Goal: Task Accomplishment & Management: Manage account settings

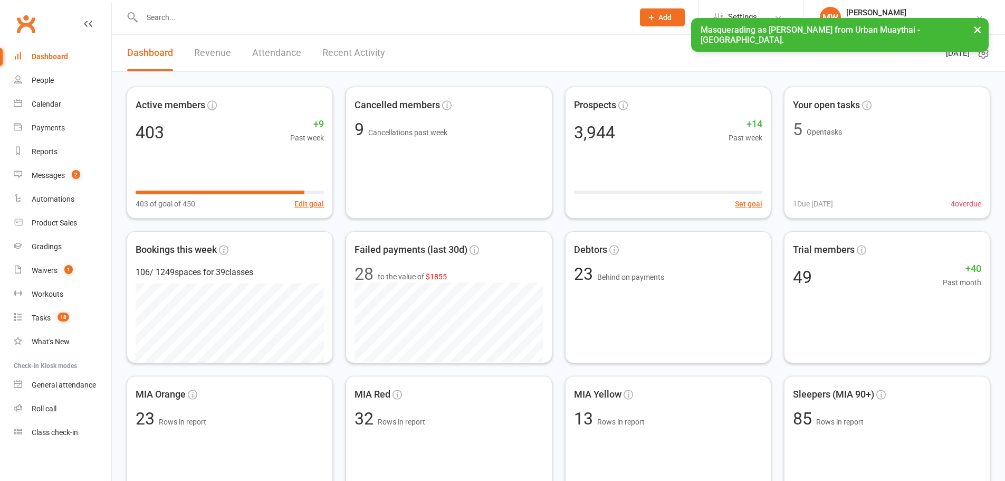
click at [44, 78] on div "People" at bounding box center [43, 80] width 22 height 8
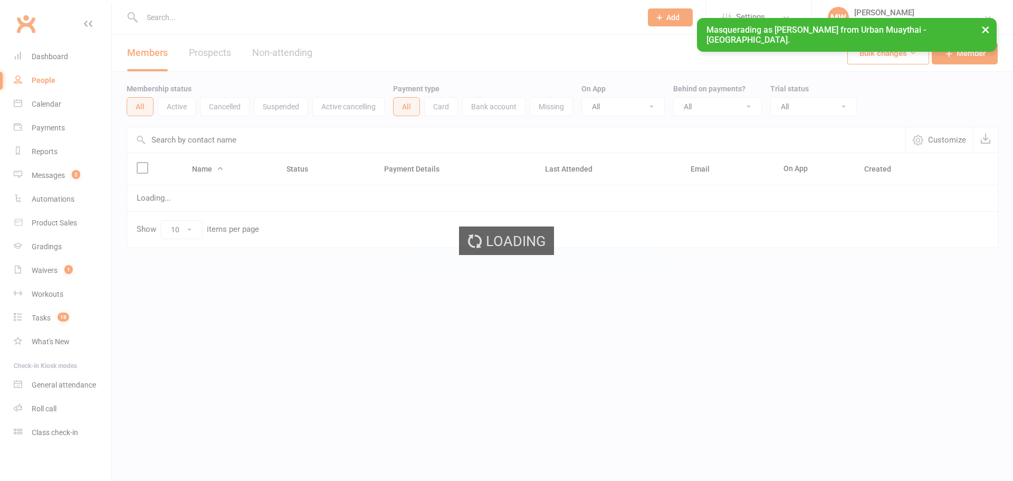
click at [224, 142] on input "text" at bounding box center [516, 139] width 778 height 25
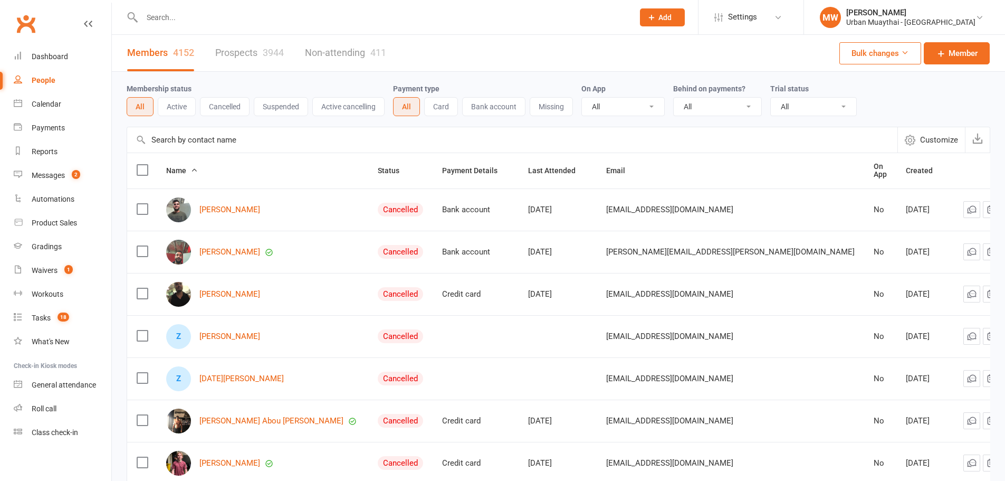
click at [235, 139] on input "text" at bounding box center [512, 139] width 770 height 25
paste input "Oscar Cox"
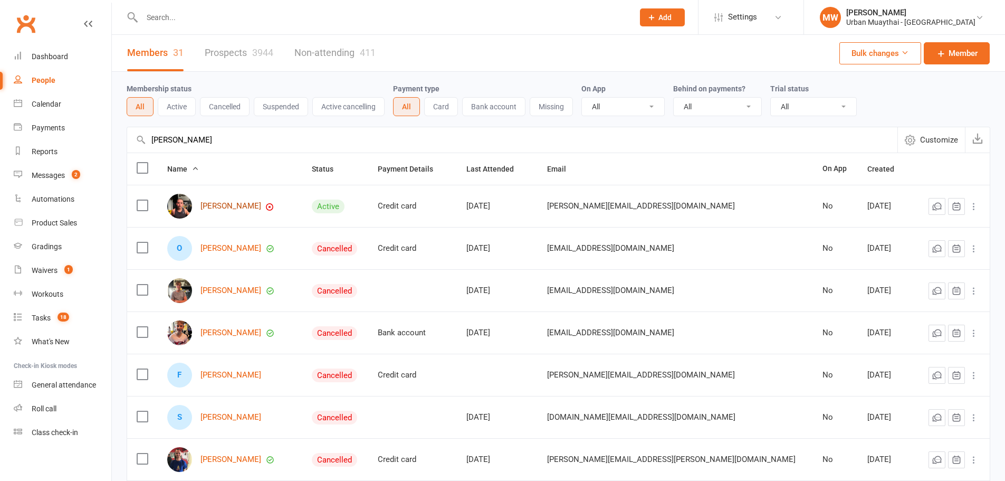
type input "Oscar Cox"
click at [219, 204] on link "Oscar Cox" at bounding box center [230, 205] width 61 height 9
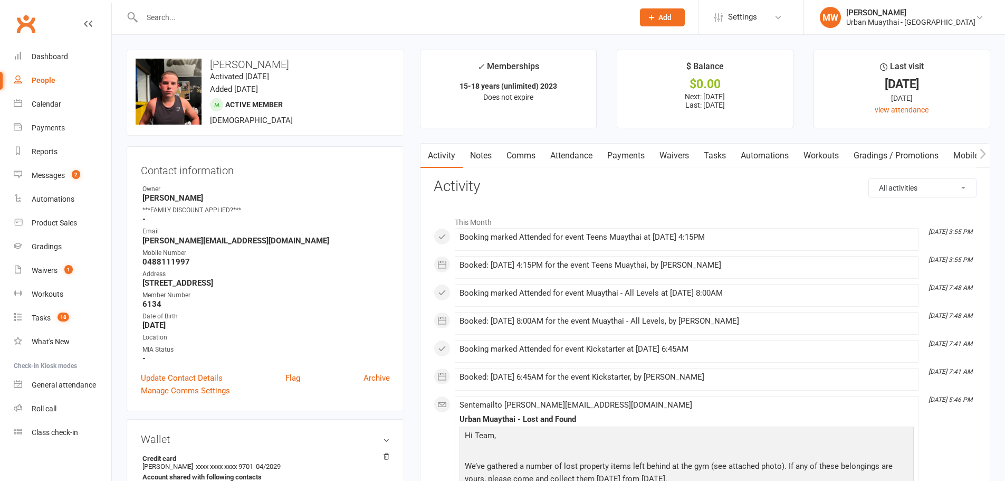
click at [626, 150] on link "Payments" at bounding box center [626, 155] width 52 height 24
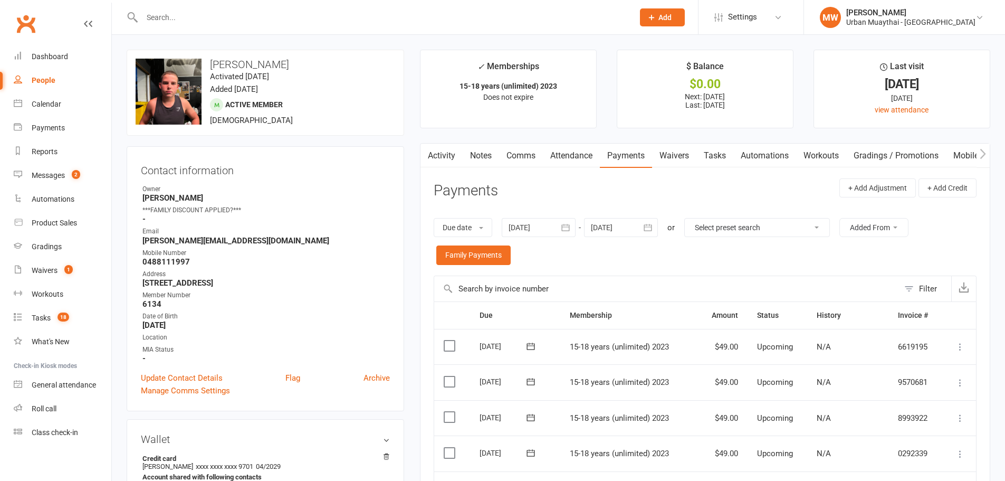
click at [571, 229] on icon "button" at bounding box center [565, 227] width 11 height 11
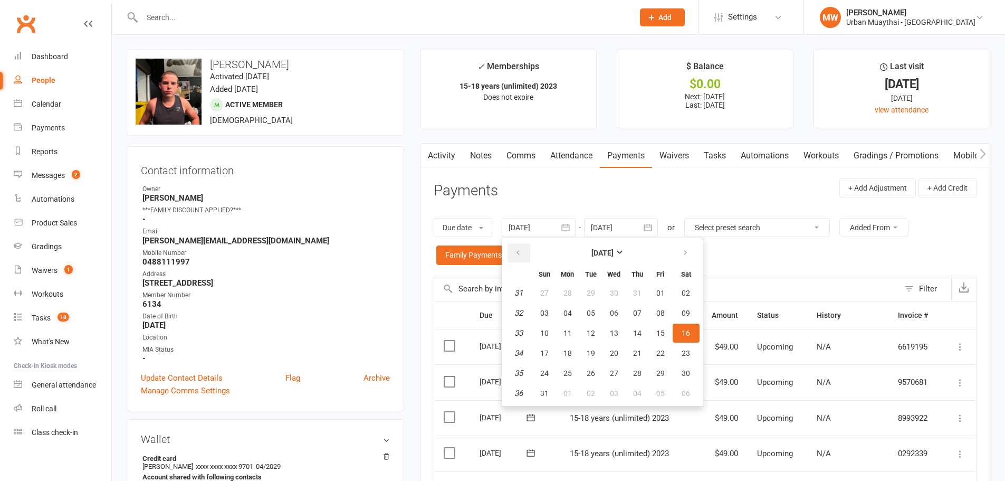
click at [518, 249] on icon "button" at bounding box center [517, 252] width 7 height 8
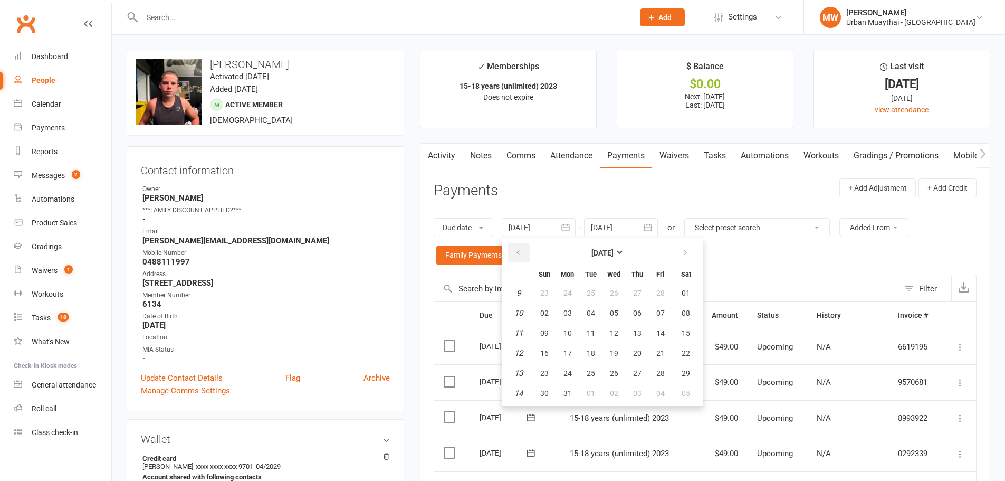
click at [518, 249] on icon "button" at bounding box center [517, 252] width 7 height 8
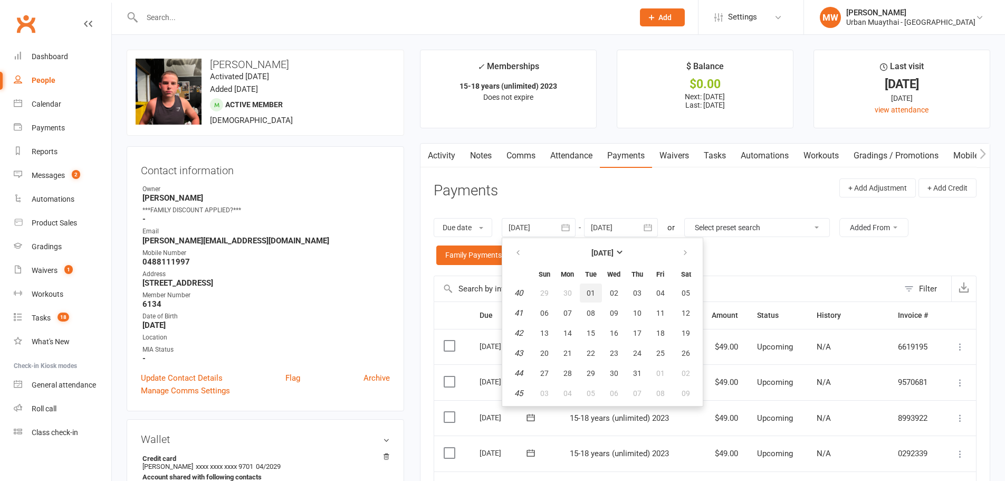
click at [591, 287] on button "01" at bounding box center [591, 292] width 22 height 19
type input "01 Oct 2024"
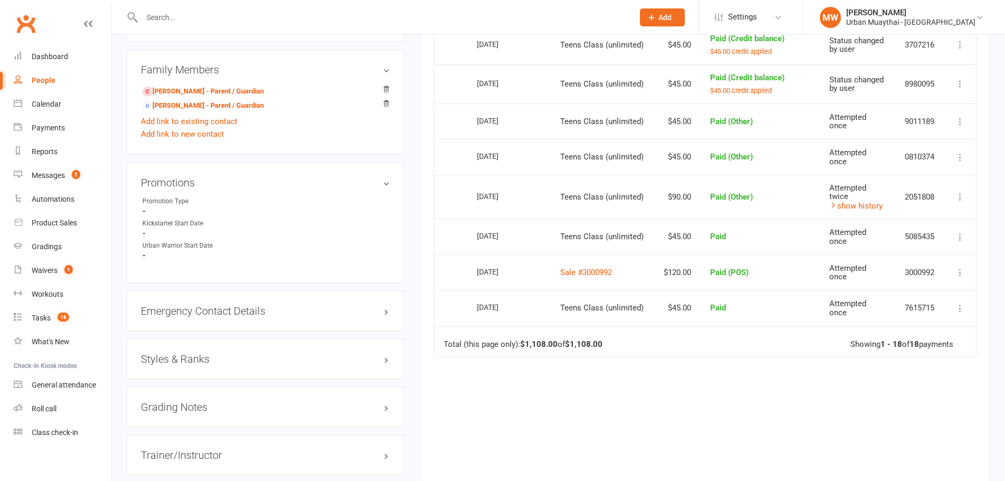
scroll to position [738, 0]
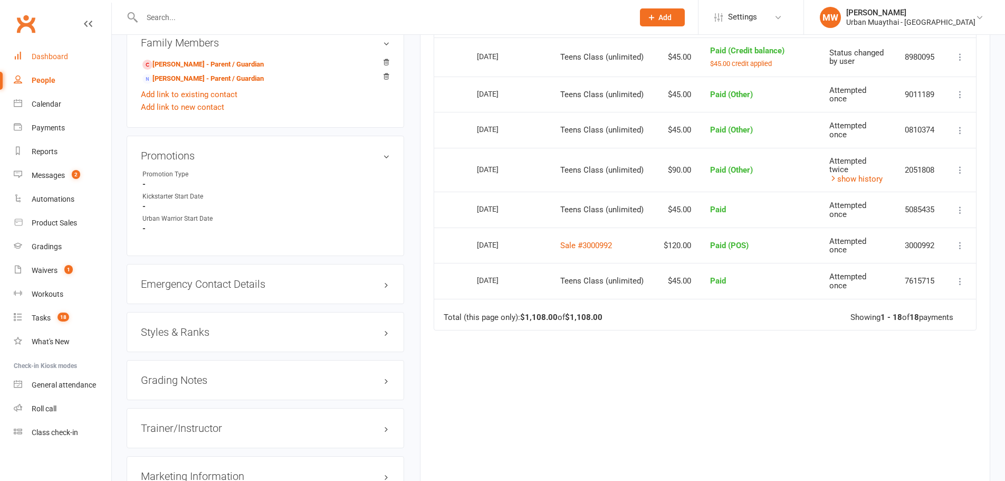
click at [43, 56] on div "Dashboard" at bounding box center [50, 56] width 36 height 8
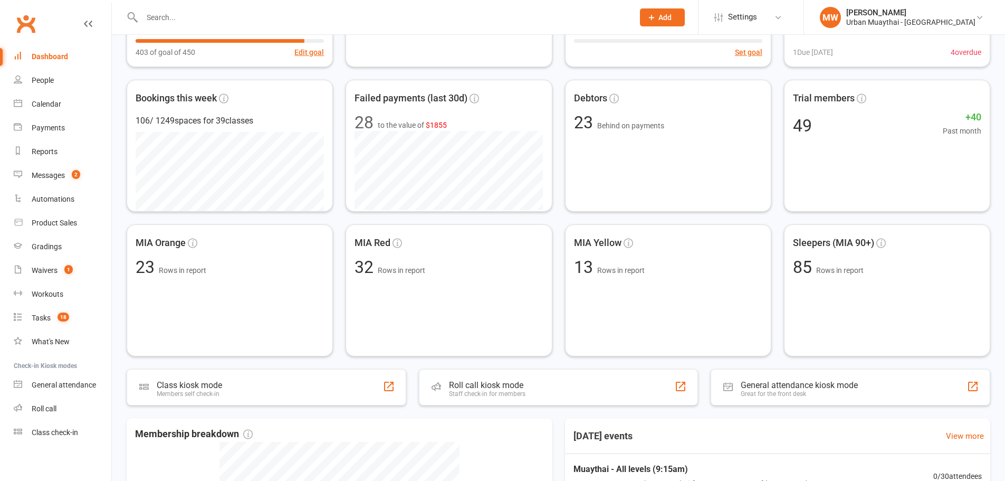
scroll to position [158, 0]
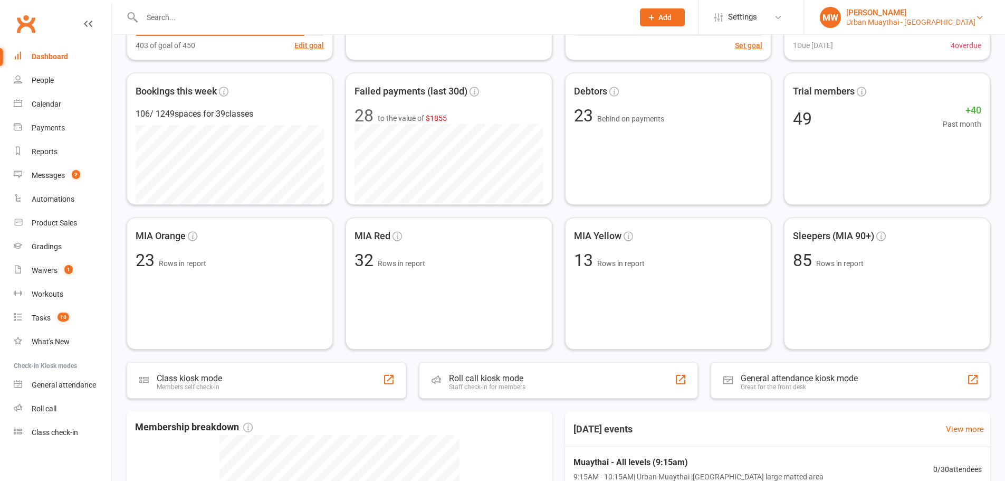
click at [912, 13] on div "Melissa Walsh" at bounding box center [910, 12] width 129 height 9
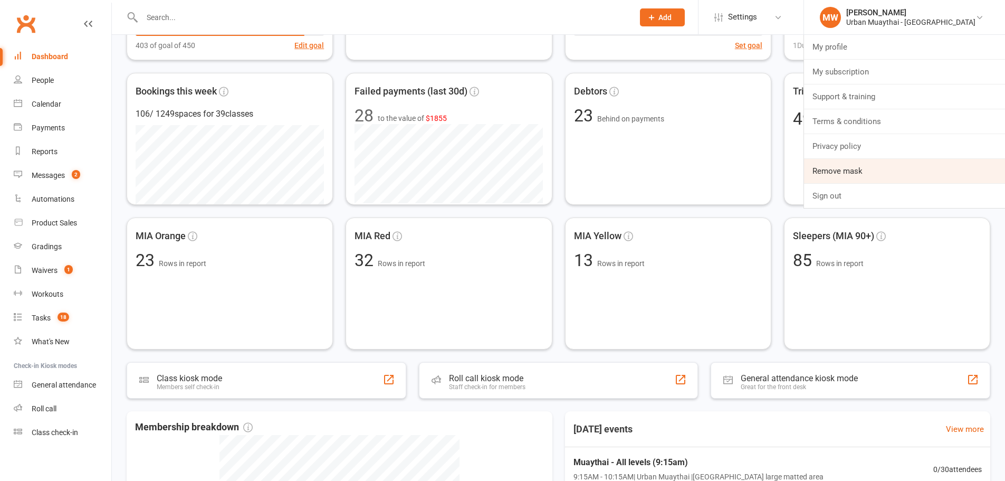
click at [889, 174] on link "Remove mask" at bounding box center [904, 171] width 201 height 24
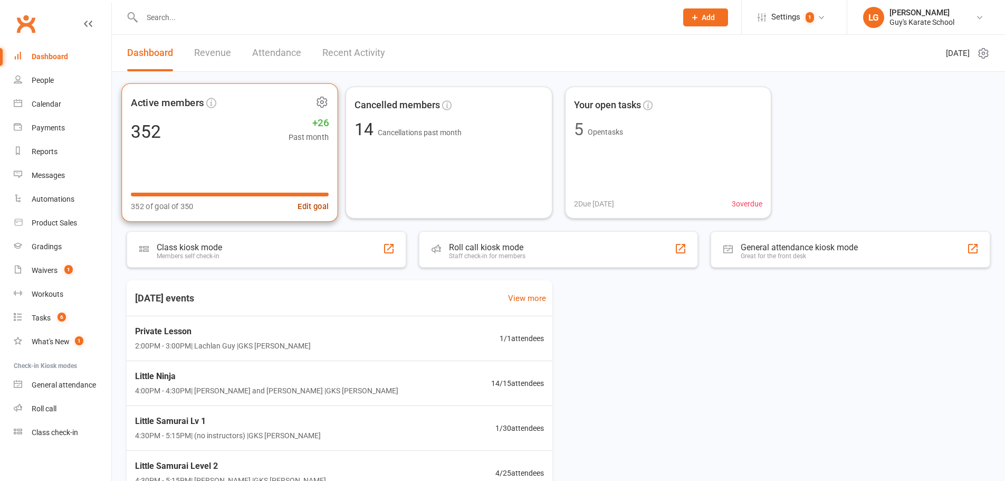
click at [310, 204] on button "Edit goal" at bounding box center [313, 206] width 31 height 13
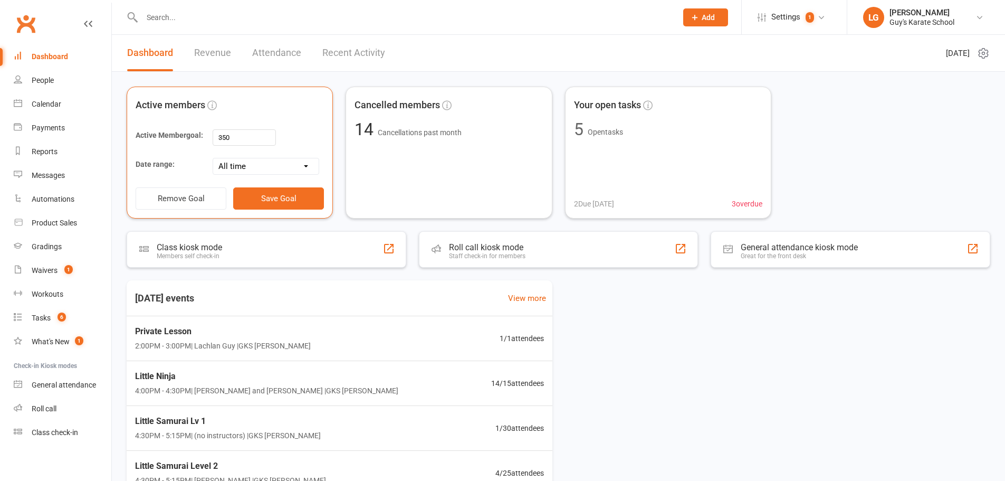
click at [531, 53] on header "Dashboard Revenue Attendance Recent Activity Tuesday 16th, September 2025" at bounding box center [558, 53] width 893 height 37
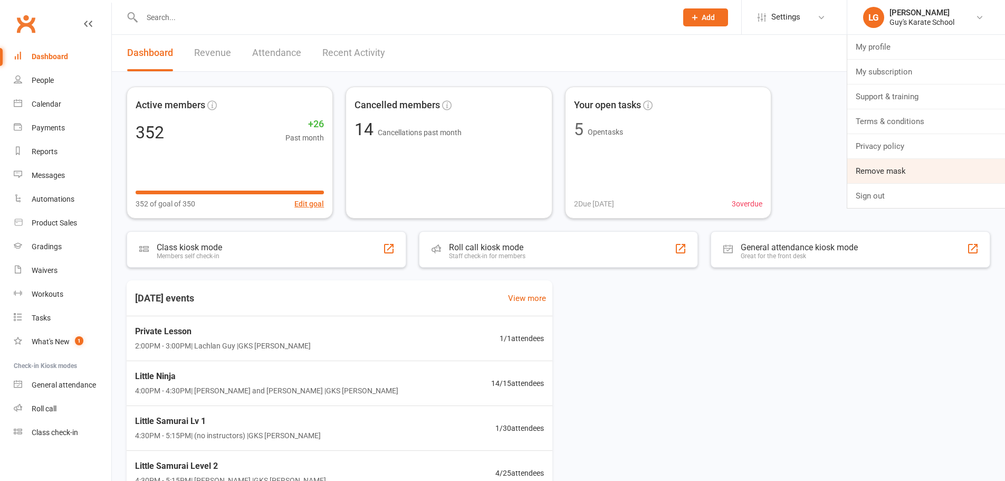
click at [874, 166] on link "Remove mask" at bounding box center [926, 171] width 158 height 24
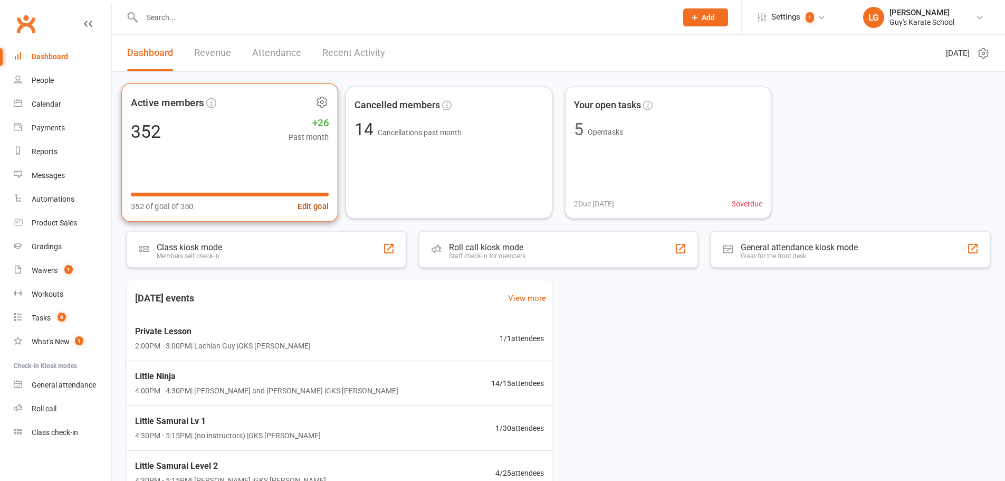
click at [314, 206] on button "Edit goal" at bounding box center [313, 206] width 31 height 13
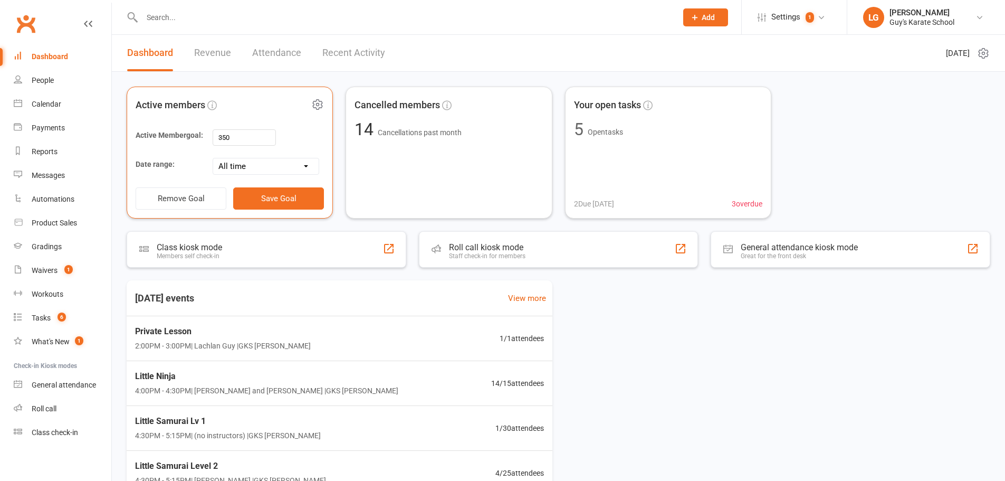
click at [272, 164] on select "All time Current calendar week Past 7 days Current calendar month Past 30 days" at bounding box center [265, 166] width 105 height 16
click at [496, 36] on header "Dashboard Revenue Attendance Recent Activity Tuesday 16th, September 2025" at bounding box center [558, 53] width 893 height 37
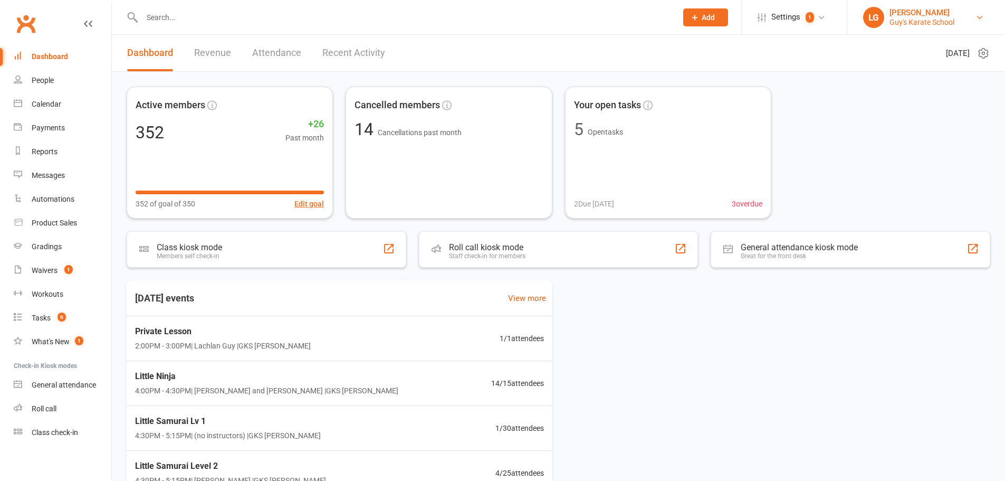
click at [937, 16] on div "[PERSON_NAME]" at bounding box center [921, 12] width 65 height 9
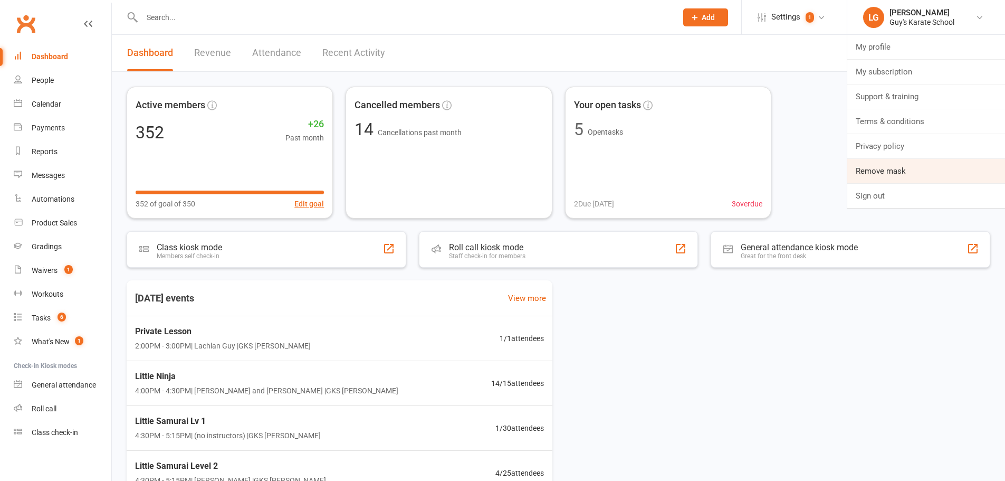
click at [924, 166] on link "Remove mask" at bounding box center [926, 171] width 158 height 24
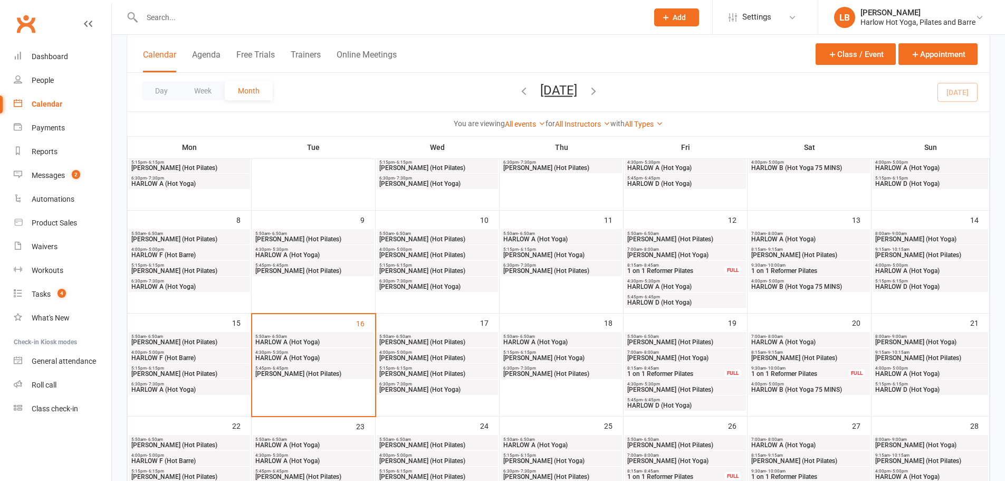
scroll to position [123, 0]
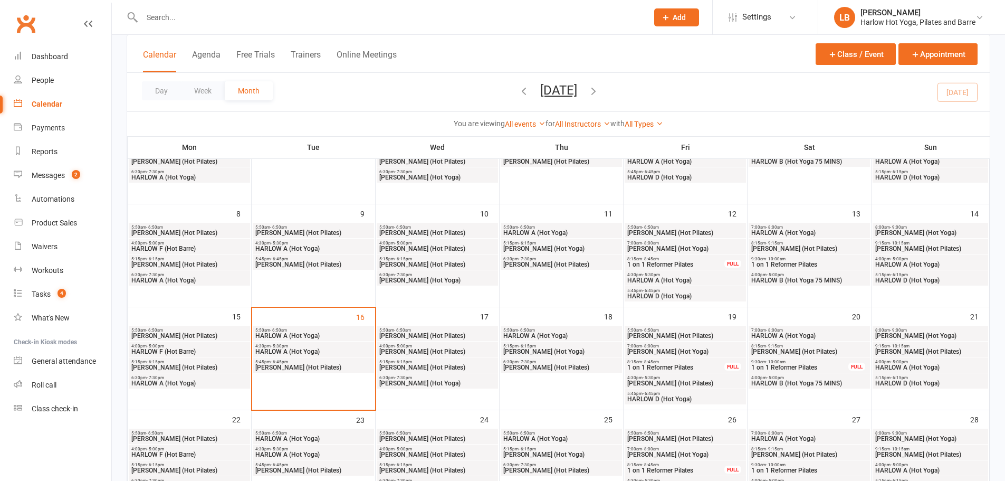
click at [668, 367] on span "1 on 1 Reformer Pilates" at bounding box center [676, 367] width 98 height 6
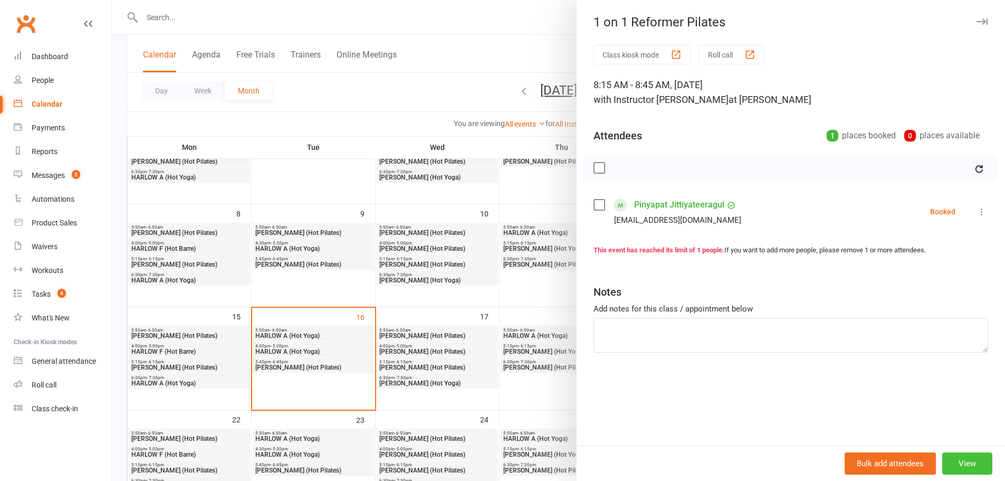
click at [956, 457] on button "View" at bounding box center [967, 463] width 50 height 22
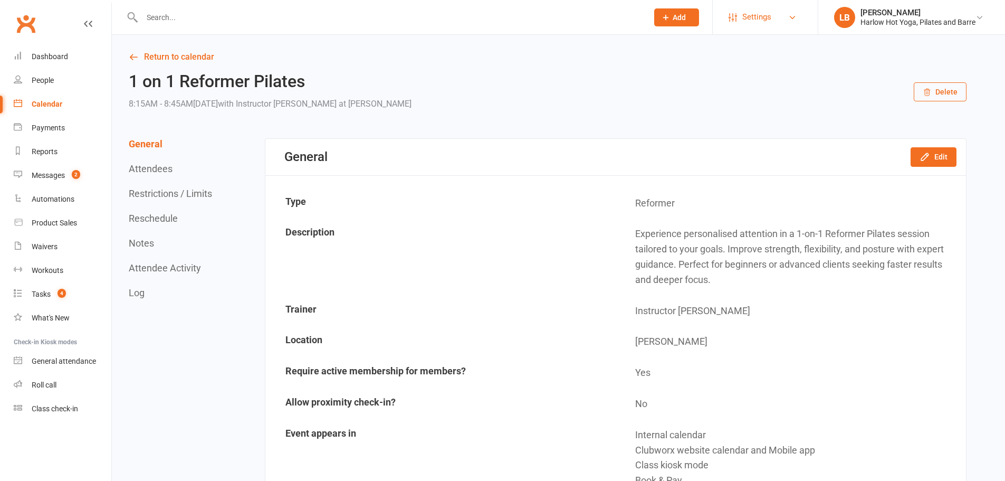
click at [762, 20] on span "Settings" at bounding box center [756, 17] width 29 height 24
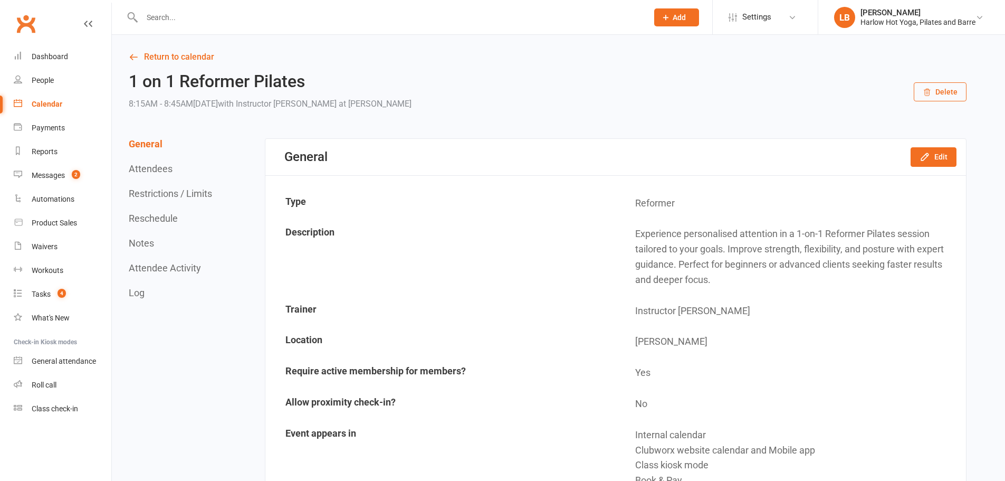
drag, startPoint x: 65, startPoint y: 97, endPoint x: 117, endPoint y: 76, distance: 55.9
click at [65, 97] on link "Calendar" at bounding box center [63, 104] width 98 height 24
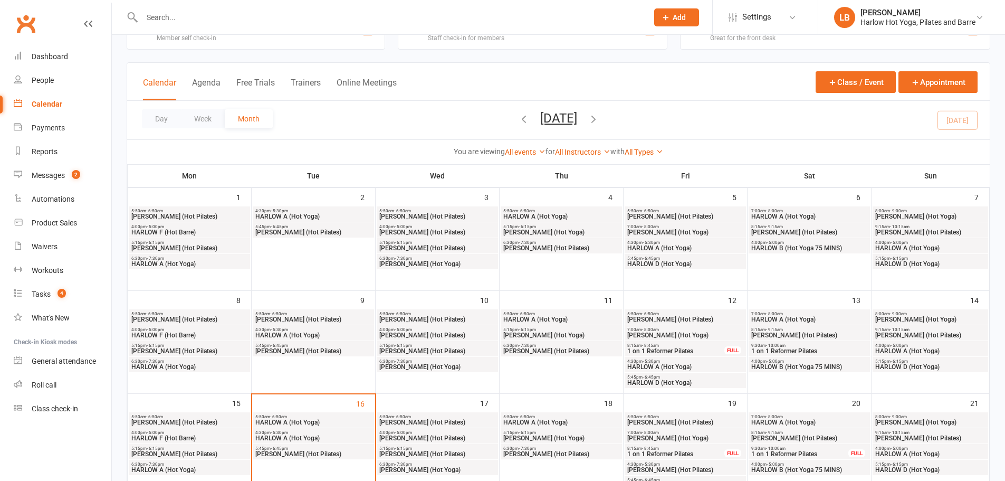
scroll to position [141, 0]
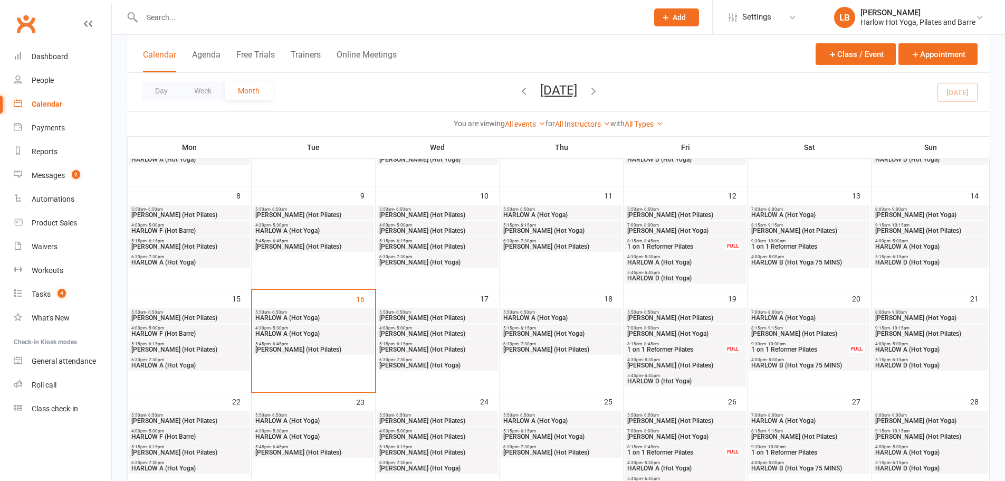
click at [661, 349] on span "1 on 1 Reformer Pilates" at bounding box center [676, 349] width 98 height 6
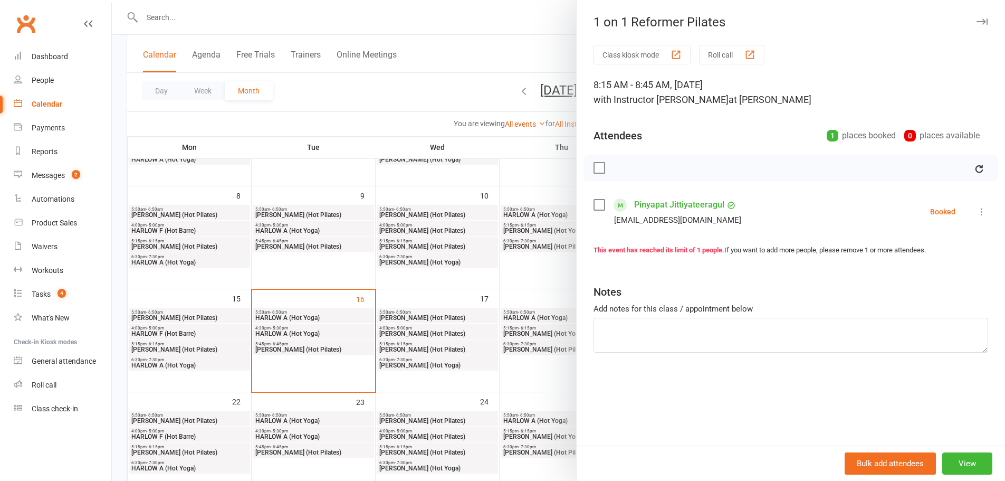
click at [520, 12] on div at bounding box center [558, 240] width 893 height 481
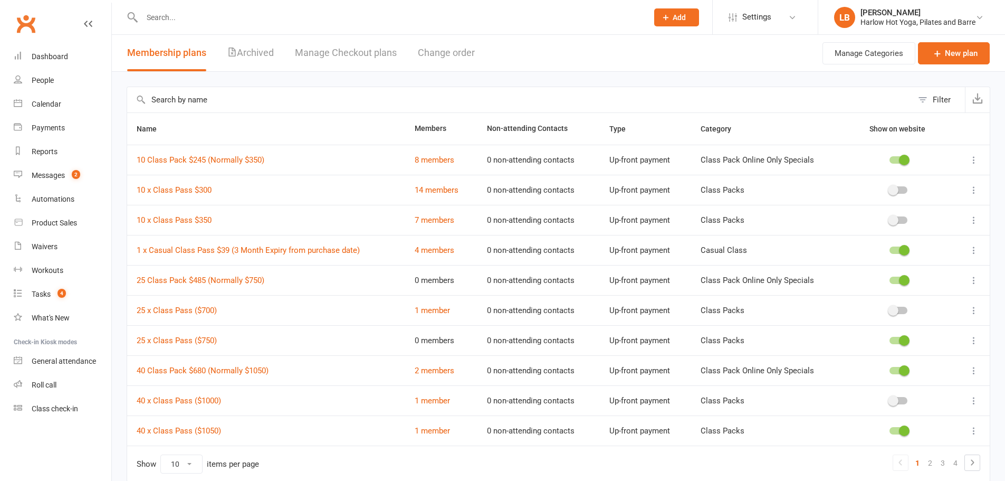
click at [275, 101] on input "text" at bounding box center [519, 99] width 785 height 25
paste input "Casual Reformer 1 on 1 Session - 30 minutes"
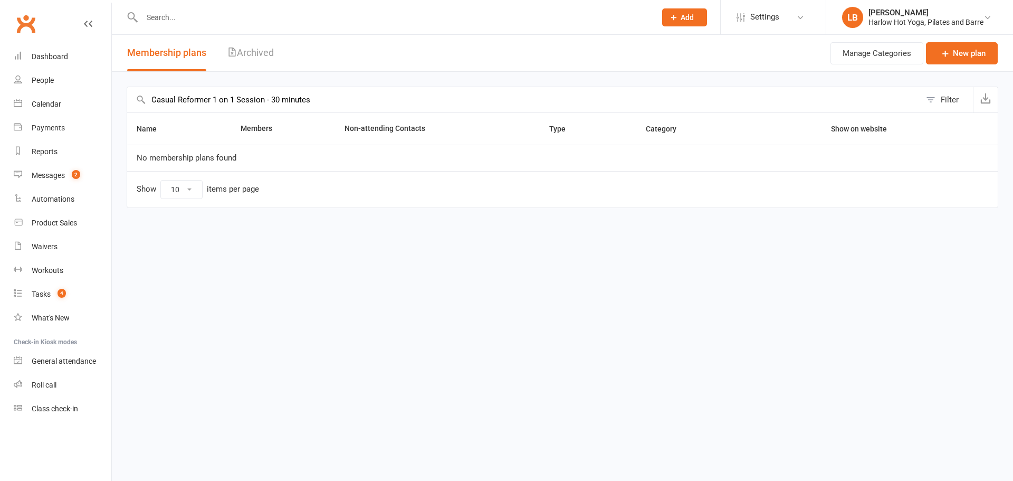
drag, startPoint x: 264, startPoint y: 98, endPoint x: 340, endPoint y: 99, distance: 76.5
click at [340, 99] on input "Casual Reformer 1 on 1 Session - 30 minutes" at bounding box center [523, 99] width 793 height 25
drag, startPoint x: 321, startPoint y: 98, endPoint x: 335, endPoint y: 98, distance: 14.2
click at [330, 98] on input "Casual Reformer 1 on 1 Session" at bounding box center [523, 99] width 793 height 25
click at [157, 99] on input "Casual Reformer" at bounding box center [523, 99] width 793 height 25
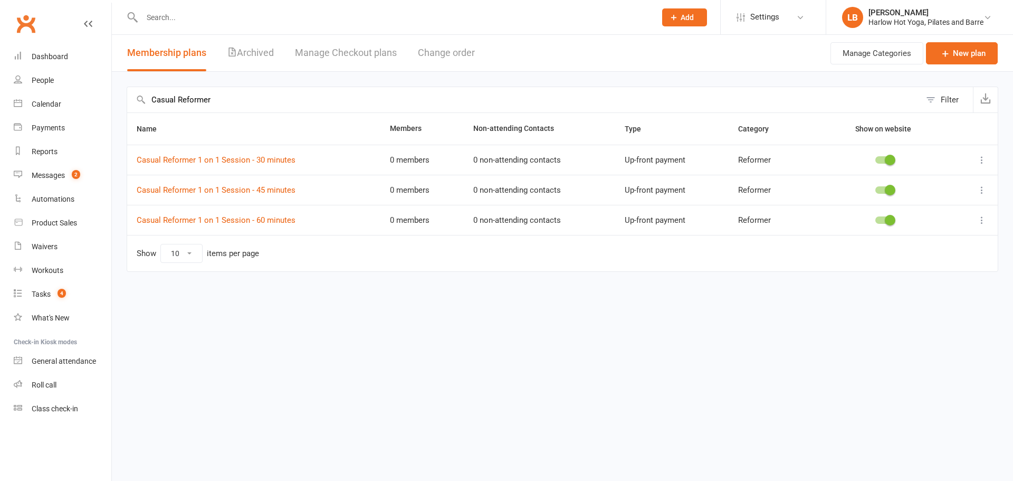
type input "Casual Reformer"
drag, startPoint x: 320, startPoint y: 161, endPoint x: 138, endPoint y: 163, distance: 182.0
click at [138, 163] on td "Casual Reformer 1 on 1 Session - 30 minutes" at bounding box center [253, 160] width 253 height 30
copy link "Casual Reformer 1 on 1 Session - 30 minutes"
click at [222, 161] on link "Casual Reformer 1 on 1 Session - 30 minutes" at bounding box center [216, 159] width 159 height 9
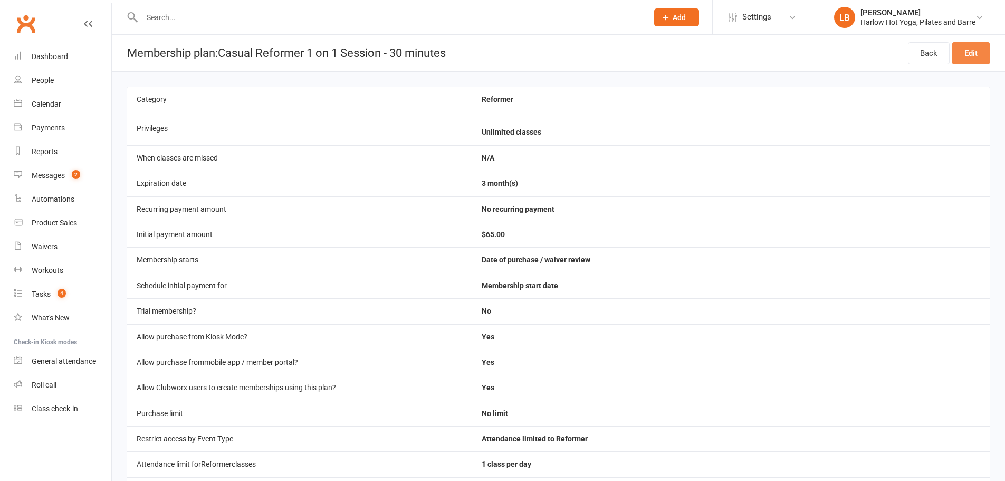
click at [968, 56] on link "Edit" at bounding box center [970, 53] width 37 height 22
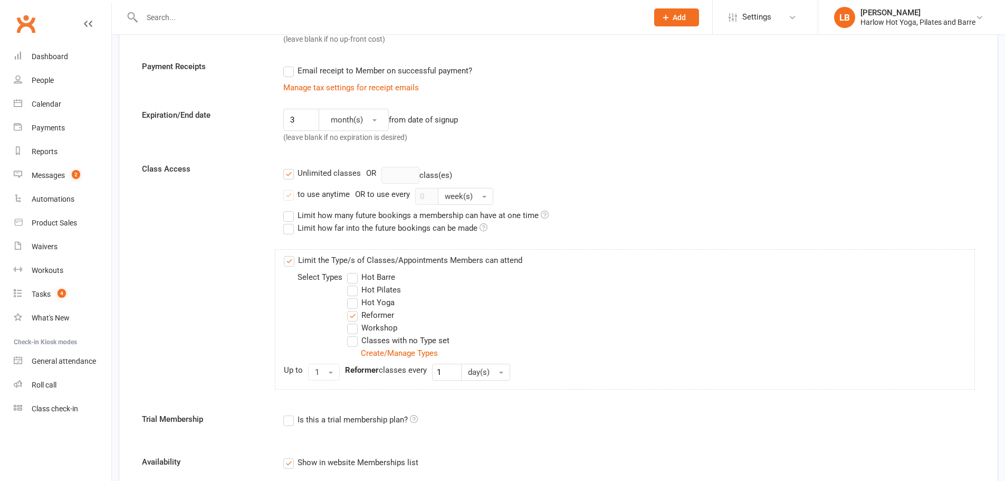
scroll to position [228, 0]
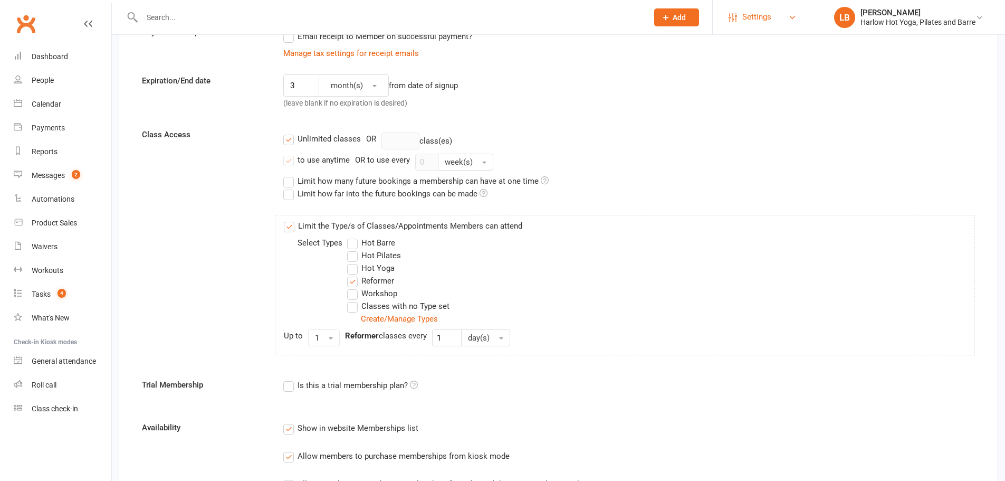
click at [767, 22] on span "Settings" at bounding box center [756, 17] width 29 height 24
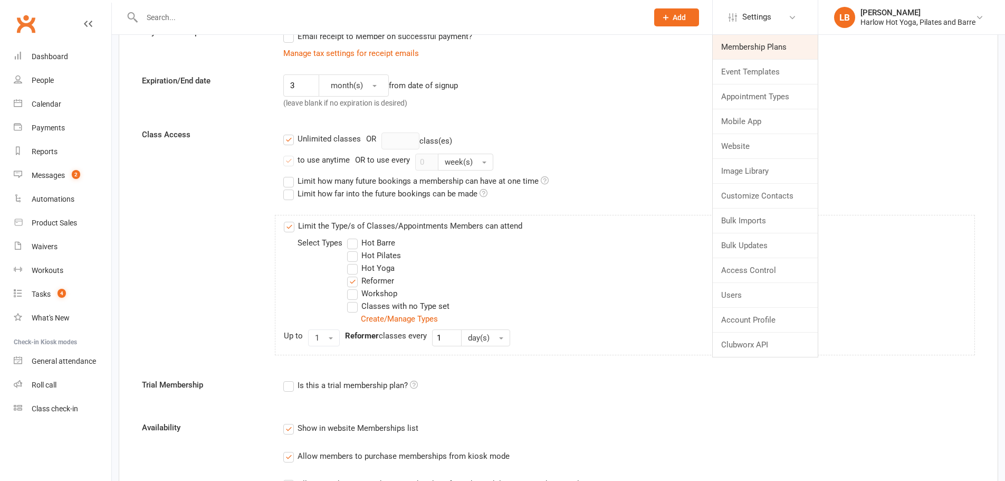
click at [758, 47] on link "Membership Plans" at bounding box center [765, 47] width 105 height 24
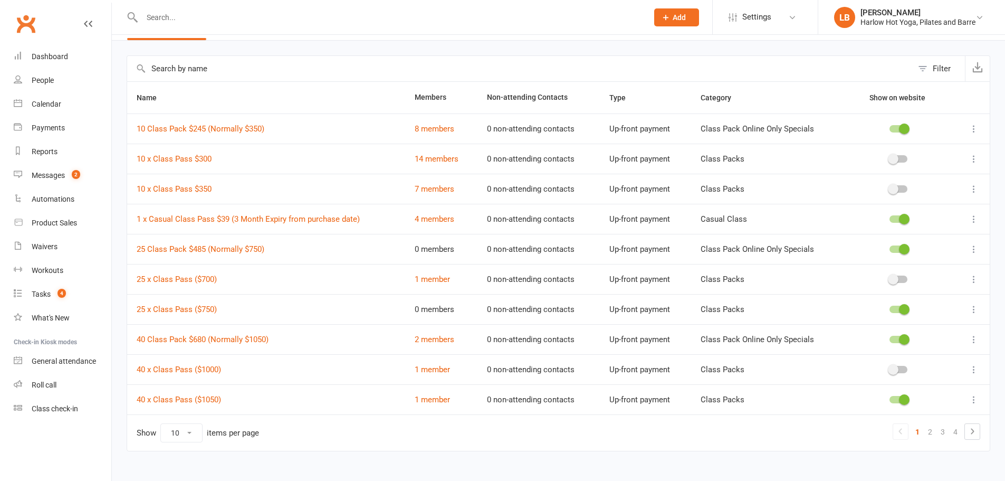
scroll to position [47, 0]
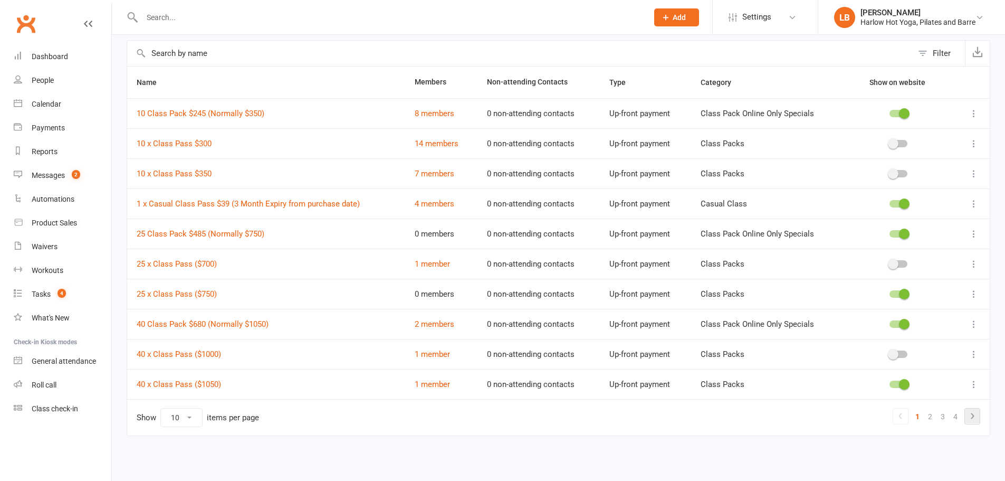
click at [972, 418] on icon at bounding box center [972, 415] width 3 height 6
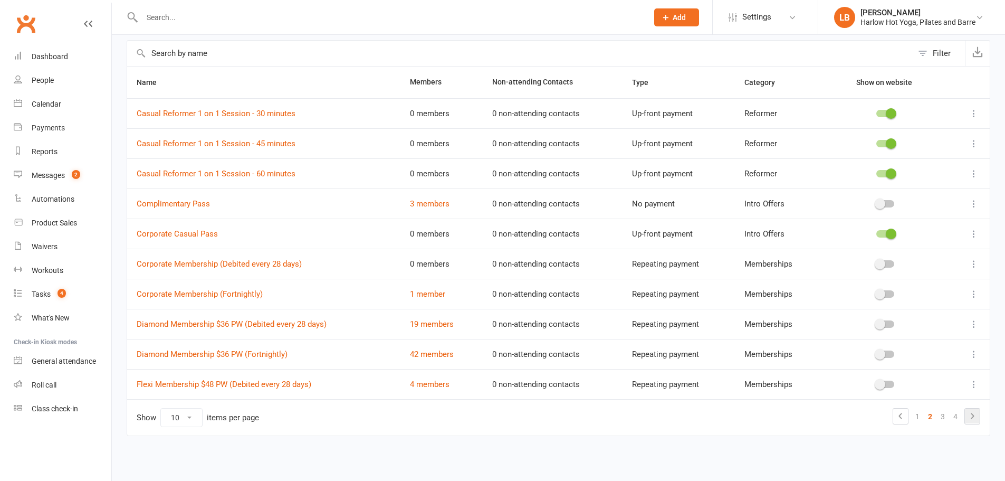
click at [971, 410] on icon at bounding box center [972, 415] width 13 height 13
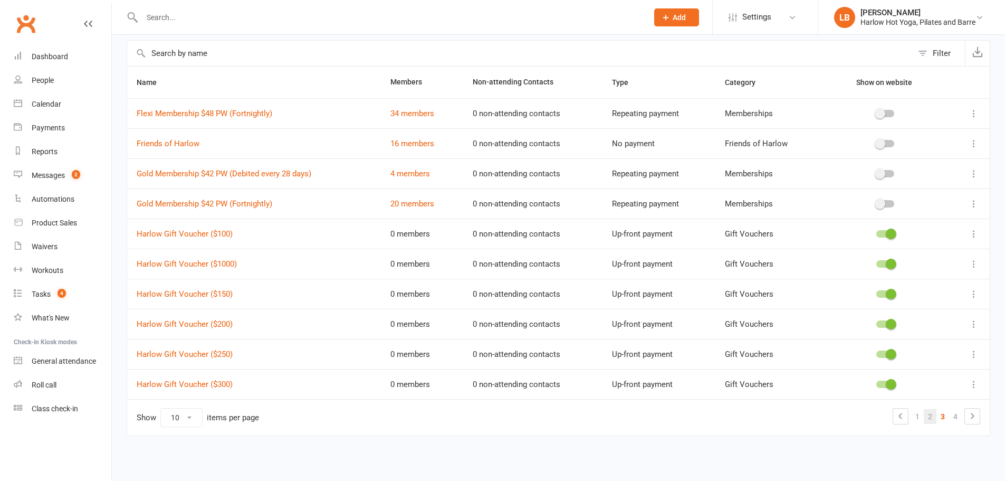
click at [924, 417] on link "2" at bounding box center [930, 416] width 13 height 15
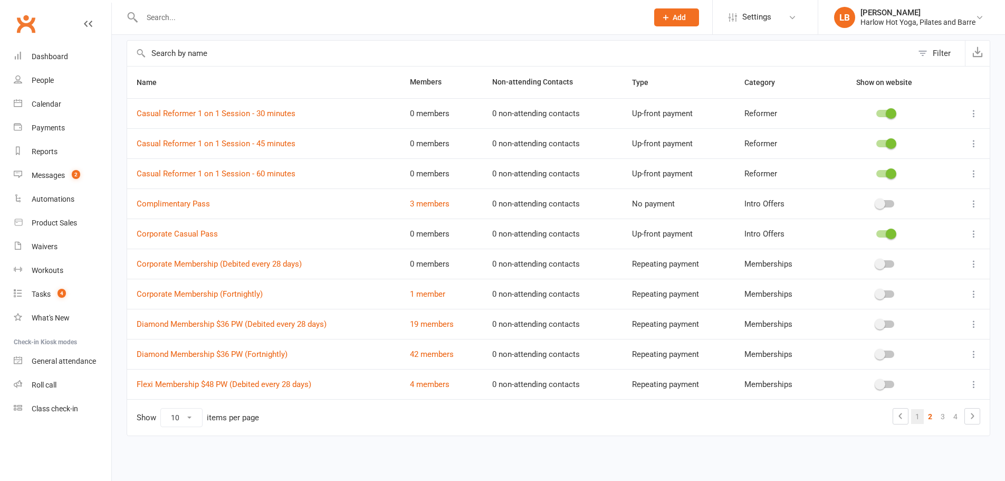
click at [916, 418] on link "1" at bounding box center [917, 416] width 13 height 15
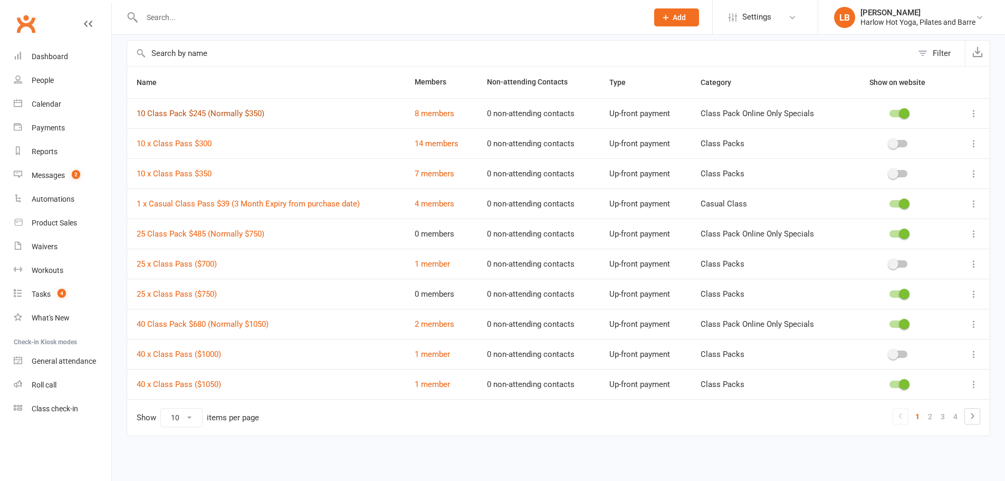
click at [209, 112] on link "10 Class Pack $245 (Normally $350)" at bounding box center [201, 113] width 128 height 9
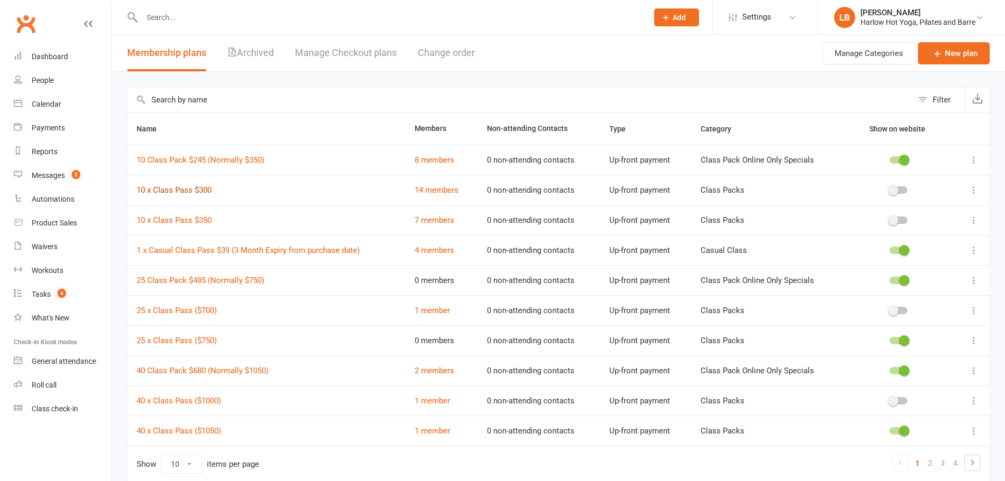
click at [198, 189] on link "10 x Class Pass $300" at bounding box center [174, 189] width 75 height 9
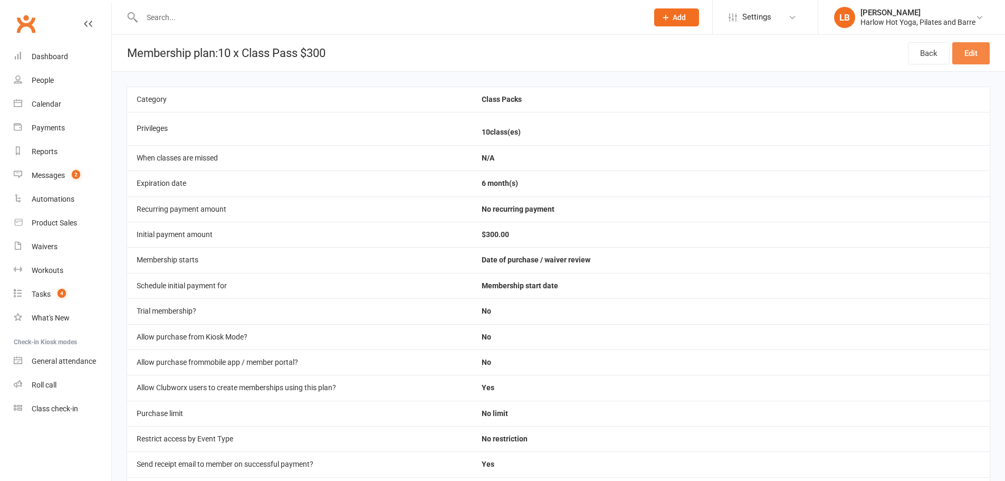
click at [969, 57] on link "Edit" at bounding box center [970, 53] width 37 height 22
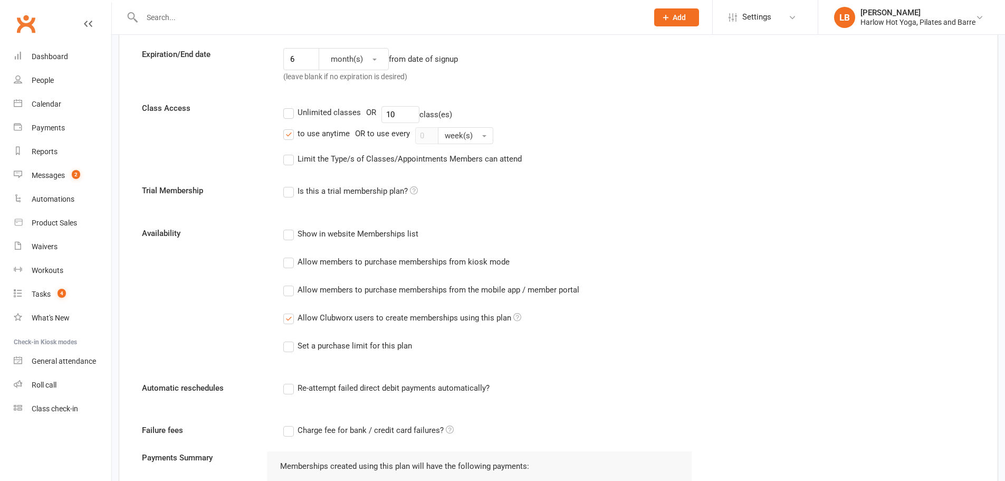
scroll to position [264, 0]
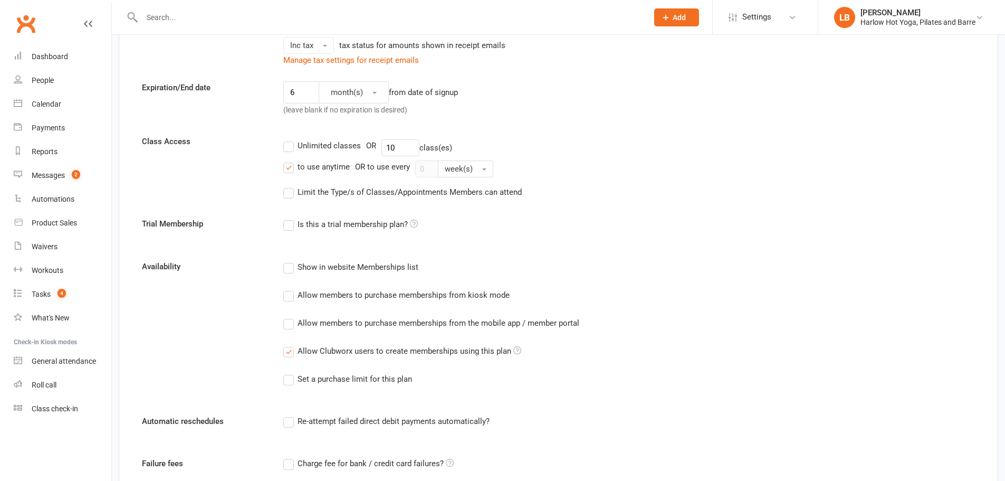
click at [285, 190] on label "Limit the Type/s of Classes/Appointments Members can attend" at bounding box center [402, 192] width 238 height 13
click at [285, 186] on input "Limit the Type/s of Classes/Appointments Members can attend" at bounding box center [286, 186] width 7 height 0
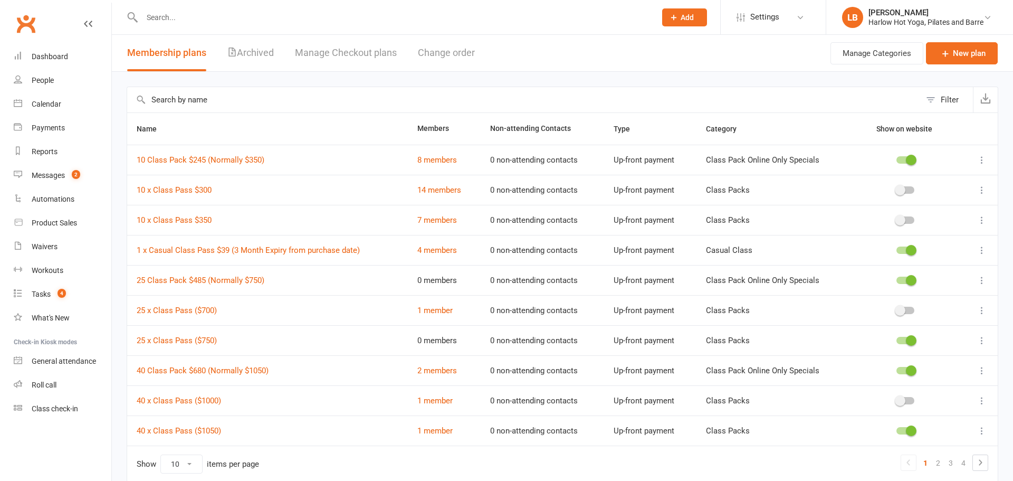
click at [211, 104] on input "text" at bounding box center [523, 99] width 793 height 25
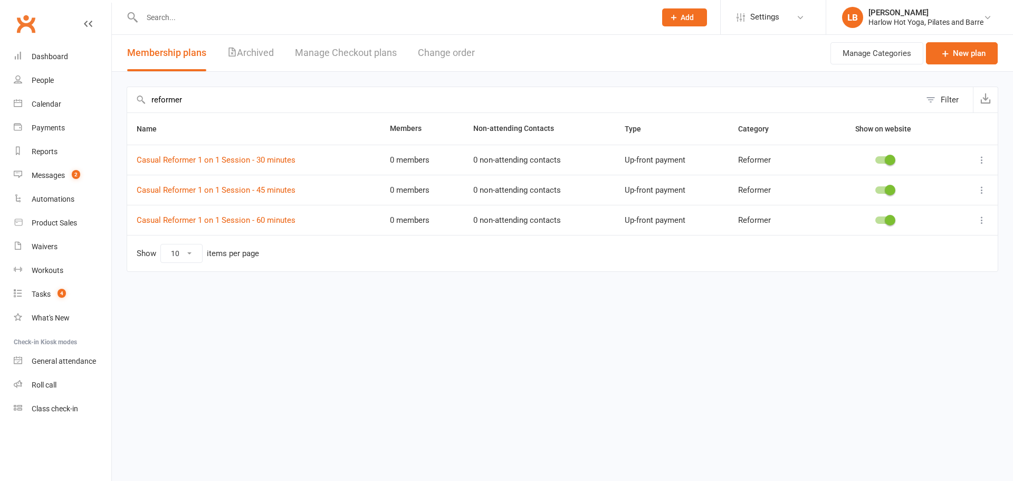
type input "reformer"
click at [752, 18] on span "Settings" at bounding box center [764, 17] width 29 height 24
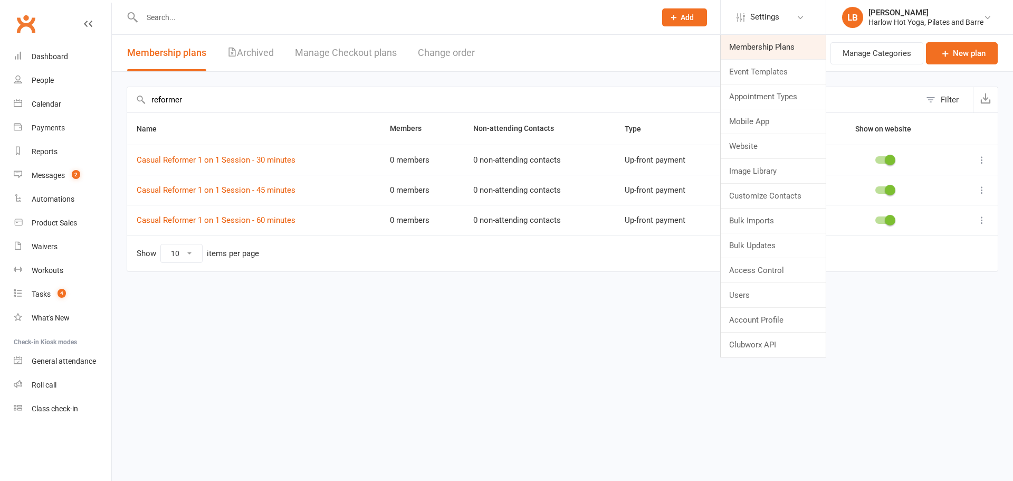
click at [759, 39] on link "Membership Plans" at bounding box center [773, 47] width 105 height 24
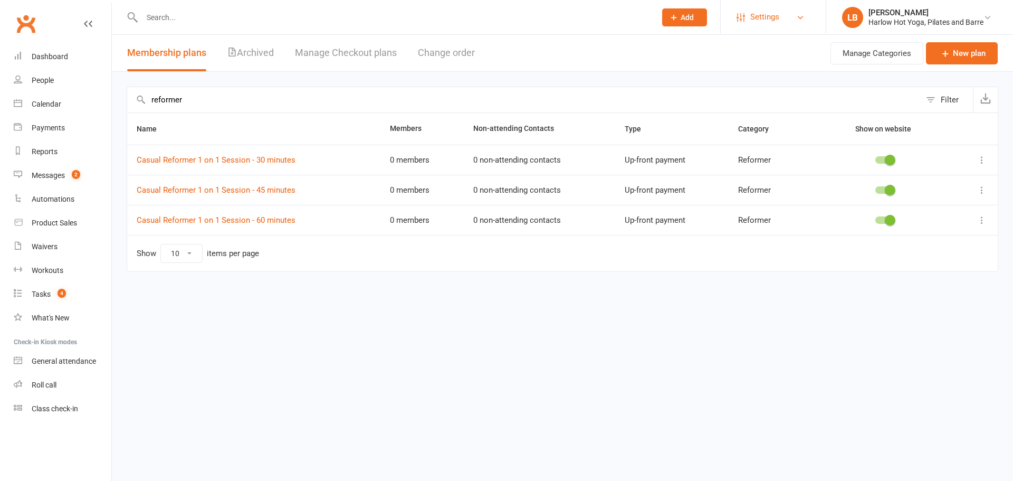
click at [769, 15] on span "Settings" at bounding box center [764, 17] width 29 height 24
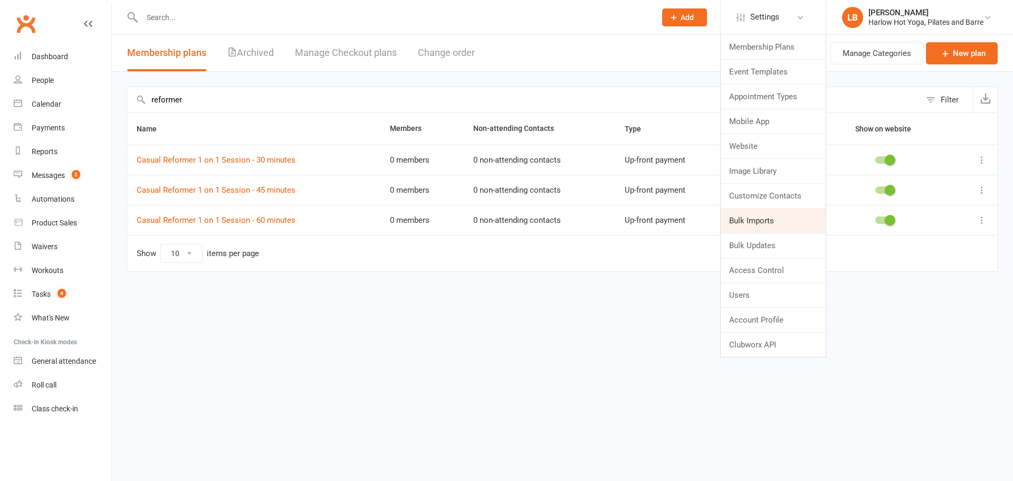
click at [787, 220] on link "Bulk Imports" at bounding box center [773, 220] width 105 height 24
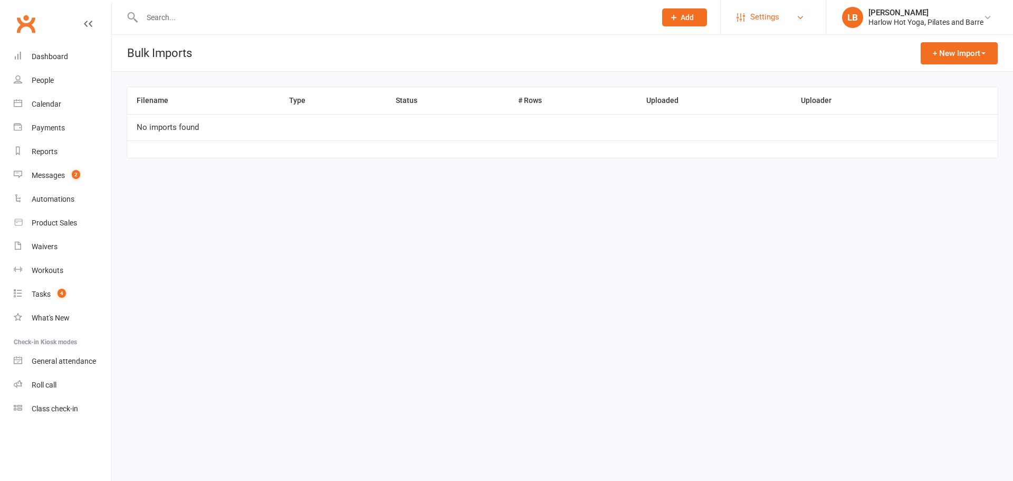
click at [772, 21] on span "Settings" at bounding box center [764, 17] width 29 height 24
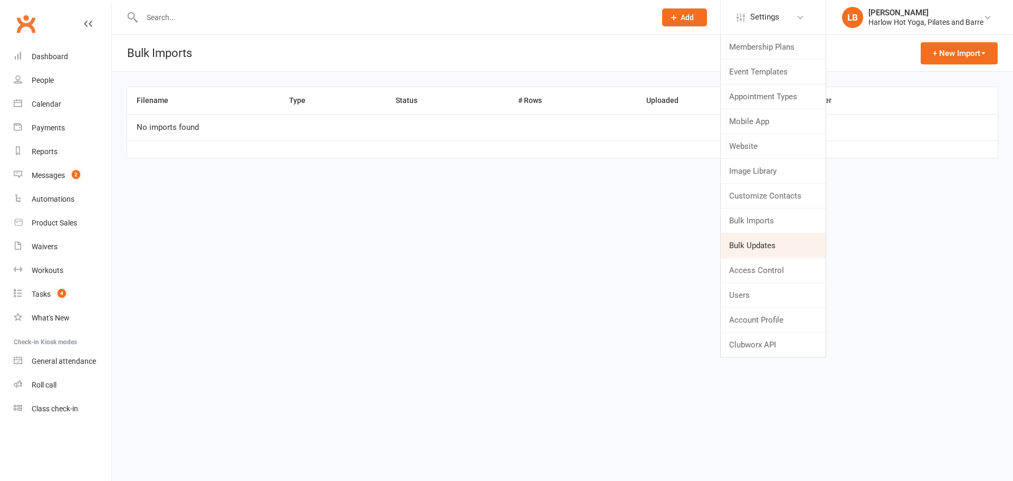
drag, startPoint x: 752, startPoint y: 251, endPoint x: 687, endPoint y: 159, distance: 112.1
click at [752, 250] on link "Bulk Updates" at bounding box center [773, 245] width 105 height 24
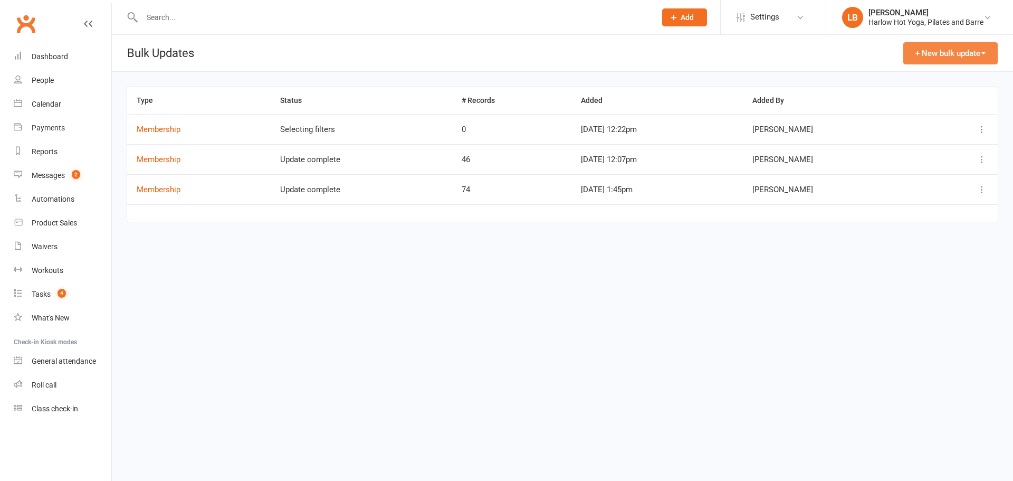
click at [925, 59] on button "+ New bulk update" at bounding box center [950, 53] width 94 height 22
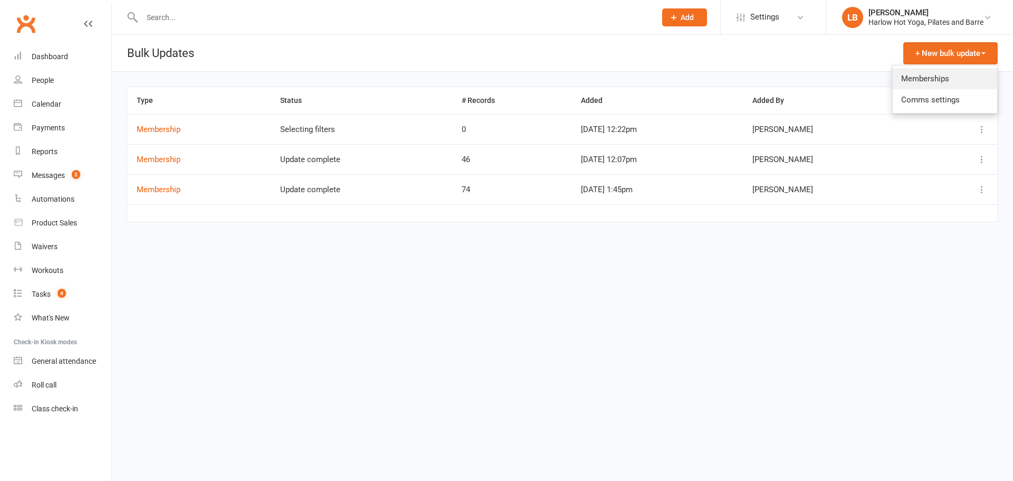
click at [910, 78] on link "Memberships" at bounding box center [945, 78] width 104 height 21
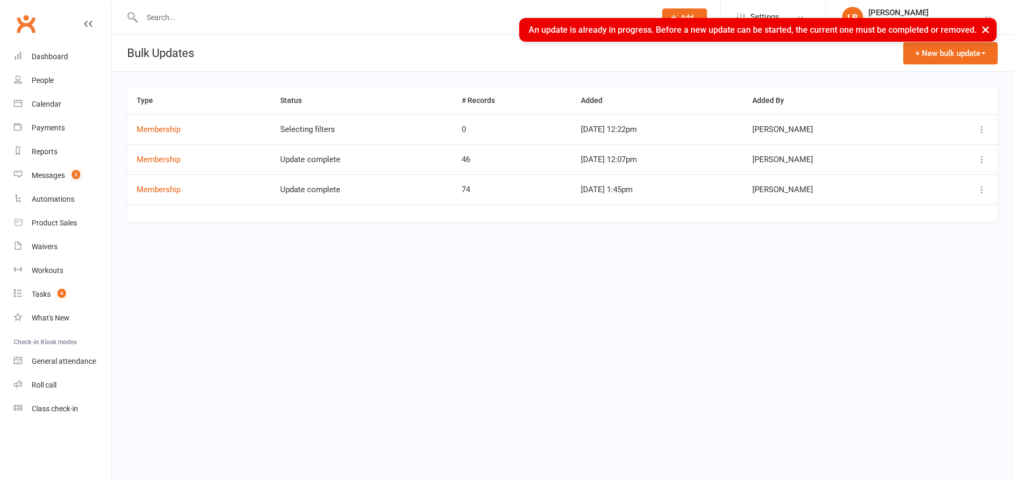
click at [981, 126] on icon at bounding box center [981, 129] width 11 height 11
click at [907, 171] on link "Remove" at bounding box center [935, 170] width 104 height 21
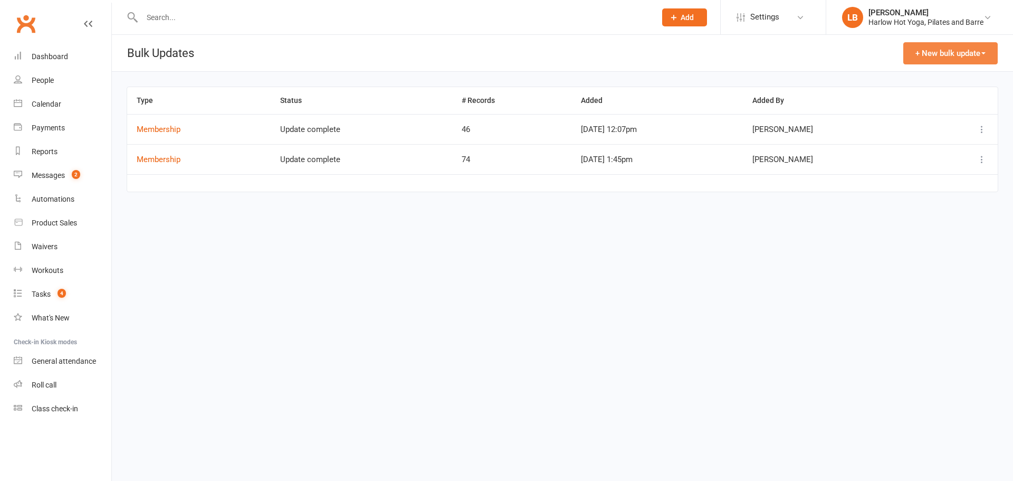
click at [955, 42] on button "+ New bulk update" at bounding box center [950, 53] width 94 height 22
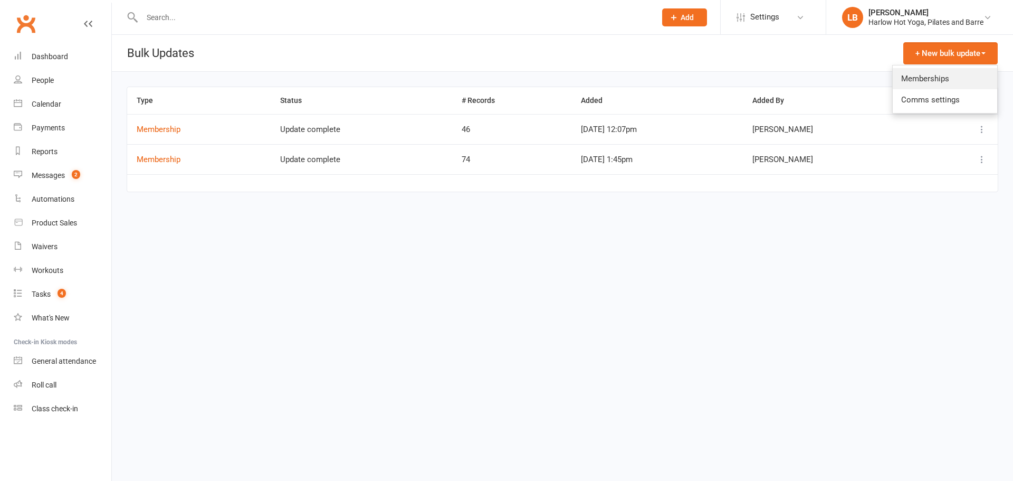
click at [908, 75] on link "Memberships" at bounding box center [945, 78] width 104 height 21
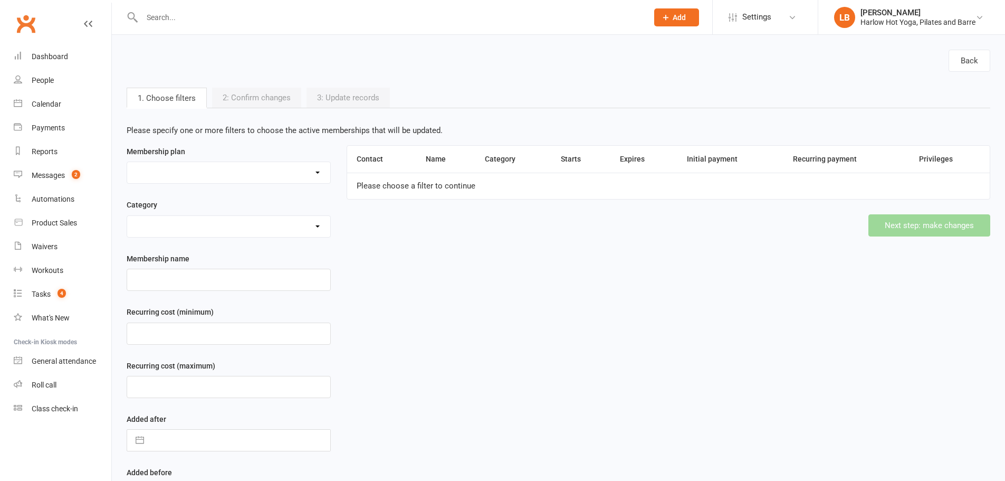
click at [228, 169] on select at bounding box center [228, 172] width 203 height 21
click at [220, 175] on select "10 Class Pack $245 (Normally $350) 10 x Class Pass $300 10 x Class Pass $350 1 …" at bounding box center [228, 172] width 203 height 21
drag, startPoint x: 232, startPoint y: 173, endPoint x: 228, endPoint y: 178, distance: 6.4
click at [232, 173] on select "10 Class Pack $245 (Normally $350) 10 x Class Pass $300 10 x Class Pass $350 1 …" at bounding box center [228, 172] width 203 height 21
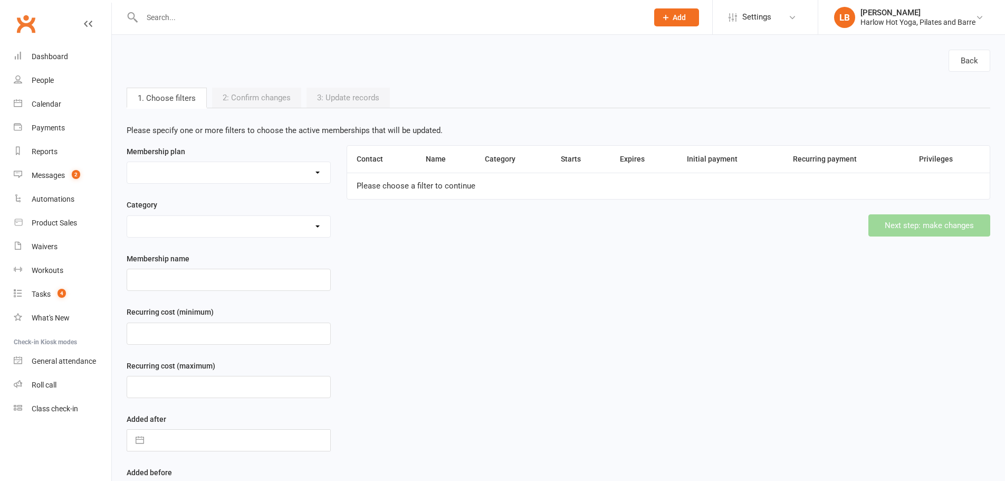
select select "58199"
click at [127, 162] on select "10 Class Pack $245 (Normally $350) 10 x Class Pass $300 10 x Class Pass $350 1 …" at bounding box center [228, 172] width 203 height 21
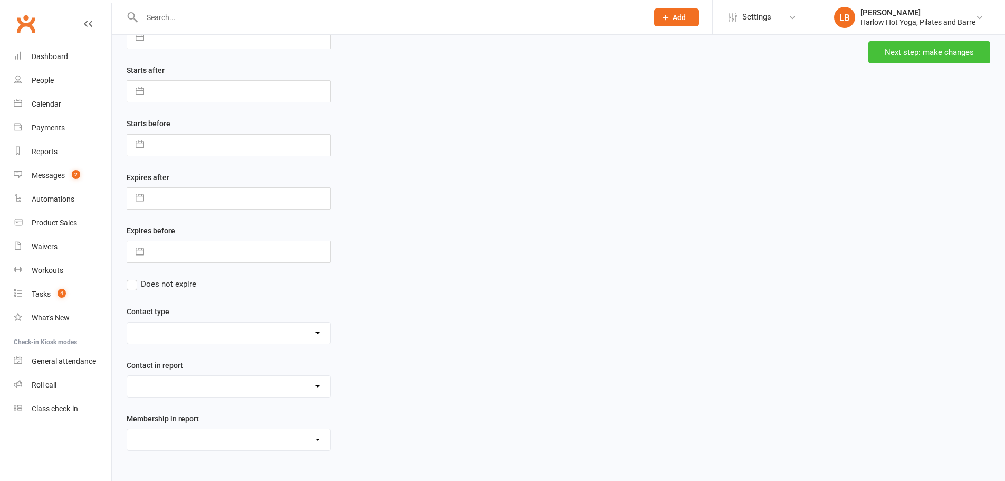
click at [926, 51] on button "Next step: make changes" at bounding box center [929, 52] width 122 height 22
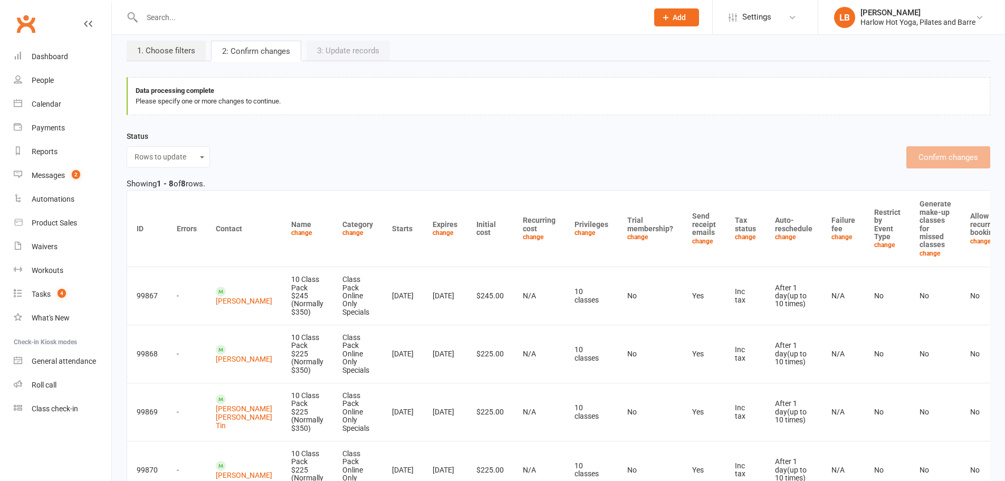
scroll to position [53, 0]
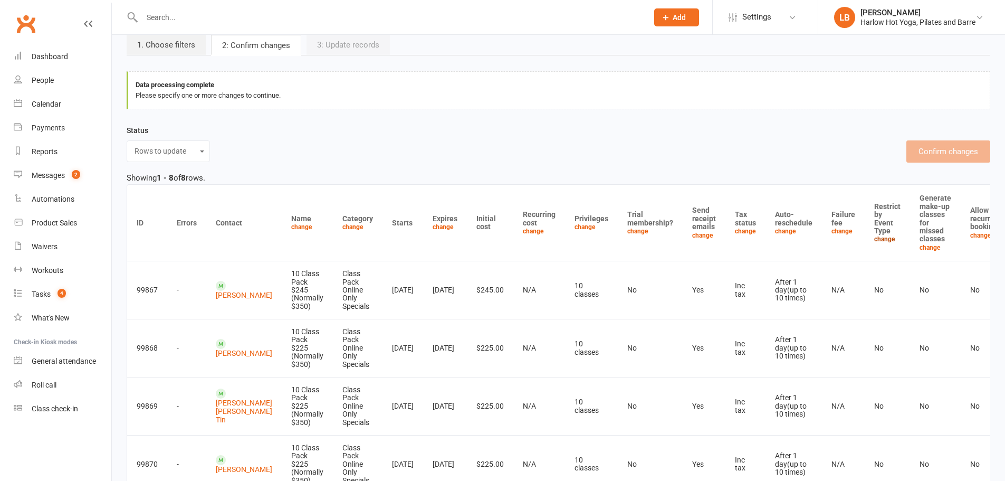
click at [874, 237] on link "change" at bounding box center [884, 238] width 21 height 7
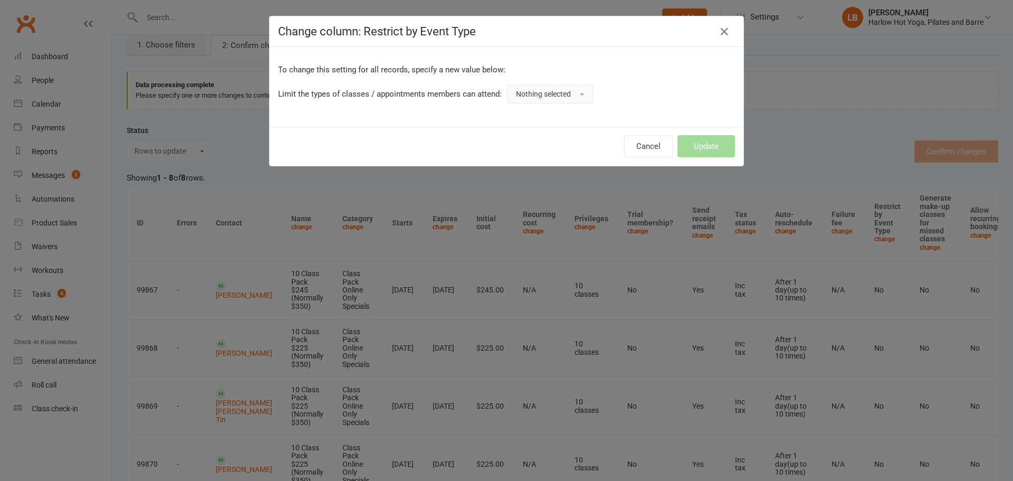
click at [535, 96] on span "Nothing selected" at bounding box center [543, 94] width 55 height 8
click at [529, 118] on link "Yes" at bounding box center [559, 117] width 104 height 21
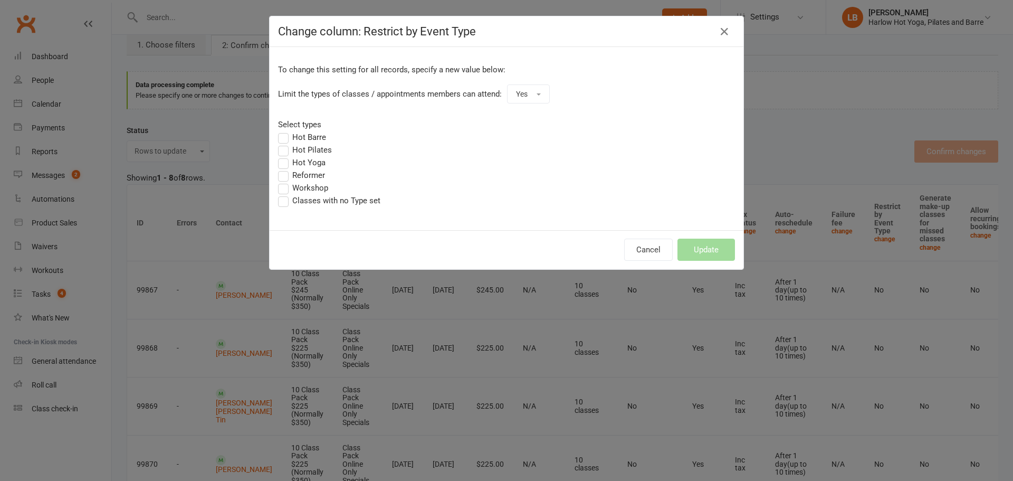
click at [278, 135] on label "Hot Barre" at bounding box center [302, 137] width 48 height 13
click at [278, 131] on input "Hot Barre" at bounding box center [281, 131] width 7 height 0
click at [284, 152] on label "Hot Pilates" at bounding box center [305, 149] width 54 height 13
click at [284, 143] on input "Hot Pilates" at bounding box center [281, 143] width 7 height 0
click at [279, 161] on label "Hot Yoga" at bounding box center [301, 162] width 47 height 13
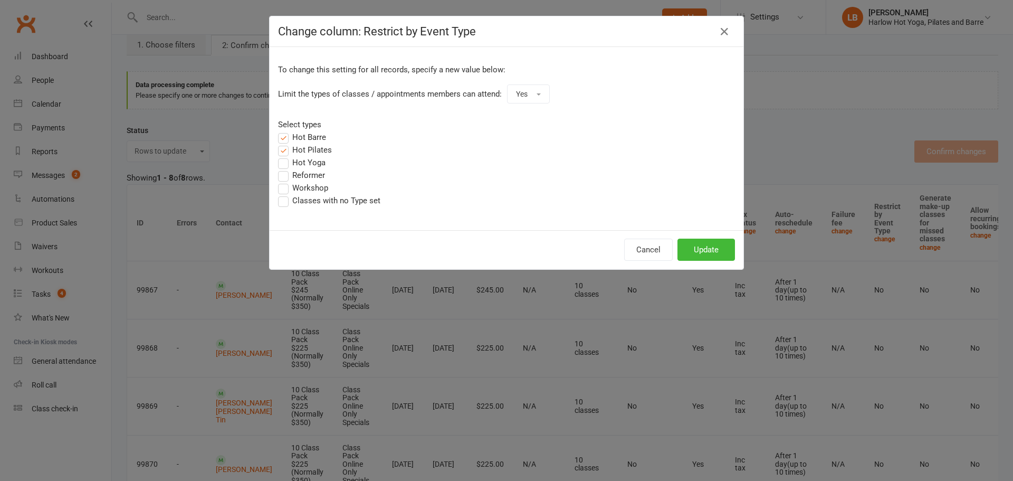
click at [279, 156] on input "Hot Yoga" at bounding box center [281, 156] width 7 height 0
drag, startPoint x: 277, startPoint y: 187, endPoint x: 283, endPoint y: 195, distance: 10.5
click at [278, 188] on label "Workshop" at bounding box center [303, 187] width 50 height 13
click at [278, 181] on input "Workshop" at bounding box center [281, 181] width 7 height 0
click at [283, 198] on label "Classes with no Type set" at bounding box center [329, 200] width 102 height 13
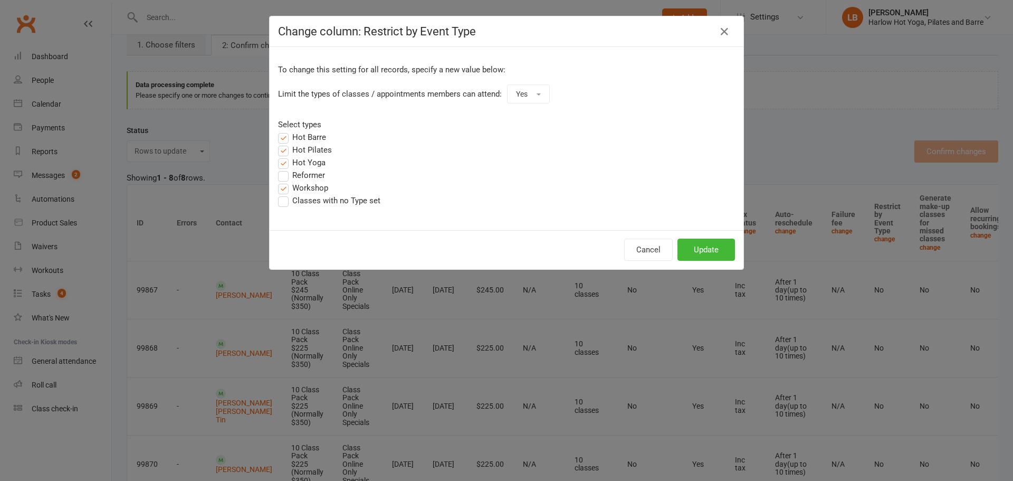
click at [283, 194] on input "Classes with no Type set" at bounding box center [281, 194] width 7 height 0
click at [697, 248] on button "Update" at bounding box center [705, 249] width 57 height 22
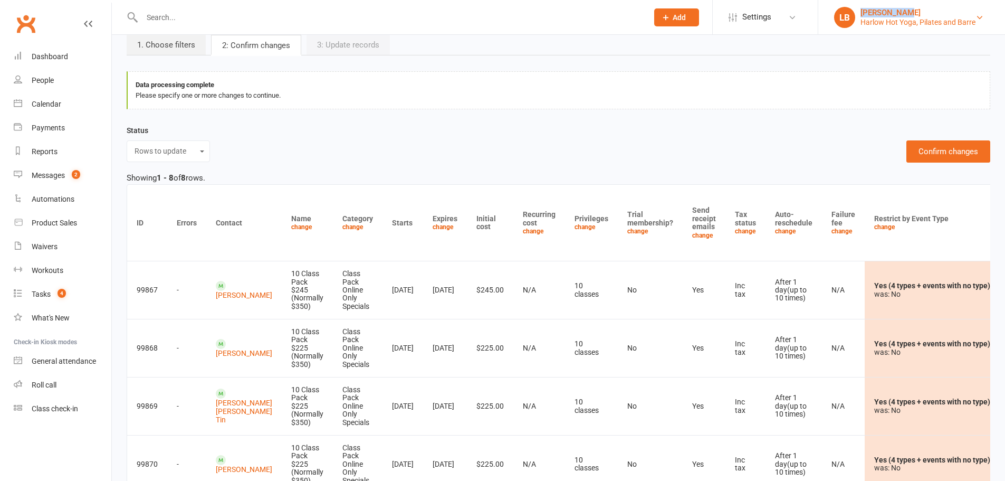
drag, startPoint x: 914, startPoint y: 11, endPoint x: 853, endPoint y: 15, distance: 60.8
click at [853, 15] on ui-view "Prospect Member Non-attending contact Class / event Appointment Task Membership…" at bounding box center [502, 399] width 1005 height 898
copy link "[PERSON_NAME]"
click at [947, 149] on button "Confirm changes" at bounding box center [948, 151] width 84 height 22
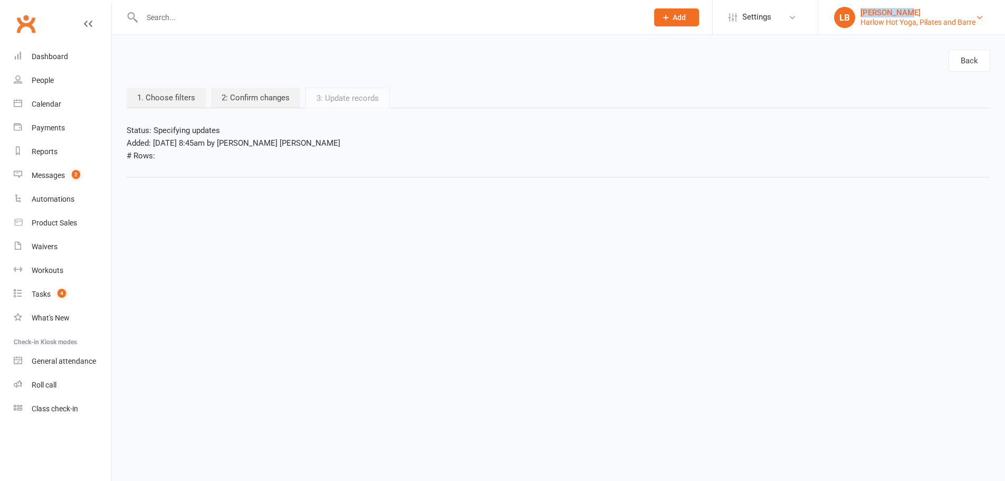
scroll to position [0, 0]
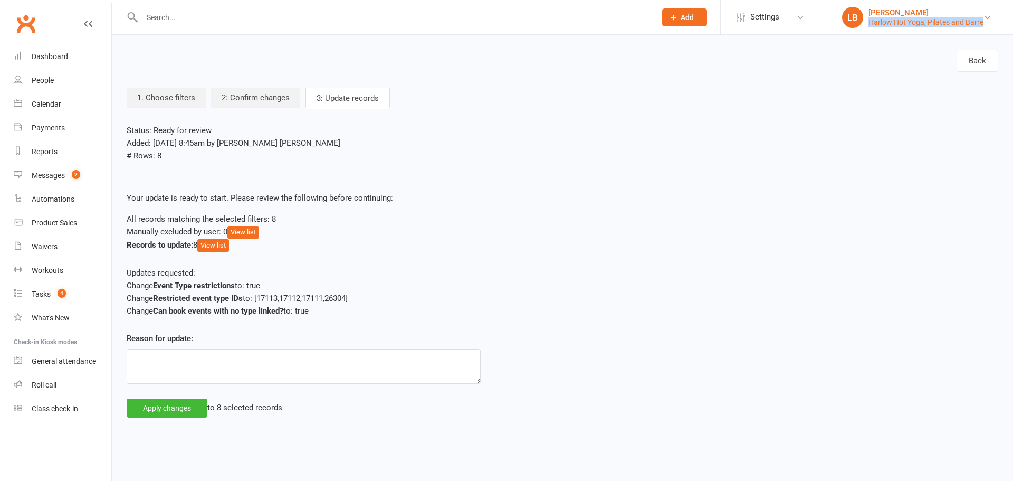
drag, startPoint x: 999, startPoint y: 22, endPoint x: 868, endPoint y: 25, distance: 130.8
click at [868, 25] on li "LB Lucy Bailey Harlow Hot Yoga, Pilates and Barre My profile My subscription Su…" at bounding box center [919, 17] width 187 height 34
copy div "Harlow Hot Yoga, Pilates and Barre"
drag, startPoint x: 362, startPoint y: 371, endPoint x: 367, endPoint y: 370, distance: 5.4
click at [367, 370] on textarea at bounding box center [304, 366] width 354 height 35
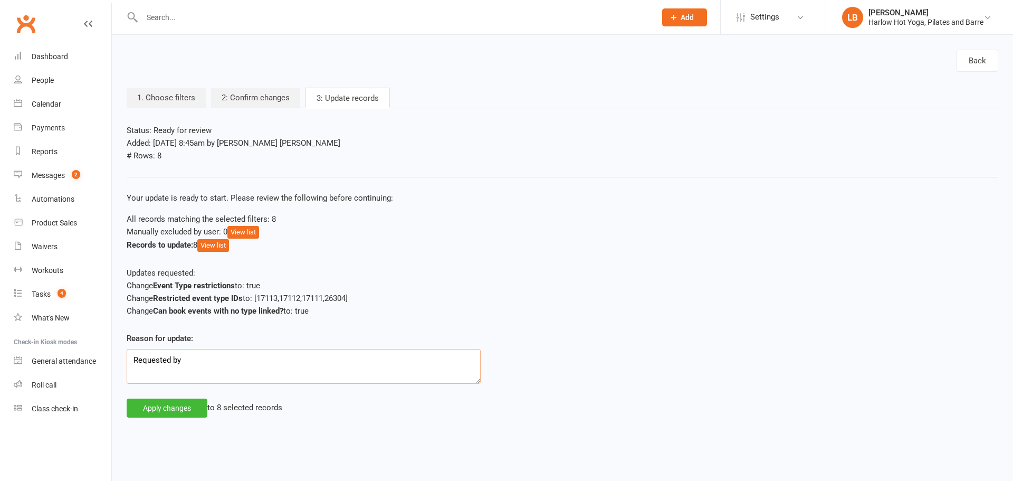
paste textarea "Harlow Hot Yoga, Pilates and Barre"
type textarea "Requested by Harlow Hot Yoga, Pilates and Barre"
click at [173, 405] on button "Apply changes" at bounding box center [167, 407] width 81 height 19
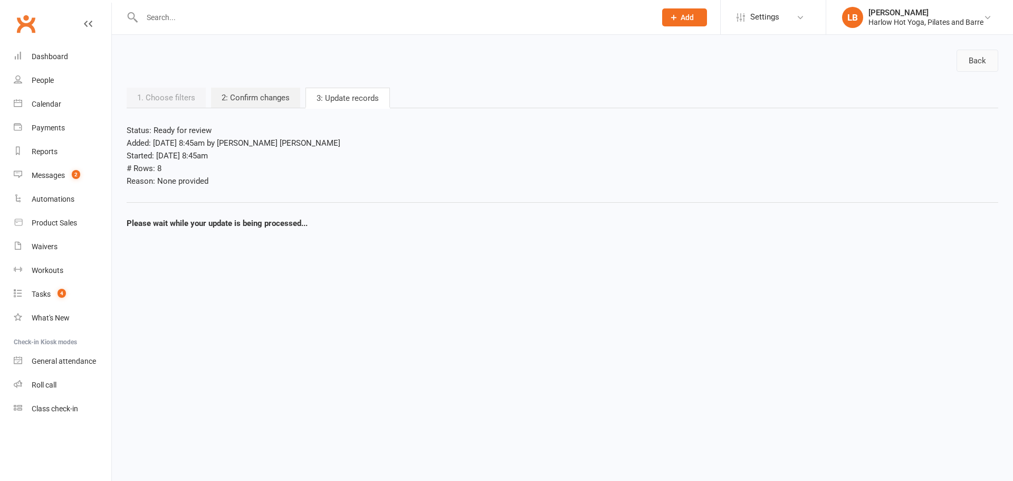
drag, startPoint x: 985, startPoint y: 61, endPoint x: 976, endPoint y: 59, distance: 9.7
click at [985, 61] on link "Back" at bounding box center [977, 61] width 42 height 22
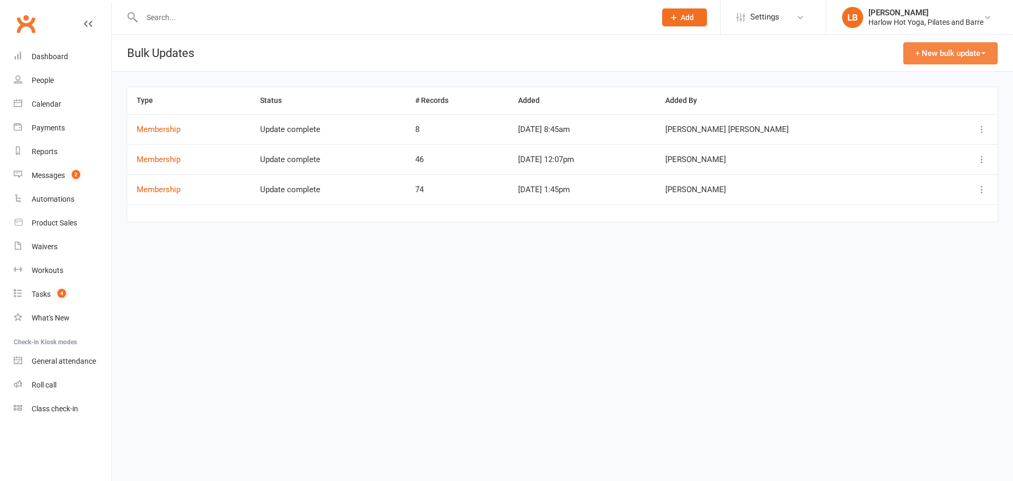
click at [974, 47] on button "+ New bulk update" at bounding box center [950, 53] width 94 height 22
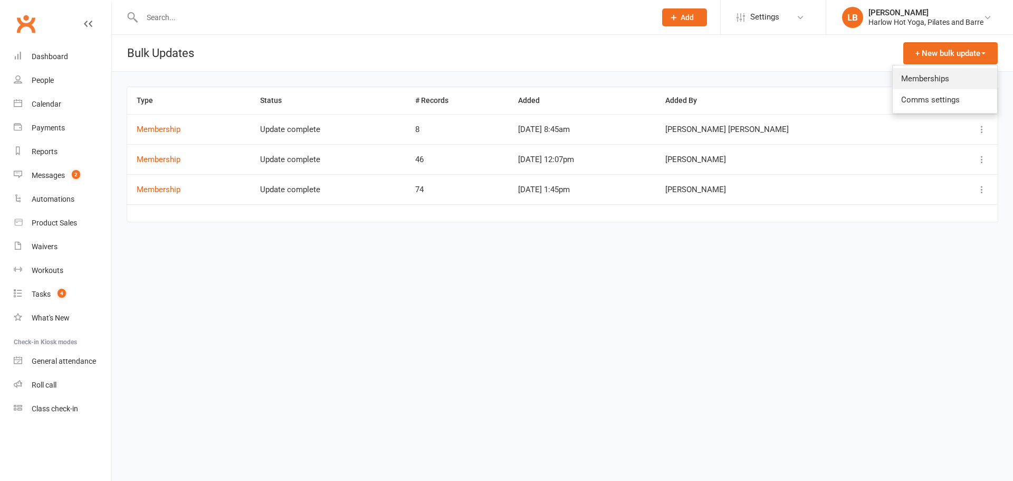
click at [926, 79] on link "Memberships" at bounding box center [945, 78] width 104 height 21
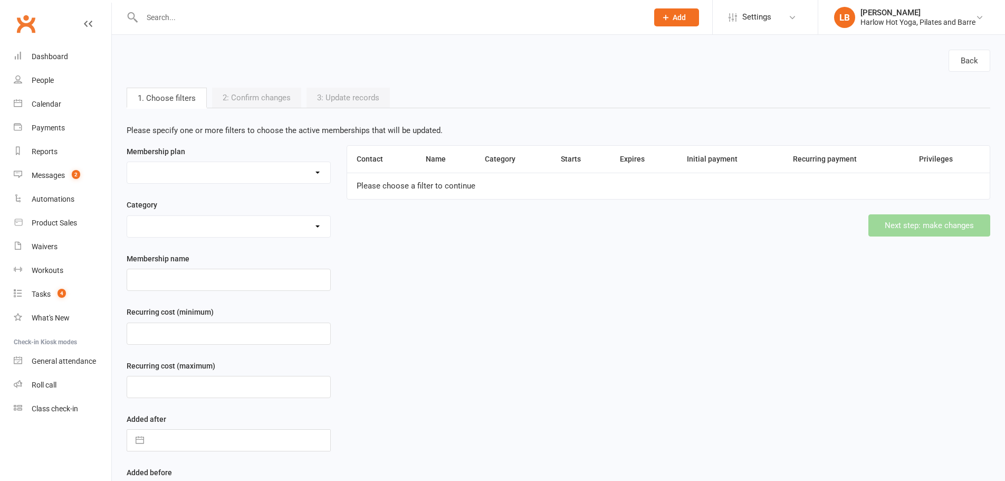
click at [267, 175] on select "10 Class Pack $245 (Normally $350) 10 x Class Pass $300 10 x Class Pass $350 1 …" at bounding box center [228, 172] width 203 height 21
click at [260, 175] on select "10 Class Pack $245 (Normally $350) 10 x Class Pass $300 10 x Class Pass $350 1 …" at bounding box center [228, 172] width 203 height 21
select select "57164"
click at [127, 162] on select "10 Class Pack $245 (Normally $350) 10 x Class Pass $300 10 x Class Pass $350 1 …" at bounding box center [228, 172] width 203 height 21
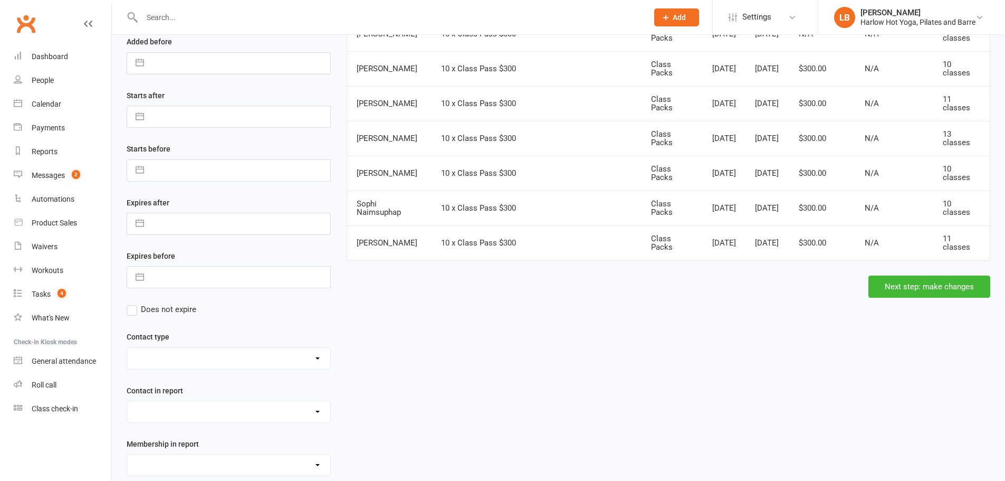
scroll to position [463, 0]
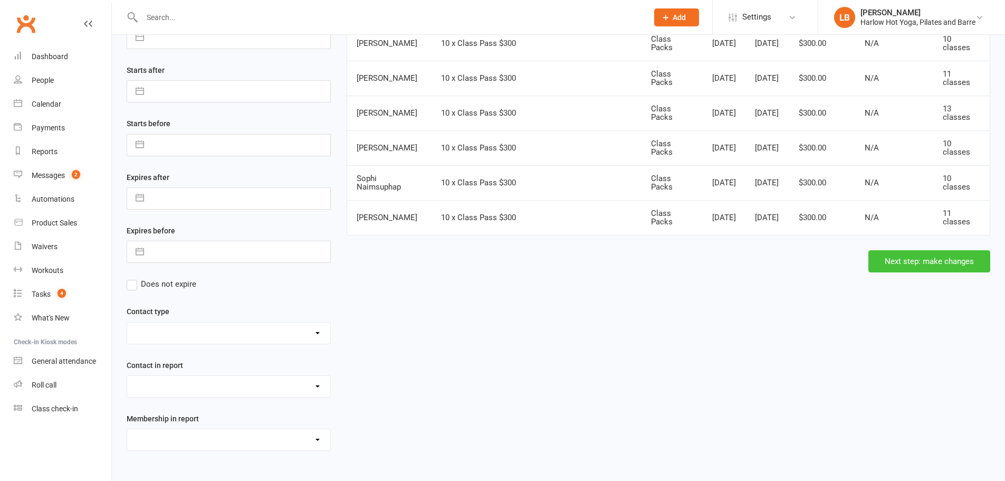
click at [935, 256] on button "Next step: make changes" at bounding box center [929, 261] width 122 height 22
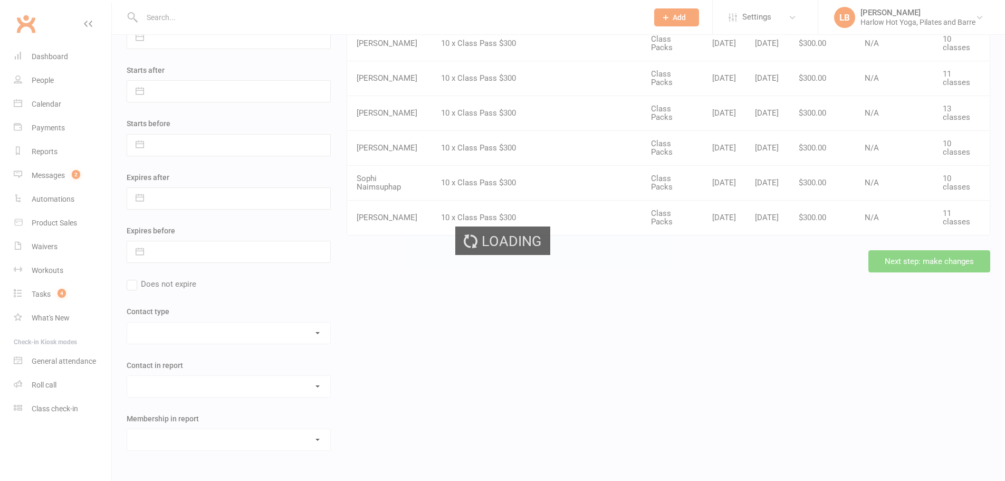
scroll to position [0, 0]
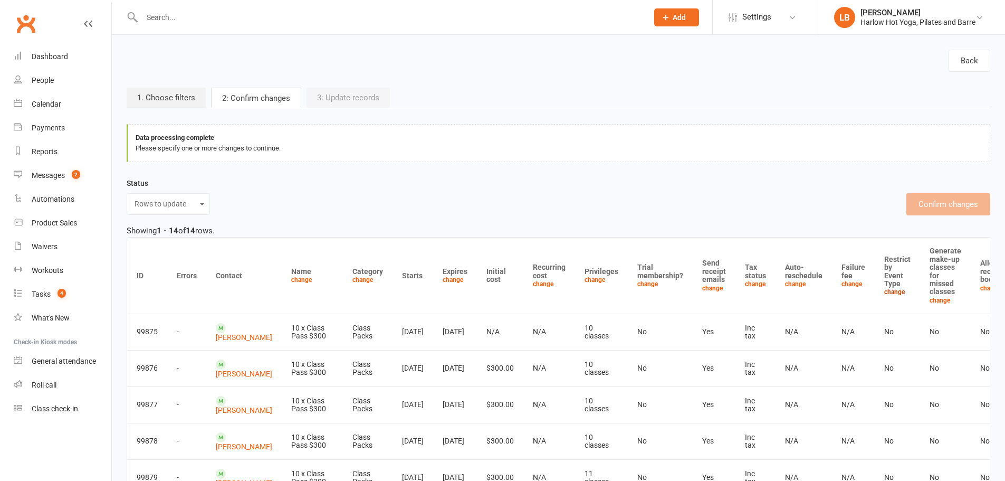
click at [884, 293] on link "change" at bounding box center [894, 291] width 21 height 7
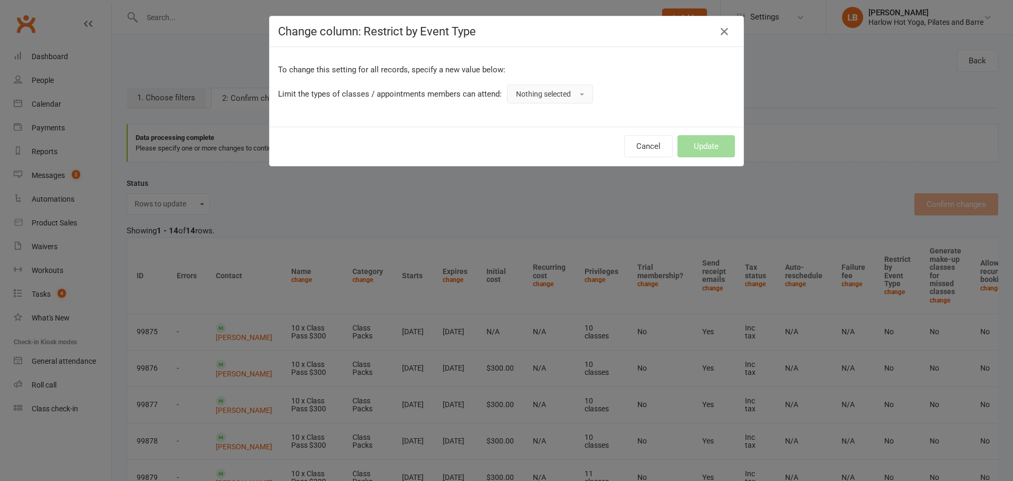
click at [553, 97] on span "Nothing selected" at bounding box center [543, 94] width 55 height 8
click at [536, 114] on link "Yes" at bounding box center [559, 117] width 104 height 21
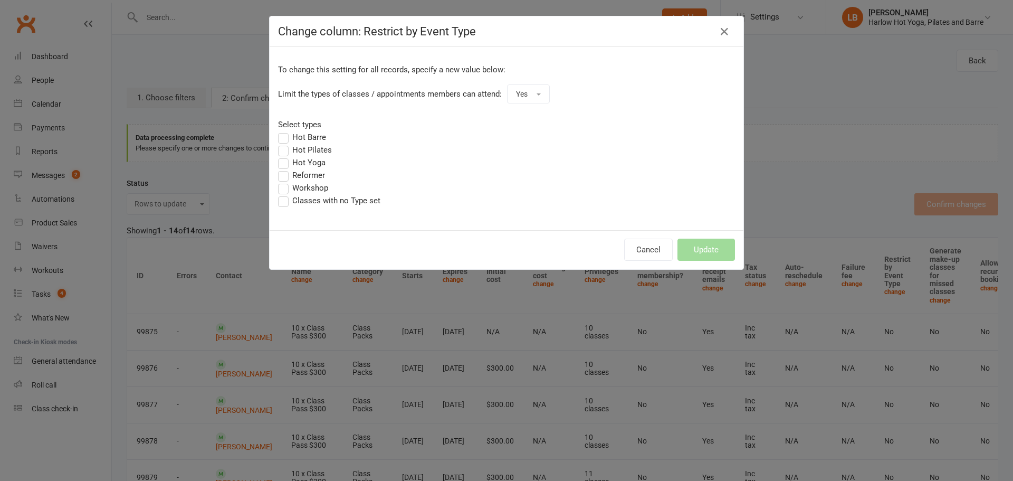
click at [305, 140] on label "Hot Barre" at bounding box center [302, 137] width 48 height 13
click at [285, 131] on input "Hot Barre" at bounding box center [281, 131] width 7 height 0
click at [305, 155] on label "Hot Pilates" at bounding box center [305, 149] width 54 height 13
click at [285, 143] on input "Hot Pilates" at bounding box center [281, 143] width 7 height 0
drag, startPoint x: 299, startPoint y: 170, endPoint x: 306, endPoint y: 167, distance: 7.3
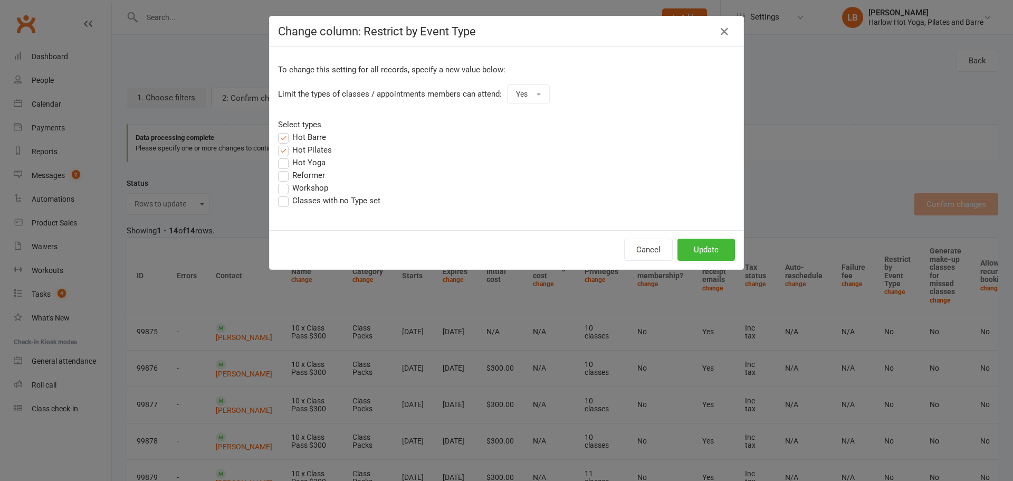
click at [304, 168] on div "Select types Hot Barre Hot Pilates Hot Yoga Reformer Workshop Classes with no T…" at bounding box center [506, 162] width 457 height 89
click at [315, 164] on label "Hot Yoga" at bounding box center [301, 162] width 47 height 13
click at [285, 156] on input "Hot Yoga" at bounding box center [281, 156] width 7 height 0
click at [289, 181] on label "Workshop" at bounding box center [303, 187] width 50 height 13
click at [285, 181] on input "Workshop" at bounding box center [281, 181] width 7 height 0
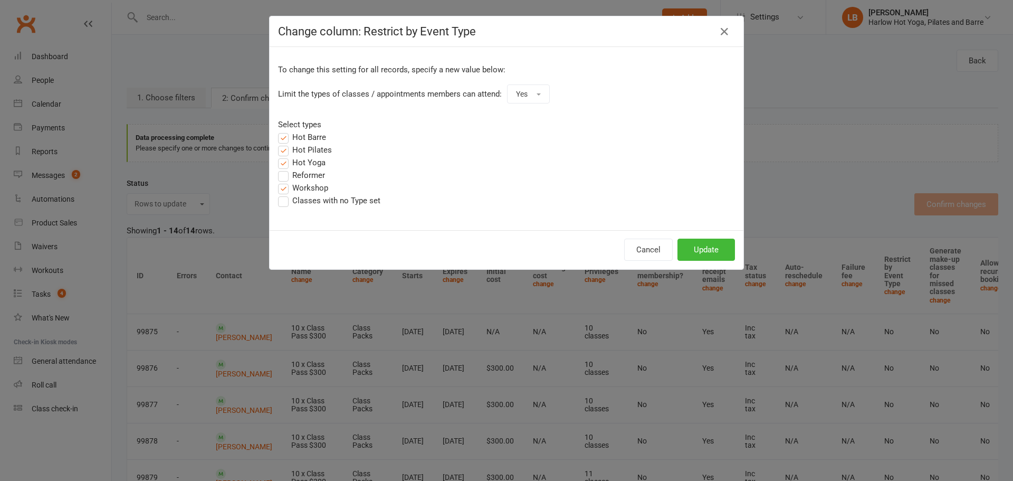
click at [280, 202] on label "Classes with no Type set" at bounding box center [329, 200] width 102 height 13
click at [280, 194] on input "Classes with no Type set" at bounding box center [281, 194] width 7 height 0
click at [694, 249] on button "Update" at bounding box center [705, 249] width 57 height 22
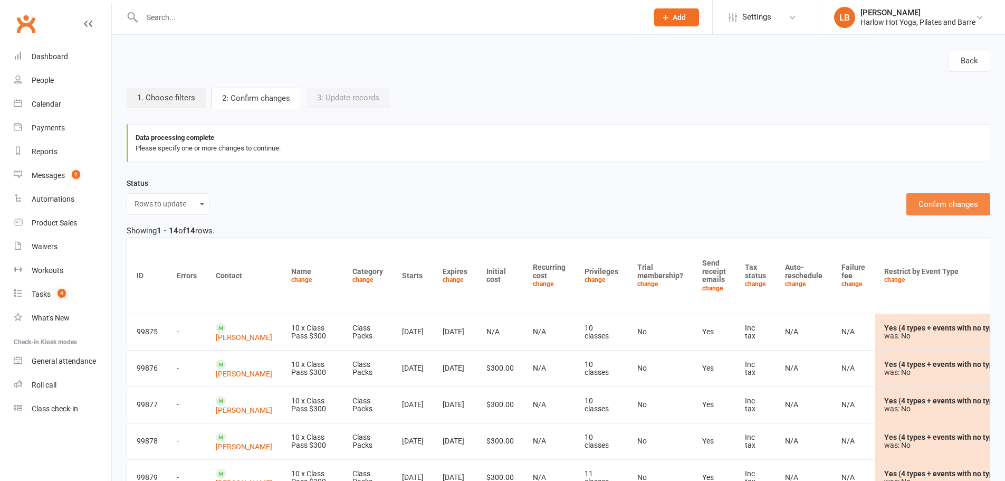
click at [936, 206] on button "Confirm changes" at bounding box center [948, 204] width 84 height 22
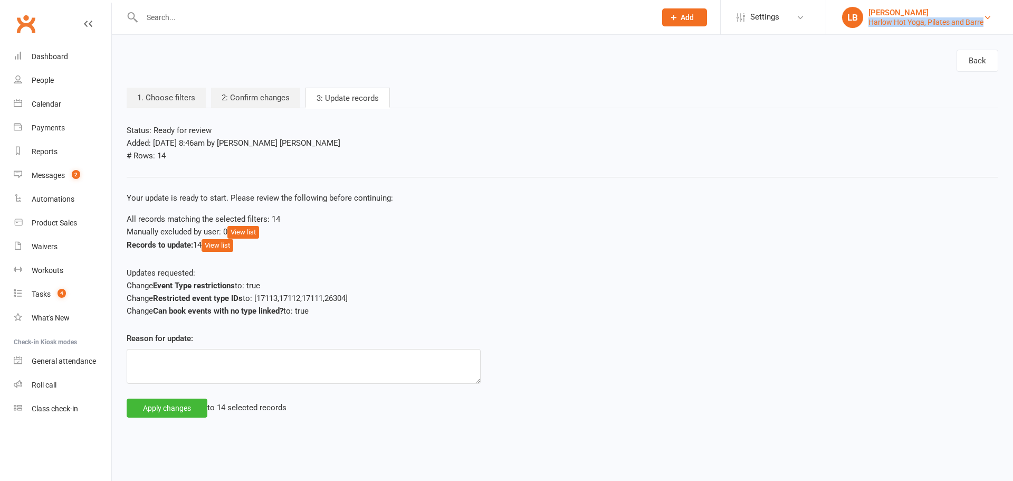
drag, startPoint x: 997, startPoint y: 23, endPoint x: 870, endPoint y: 27, distance: 127.2
click at [870, 27] on li "LB Lucy Bailey Harlow Hot Yoga, Pilates and Barre My profile My subscription Su…" at bounding box center [919, 17] width 187 height 34
copy div "Harlow Hot Yoga, Pilates and Barre"
click at [331, 369] on textarea at bounding box center [304, 366] width 354 height 35
paste textarea "Harlow Hot Yoga, Pilates and Barre"
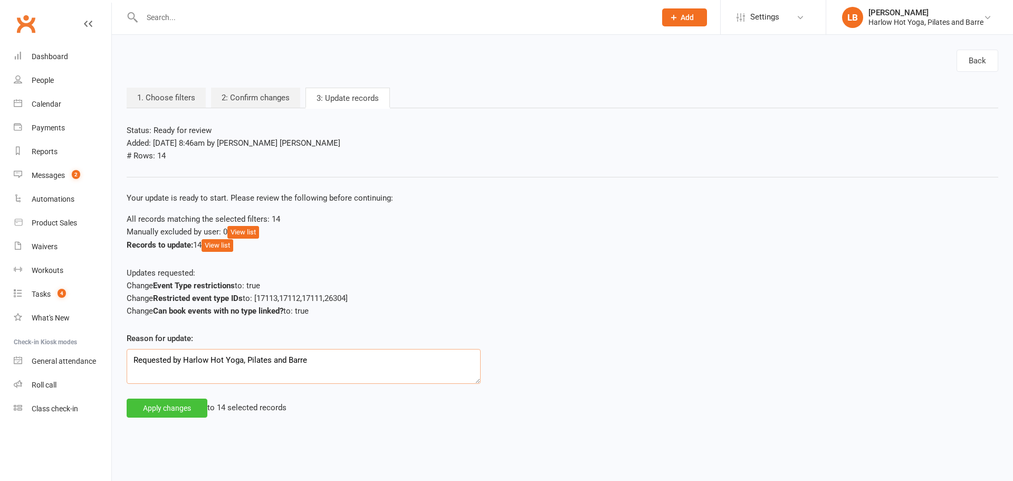
type textarea "Requested by Harlow Hot Yoga, Pilates and Barre"
click at [157, 407] on button "Apply changes" at bounding box center [167, 407] width 81 height 19
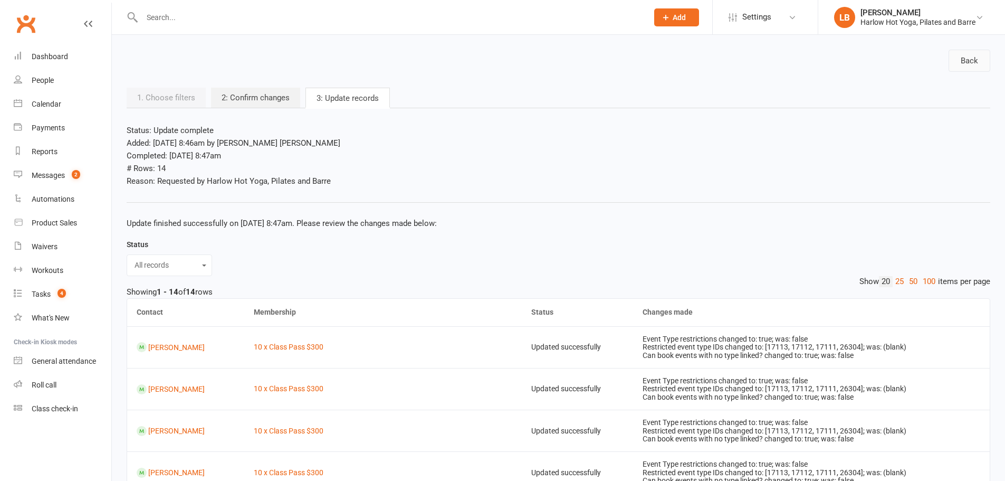
click at [962, 60] on link "Back" at bounding box center [969, 61] width 42 height 22
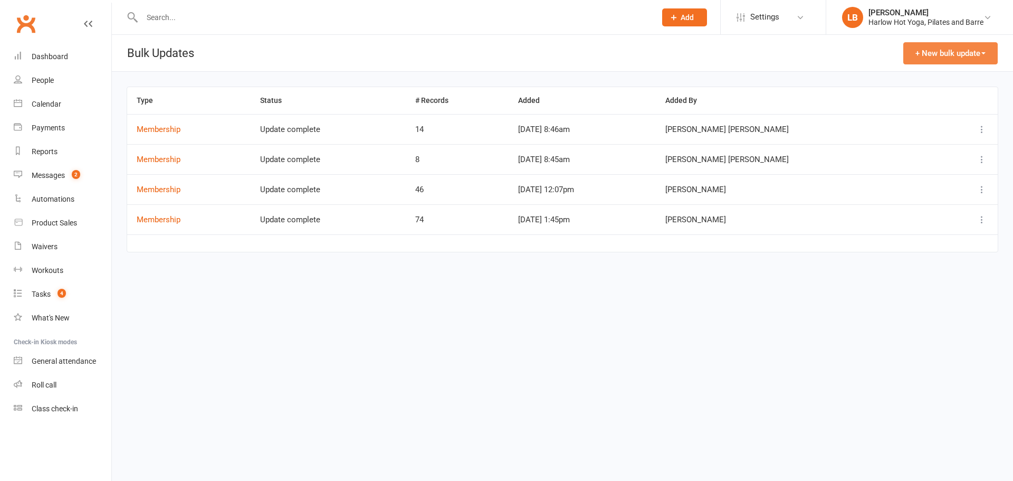
click at [943, 55] on button "+ New bulk update" at bounding box center [950, 53] width 94 height 22
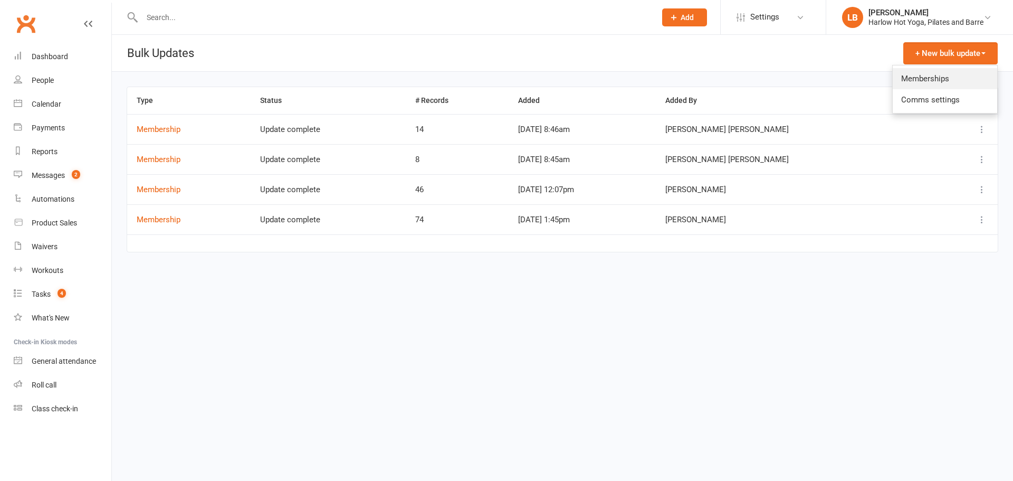
click at [916, 76] on link "Memberships" at bounding box center [945, 78] width 104 height 21
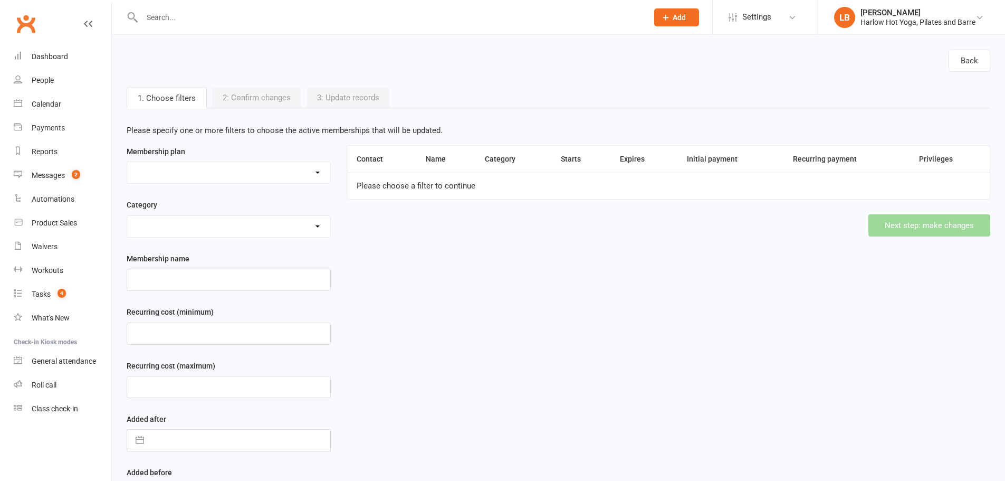
click at [247, 177] on select "10 Class Pack $245 (Normally $350) 10 x Class Pass $300 10 x Class Pass $350 1 …" at bounding box center [228, 172] width 203 height 21
select select "54275"
click at [127, 162] on select "10 Class Pack $245 (Normally $350) 10 x Class Pass $300 10 x Class Pass $350 1 …" at bounding box center [228, 172] width 203 height 21
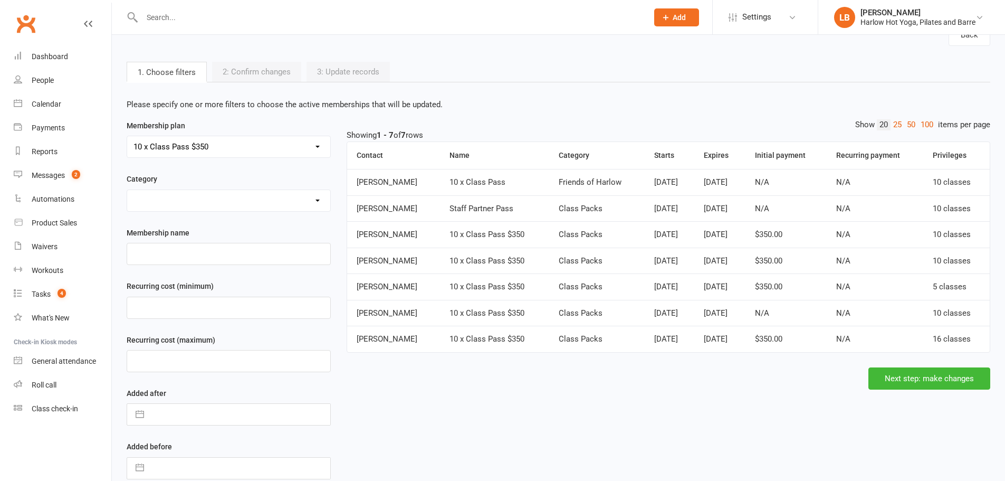
scroll to position [53, 0]
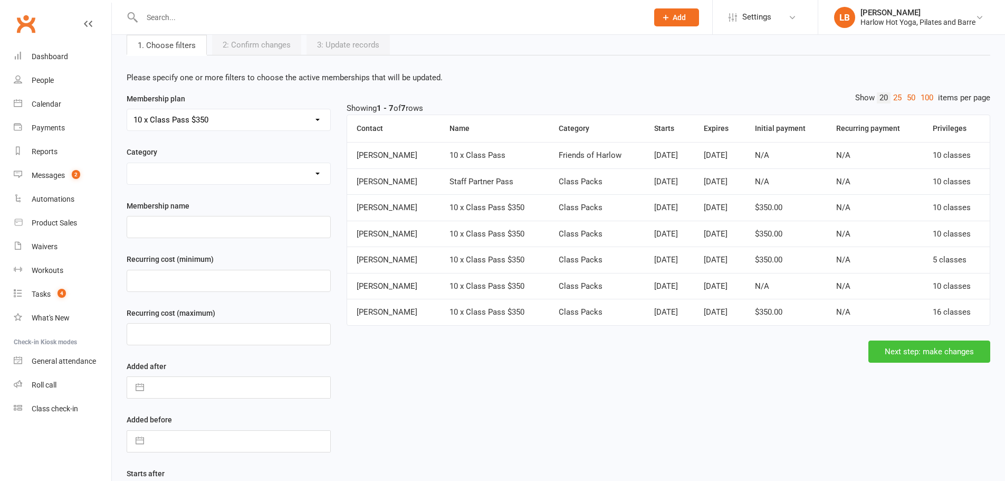
click at [925, 348] on button "Next step: make changes" at bounding box center [929, 351] width 122 height 22
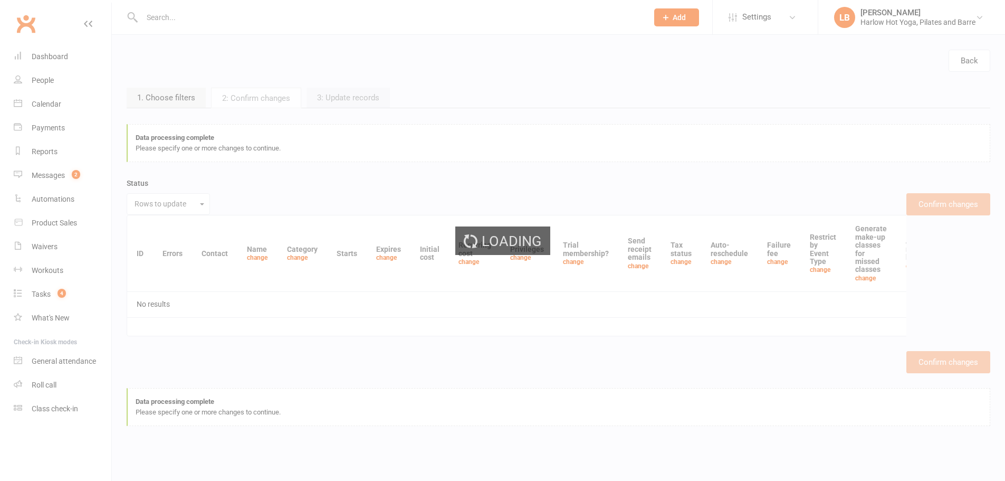
scroll to position [0, 0]
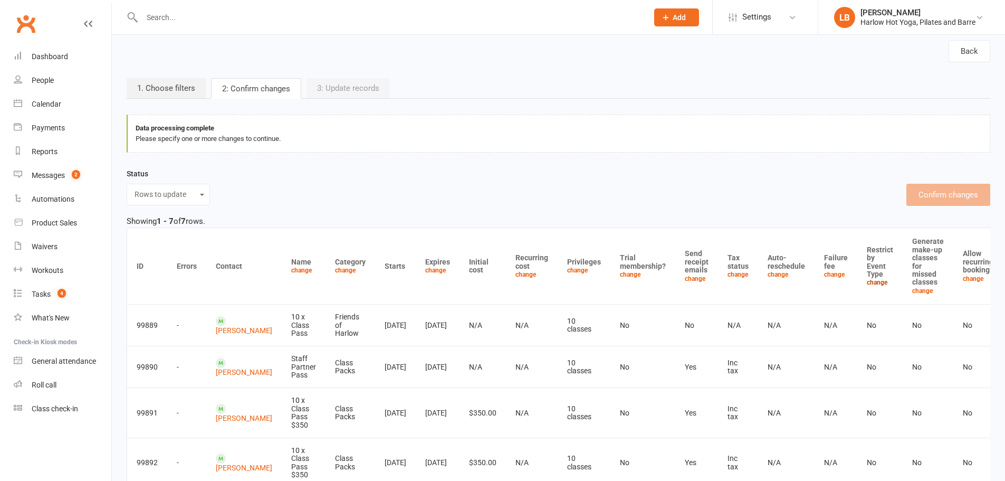
click at [857, 291] on th "Restrict by Event Type change" at bounding box center [879, 266] width 45 height 76
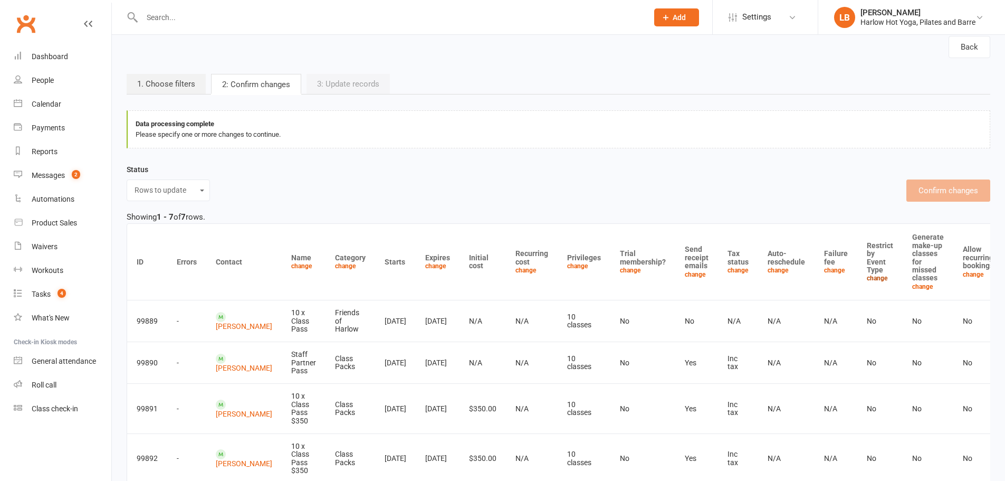
scroll to position [17, 0]
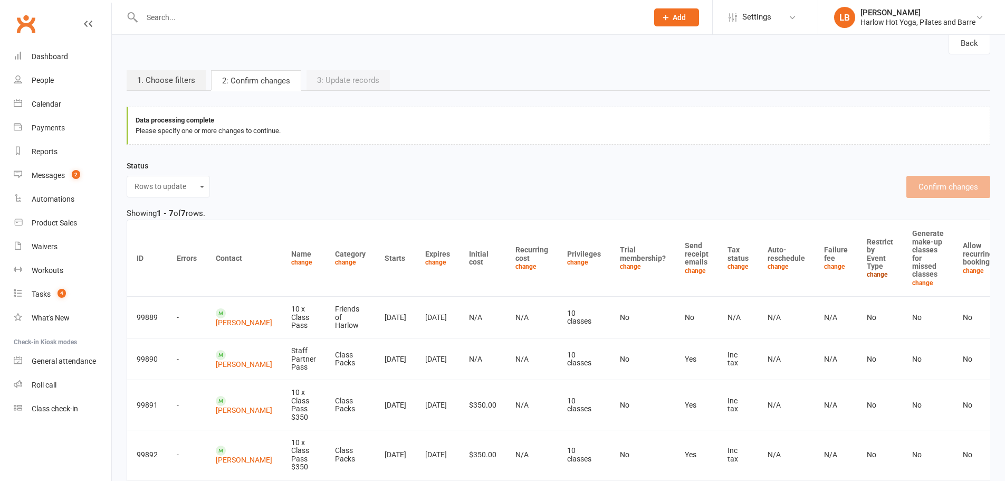
click at [867, 275] on link "change" at bounding box center [877, 274] width 21 height 7
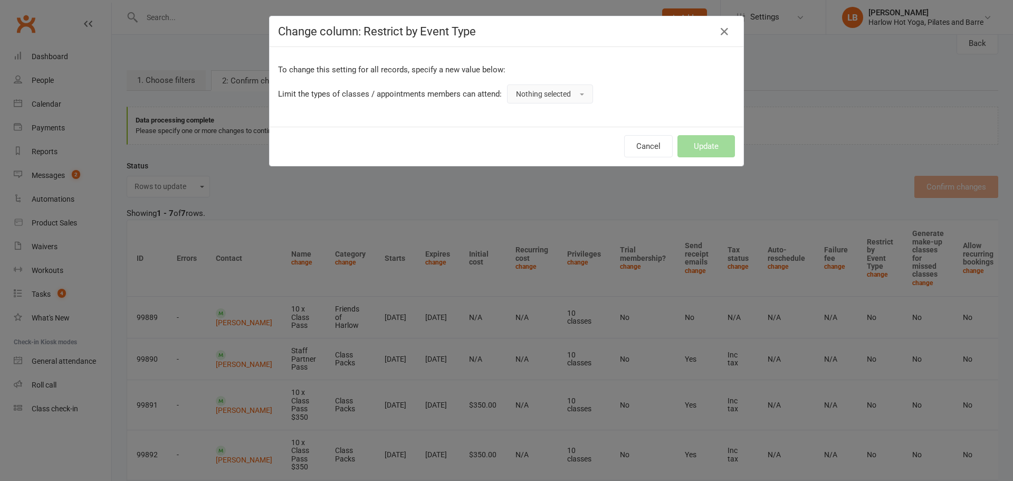
click at [546, 97] on span "Nothing selected" at bounding box center [543, 94] width 55 height 8
click at [530, 115] on link "Yes" at bounding box center [559, 117] width 104 height 21
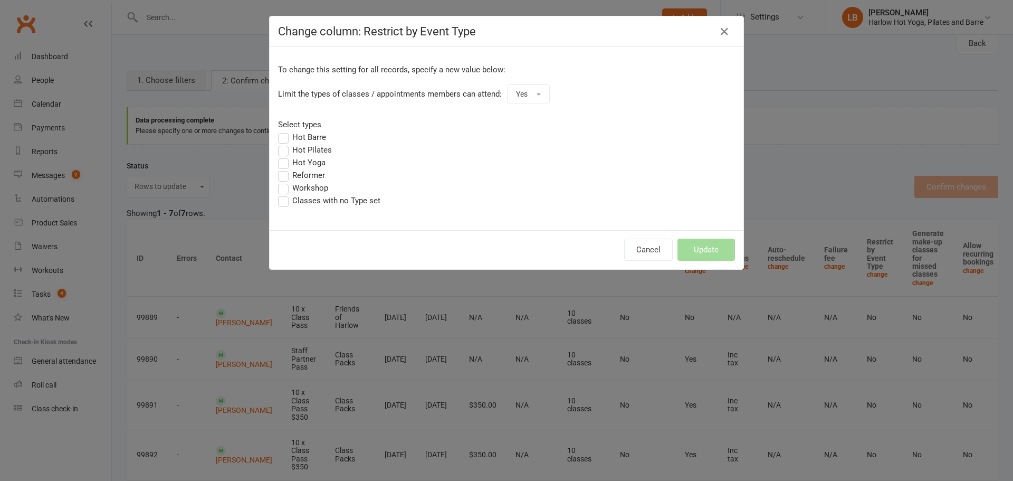
click at [292, 137] on label "Hot Barre" at bounding box center [302, 137] width 48 height 13
click at [285, 131] on input "Hot Barre" at bounding box center [281, 131] width 7 height 0
click at [293, 149] on label "Hot Pilates" at bounding box center [305, 149] width 54 height 13
click at [285, 143] on input "Hot Pilates" at bounding box center [281, 143] width 7 height 0
click at [289, 163] on label "Hot Yoga" at bounding box center [301, 162] width 47 height 13
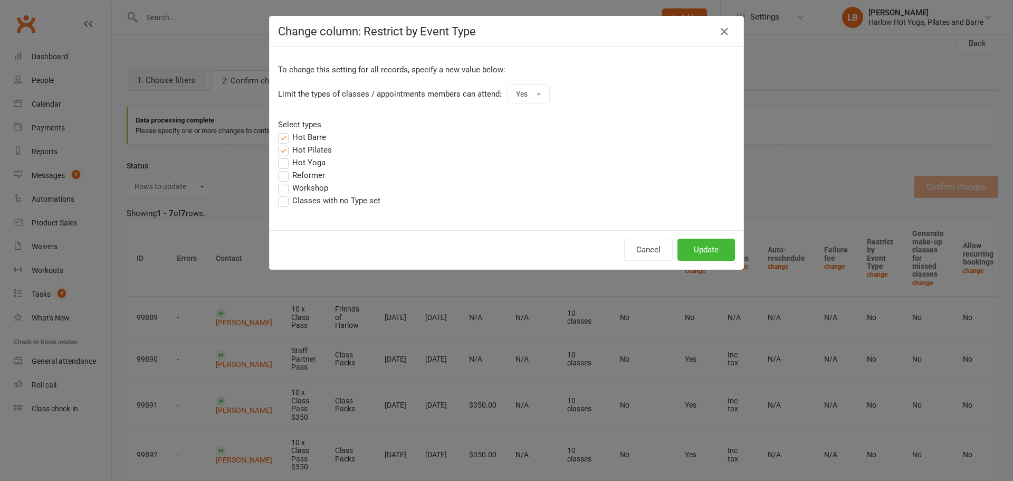
click at [285, 156] on input "Hot Yoga" at bounding box center [281, 156] width 7 height 0
click at [289, 187] on label "Workshop" at bounding box center [303, 187] width 50 height 13
click at [285, 181] on input "Workshop" at bounding box center [281, 181] width 7 height 0
click at [289, 198] on label "Classes with no Type set" at bounding box center [329, 200] width 102 height 13
click at [285, 194] on input "Classes with no Type set" at bounding box center [281, 194] width 7 height 0
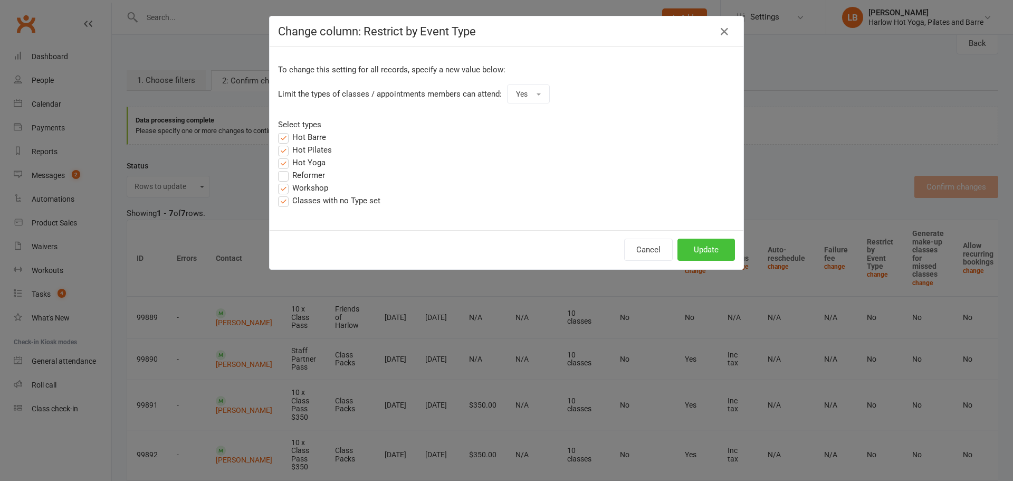
click at [711, 259] on button "Update" at bounding box center [705, 249] width 57 height 22
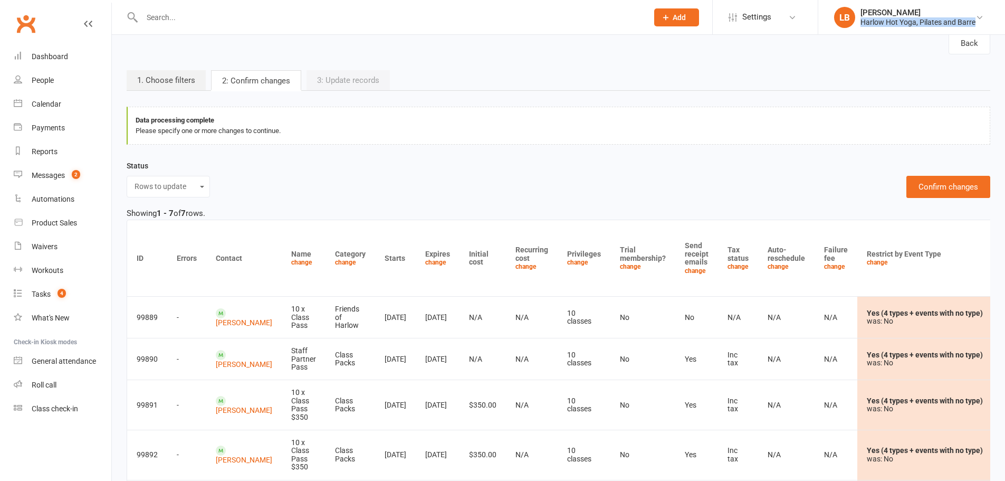
drag, startPoint x: 987, startPoint y: 27, endPoint x: 861, endPoint y: 31, distance: 126.6
click at [861, 31] on li "LB [PERSON_NAME] [PERSON_NAME] Hot Yoga, Pilates and Barre My profile My subscr…" at bounding box center [911, 17] width 187 height 34
copy div "Harlow Hot Yoga, Pilates and Barre"
click at [963, 191] on button "Confirm changes" at bounding box center [948, 187] width 84 height 22
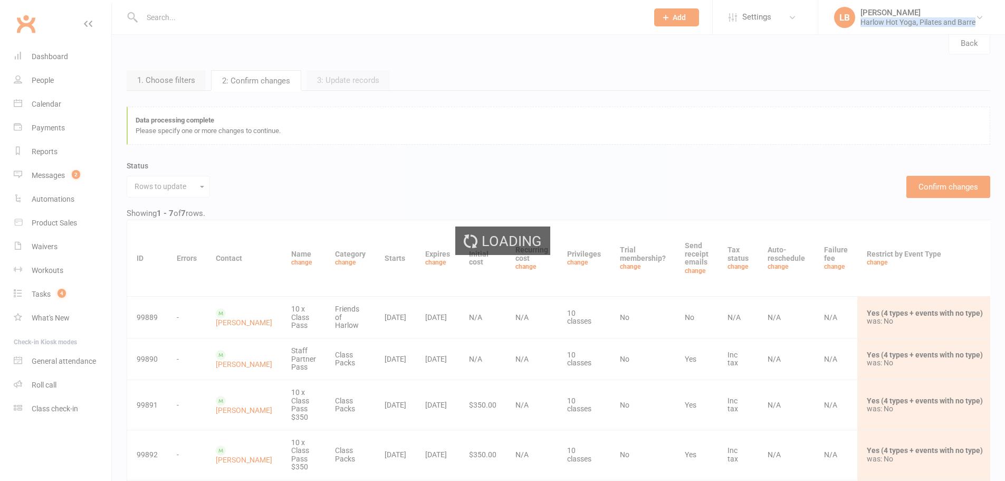
scroll to position [0, 0]
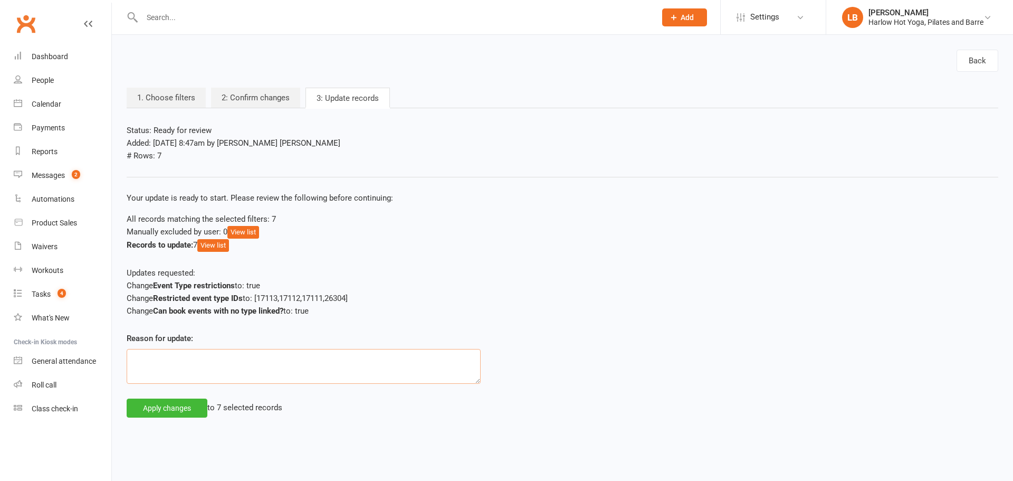
click at [201, 367] on textarea at bounding box center [304, 366] width 354 height 35
paste textarea "Harlow Hot Yoga, Pilates and Barre"
type textarea "Requested by Harlow Hot Yoga, Pilates and Barre"
click at [191, 408] on button "Apply changes" at bounding box center [167, 407] width 81 height 19
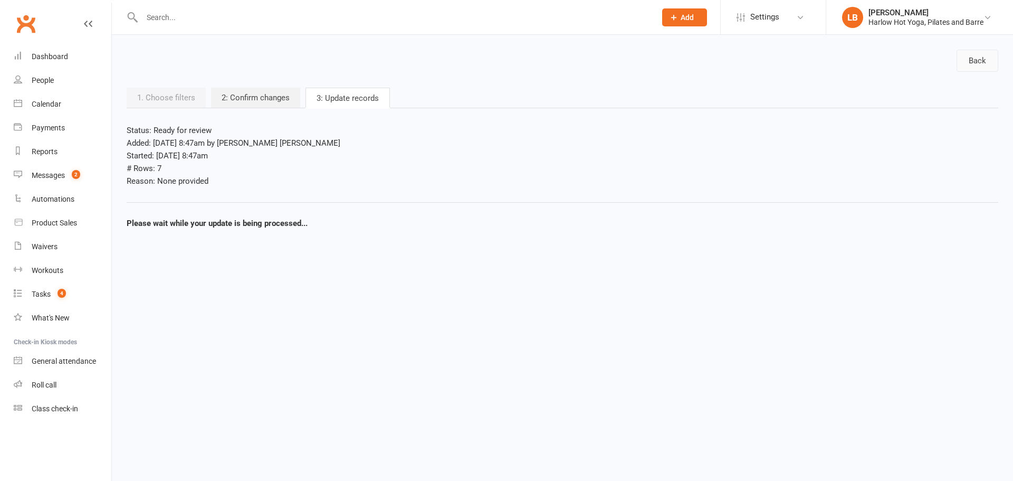
click at [978, 59] on link "Back" at bounding box center [977, 61] width 42 height 22
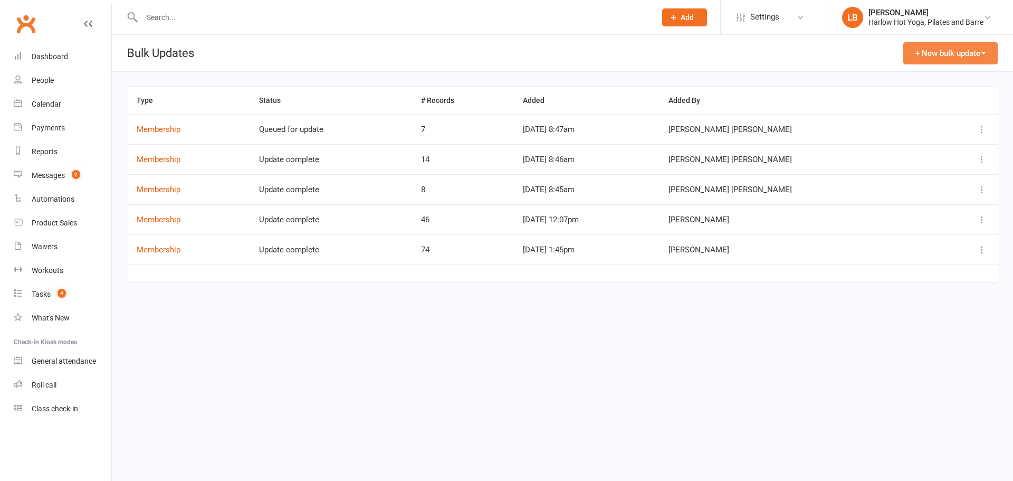
click at [968, 48] on button "+ New bulk update" at bounding box center [950, 53] width 94 height 22
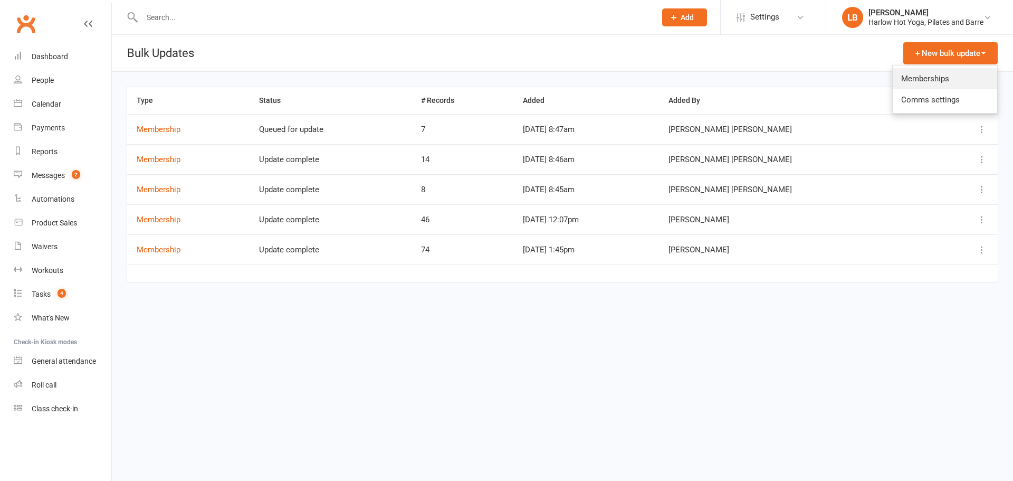
click at [934, 68] on link "Memberships" at bounding box center [945, 78] width 104 height 21
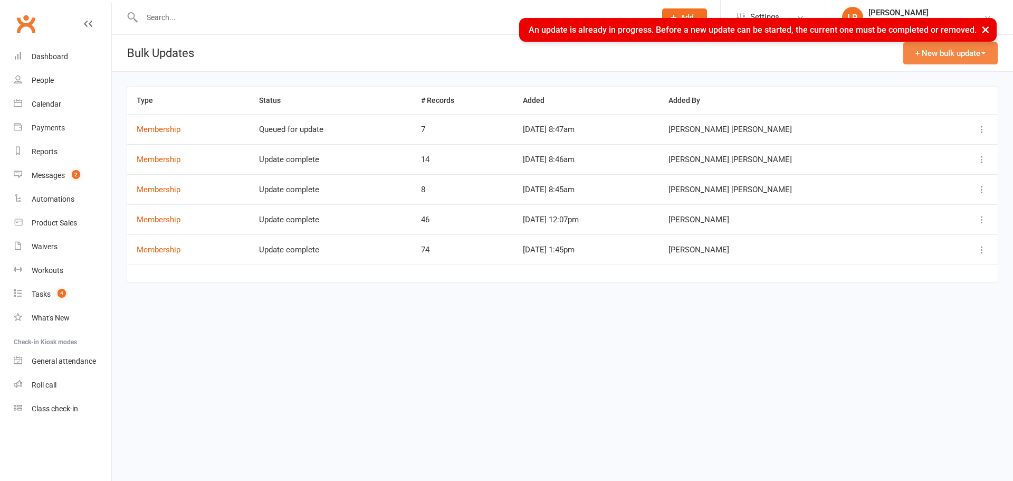
click at [951, 51] on button "+ New bulk update" at bounding box center [950, 53] width 94 height 22
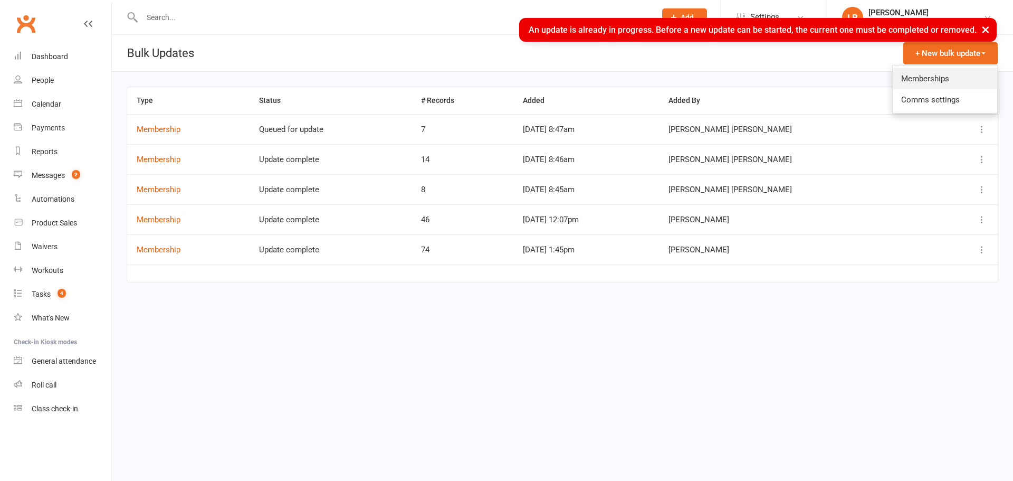
click at [930, 78] on link "Memberships" at bounding box center [945, 78] width 104 height 21
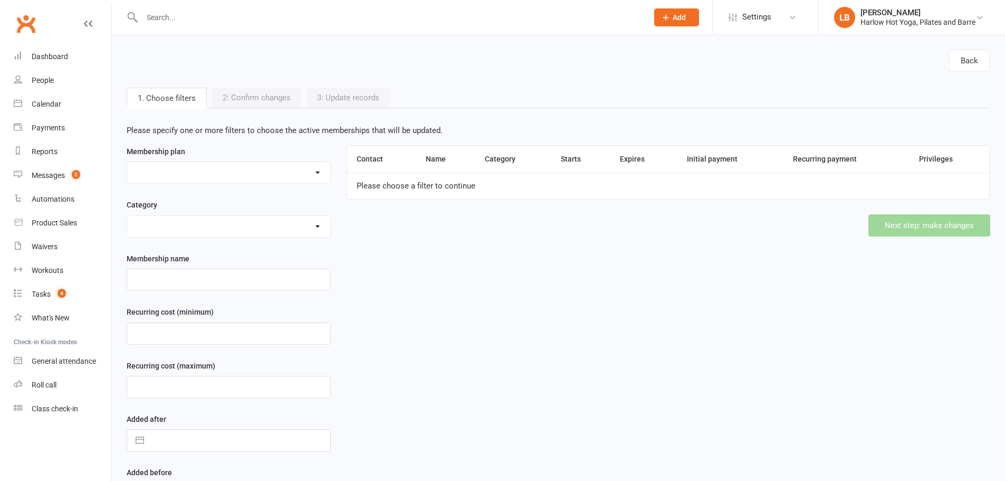
click at [246, 170] on select "10 Class Pack $245 (Normally $350) 10 x Class Pass $300 10 x Class Pass $350 1 …" at bounding box center [228, 172] width 203 height 21
select select "48442"
click at [127, 162] on select "10 Class Pack $245 (Normally $350) 10 x Class Pass $300 10 x Class Pass $350 1 …" at bounding box center [228, 172] width 203 height 21
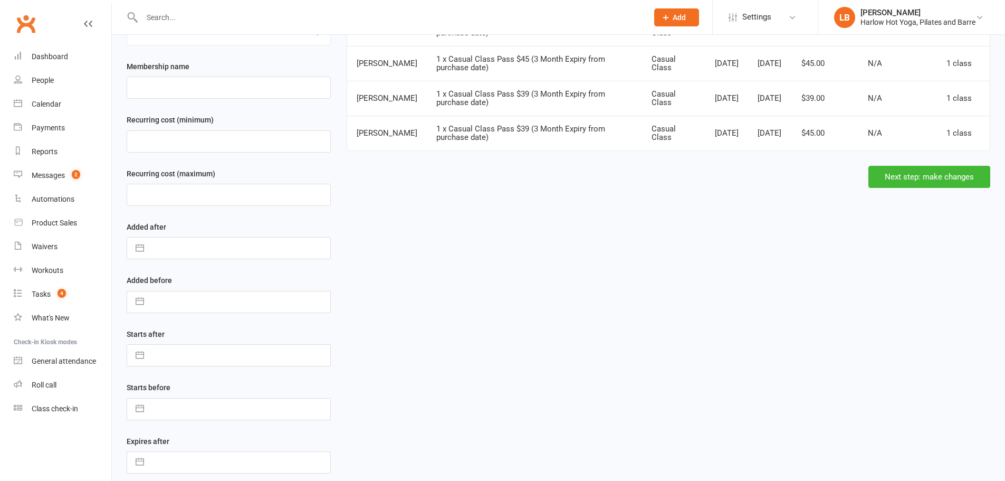
scroll to position [194, 0]
click at [928, 178] on button "Next step: make changes" at bounding box center [929, 175] width 122 height 22
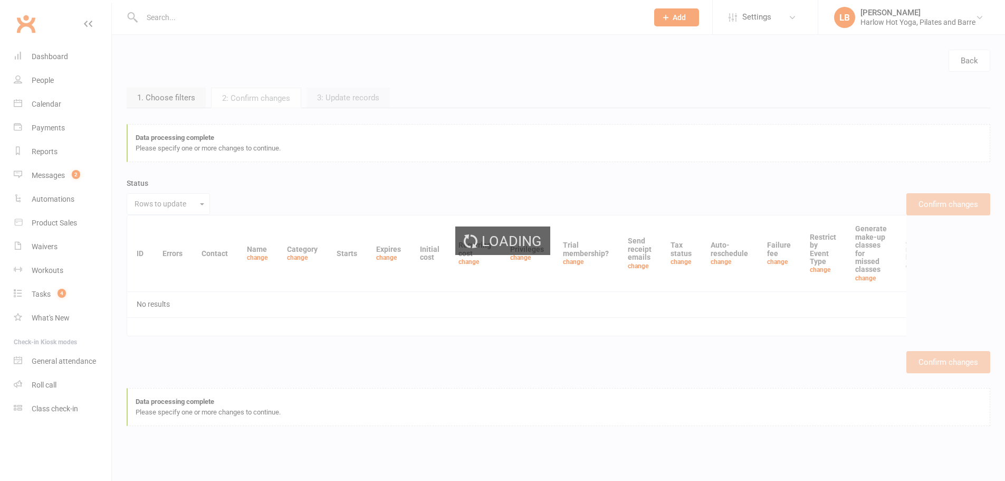
scroll to position [0, 0]
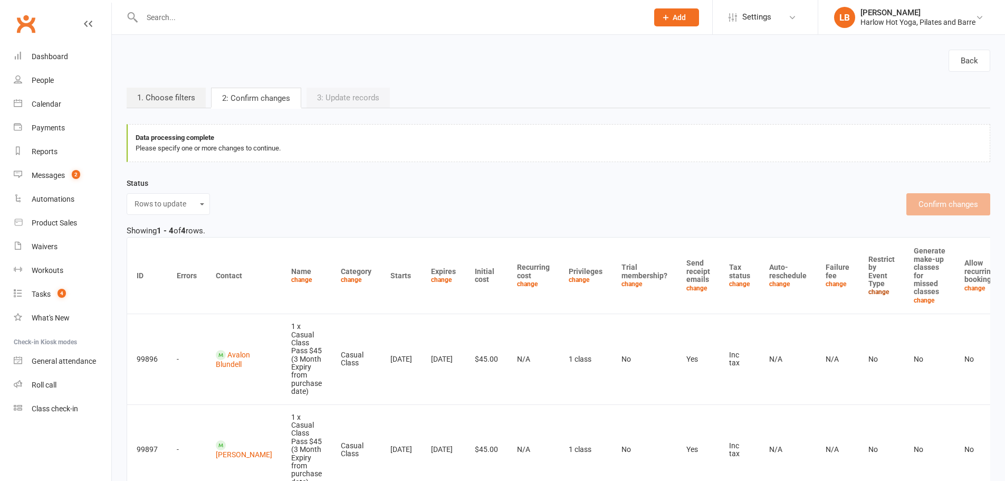
click at [868, 292] on link "change" at bounding box center [878, 291] width 21 height 7
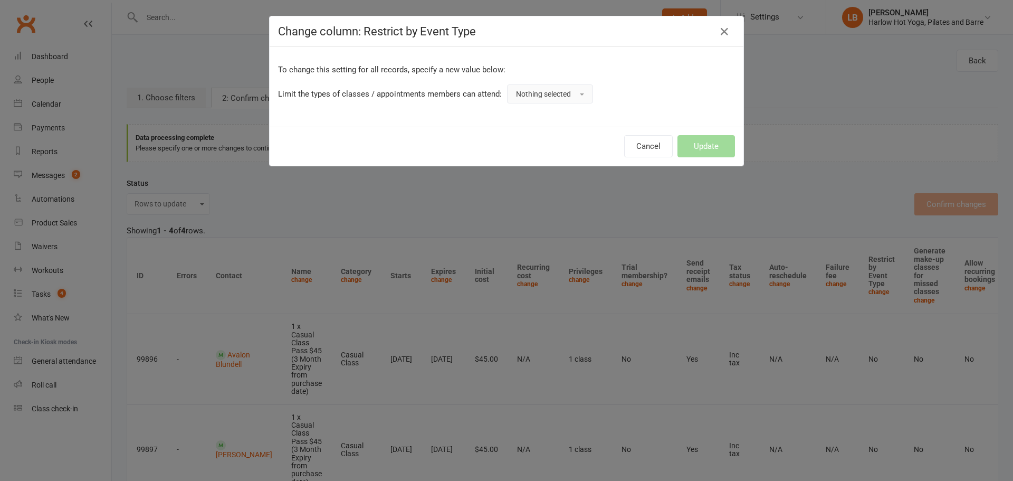
click at [545, 97] on span "Nothing selected" at bounding box center [543, 94] width 55 height 8
click at [541, 121] on link "Yes" at bounding box center [559, 117] width 104 height 21
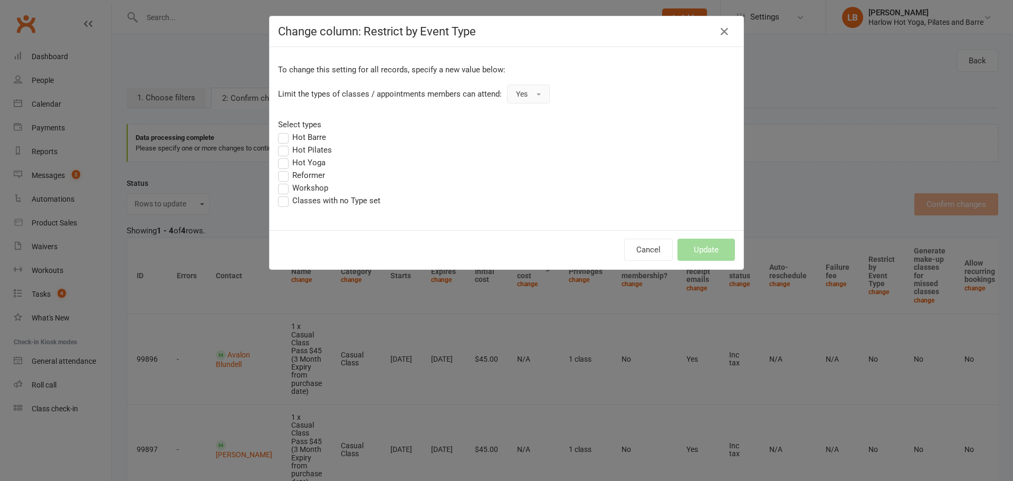
drag, startPoint x: 302, startPoint y: 135, endPoint x: 301, endPoint y: 147, distance: 11.7
click at [301, 135] on label "Hot Barre" at bounding box center [302, 137] width 48 height 13
click at [285, 131] on input "Hot Barre" at bounding box center [281, 131] width 7 height 0
drag, startPoint x: 301, startPoint y: 147, endPoint x: 300, endPoint y: 165, distance: 18.0
click at [301, 149] on label "Hot Pilates" at bounding box center [305, 149] width 54 height 13
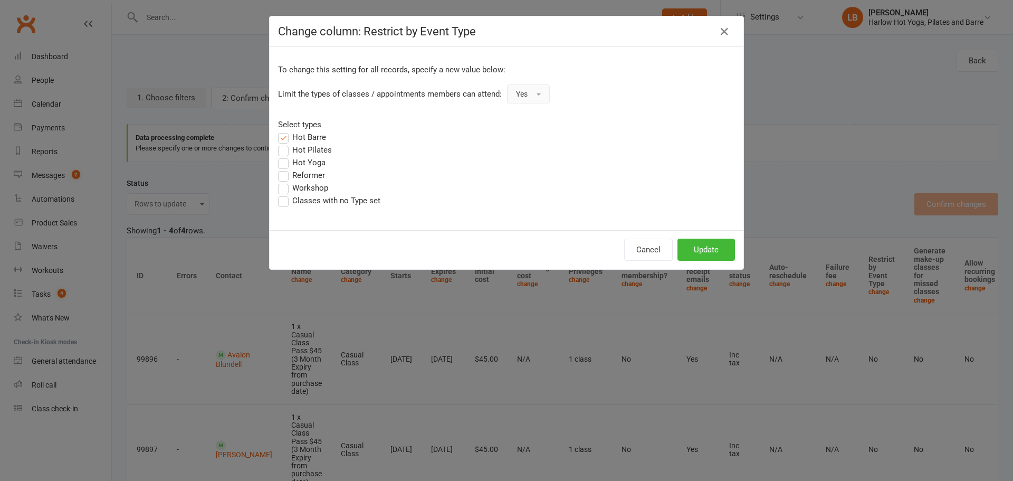
click at [285, 143] on input "Hot Pilates" at bounding box center [281, 143] width 7 height 0
click at [300, 165] on label "Hot Yoga" at bounding box center [301, 162] width 47 height 13
click at [285, 156] on input "Hot Yoga" at bounding box center [281, 156] width 7 height 0
drag, startPoint x: 304, startPoint y: 186, endPoint x: 302, endPoint y: 196, distance: 10.8
click at [304, 188] on label "Workshop" at bounding box center [303, 187] width 50 height 13
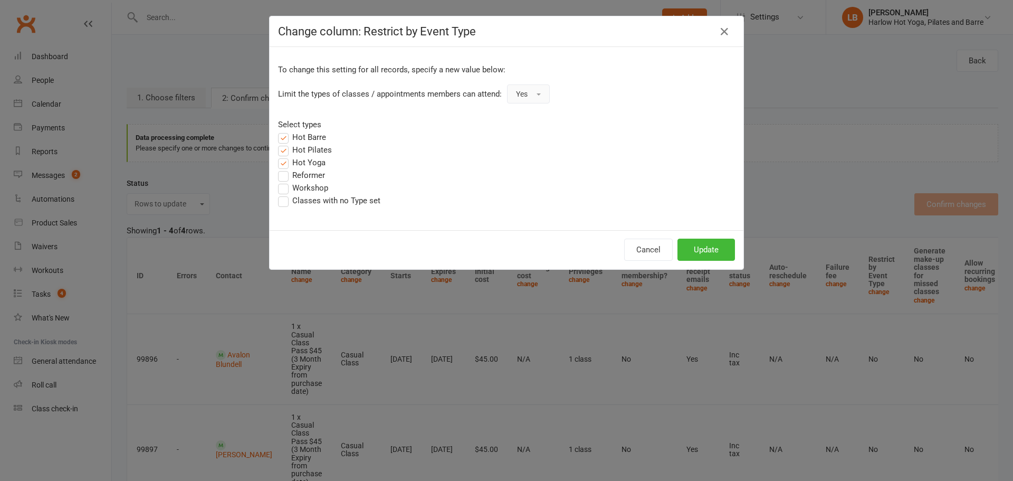
click at [285, 181] on input "Workshop" at bounding box center [281, 181] width 7 height 0
click at [302, 196] on label "Classes with no Type set" at bounding box center [329, 200] width 102 height 13
click at [285, 194] on input "Classes with no Type set" at bounding box center [281, 194] width 7 height 0
drag, startPoint x: 717, startPoint y: 248, endPoint x: 927, endPoint y: 71, distance: 275.1
click at [716, 247] on button "Update" at bounding box center [705, 249] width 57 height 22
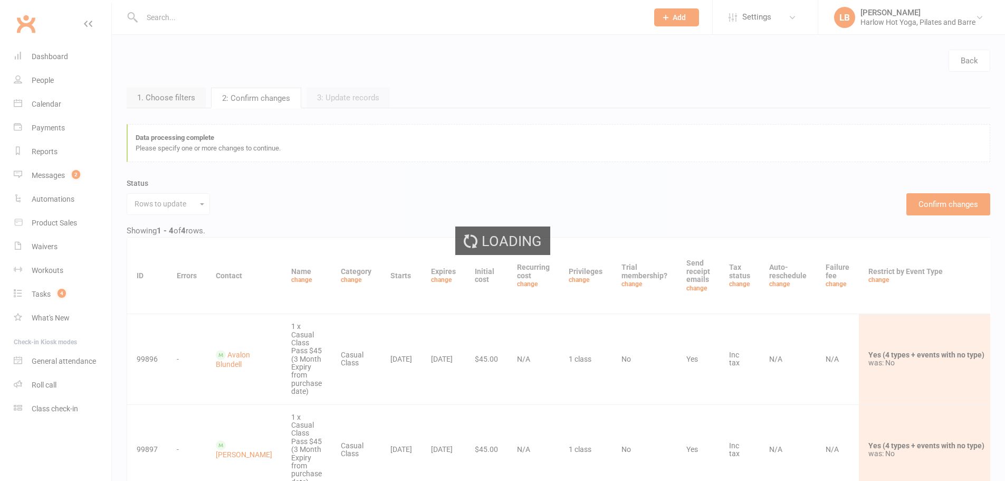
drag, startPoint x: 994, startPoint y: 25, endPoint x: 853, endPoint y: 25, distance: 140.8
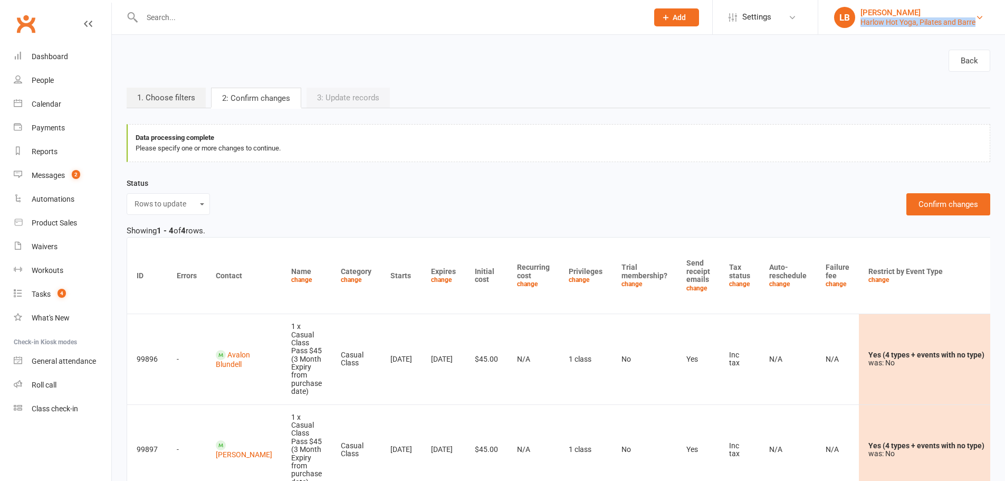
drag, startPoint x: 992, startPoint y: 24, endPoint x: 860, endPoint y: 21, distance: 132.4
click at [860, 21] on li "LB [PERSON_NAME] [PERSON_NAME] Hot Yoga, Pilates and Barre My profile My subscr…" at bounding box center [911, 17] width 187 height 34
copy div "Harlow Hot Yoga, Pilates and Barre"
click at [946, 199] on button "Confirm changes" at bounding box center [948, 204] width 84 height 22
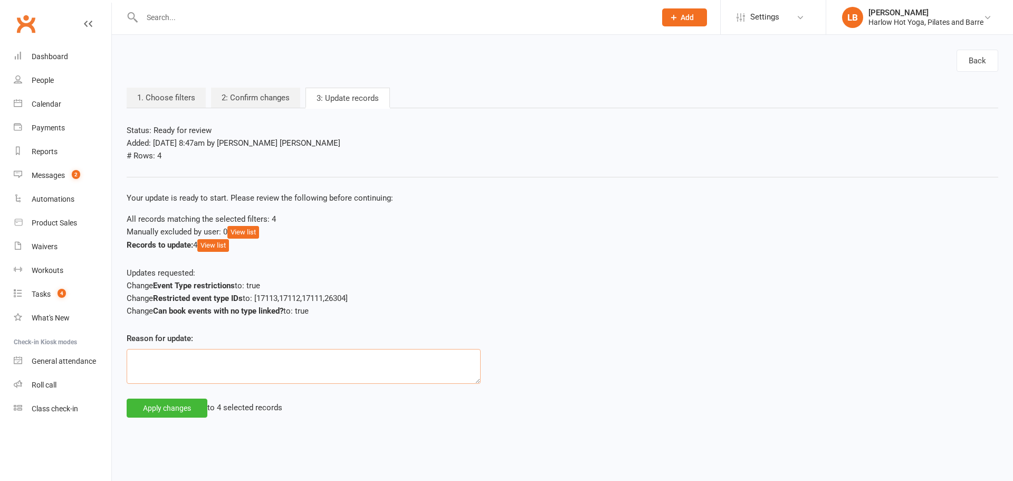
click at [311, 368] on textarea at bounding box center [304, 366] width 354 height 35
paste textarea "Harlow Hot Yoga, Pilates and Barre"
type textarea "Requested by Harlow Hot Yoga, Pilates and Barre"
click at [189, 402] on button "Apply changes" at bounding box center [167, 407] width 81 height 19
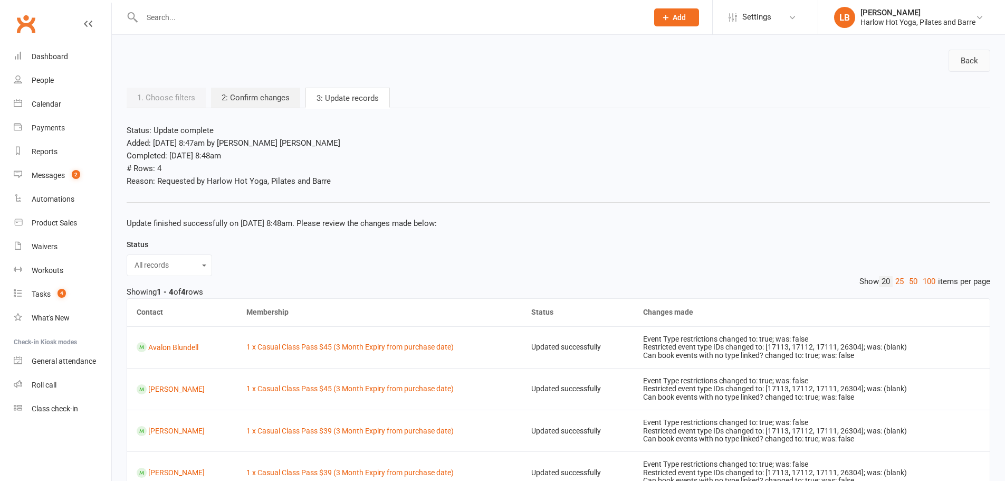
click at [952, 64] on link "Back" at bounding box center [969, 61] width 42 height 22
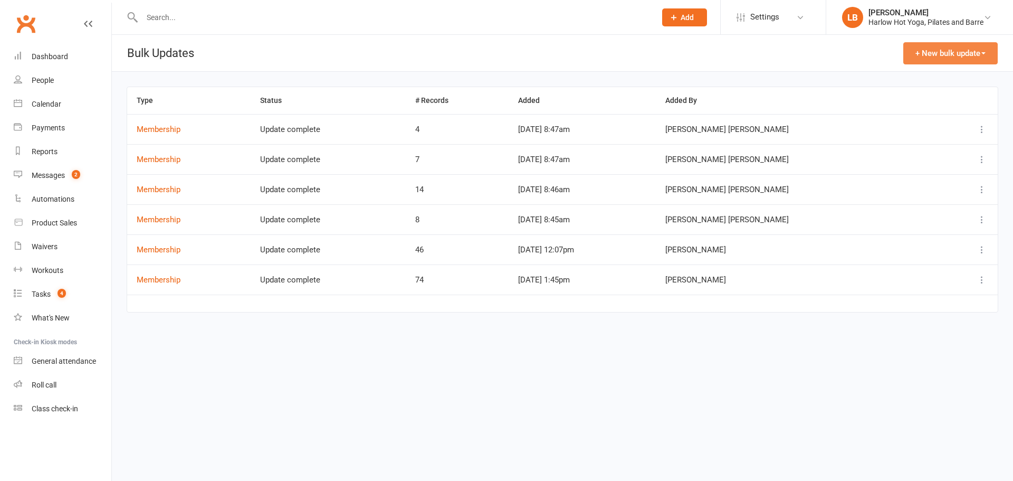
click at [952, 54] on button "+ New bulk update" at bounding box center [950, 53] width 94 height 22
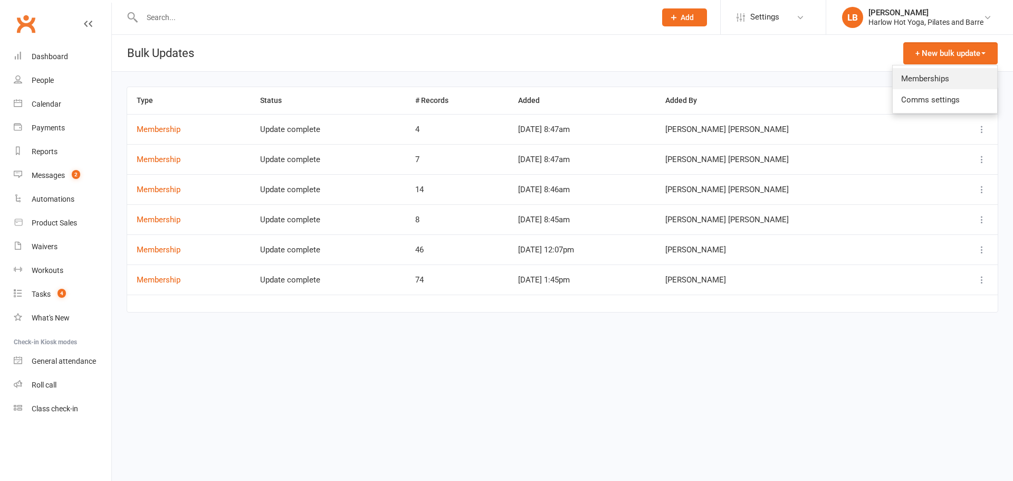
click at [928, 73] on link "Memberships" at bounding box center [945, 78] width 104 height 21
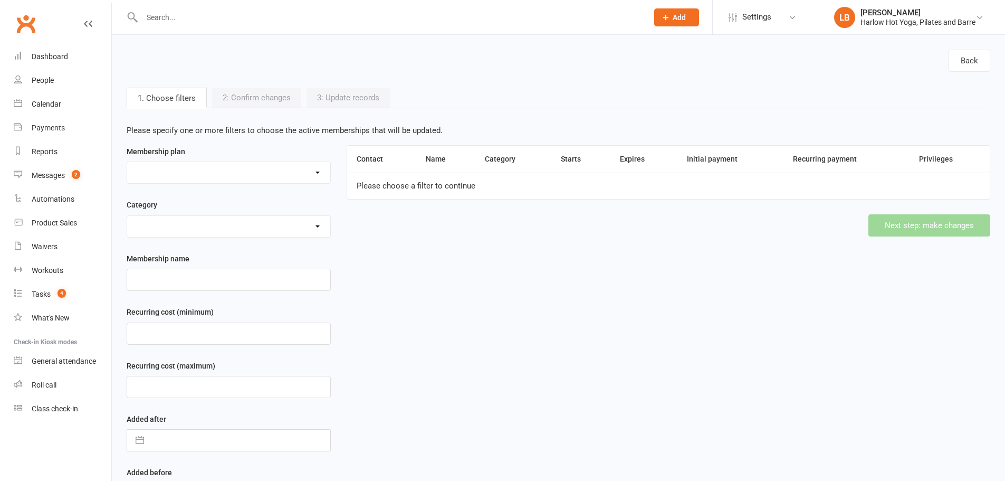
click at [195, 180] on select at bounding box center [228, 172] width 203 height 21
select select "48411"
click at [127, 162] on select "10 Class Pack $245 (Normally $350) 10 x Class Pass $300 10 x Class Pass $350 1 …" at bounding box center [228, 172] width 203 height 21
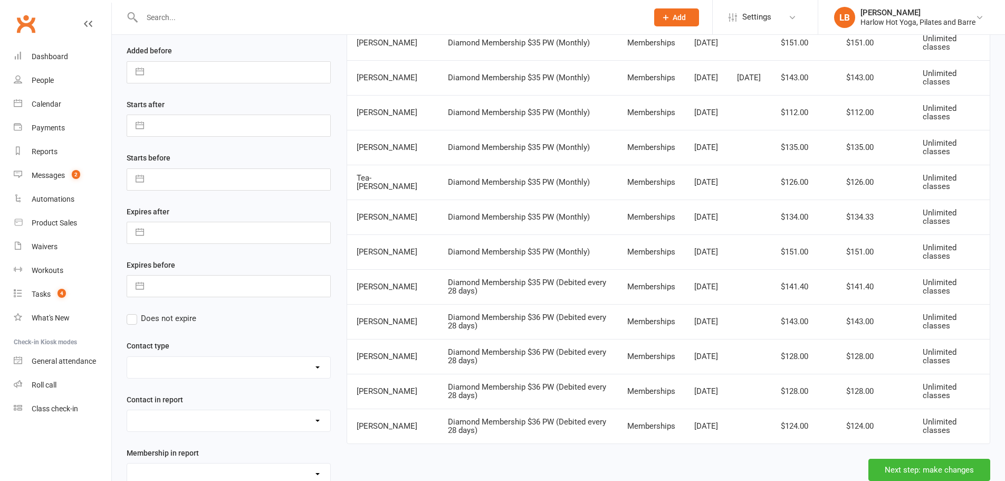
scroll to position [422, 0]
click at [909, 469] on button "Next step: make changes" at bounding box center [929, 469] width 122 height 22
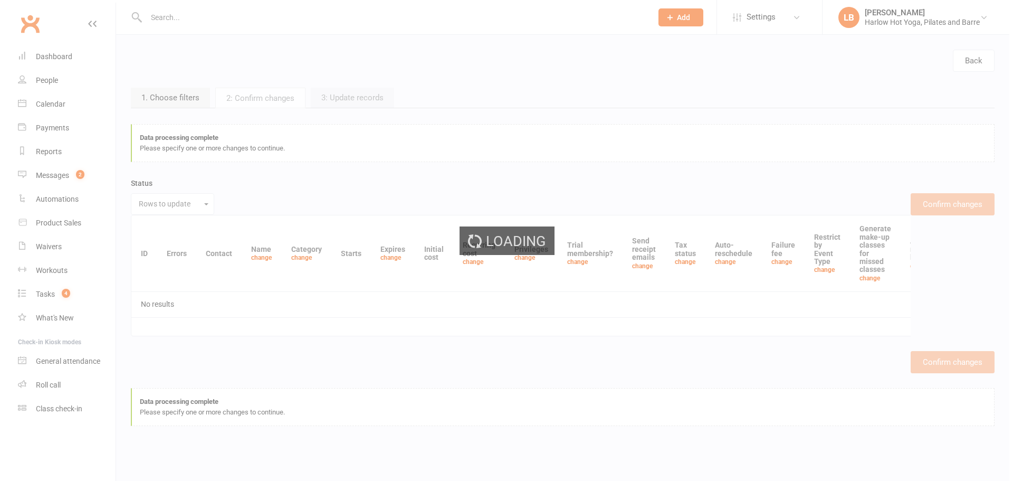
scroll to position [0, 0]
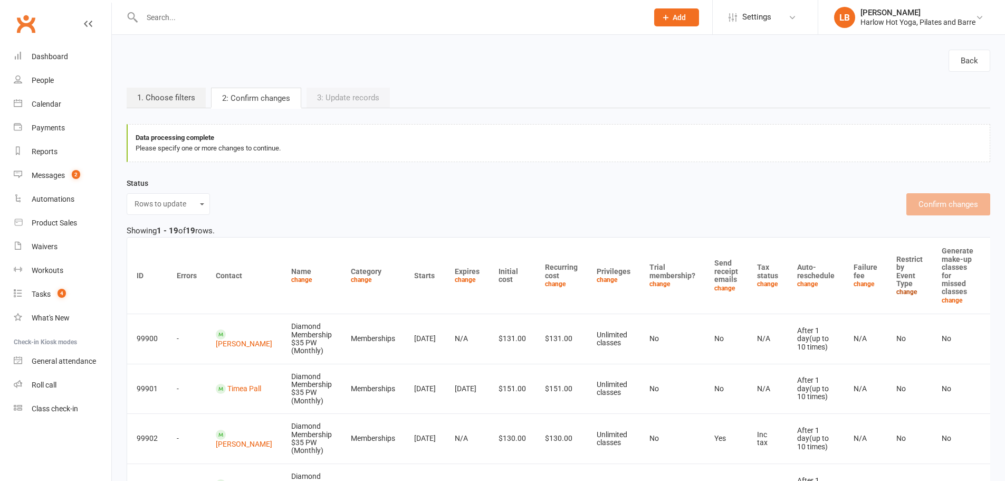
click at [896, 292] on link "change" at bounding box center [906, 291] width 21 height 7
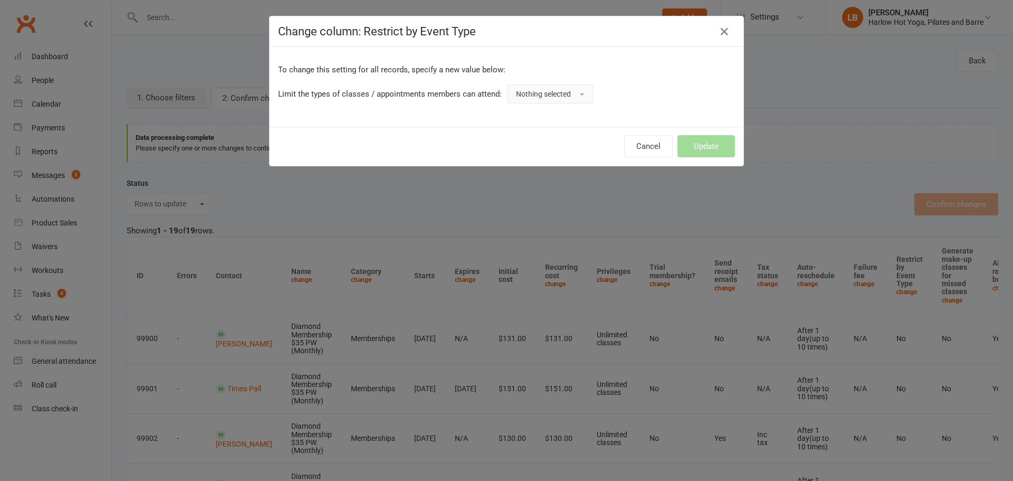
click at [550, 95] on span "Nothing selected" at bounding box center [543, 94] width 55 height 8
click at [543, 120] on link "Yes" at bounding box center [559, 117] width 104 height 21
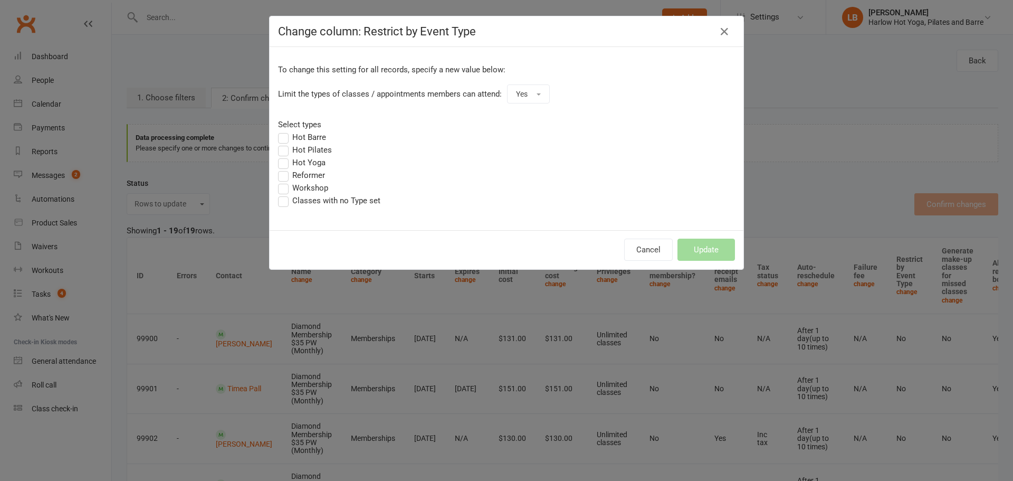
click at [313, 141] on label "Hot Barre" at bounding box center [302, 137] width 48 height 13
click at [285, 131] on input "Hot Barre" at bounding box center [281, 131] width 7 height 0
click at [312, 150] on label "Hot Pilates" at bounding box center [305, 149] width 54 height 13
click at [285, 143] on input "Hot Pilates" at bounding box center [281, 143] width 7 height 0
drag, startPoint x: 311, startPoint y: 159, endPoint x: 306, endPoint y: 176, distance: 17.0
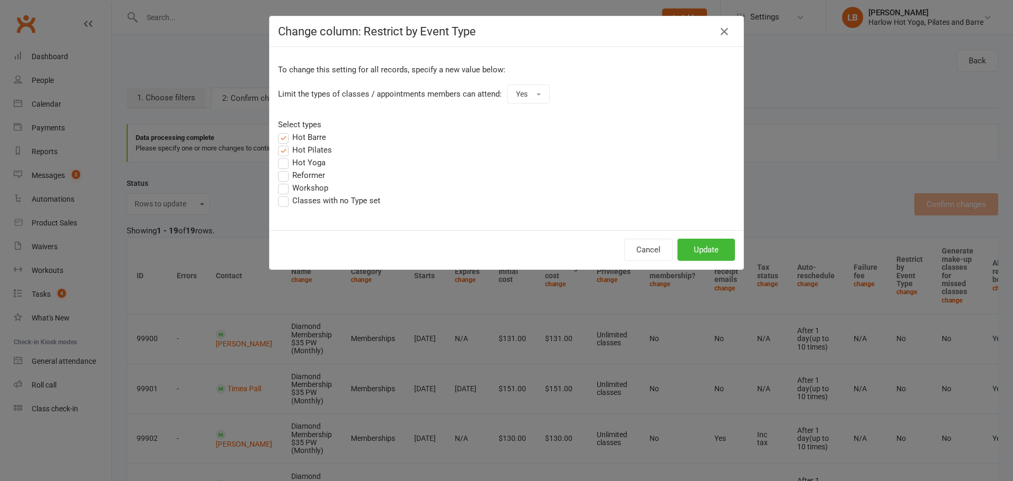
click at [311, 161] on label "Hot Yoga" at bounding box center [301, 162] width 47 height 13
click at [285, 156] on input "Hot Yoga" at bounding box center [281, 156] width 7 height 0
click at [306, 190] on label "Workshop" at bounding box center [303, 187] width 50 height 13
click at [285, 181] on input "Workshop" at bounding box center [281, 181] width 7 height 0
click at [297, 200] on label "Classes with no Type set" at bounding box center [329, 200] width 102 height 13
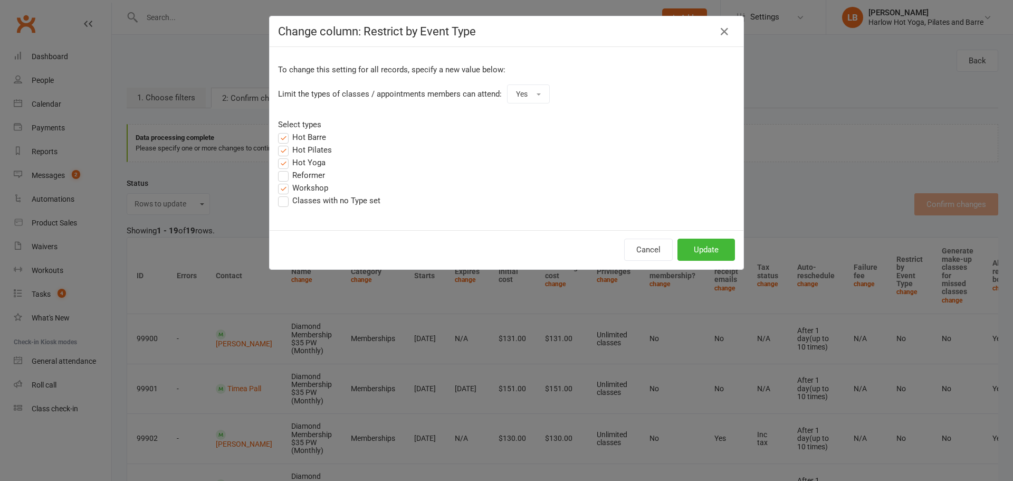
click at [285, 194] on input "Classes with no Type set" at bounding box center [281, 194] width 7 height 0
click at [687, 245] on button "Update" at bounding box center [705, 249] width 57 height 22
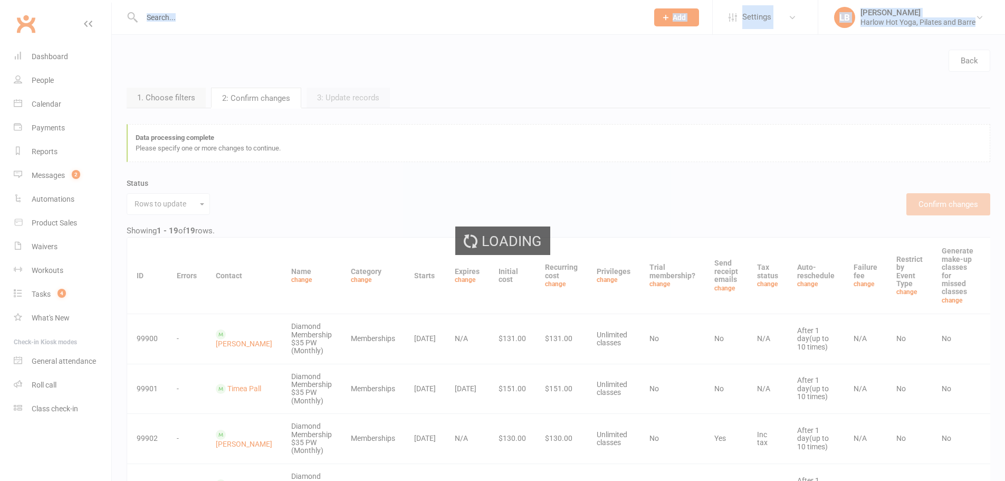
drag, startPoint x: 966, startPoint y: 25, endPoint x: 861, endPoint y: 22, distance: 104.5
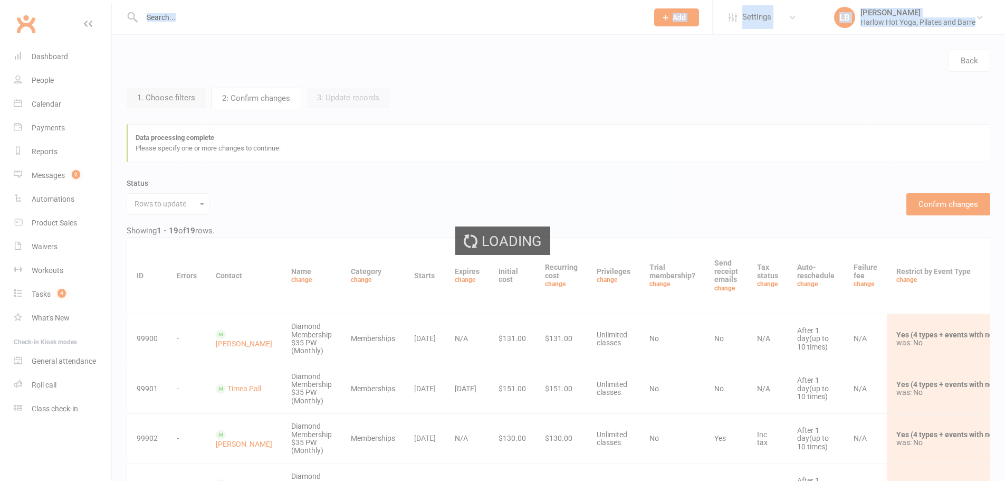
click at [856, 41] on div "Loading" at bounding box center [502, 240] width 1005 height 481
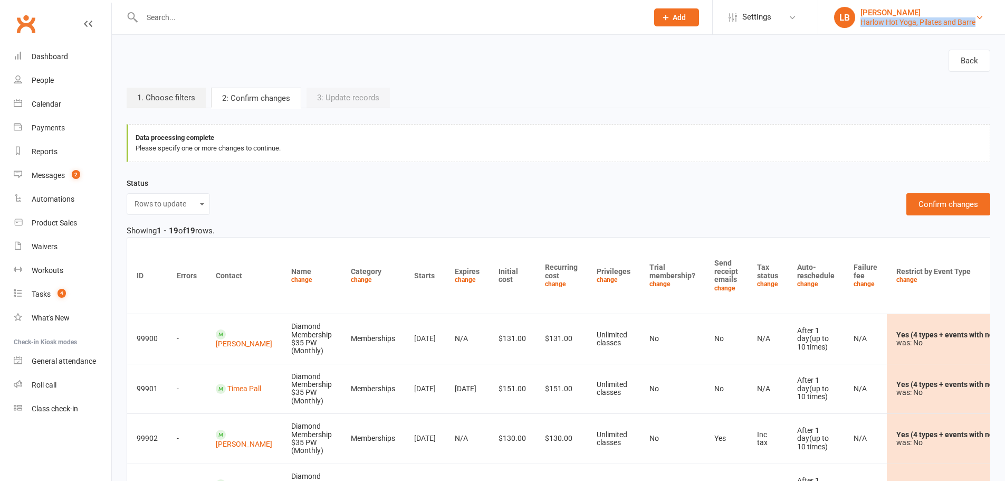
drag, startPoint x: 983, startPoint y: 24, endPoint x: 862, endPoint y: 27, distance: 120.8
click at [862, 27] on link "LB Lucy Bailey Harlow Hot Yoga, Pilates and Barre" at bounding box center [911, 17] width 155 height 21
copy div "Harlow Hot Yoga, Pilates and Barre"
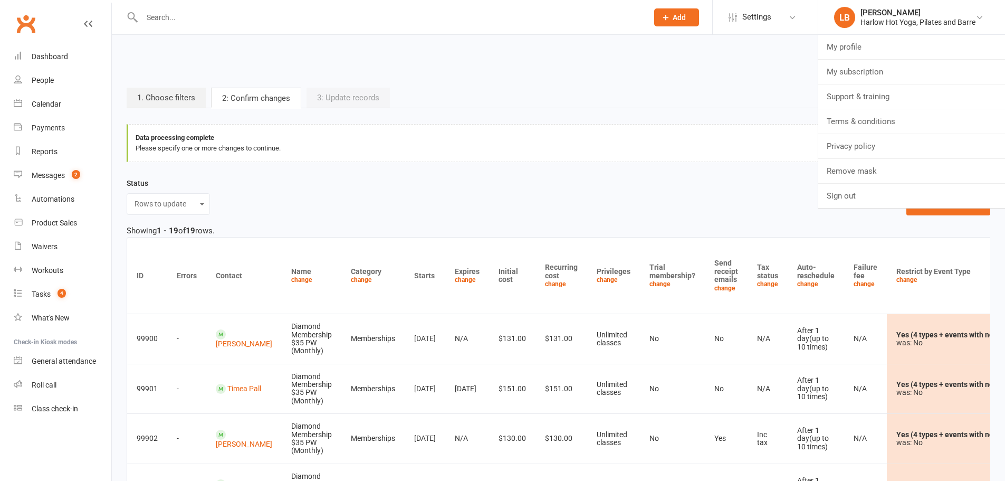
click at [895, 231] on div "Showing 1 - 19 of 19 rows." at bounding box center [558, 230] width 863 height 13
click at [928, 206] on button "Confirm changes" at bounding box center [948, 204] width 84 height 22
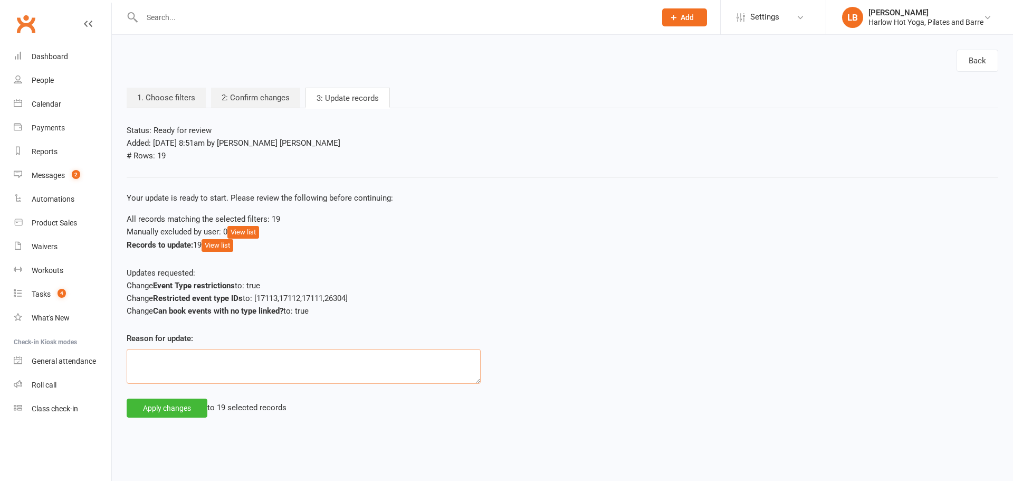
click at [189, 381] on textarea at bounding box center [304, 366] width 354 height 35
paste textarea "Harlow Hot Yoga, Pilates and Barre"
type textarea "Requested by Harlow Hot Yoga, Pilates and Barre"
click at [187, 409] on button "Apply changes" at bounding box center [167, 407] width 81 height 19
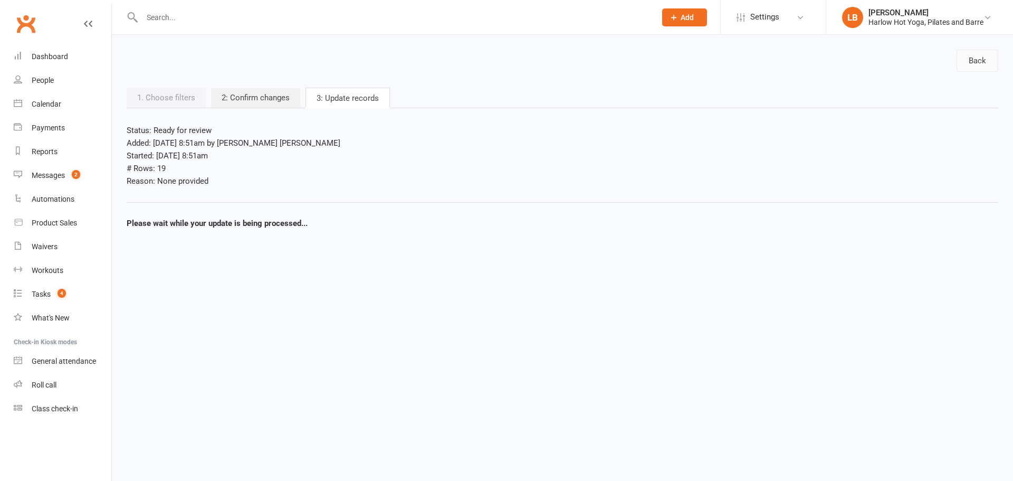
click at [979, 57] on link "Back" at bounding box center [977, 61] width 42 height 22
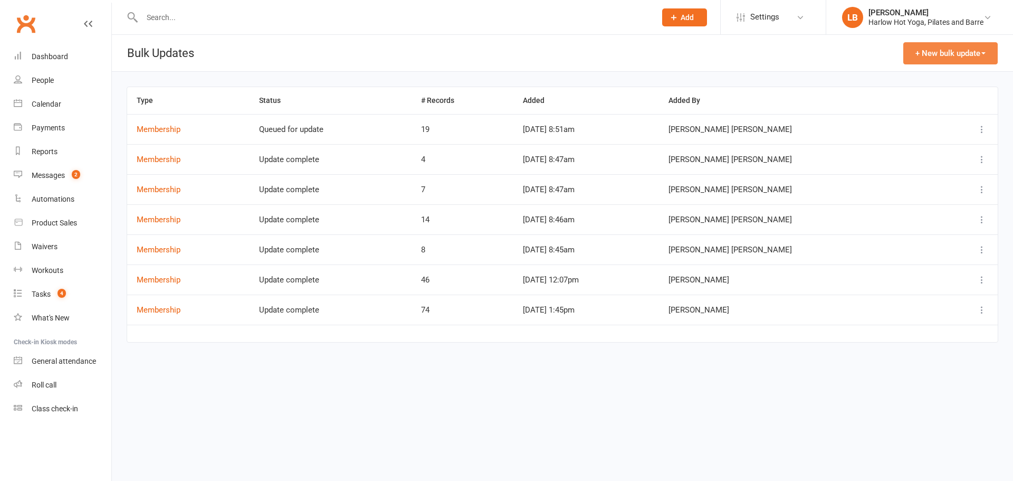
click at [949, 55] on button "+ New bulk update" at bounding box center [950, 53] width 94 height 22
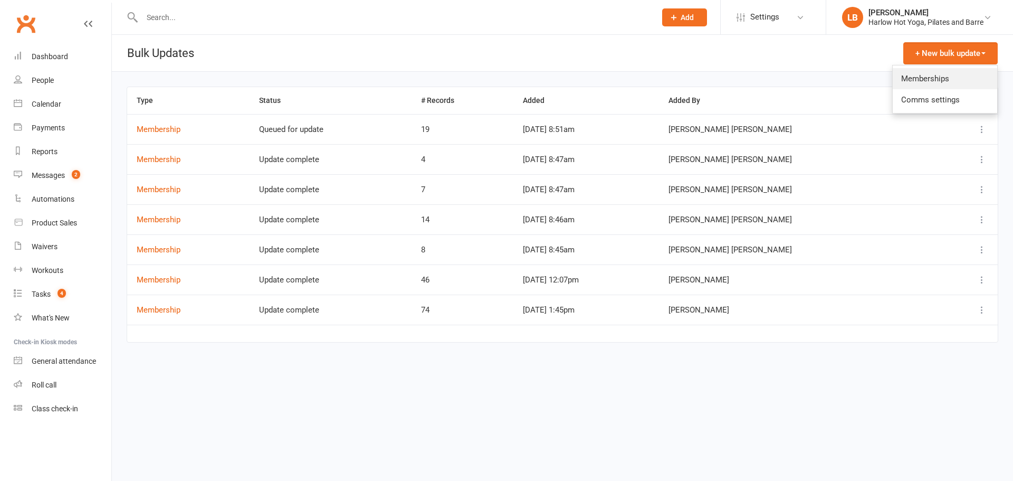
click at [929, 71] on link "Memberships" at bounding box center [945, 78] width 104 height 21
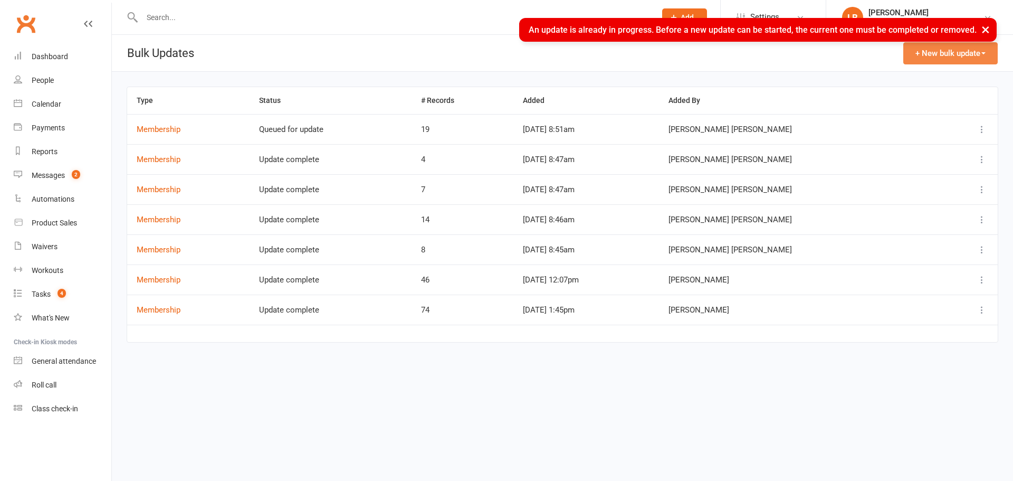
click at [936, 60] on button "+ New bulk update" at bounding box center [950, 53] width 94 height 22
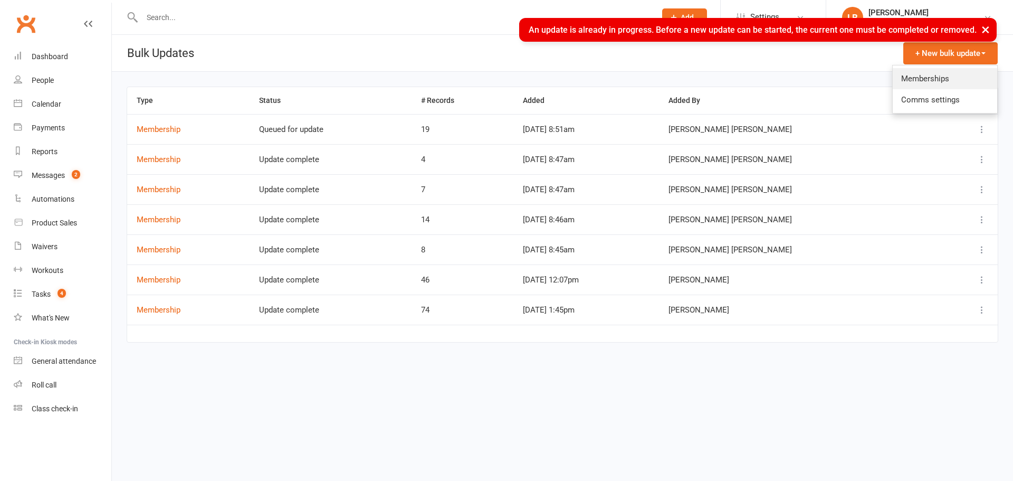
click at [924, 72] on link "Memberships" at bounding box center [945, 78] width 104 height 21
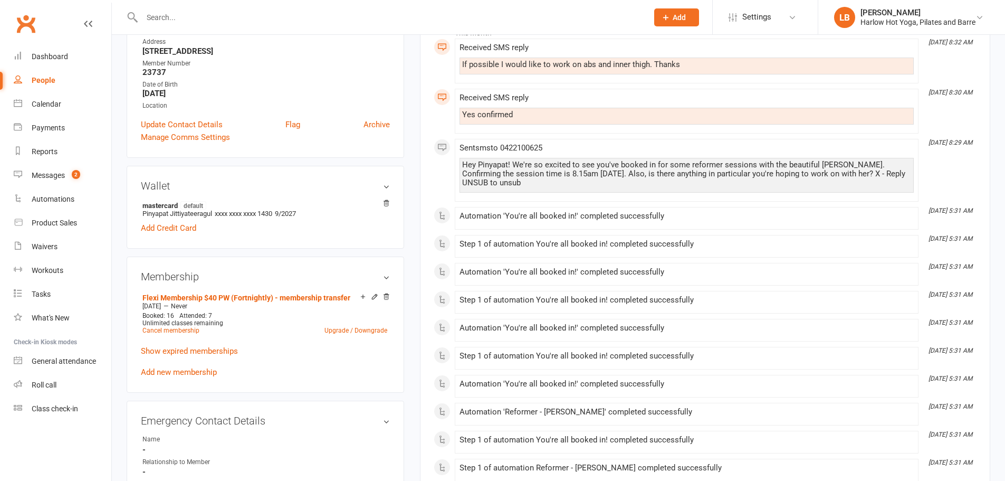
scroll to position [246, 0]
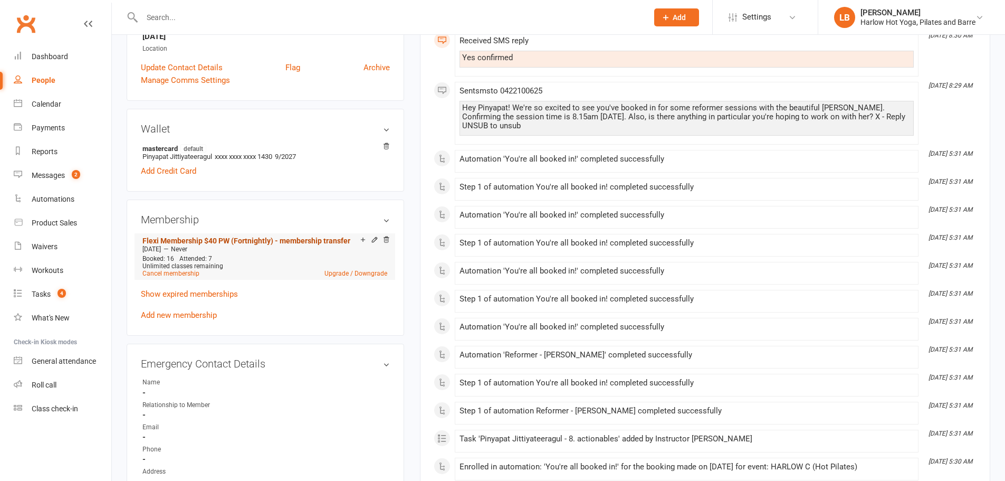
click at [285, 238] on link "Flexi Membership $40 PW (Fortnightly) - membership transfer" at bounding box center [246, 240] width 208 height 8
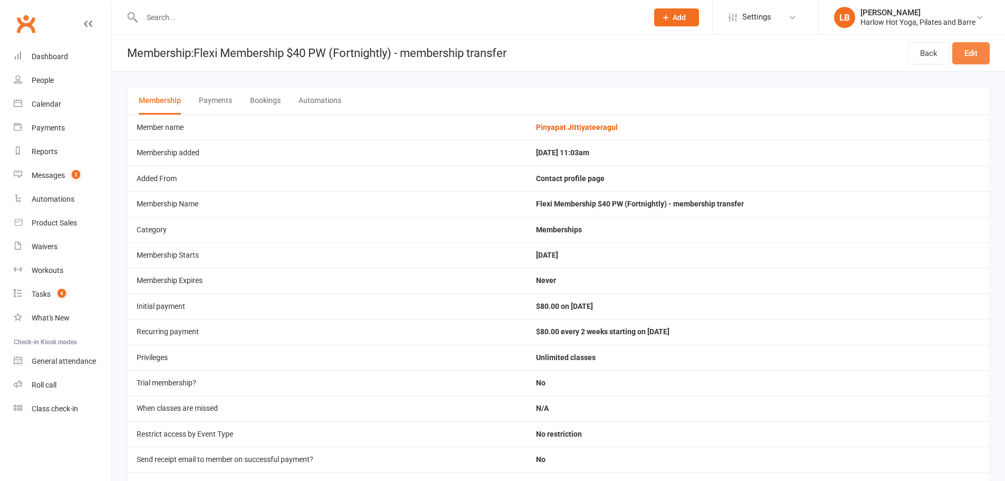
click at [969, 50] on link "Edit" at bounding box center [970, 53] width 37 height 22
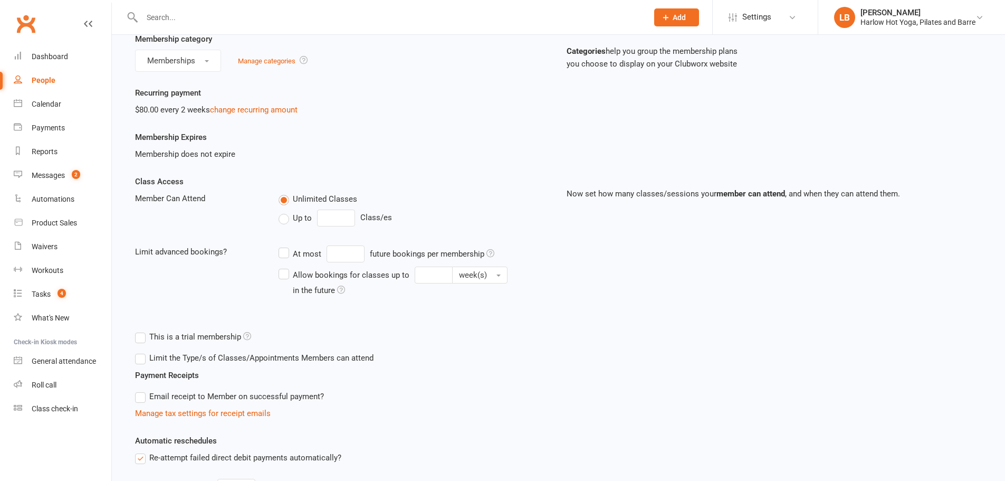
scroll to position [25, 0]
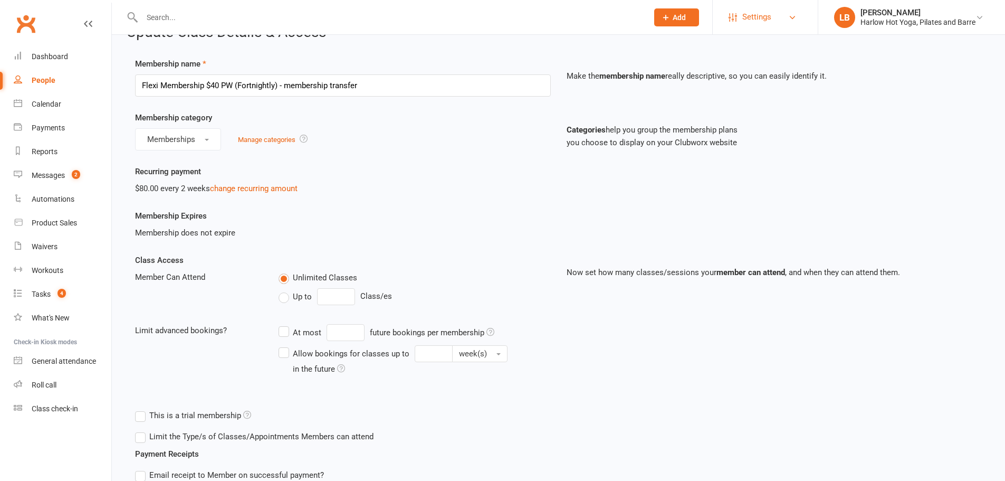
click at [752, 16] on span "Settings" at bounding box center [756, 17] width 29 height 24
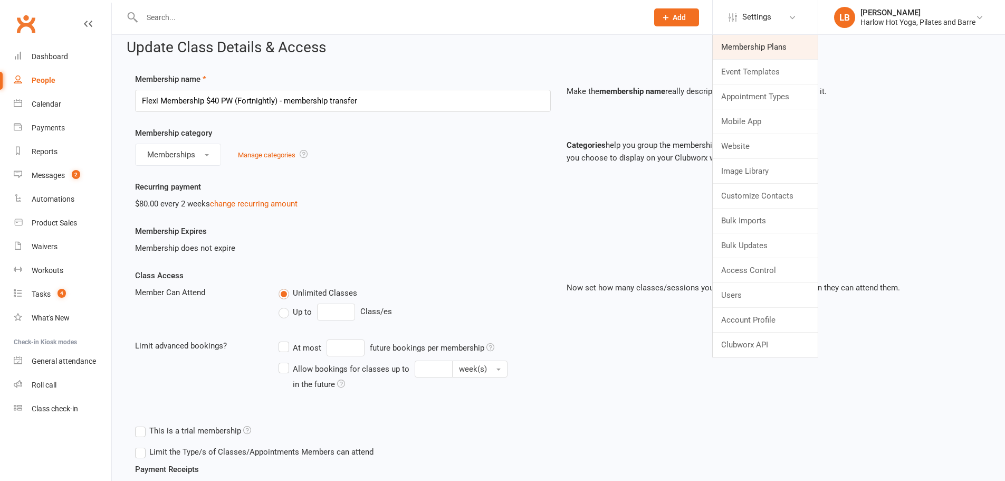
scroll to position [0, 0]
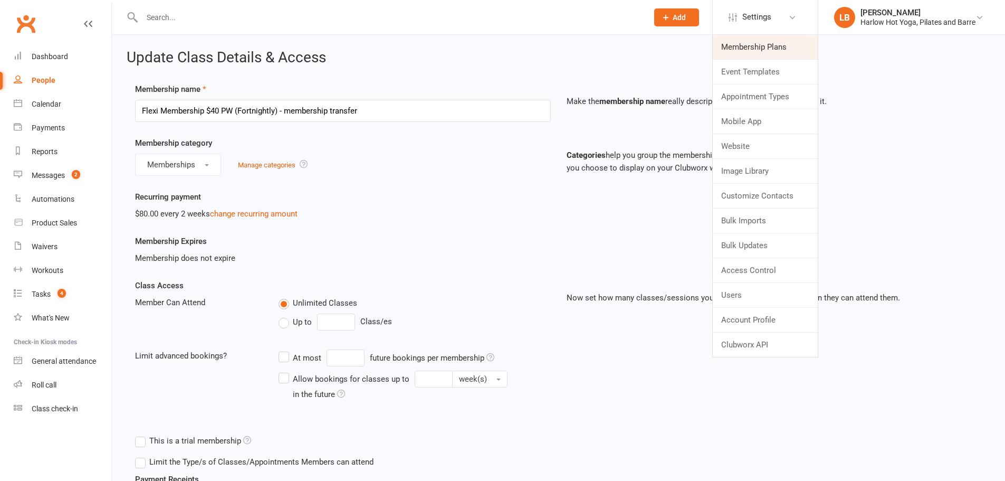
click at [755, 51] on link "Membership Plans" at bounding box center [765, 47] width 105 height 24
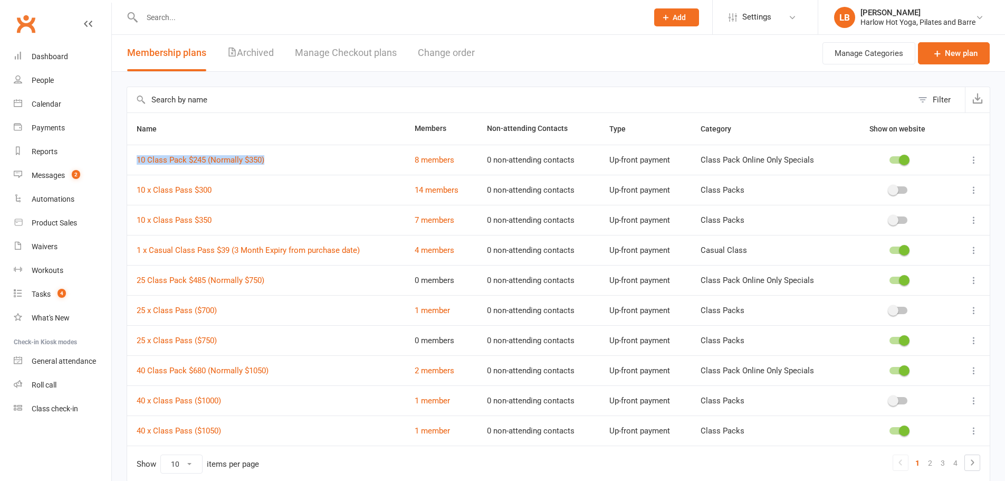
drag, startPoint x: 132, startPoint y: 159, endPoint x: 293, endPoint y: 167, distance: 161.1
click at [293, 167] on td "10 Class Pack $245 (Normally $350)" at bounding box center [266, 160] width 278 height 30
copy link "10 Class Pack $245 (Normally $350)"
drag, startPoint x: 279, startPoint y: 188, endPoint x: 131, endPoint y: 190, distance: 147.7
click at [131, 190] on td "10 x Class Pass $300" at bounding box center [266, 190] width 278 height 30
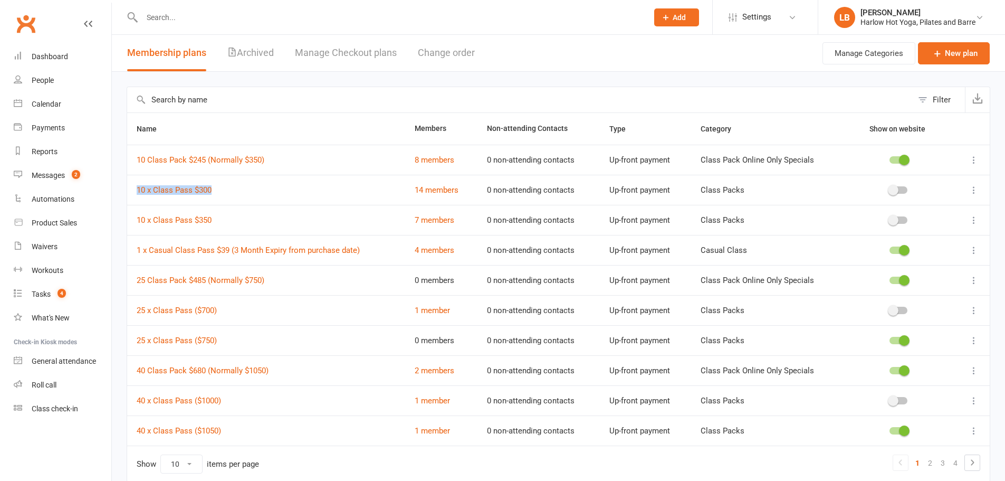
copy link "10 x Class Pass $300"
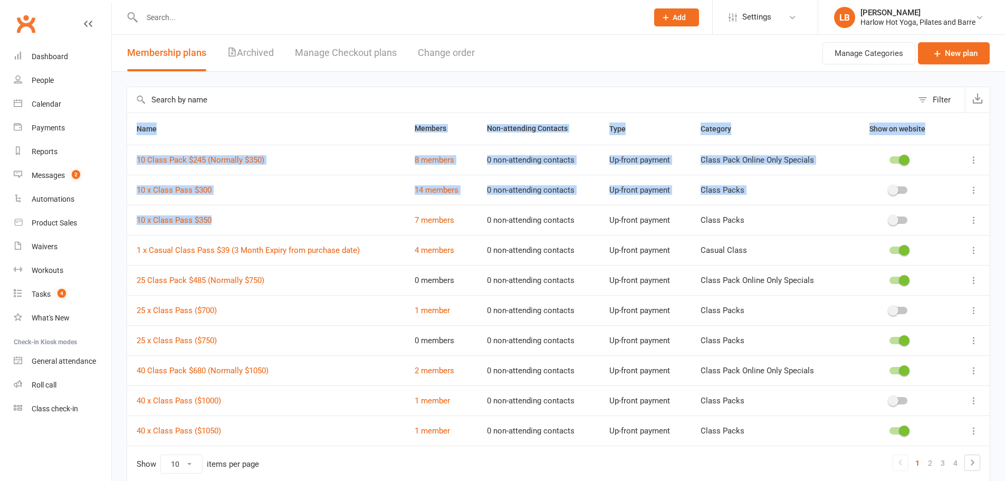
drag, startPoint x: 122, startPoint y: 223, endPoint x: 244, endPoint y: 220, distance: 122.4
click at [244, 220] on div "Filter Name Members Non-attending Contacts Type Category Show on website 10 Cla…" at bounding box center [558, 292] width 893 height 440
click at [130, 231] on td "10 x Class Pass $350" at bounding box center [266, 220] width 278 height 30
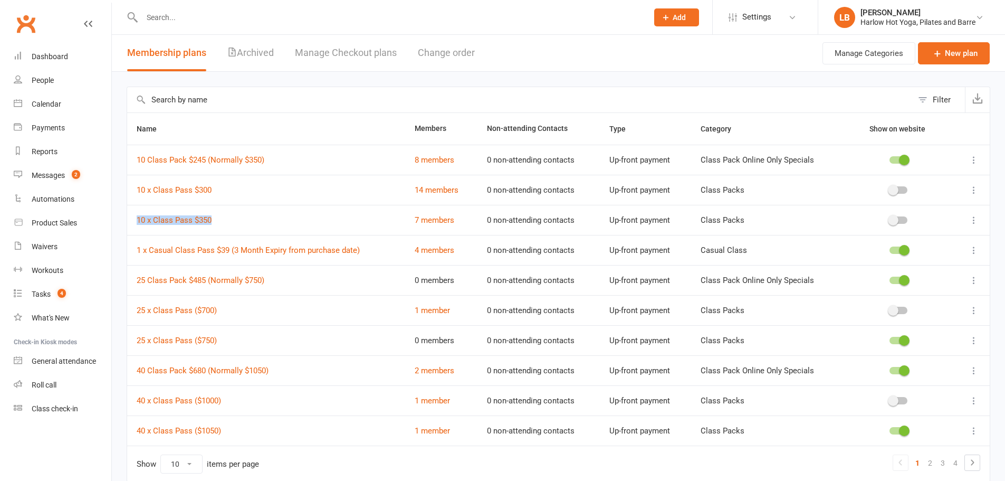
drag, startPoint x: 132, startPoint y: 223, endPoint x: 220, endPoint y: 218, distance: 88.2
click at [220, 218] on td "10 x Class Pass $350" at bounding box center [266, 220] width 278 height 30
copy link "10 x Class Pass $350"
drag, startPoint x: 134, startPoint y: 251, endPoint x: 375, endPoint y: 250, distance: 241.1
click at [375, 250] on td "1 x Casual Class Pass $39 (3 Month Expiry from purchase date)" at bounding box center [266, 250] width 278 height 30
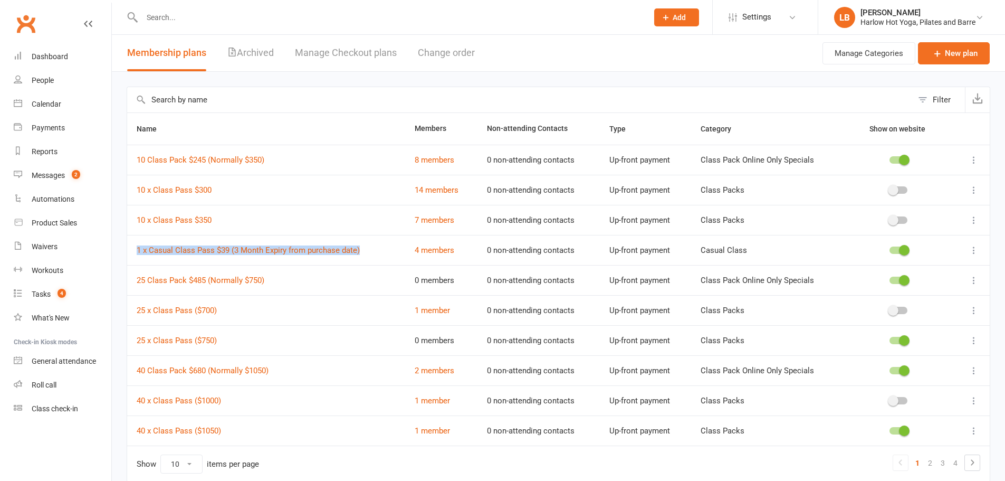
copy link "1 x Casual Class Pass $39 (3 Month Expiry from purchase date)"
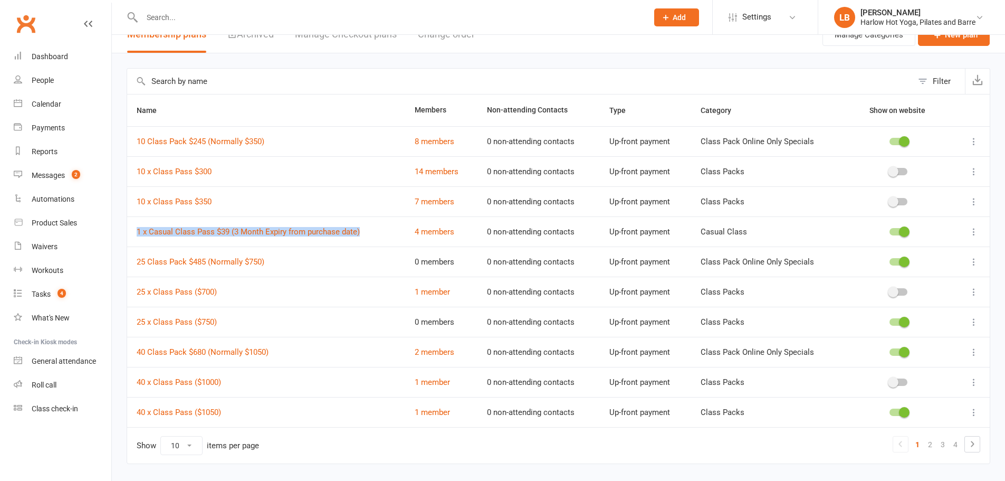
scroll to position [47, 0]
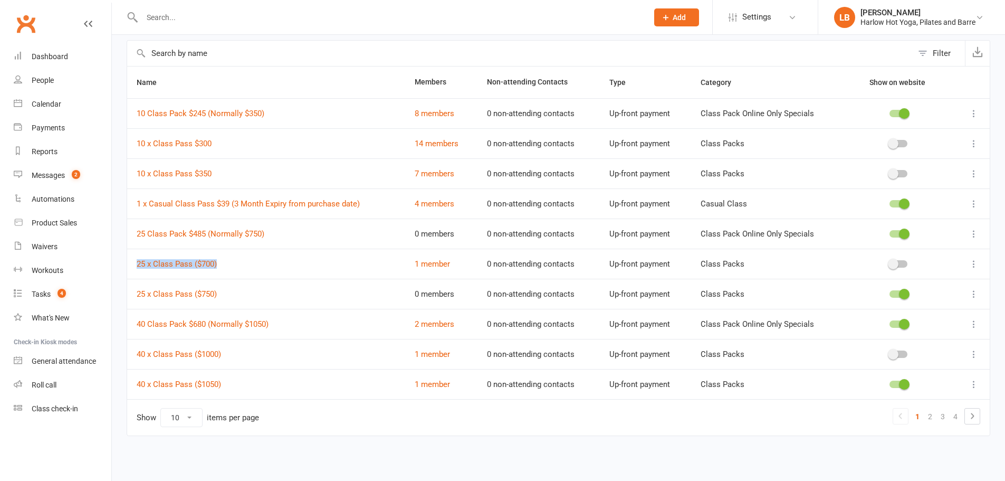
drag, startPoint x: 266, startPoint y: 261, endPoint x: 132, endPoint y: 264, distance: 134.5
click at [132, 264] on td "25 x Class Pass ($700)" at bounding box center [266, 263] width 278 height 30
copy link "25 x Class Pass ($700)"
drag, startPoint x: 135, startPoint y: 328, endPoint x: 280, endPoint y: 327, distance: 144.5
click at [280, 327] on td "40 Class Pack $680 (Normally $1050)" at bounding box center [266, 324] width 278 height 30
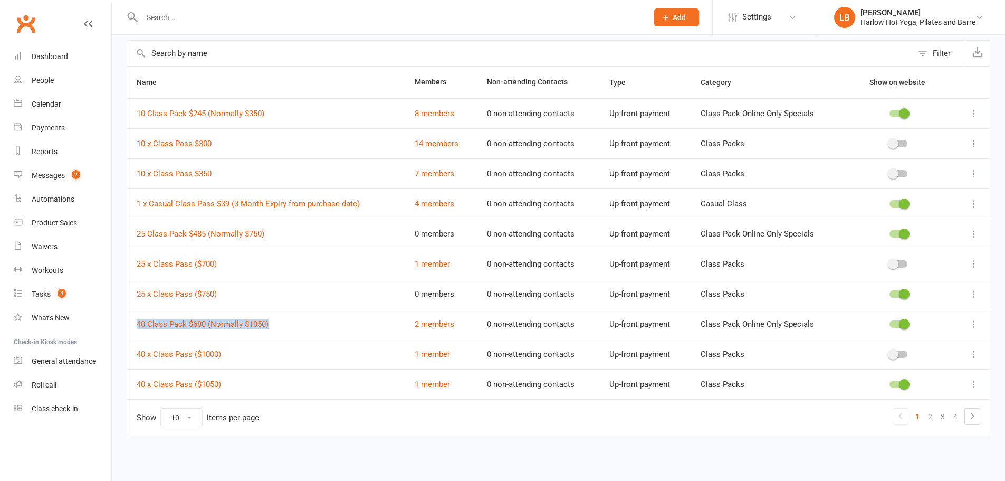
copy link "40 Class Pack $680 (Normally $1050)"
drag, startPoint x: 137, startPoint y: 358, endPoint x: 232, endPoint y: 351, distance: 95.2
click at [232, 351] on td "40 x Class Pass ($1000)" at bounding box center [266, 354] width 278 height 30
copy link "40 x Class Pass ($1000)"
drag, startPoint x: 131, startPoint y: 385, endPoint x: 229, endPoint y: 382, distance: 98.7
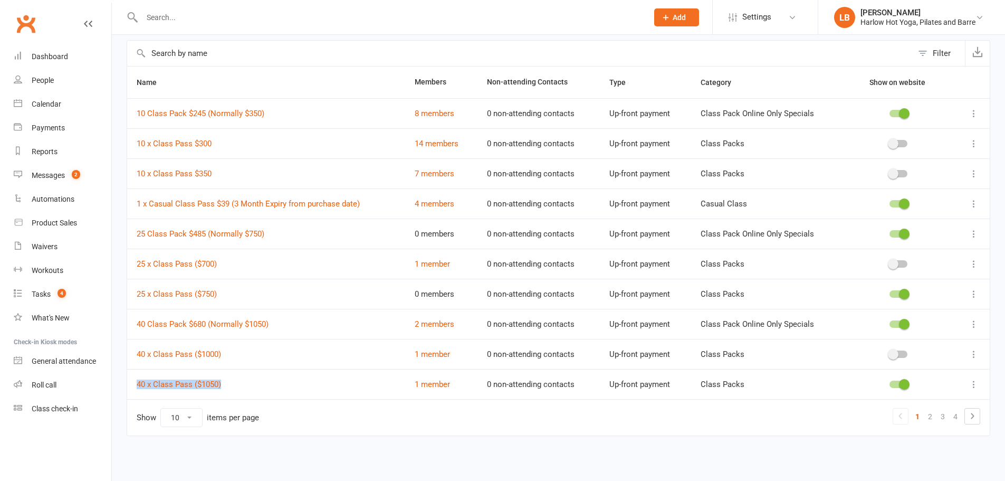
click at [229, 382] on td "40 x Class Pass ($1050)" at bounding box center [266, 384] width 278 height 30
copy link "40 x Class Pass ($1050)"
click at [974, 417] on icon at bounding box center [972, 415] width 13 height 13
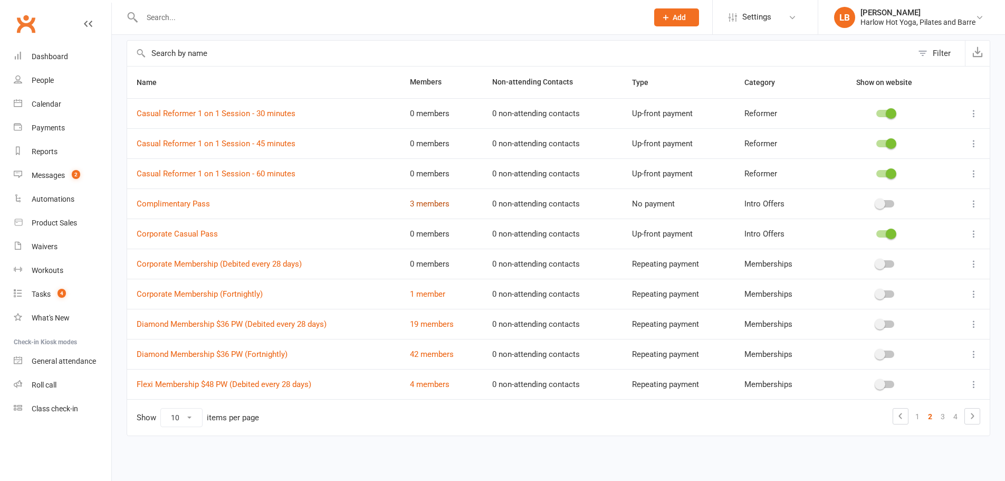
drag, startPoint x: 180, startPoint y: 201, endPoint x: 430, endPoint y: 204, distance: 250.6
drag, startPoint x: 131, startPoint y: 201, endPoint x: 261, endPoint y: 204, distance: 130.3
click at [261, 204] on td "Complimentary Pass" at bounding box center [263, 203] width 273 height 30
copy link "Complimentary Pass"
drag, startPoint x: 131, startPoint y: 301, endPoint x: 294, endPoint y: 301, distance: 163.5
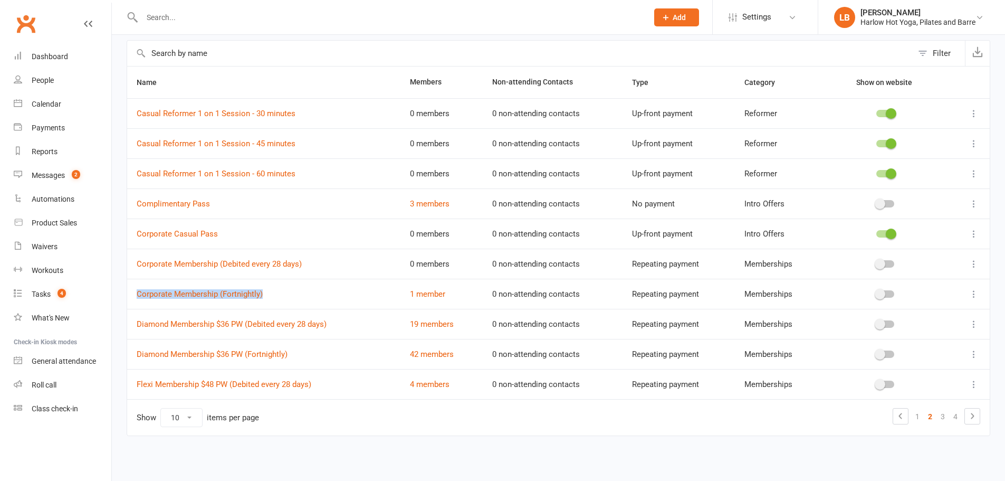
click at [294, 301] on td "Corporate Membership (Fortnightly)" at bounding box center [263, 294] width 273 height 30
copy link "Corporate Membership (Fortnightly)"
drag, startPoint x: 132, startPoint y: 327, endPoint x: 368, endPoint y: 323, distance: 235.3
click at [368, 323] on td "Diamond Membership $36 PW (Debited every 28 days)" at bounding box center [263, 324] width 273 height 30
drag, startPoint x: 131, startPoint y: 358, endPoint x: 311, endPoint y: 359, distance: 179.3
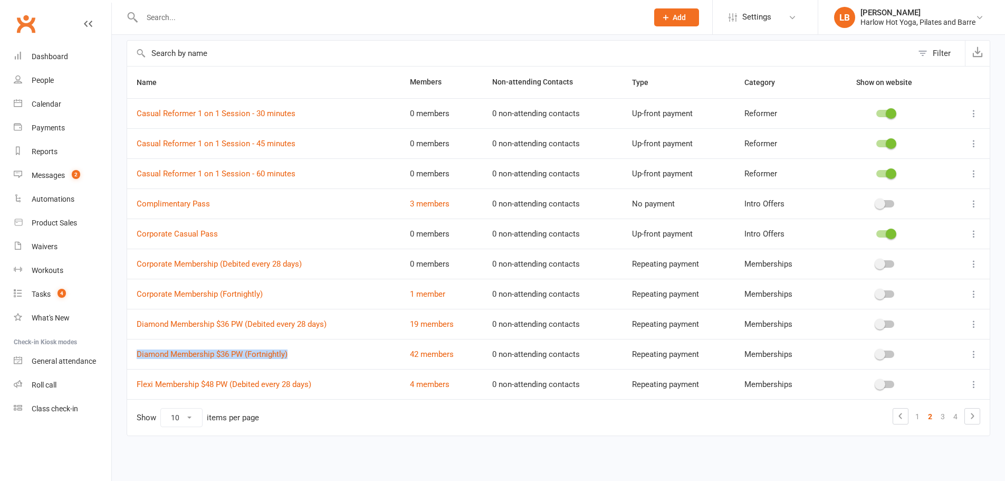
click at [311, 359] on td "Diamond Membership $36 PW (Fortnightly)" at bounding box center [263, 354] width 273 height 30
drag, startPoint x: 128, startPoint y: 389, endPoint x: 316, endPoint y: 390, distance: 187.8
click at [316, 390] on td "Flexi Membership $48 PW (Debited every 28 days)" at bounding box center [263, 384] width 273 height 30
click at [972, 419] on icon at bounding box center [972, 415] width 13 height 13
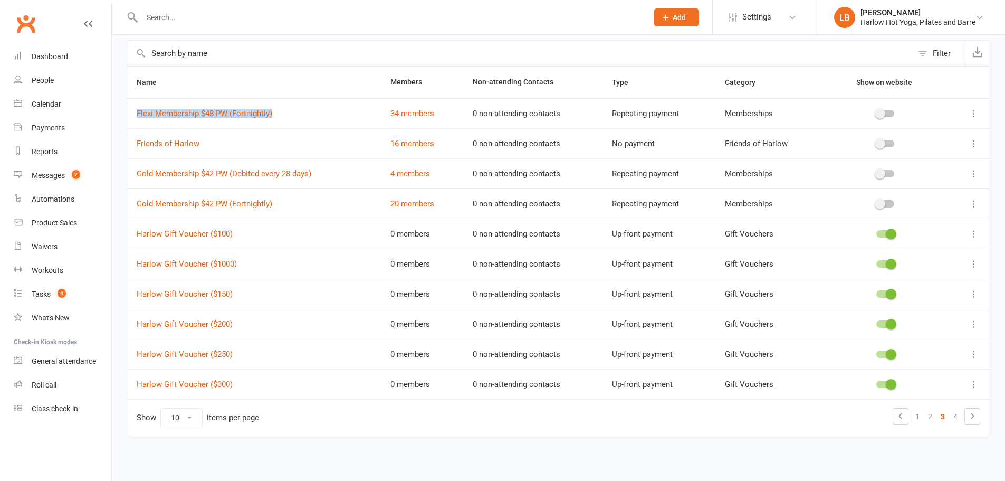
drag, startPoint x: 127, startPoint y: 118, endPoint x: 276, endPoint y: 121, distance: 148.8
click at [276, 121] on td "Flexi Membership $48 PW (Fortnightly)" at bounding box center [254, 113] width 254 height 30
drag, startPoint x: 131, startPoint y: 145, endPoint x: 217, endPoint y: 140, distance: 85.6
click at [217, 140] on td "Friends of Harlow" at bounding box center [254, 143] width 254 height 30
drag, startPoint x: 132, startPoint y: 170, endPoint x: 336, endPoint y: 167, distance: 204.2
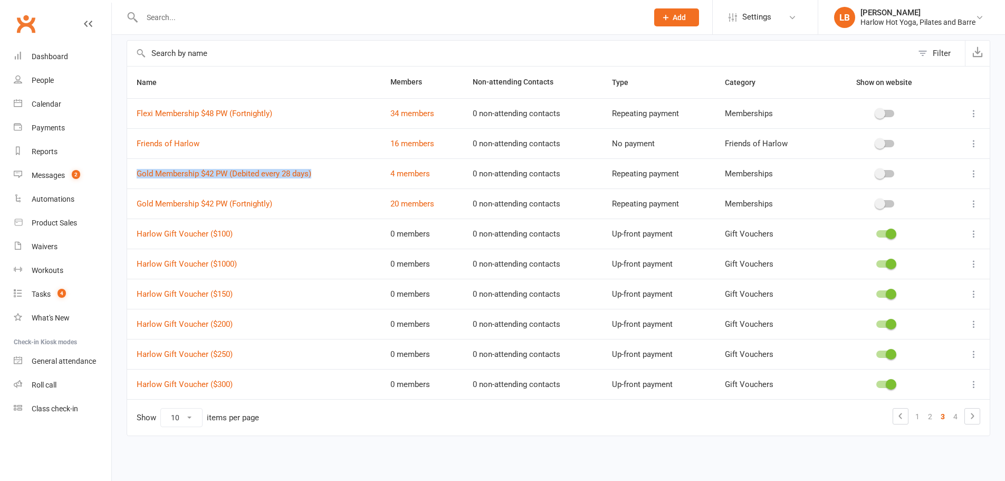
click at [336, 167] on td "Gold Membership $42 PW (Debited every 28 days)" at bounding box center [254, 173] width 254 height 30
drag, startPoint x: 881, startPoint y: 0, endPoint x: 415, endPoint y: 175, distance: 497.4
drag, startPoint x: 134, startPoint y: 204, endPoint x: 294, endPoint y: 205, distance: 160.4
click at [294, 205] on td "Gold Membership $42 PW (Fortnightly)" at bounding box center [254, 203] width 254 height 30
click at [972, 416] on icon at bounding box center [972, 415] width 13 height 13
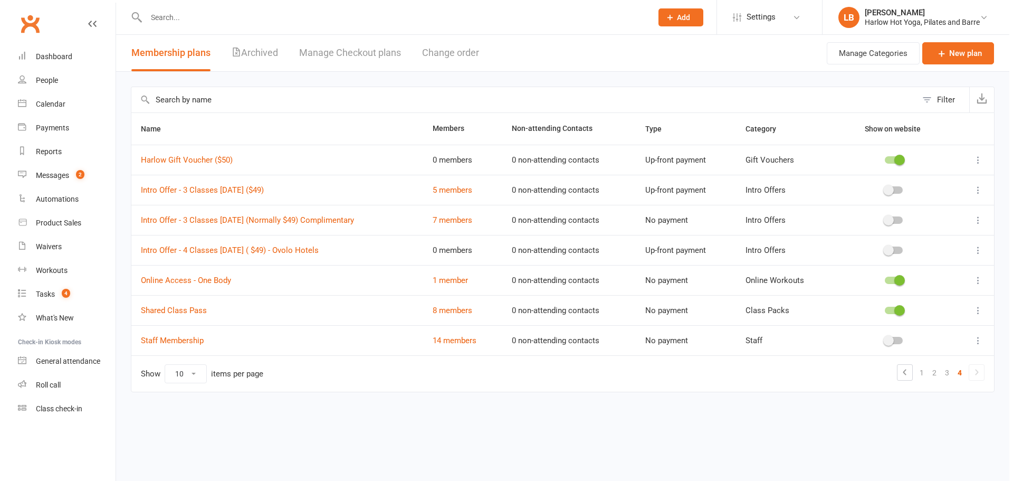
scroll to position [0, 0]
drag, startPoint x: 130, startPoint y: 193, endPoint x: 293, endPoint y: 195, distance: 163.0
click at [293, 195] on td "Intro Offer - 3 Classes in 7 Days ($49)" at bounding box center [274, 190] width 294 height 30
drag, startPoint x: 395, startPoint y: 223, endPoint x: 131, endPoint y: 227, distance: 263.8
click at [131, 227] on td "Intro Offer - 3 Classes in 7 Days (Normally $49) Complimentary" at bounding box center [274, 220] width 294 height 30
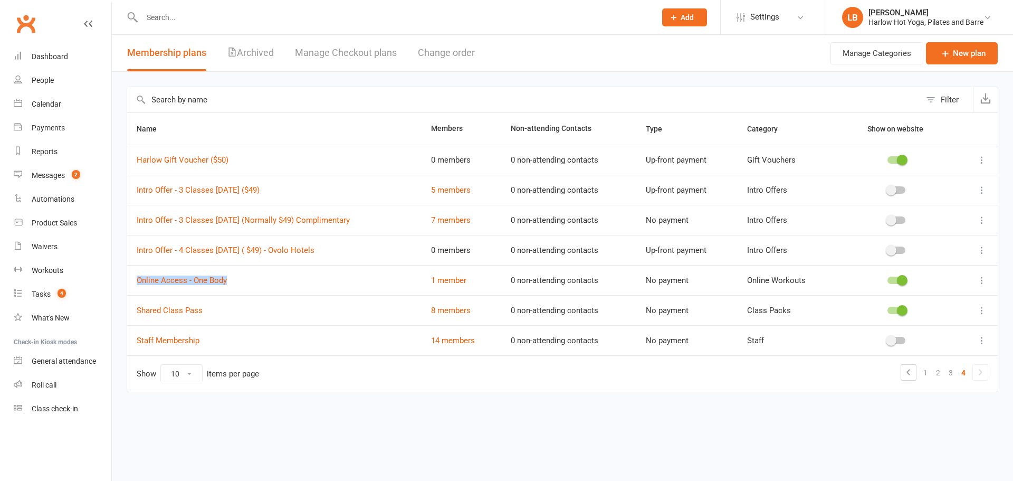
drag, startPoint x: 130, startPoint y: 281, endPoint x: 240, endPoint y: 285, distance: 110.3
click at [240, 285] on td "Online Access - One Body" at bounding box center [274, 280] width 294 height 30
drag, startPoint x: 132, startPoint y: 313, endPoint x: 225, endPoint y: 312, distance: 92.8
click at [225, 312] on td "Shared Class Pass" at bounding box center [274, 310] width 294 height 30
drag, startPoint x: 196, startPoint y: 346, endPoint x: 213, endPoint y: 345, distance: 16.9
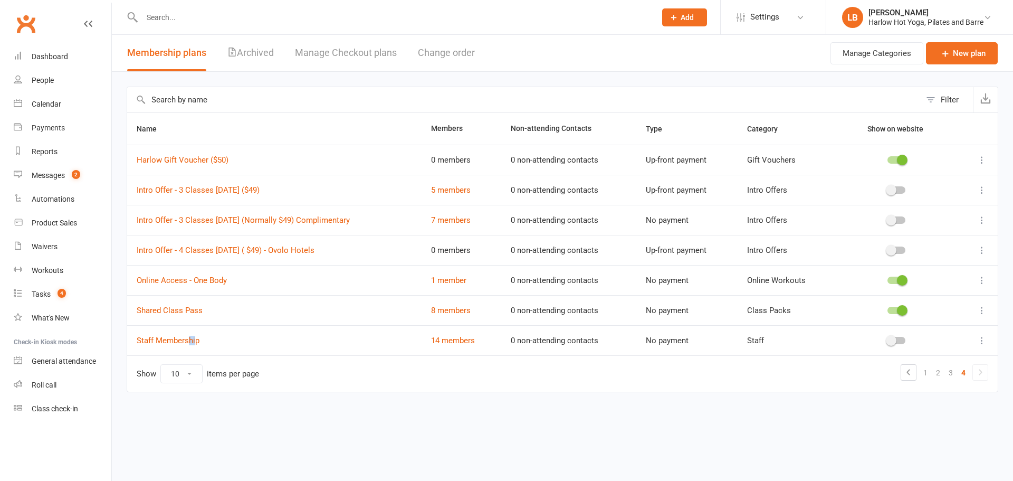
click at [199, 346] on td "Staff Membership" at bounding box center [274, 340] width 294 height 30
click at [217, 346] on td "Staff Membership" at bounding box center [274, 340] width 294 height 30
drag, startPoint x: 227, startPoint y: 341, endPoint x: 133, endPoint y: 344, distance: 94.5
click at [133, 344] on td "Staff Membership" at bounding box center [274, 340] width 294 height 30
click at [214, 102] on input "text" at bounding box center [523, 99] width 793 height 25
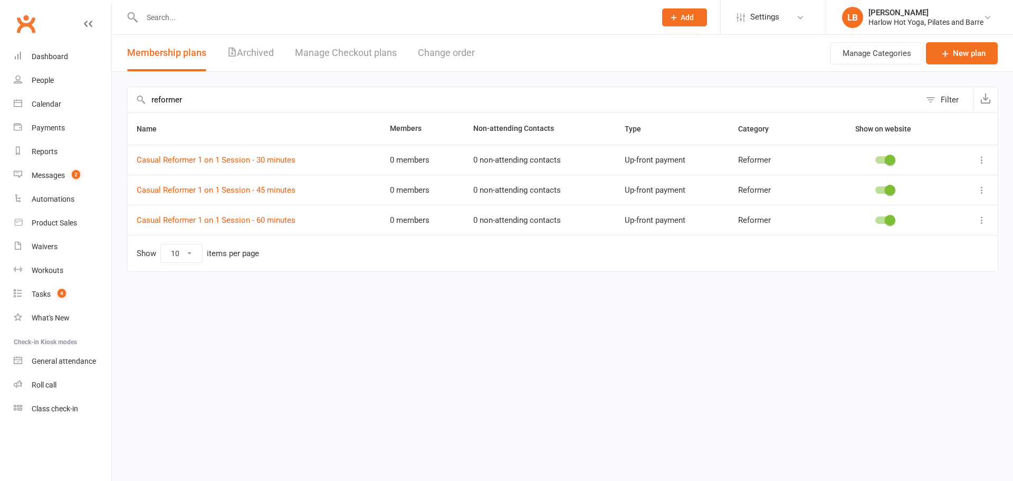
type input "reformer"
click at [893, 10] on div "[PERSON_NAME]" at bounding box center [925, 12] width 115 height 9
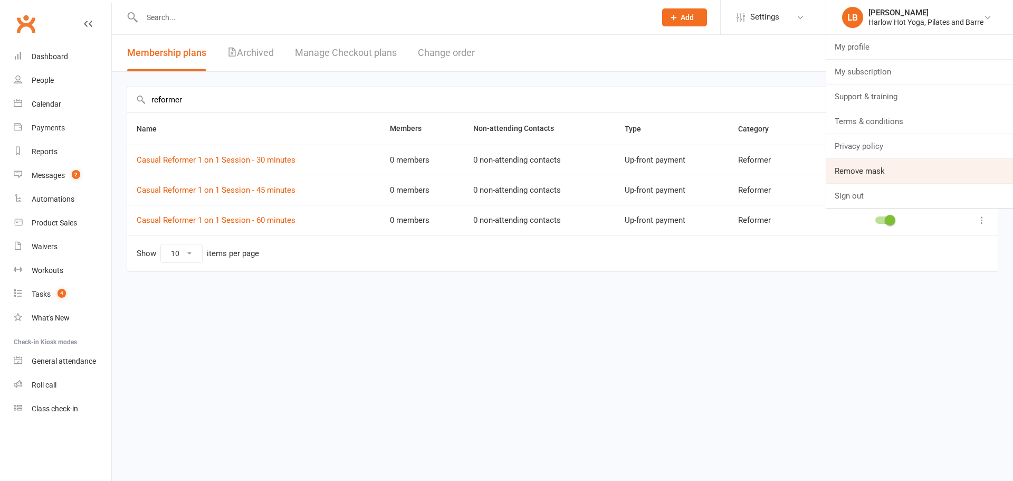
click at [880, 174] on link "Remove mask" at bounding box center [919, 171] width 187 height 24
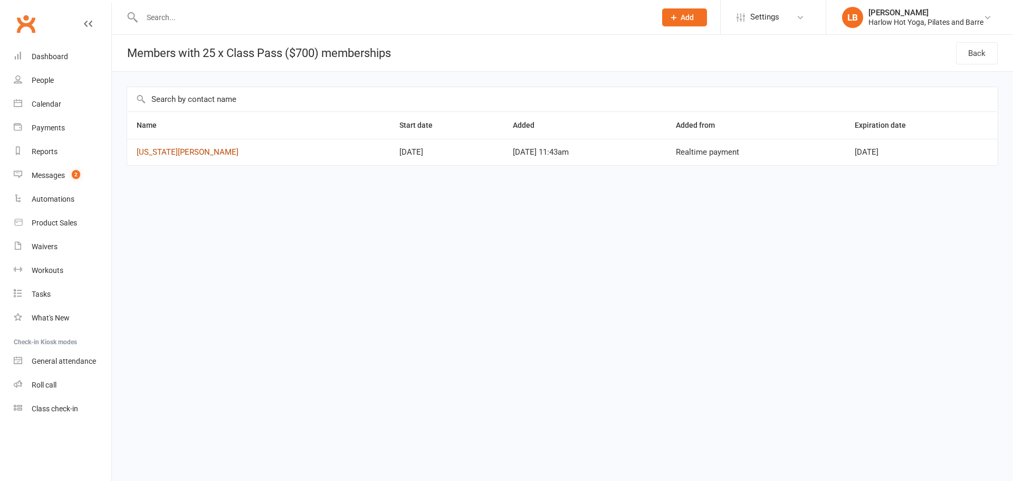
click at [165, 150] on link "[US_STATE][PERSON_NAME]" at bounding box center [188, 151] width 102 height 9
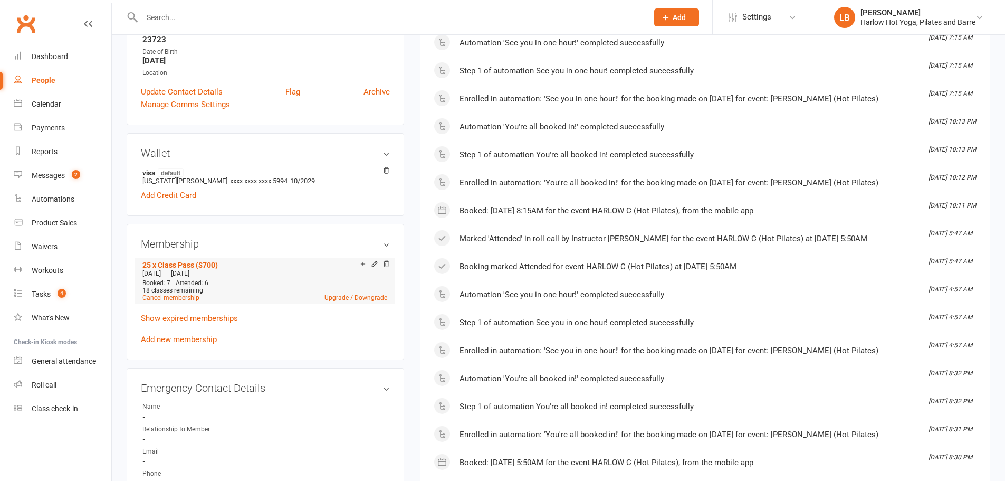
scroll to position [228, 0]
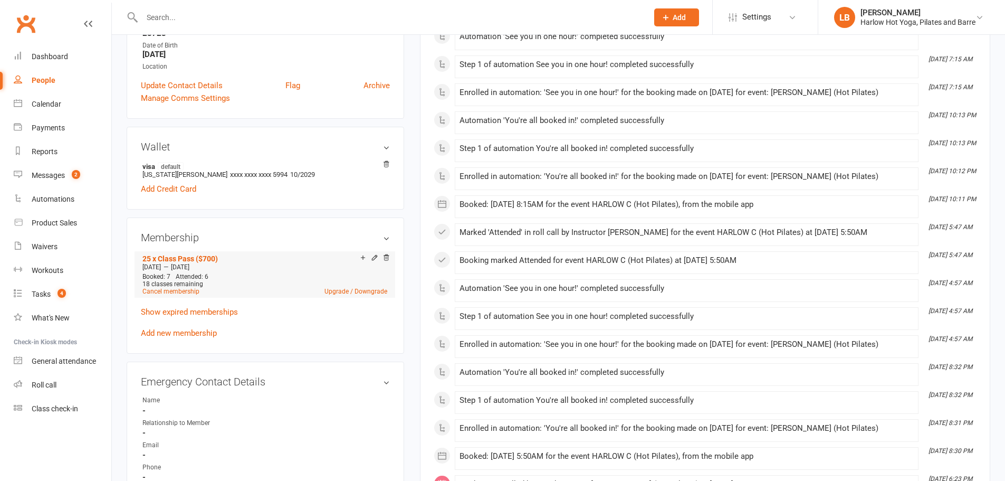
click at [374, 256] on icon at bounding box center [374, 257] width 7 height 7
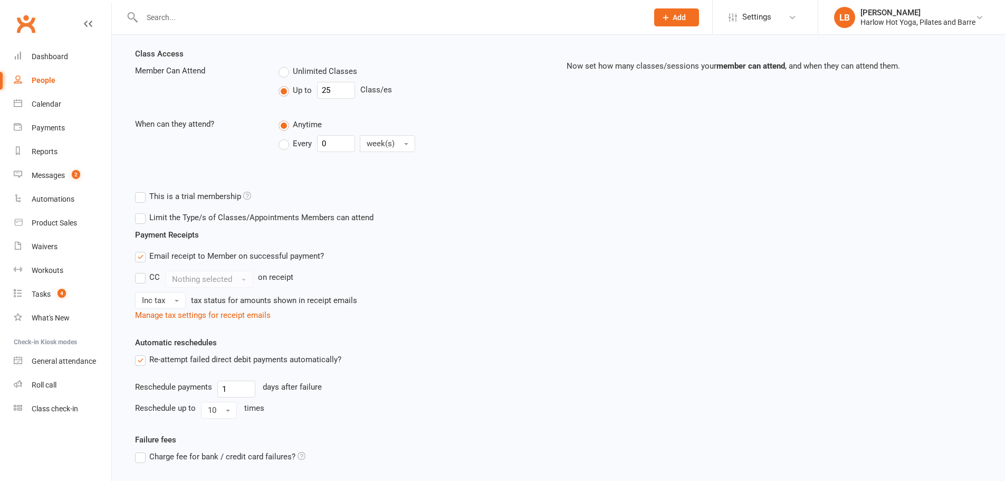
scroll to position [246, 0]
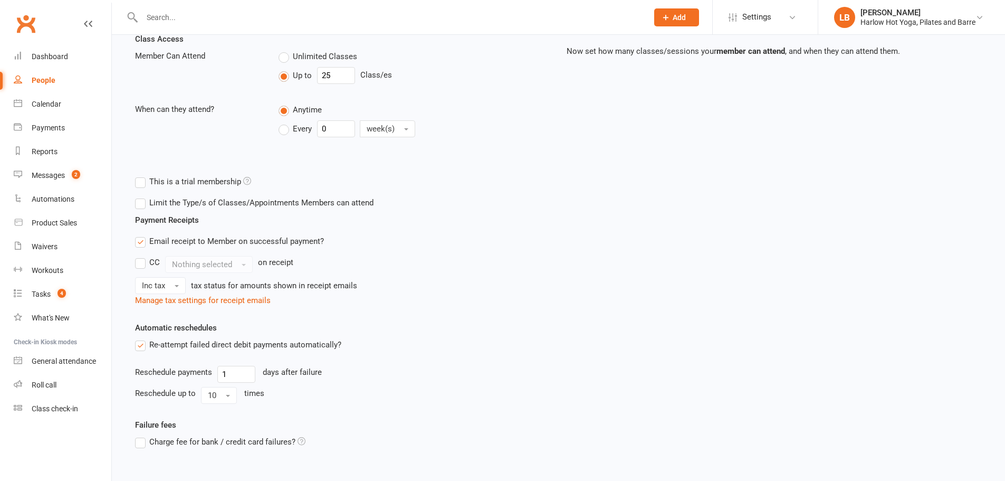
click at [142, 200] on label "Limit the Type/s of Classes/Appointments Members can attend" at bounding box center [254, 202] width 238 height 13
click at [142, 196] on input "Limit the Type/s of Classes/Appointments Members can attend" at bounding box center [138, 196] width 7 height 0
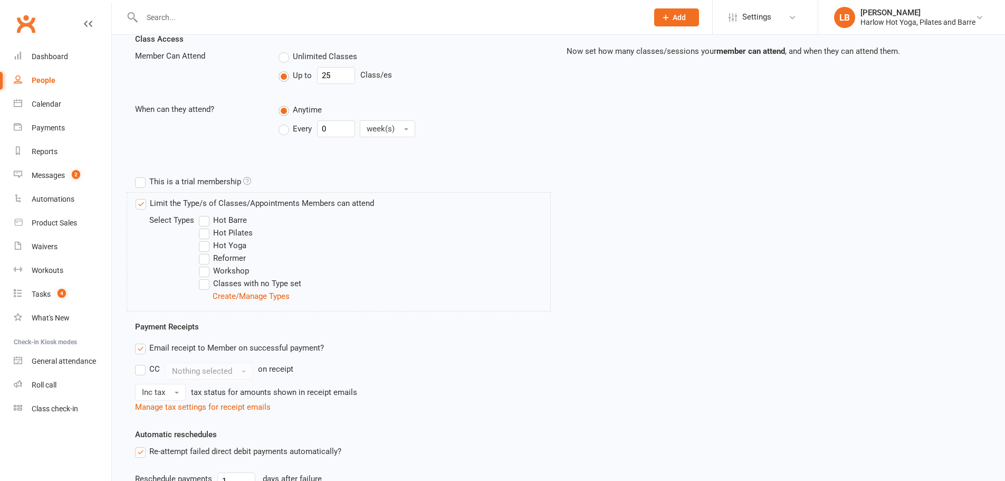
click at [203, 220] on label "Hot Barre" at bounding box center [223, 220] width 48 height 13
click at [203, 214] on input "Hot Barre" at bounding box center [202, 214] width 7 height 0
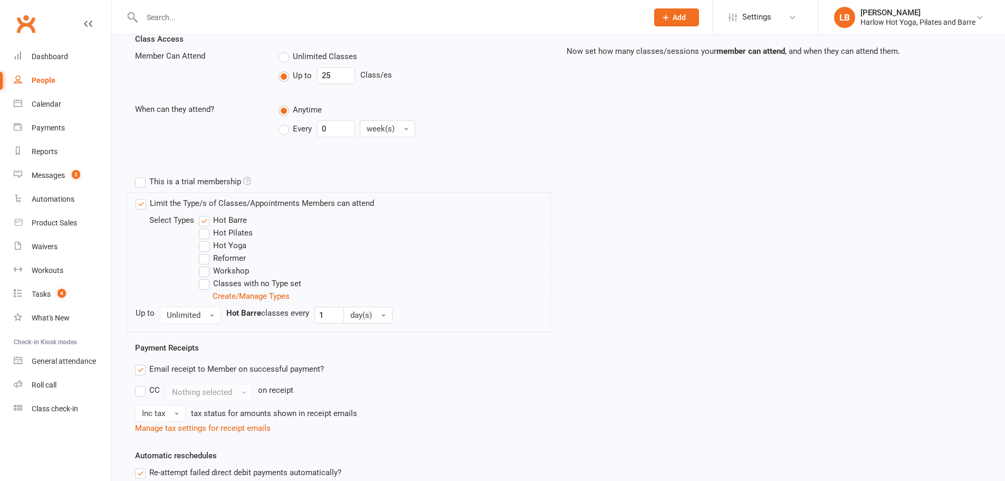
drag, startPoint x: 199, startPoint y: 231, endPoint x: 204, endPoint y: 244, distance: 13.8
click at [200, 232] on label "Hot Pilates" at bounding box center [226, 232] width 54 height 13
click at [200, 226] on input "Hot Pilates" at bounding box center [202, 226] width 7 height 0
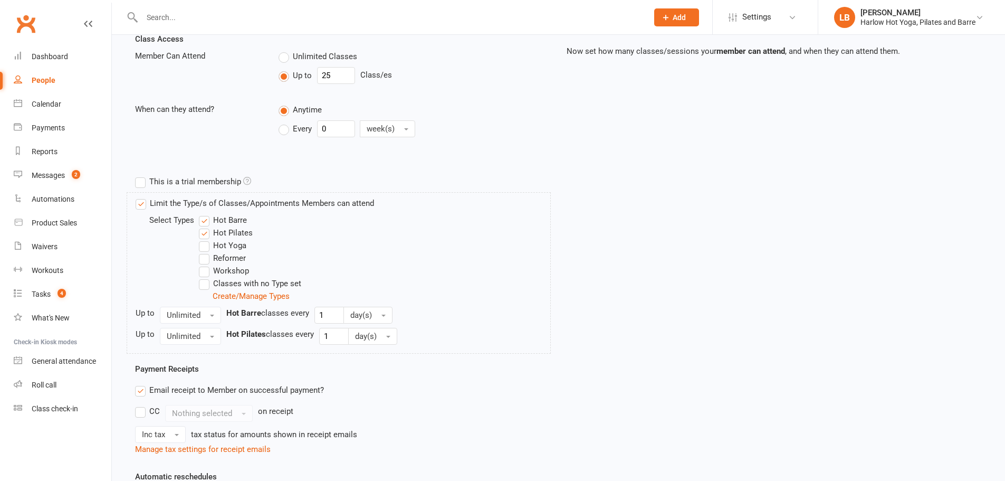
drag, startPoint x: 203, startPoint y: 247, endPoint x: 204, endPoint y: 263, distance: 15.8
click at [203, 248] on label "Hot Yoga" at bounding box center [222, 245] width 47 height 13
click at [203, 239] on input "Hot Yoga" at bounding box center [202, 239] width 7 height 0
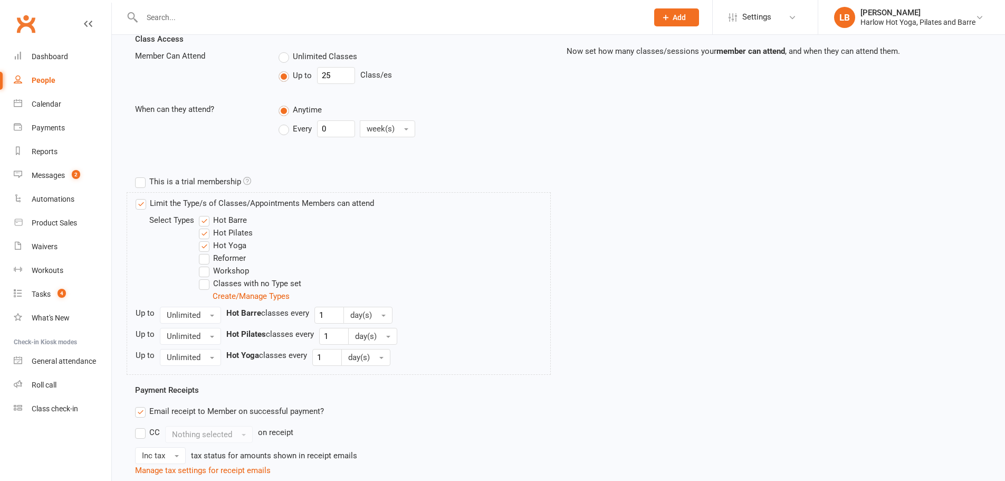
drag, startPoint x: 201, startPoint y: 272, endPoint x: 205, endPoint y: 283, distance: 12.0
click at [203, 273] on label "Workshop" at bounding box center [224, 270] width 50 height 13
click at [203, 264] on input "Workshop" at bounding box center [202, 264] width 7 height 0
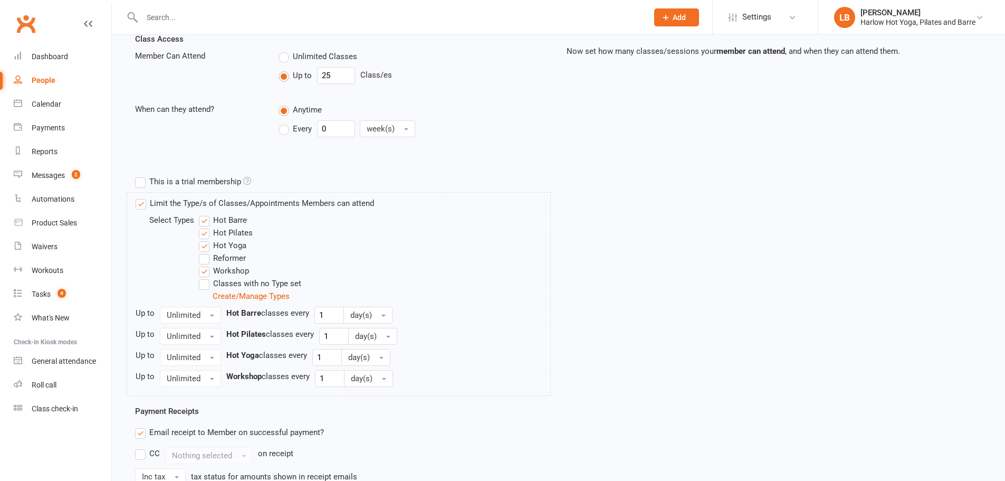
click at [205, 283] on label "Classes with no Type set" at bounding box center [250, 283] width 102 height 13
click at [205, 277] on input "Classes with no Type set" at bounding box center [202, 277] width 7 height 0
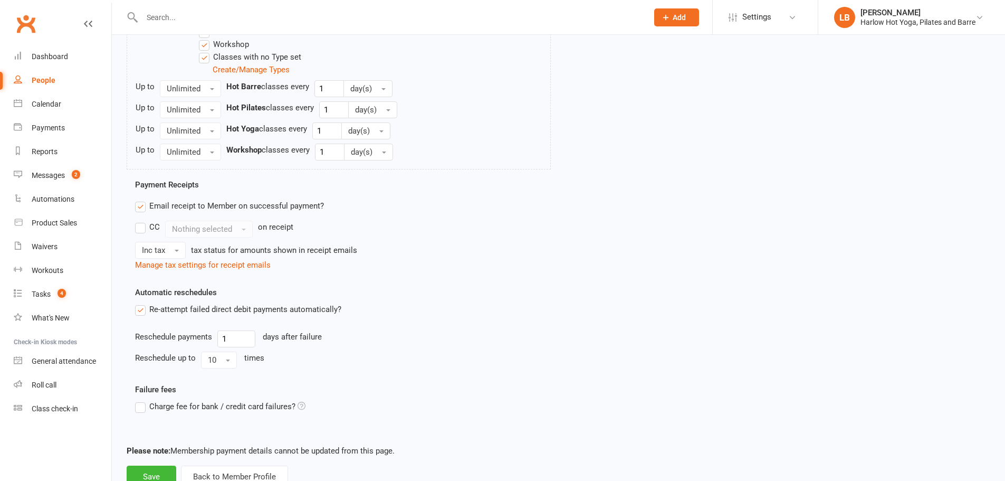
scroll to position [510, 0]
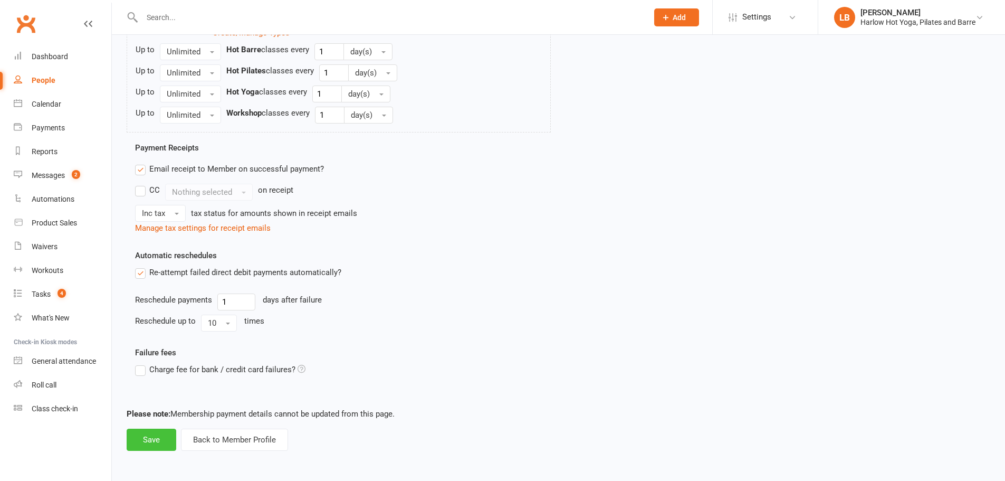
click at [163, 432] on button "Save" at bounding box center [152, 439] width 50 height 22
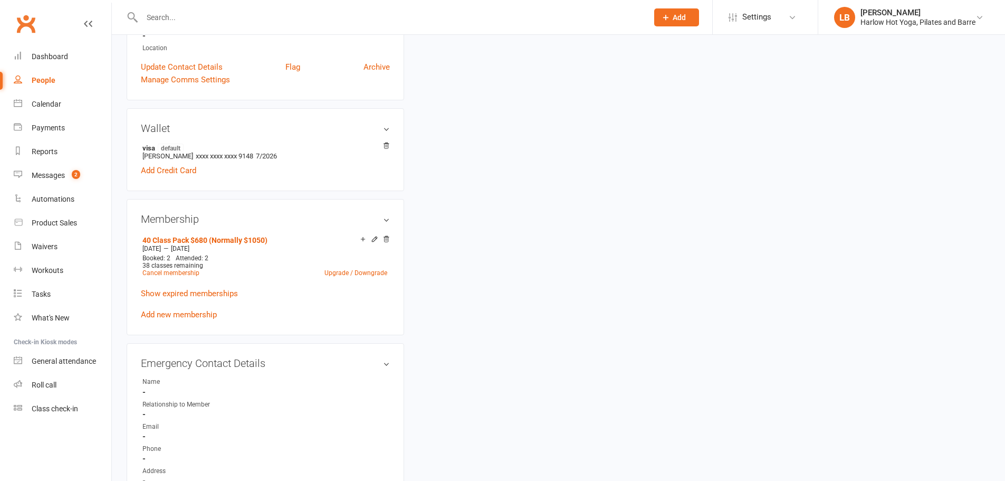
scroll to position [246, 0]
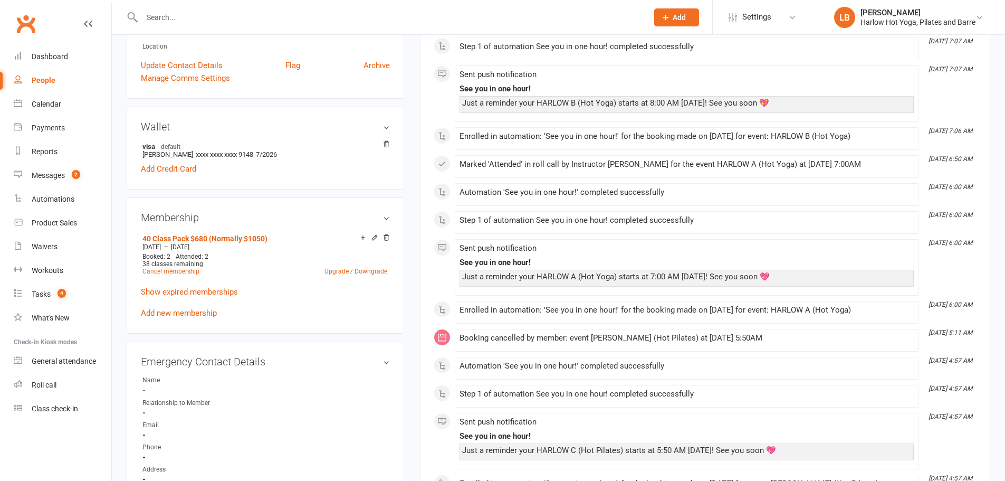
click at [373, 237] on icon at bounding box center [374, 237] width 5 height 5
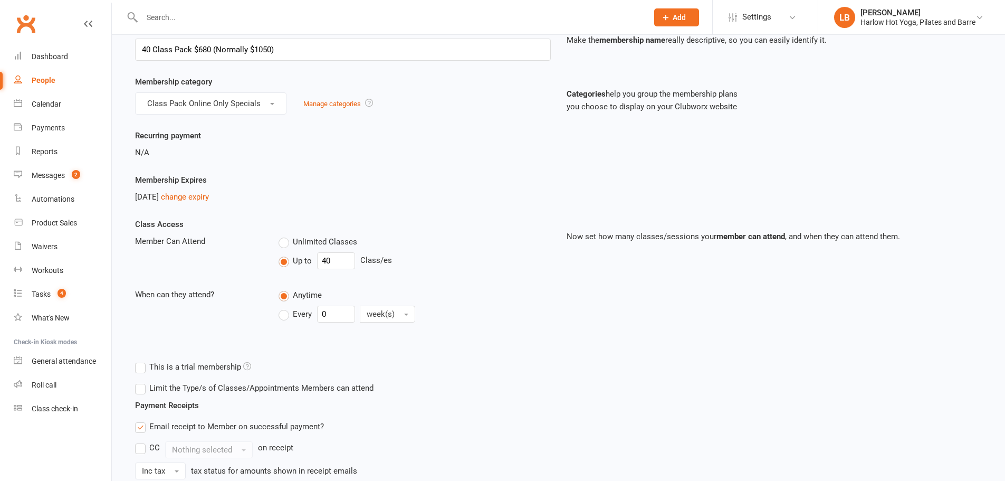
scroll to position [246, 0]
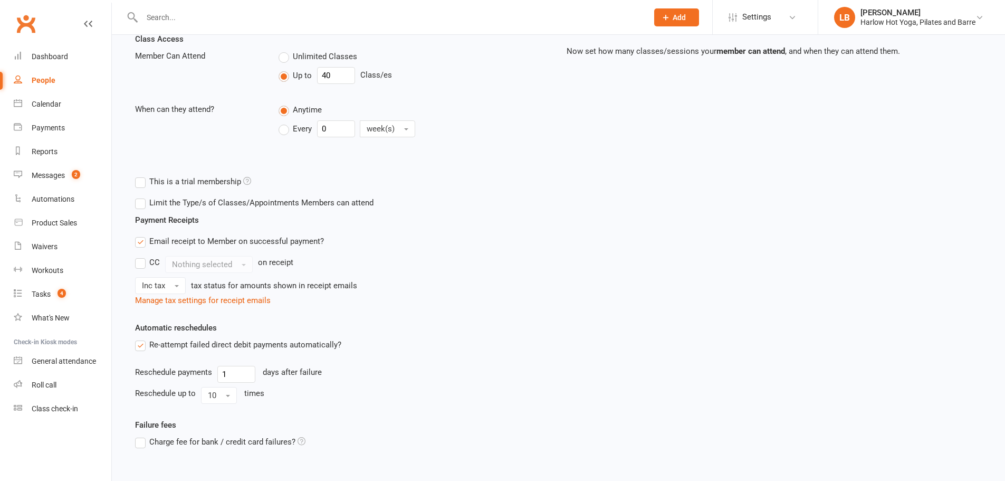
click at [167, 200] on label "Limit the Type/s of Classes/Appointments Members can attend" at bounding box center [254, 202] width 238 height 13
click at [142, 196] on input "Limit the Type/s of Classes/Appointments Members can attend" at bounding box center [138, 196] width 7 height 0
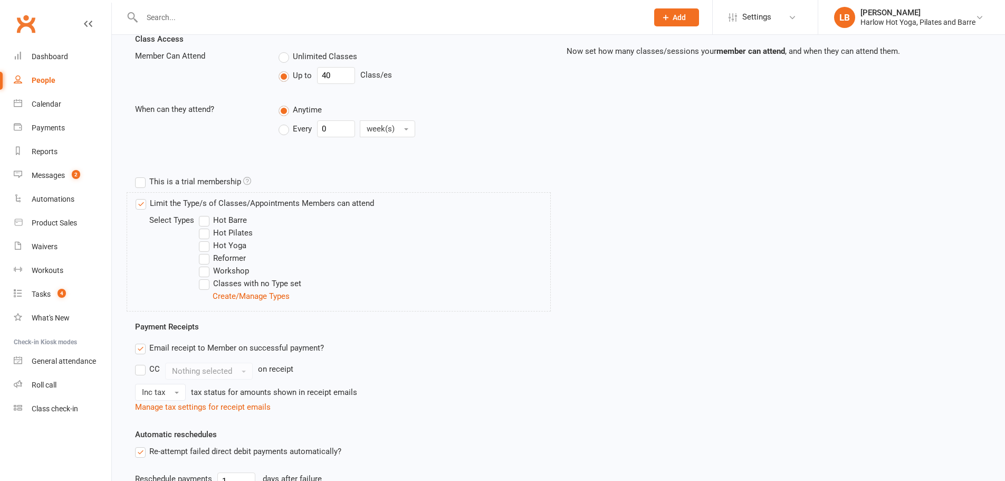
drag, startPoint x: 208, startPoint y: 220, endPoint x: 206, endPoint y: 233, distance: 12.3
click at [207, 222] on label "Hot Barre" at bounding box center [223, 220] width 48 height 13
click at [206, 214] on input "Hot Barre" at bounding box center [202, 214] width 7 height 0
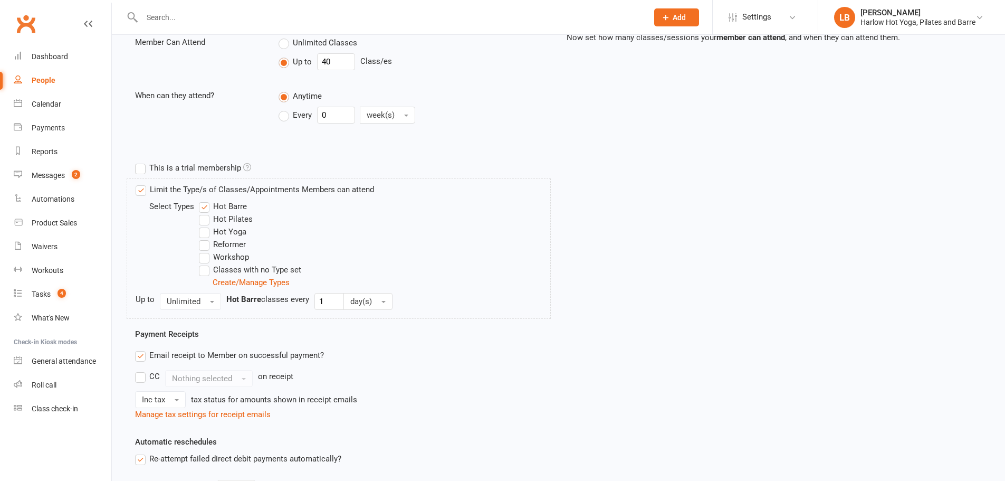
click at [206, 235] on div "Select Types Hot Barre Hot Pilates Hot Yoga Reformer Workshop Classes with no T…" at bounding box center [343, 244] width 415 height 89
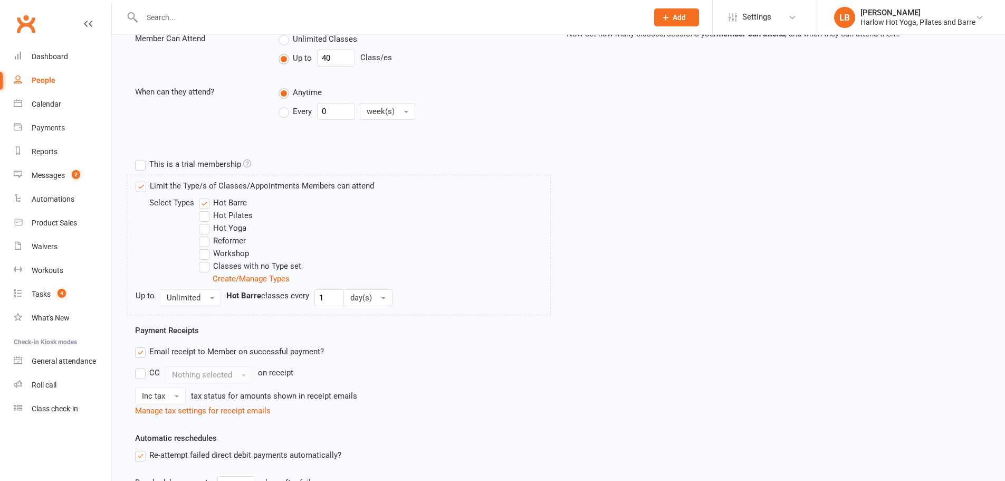
click at [208, 231] on label "Hot Yoga" at bounding box center [222, 228] width 47 height 13
click at [206, 222] on input "Hot Yoga" at bounding box center [202, 222] width 7 height 0
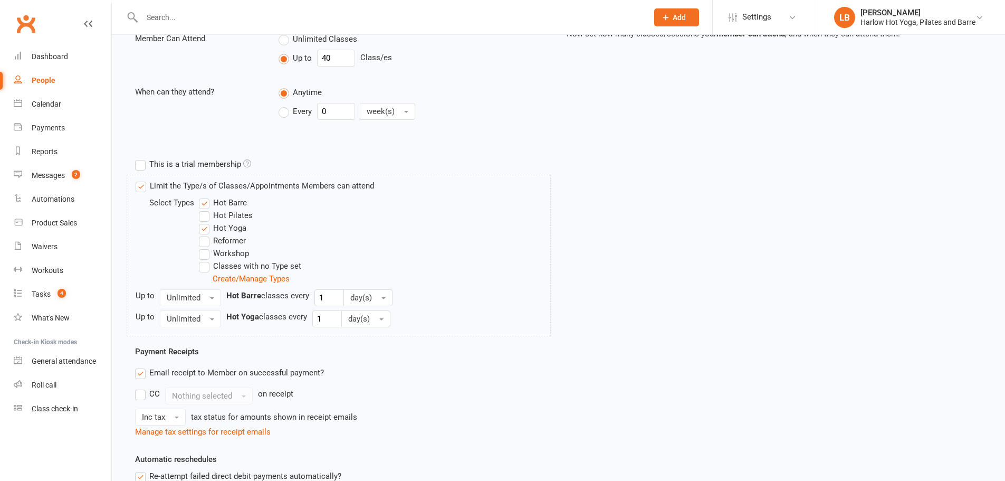
click at [204, 214] on label "Hot Pilates" at bounding box center [226, 215] width 54 height 13
click at [204, 209] on input "Hot Pilates" at bounding box center [202, 209] width 7 height 0
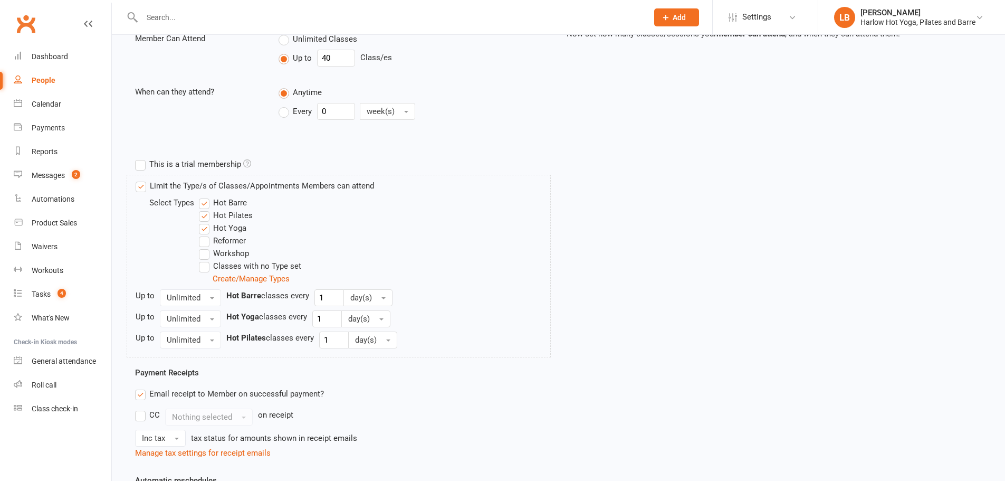
click at [207, 254] on label "Workshop" at bounding box center [224, 253] width 50 height 13
click at [206, 247] on input "Workshop" at bounding box center [202, 247] width 7 height 0
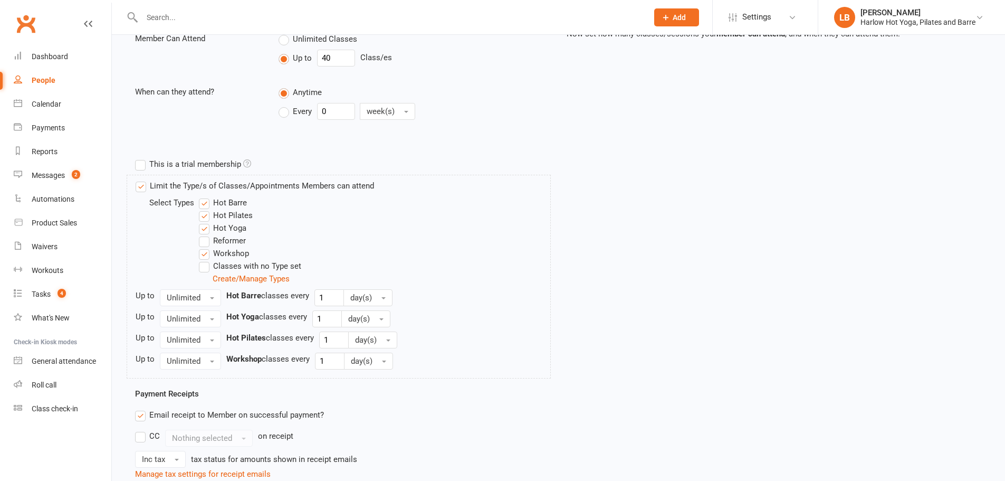
drag, startPoint x: 205, startPoint y: 267, endPoint x: 233, endPoint y: 293, distance: 38.8
click at [205, 267] on label "Classes with no Type set" at bounding box center [250, 266] width 102 height 13
click at [205, 260] on input "Classes with no Type set" at bounding box center [202, 260] width 7 height 0
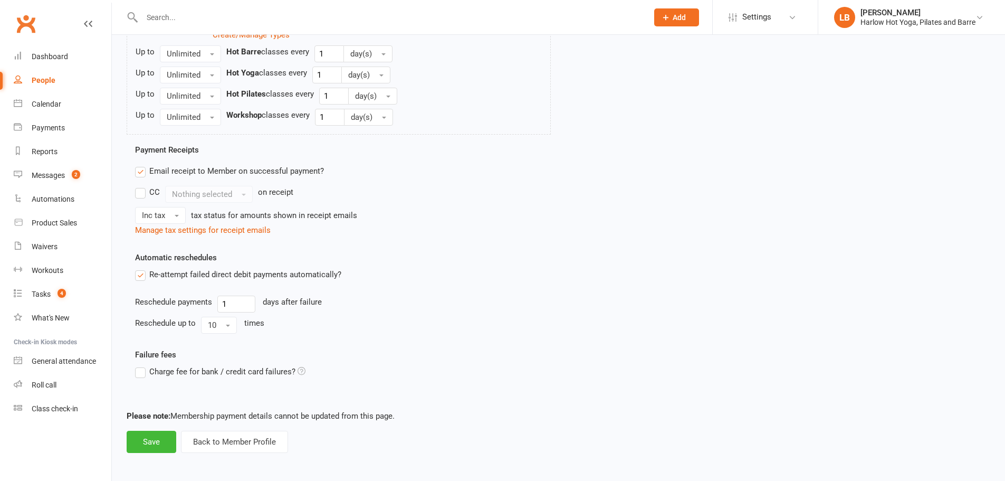
scroll to position [510, 0]
click at [160, 434] on button "Save" at bounding box center [152, 439] width 50 height 22
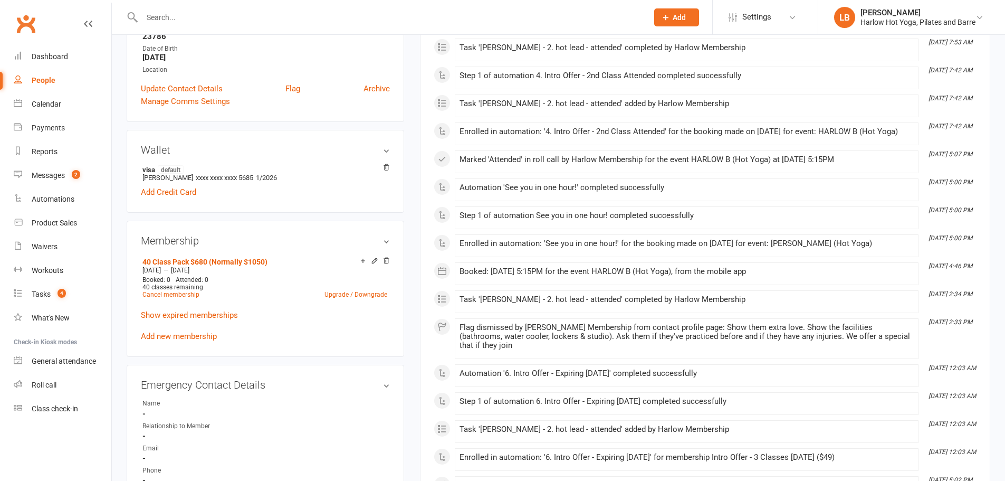
scroll to position [264, 0]
click at [373, 256] on icon at bounding box center [374, 259] width 7 height 7
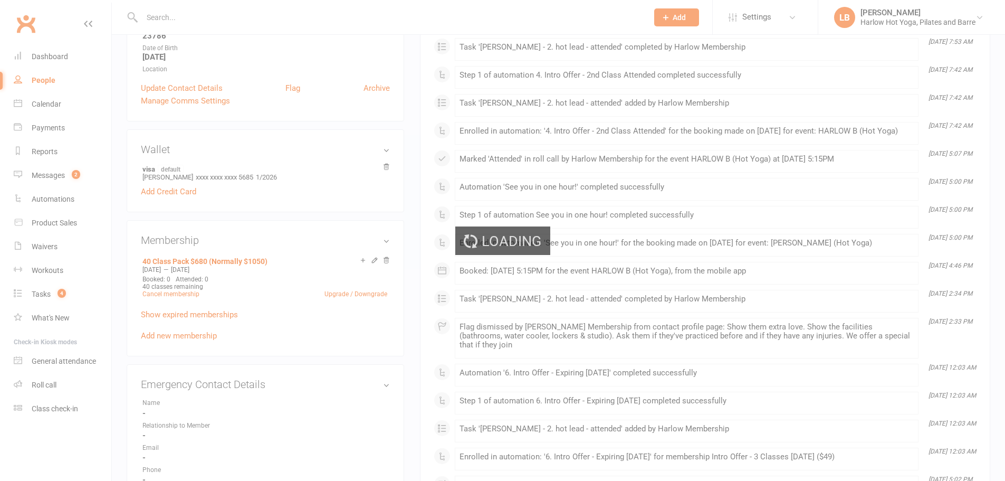
scroll to position [491, 0]
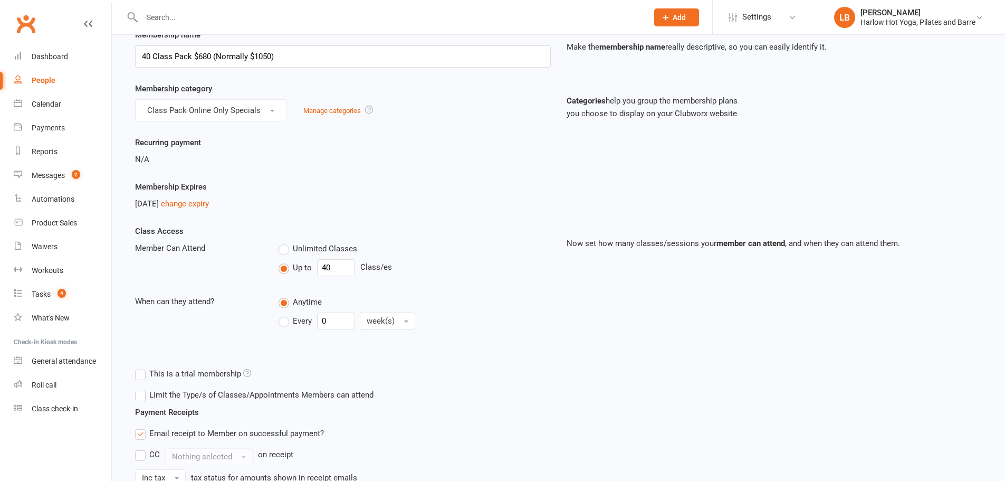
scroll to position [158, 0]
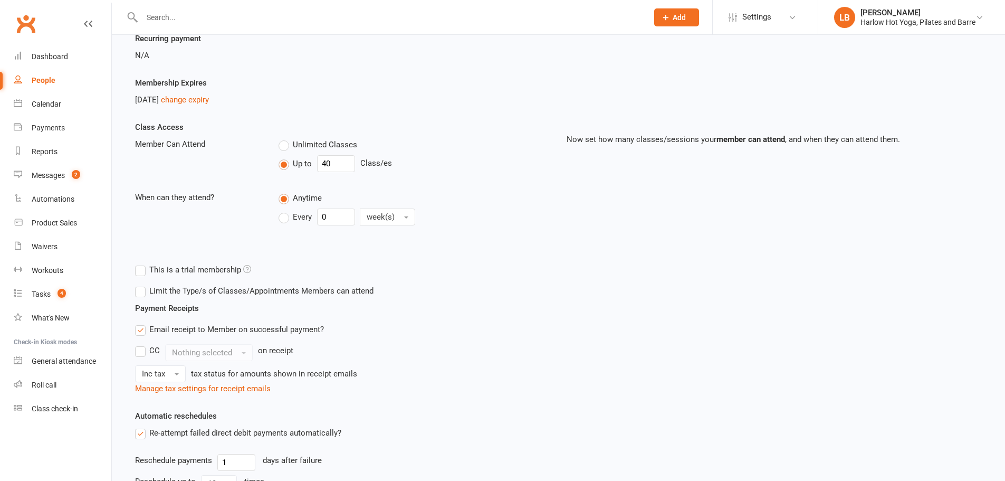
click at [172, 288] on label "Limit the Type/s of Classes/Appointments Members can attend" at bounding box center [254, 290] width 238 height 13
click at [142, 284] on input "Limit the Type/s of Classes/Appointments Members can attend" at bounding box center [138, 284] width 7 height 0
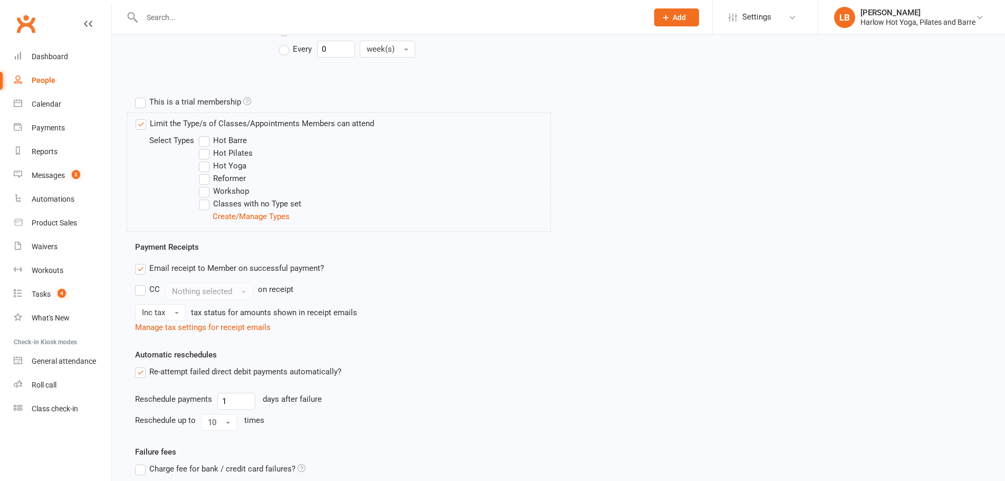
scroll to position [352, 0]
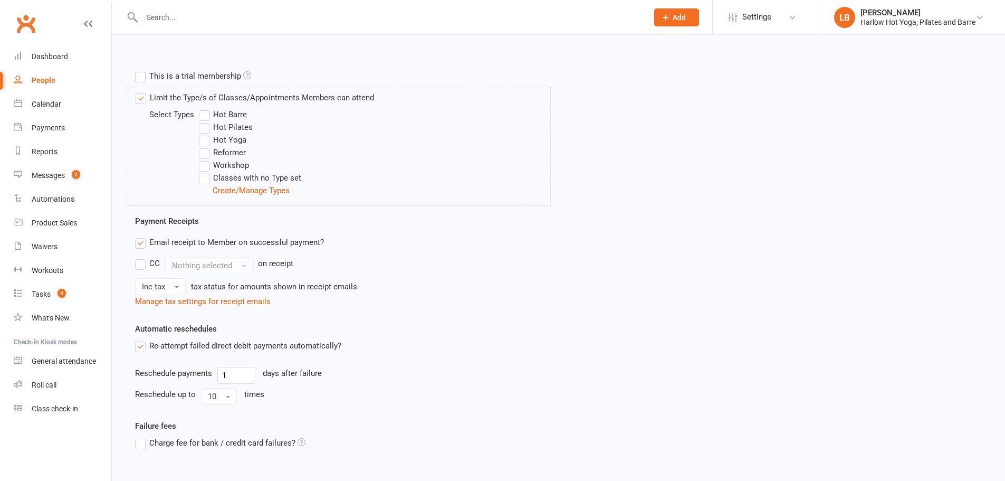
drag, startPoint x: 207, startPoint y: 116, endPoint x: 207, endPoint y: 126, distance: 9.5
click at [206, 118] on label "Hot Barre" at bounding box center [223, 114] width 48 height 13
click at [206, 108] on input "Hot Barre" at bounding box center [202, 108] width 7 height 0
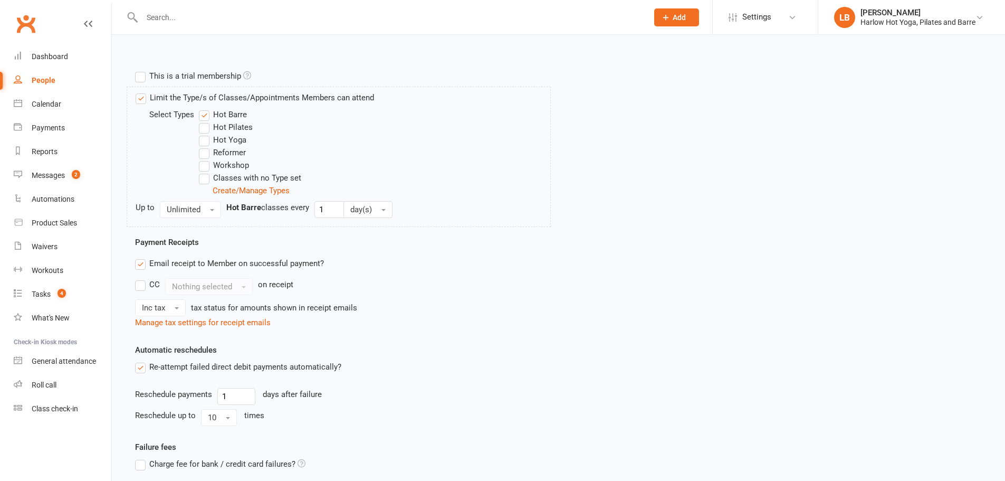
drag, startPoint x: 207, startPoint y: 126, endPoint x: 208, endPoint y: 139, distance: 13.7
click at [208, 128] on label "Hot Pilates" at bounding box center [226, 127] width 54 height 13
click at [206, 121] on input "Hot Pilates" at bounding box center [202, 121] width 7 height 0
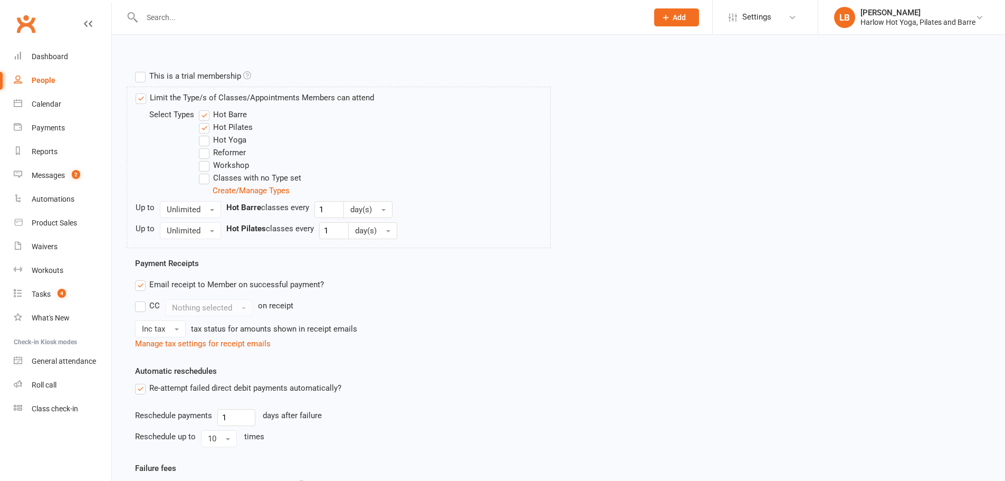
drag, startPoint x: 208, startPoint y: 139, endPoint x: 205, endPoint y: 148, distance: 9.3
click at [208, 140] on label "Hot Yoga" at bounding box center [222, 139] width 47 height 13
click at [206, 133] on input "Hot Yoga" at bounding box center [202, 133] width 7 height 0
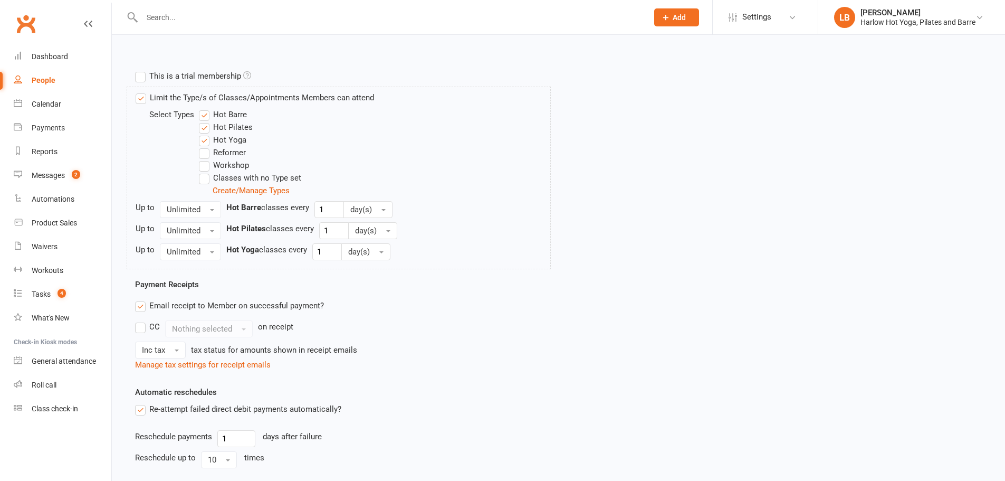
click at [204, 150] on label "Reformer" at bounding box center [222, 152] width 47 height 13
click at [204, 146] on input "Reformer" at bounding box center [202, 146] width 7 height 0
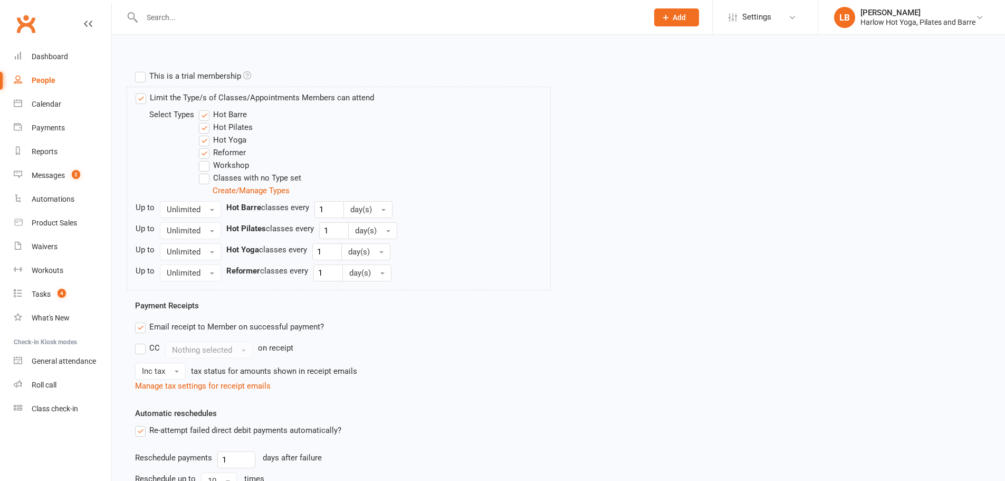
click at [206, 155] on label "Reformer" at bounding box center [222, 152] width 47 height 13
click at [206, 146] on input "Reformer" at bounding box center [202, 146] width 7 height 0
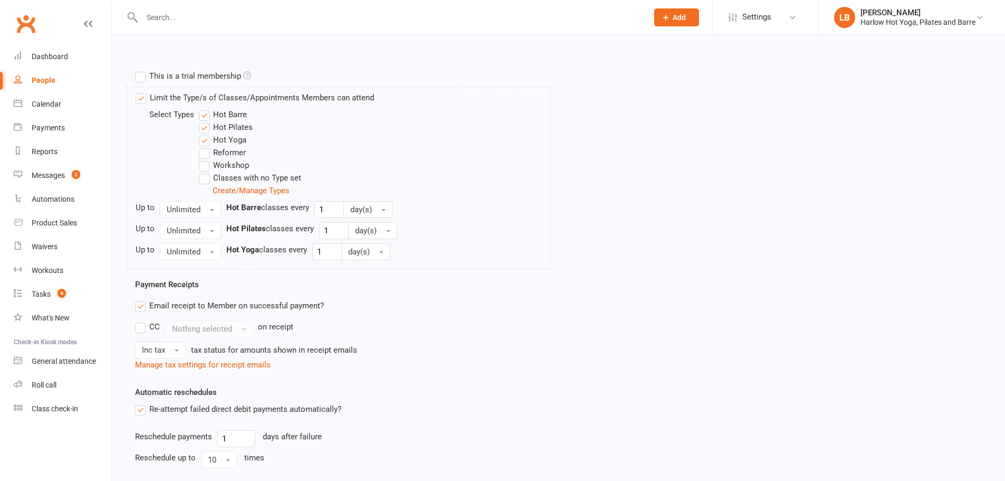
click at [201, 168] on label "Workshop" at bounding box center [224, 165] width 50 height 13
click at [201, 159] on input "Workshop" at bounding box center [202, 159] width 7 height 0
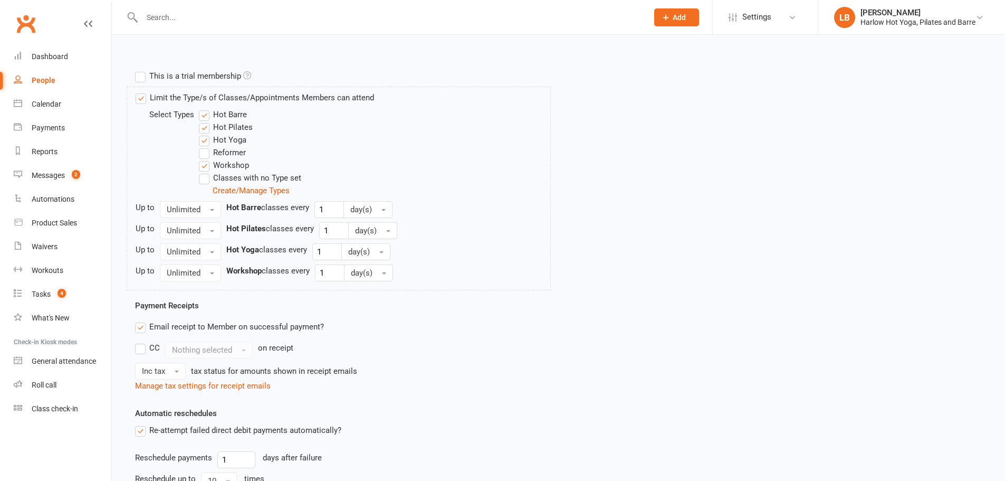
click at [201, 175] on label "Classes with no Type set" at bounding box center [250, 177] width 102 height 13
click at [201, 171] on input "Classes with no Type set" at bounding box center [202, 171] width 7 height 0
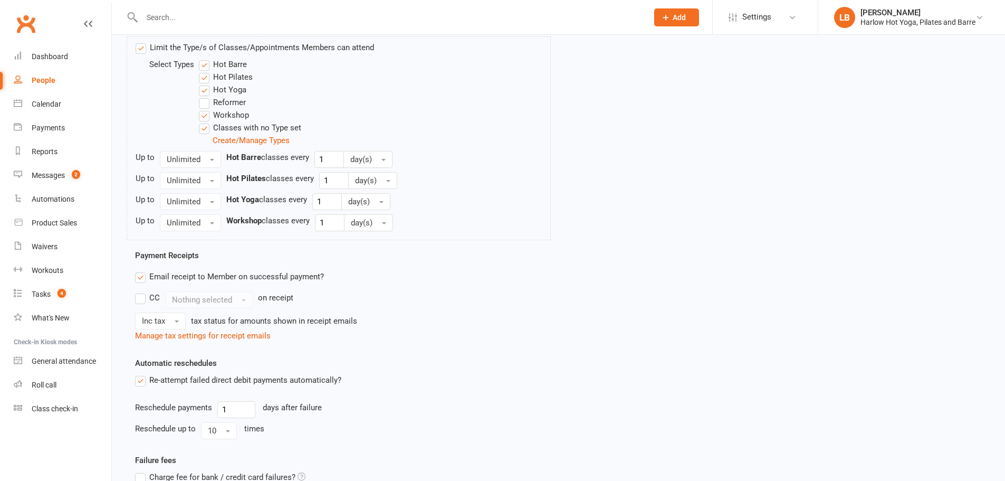
scroll to position [510, 0]
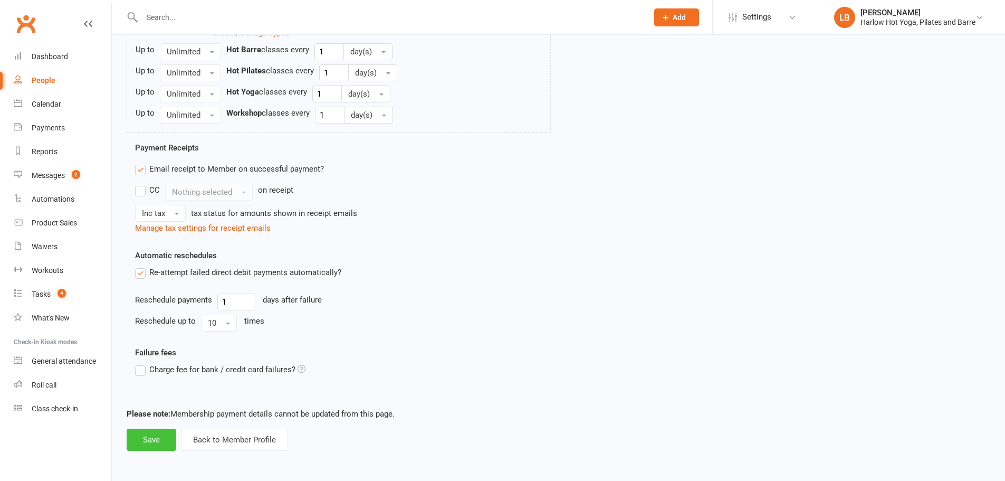
click at [164, 434] on button "Save" at bounding box center [152, 439] width 50 height 22
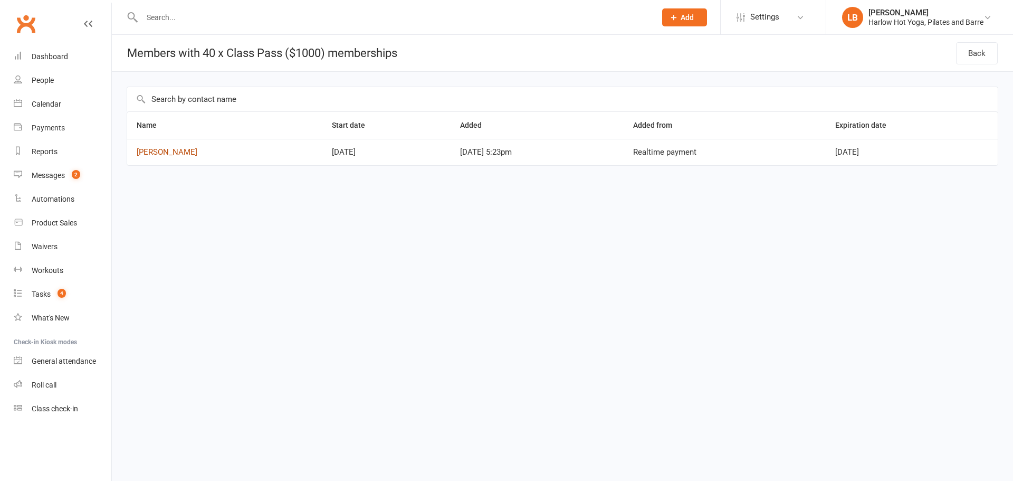
click at [161, 150] on link "[PERSON_NAME]" at bounding box center [167, 151] width 61 height 9
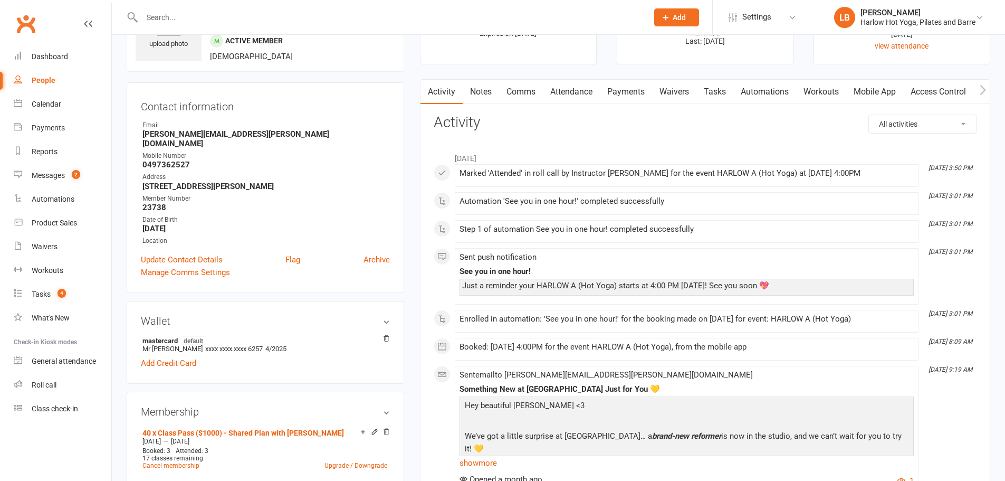
scroll to position [264, 0]
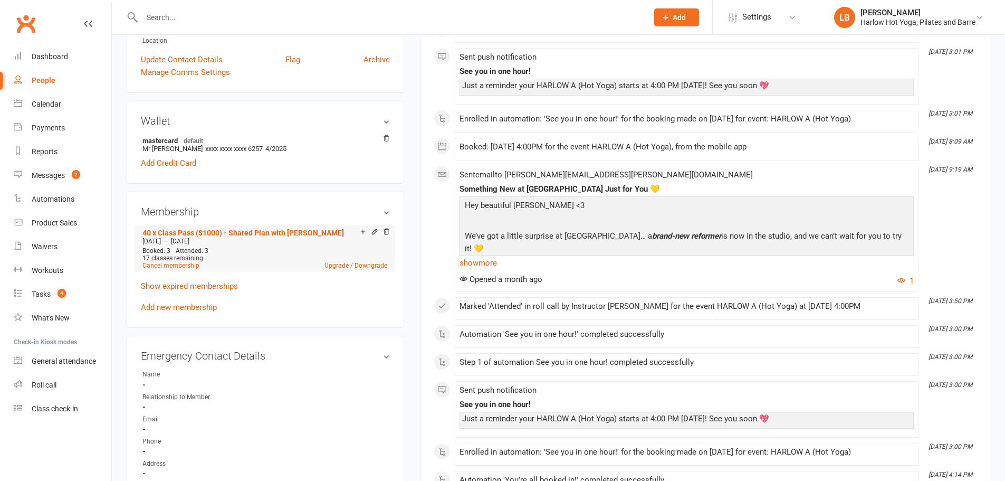
click at [371, 227] on div "Add make-up class" at bounding box center [399, 232] width 59 height 11
click at [371, 228] on icon at bounding box center [374, 231] width 7 height 7
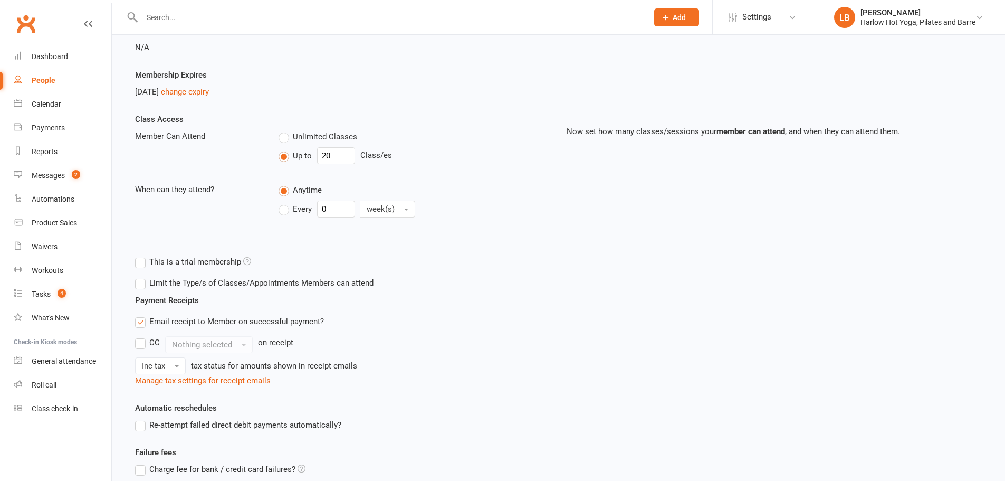
scroll to position [176, 0]
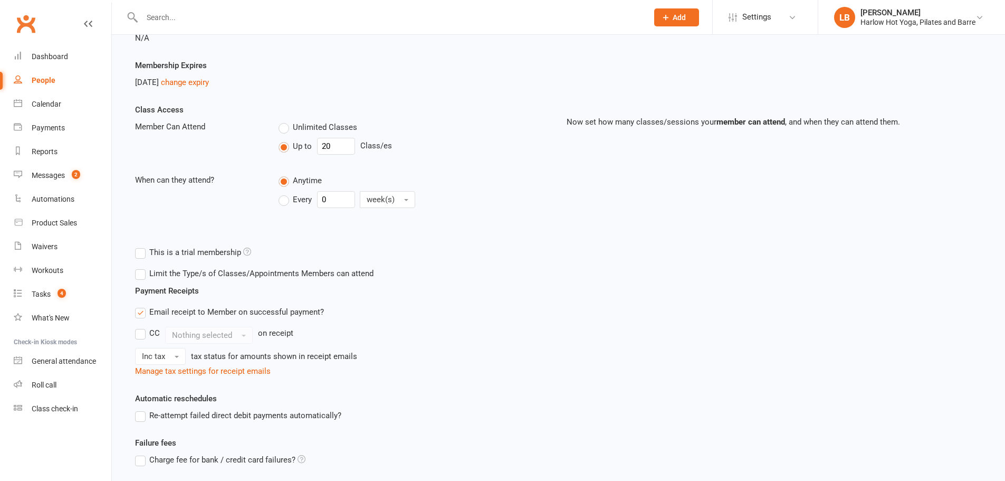
click at [137, 275] on label "Limit the Type/s of Classes/Appointments Members can attend" at bounding box center [254, 273] width 238 height 13
click at [137, 267] on input "Limit the Type/s of Classes/Appointments Members can attend" at bounding box center [138, 267] width 7 height 0
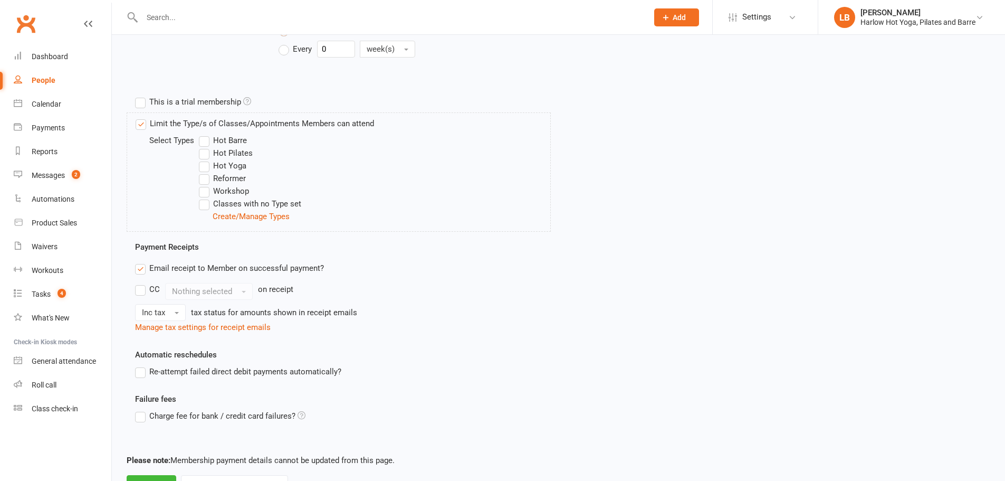
scroll to position [334, 0]
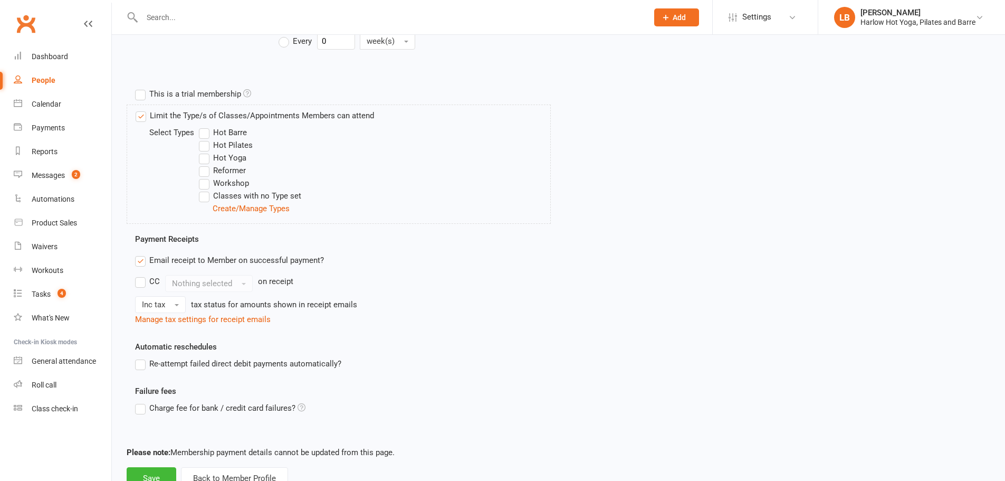
click at [207, 134] on label "Hot Barre" at bounding box center [223, 132] width 48 height 13
click at [206, 126] on input "Hot Barre" at bounding box center [202, 126] width 7 height 0
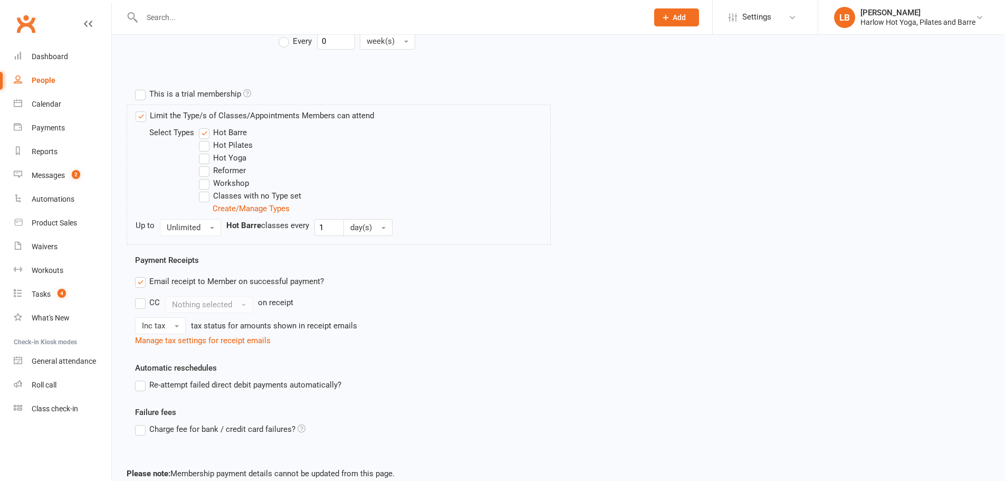
click at [205, 143] on label "Hot Pilates" at bounding box center [226, 145] width 54 height 13
click at [205, 139] on input "Hot Pilates" at bounding box center [202, 139] width 7 height 0
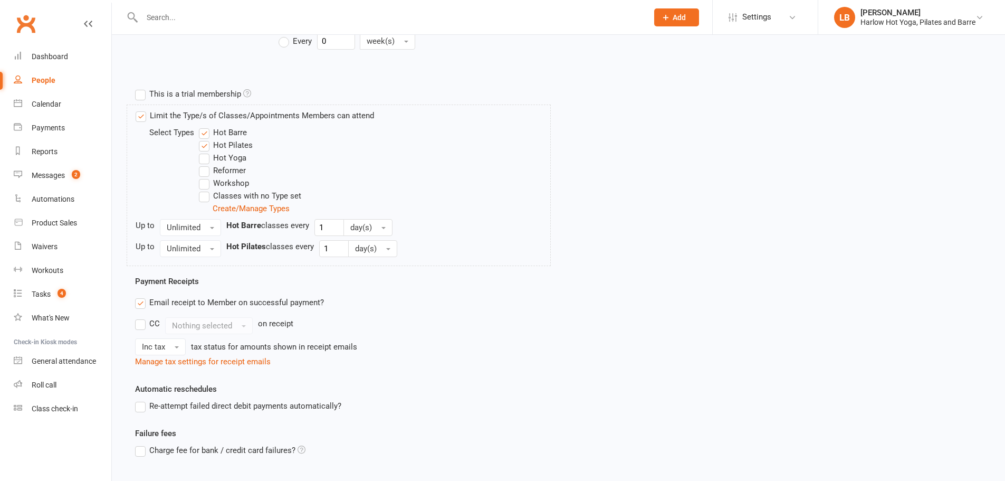
click at [205, 158] on label "Hot Yoga" at bounding box center [222, 157] width 47 height 13
click at [205, 151] on input "Hot Yoga" at bounding box center [202, 151] width 7 height 0
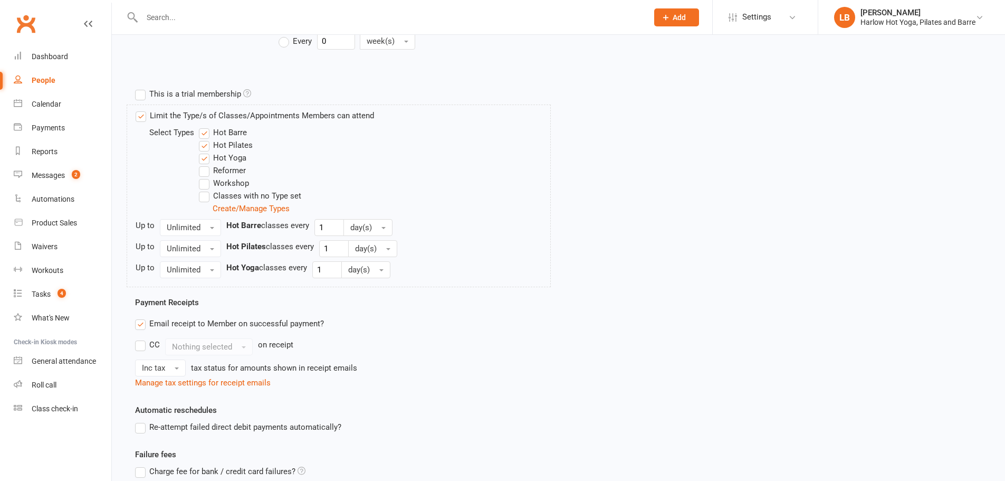
drag, startPoint x: 202, startPoint y: 181, endPoint x: 203, endPoint y: 193, distance: 11.7
click at [202, 181] on label "Workshop" at bounding box center [224, 183] width 50 height 13
click at [202, 177] on input "Workshop" at bounding box center [202, 177] width 7 height 0
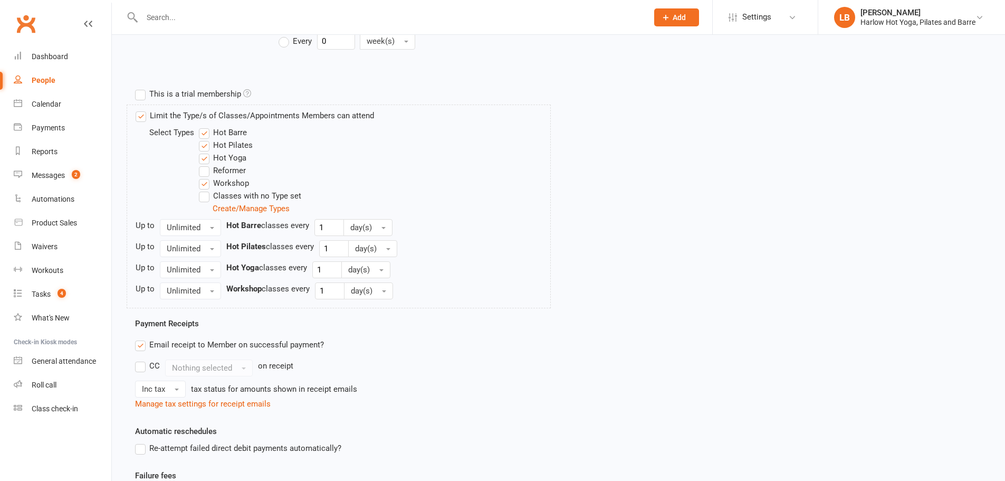
click at [205, 195] on label "Classes with no Type set" at bounding box center [250, 195] width 102 height 13
click at [205, 189] on input "Classes with no Type set" at bounding box center [202, 189] width 7 height 0
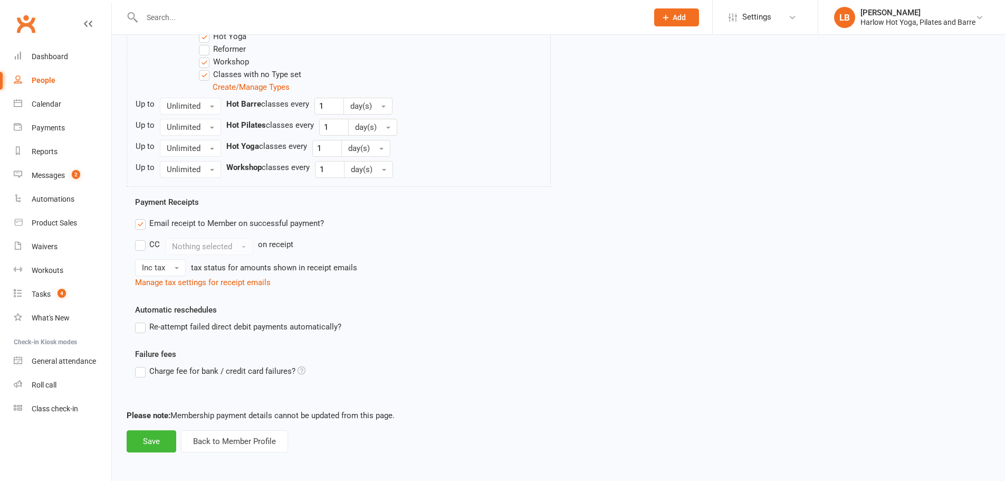
scroll to position [457, 0]
click at [159, 440] on button "Save" at bounding box center [152, 439] width 50 height 22
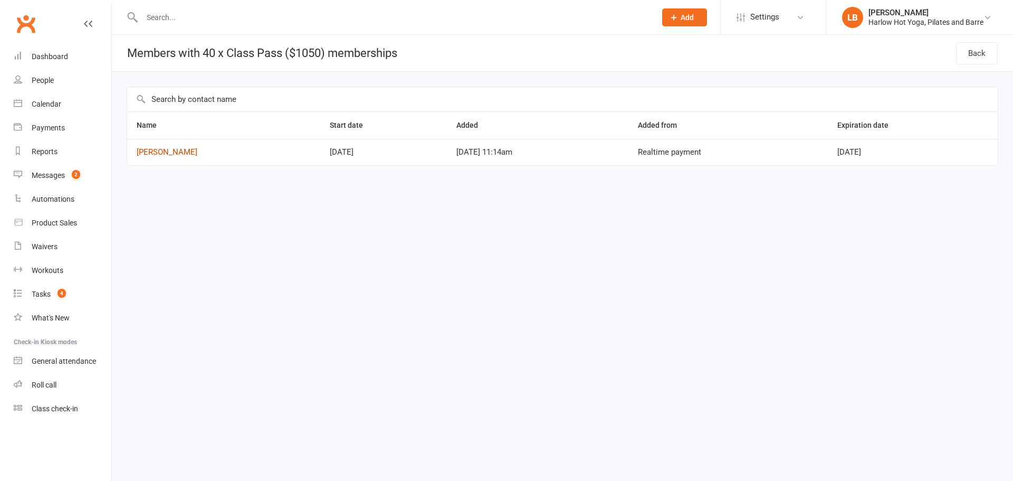
click at [142, 149] on link "Ann Wacker" at bounding box center [167, 151] width 61 height 9
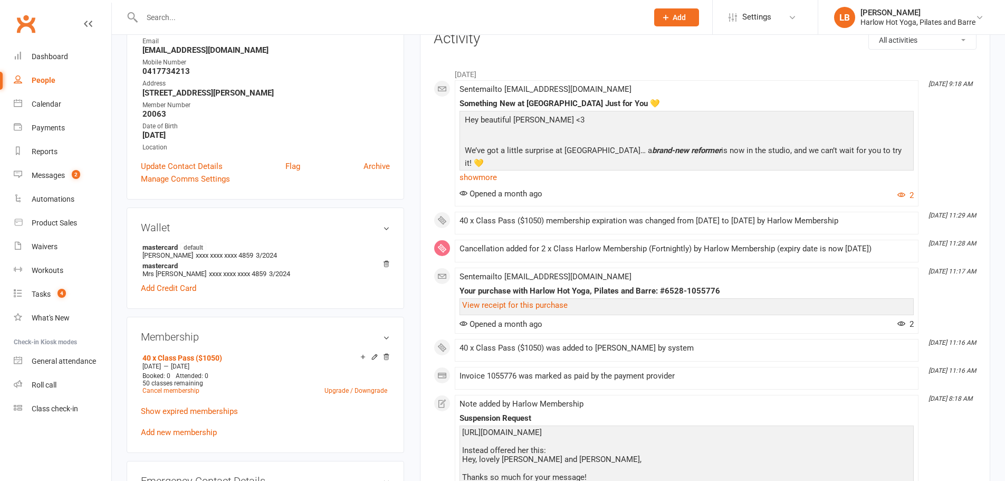
scroll to position [211, 0]
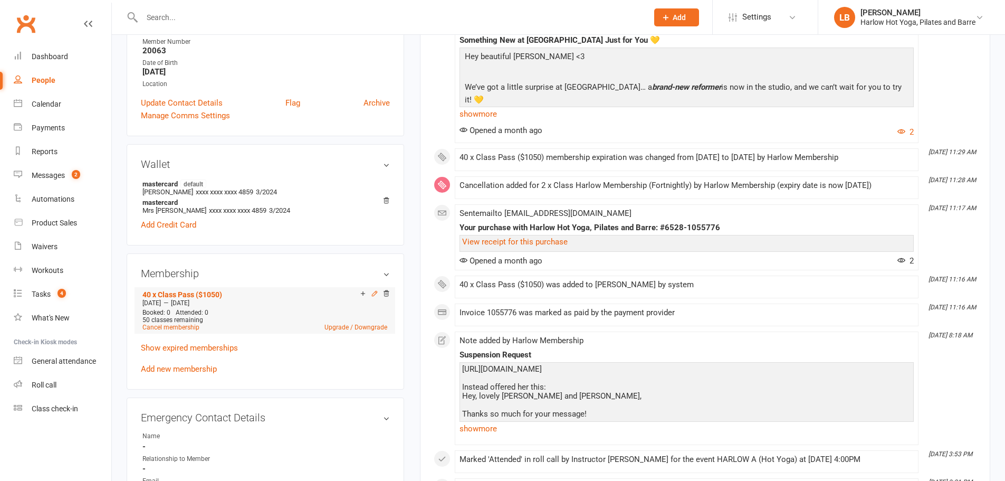
click at [372, 293] on icon at bounding box center [374, 293] width 7 height 7
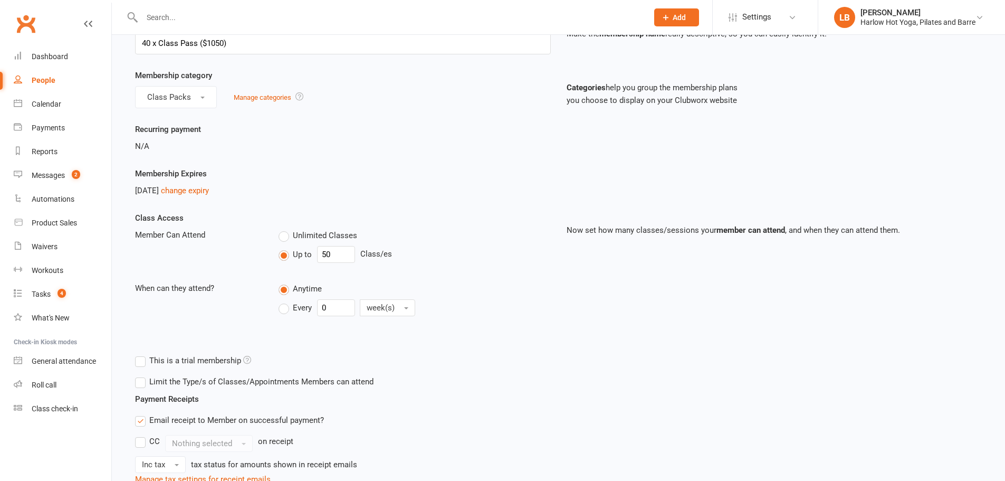
scroll to position [264, 0]
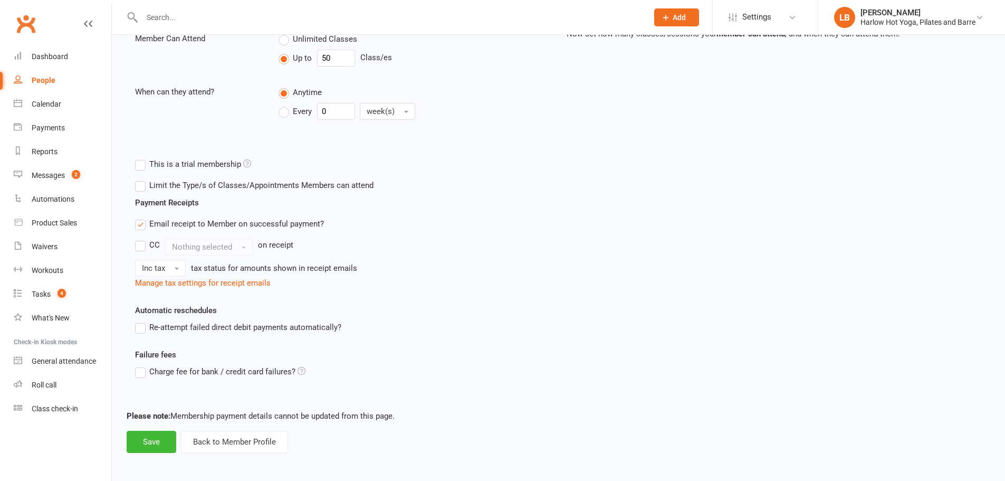
click at [142, 184] on label "Limit the Type/s of Classes/Appointments Members can attend" at bounding box center [254, 185] width 238 height 13
click at [142, 179] on input "Limit the Type/s of Classes/Appointments Members can attend" at bounding box center [138, 179] width 7 height 0
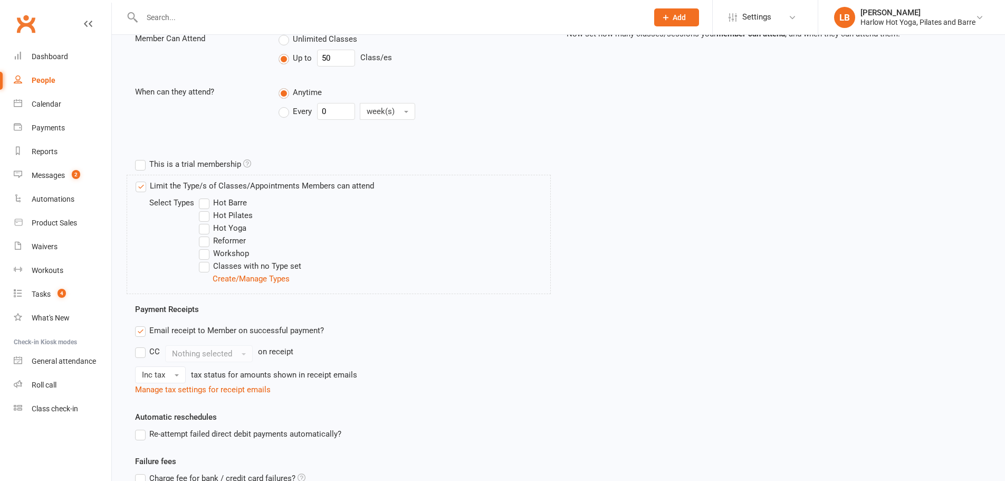
click at [203, 201] on label "Hot Barre" at bounding box center [223, 202] width 48 height 13
click at [203, 196] on input "Hot Barre" at bounding box center [202, 196] width 7 height 0
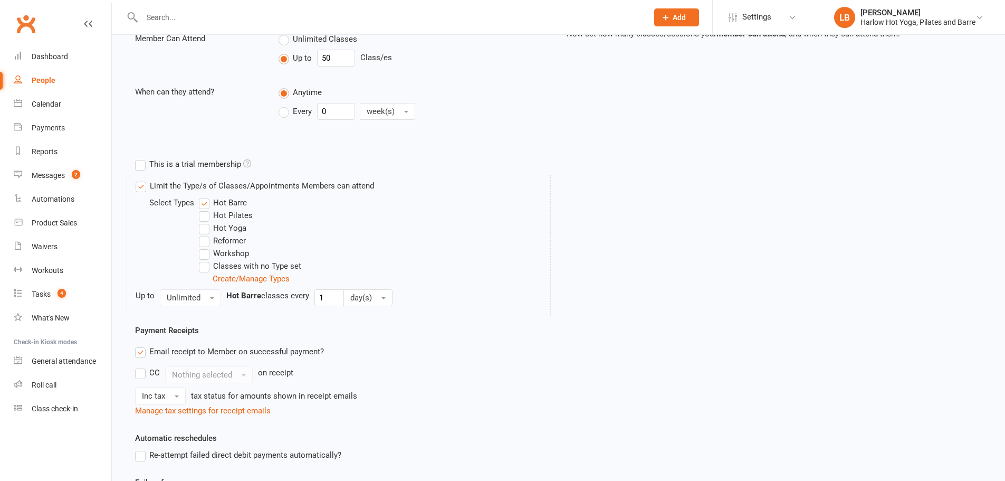
click at [201, 216] on label "Hot Pilates" at bounding box center [226, 215] width 54 height 13
click at [201, 209] on input "Hot Pilates" at bounding box center [202, 209] width 7 height 0
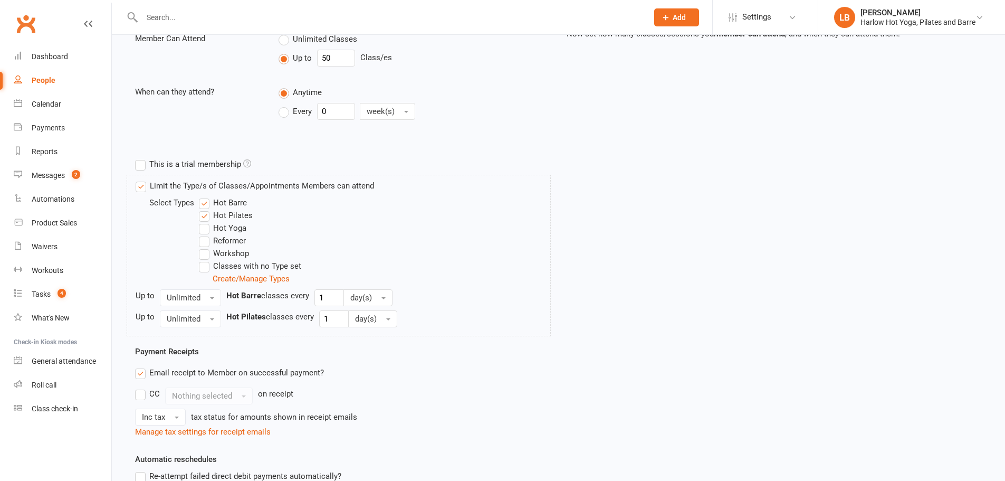
click at [205, 231] on label "Hot Yoga" at bounding box center [222, 228] width 47 height 13
click at [205, 222] on input "Hot Yoga" at bounding box center [202, 222] width 7 height 0
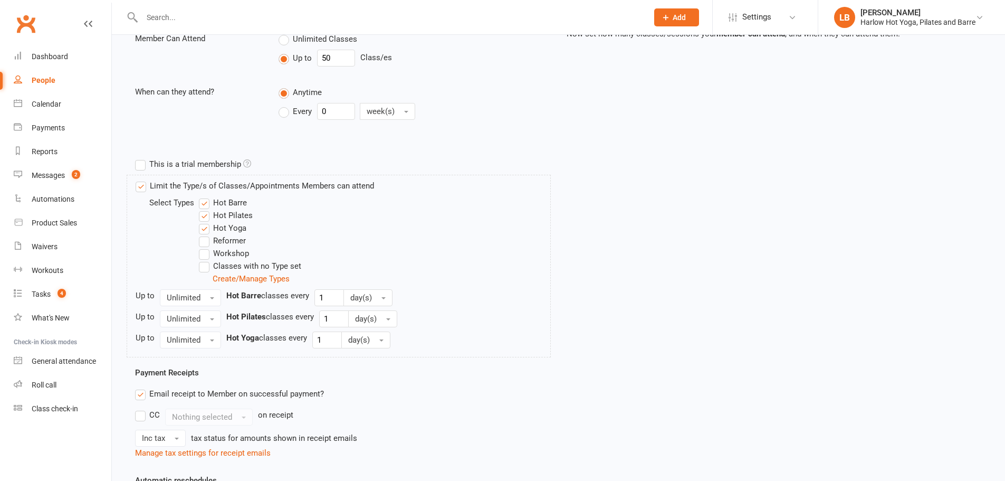
drag, startPoint x: 204, startPoint y: 255, endPoint x: 205, endPoint y: 263, distance: 7.5
click at [204, 257] on label "Workshop" at bounding box center [224, 253] width 50 height 13
click at [204, 247] on input "Workshop" at bounding box center [202, 247] width 7 height 0
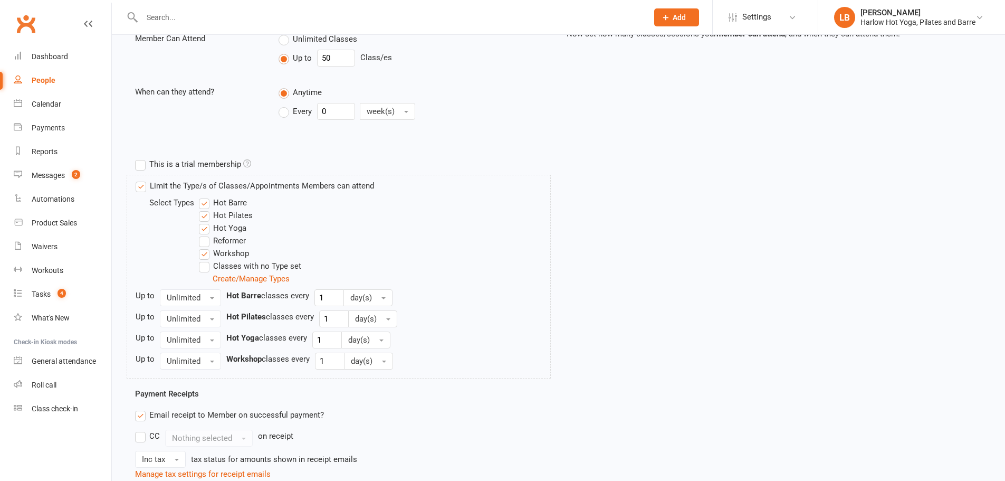
click at [205, 265] on label "Classes with no Type set" at bounding box center [250, 266] width 102 height 13
click at [205, 260] on input "Classes with no Type set" at bounding box center [202, 260] width 7 height 0
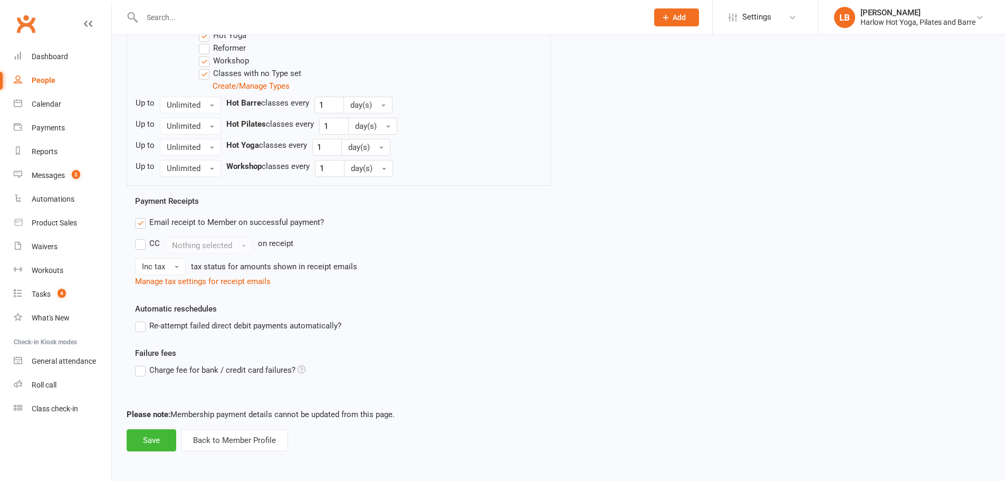
scroll to position [457, 0]
click at [149, 445] on button "Save" at bounding box center [152, 439] width 50 height 22
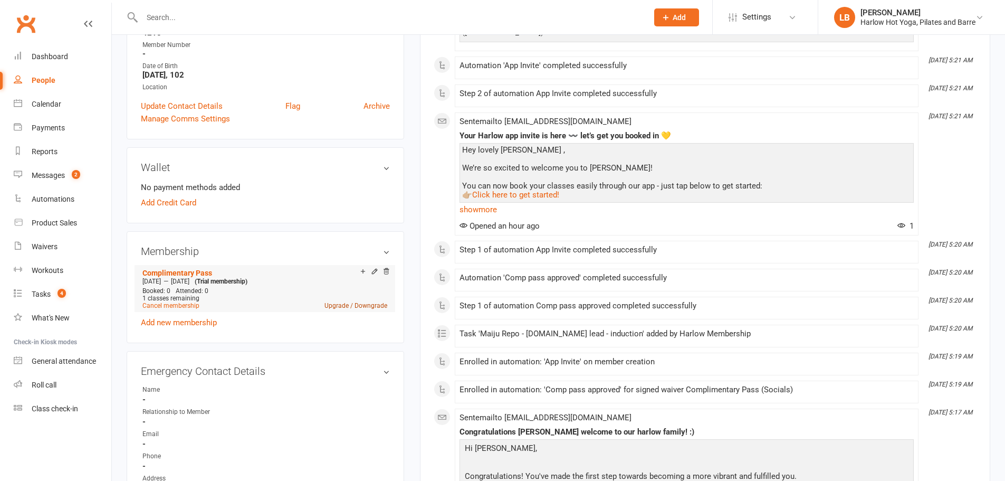
scroll to position [246, 0]
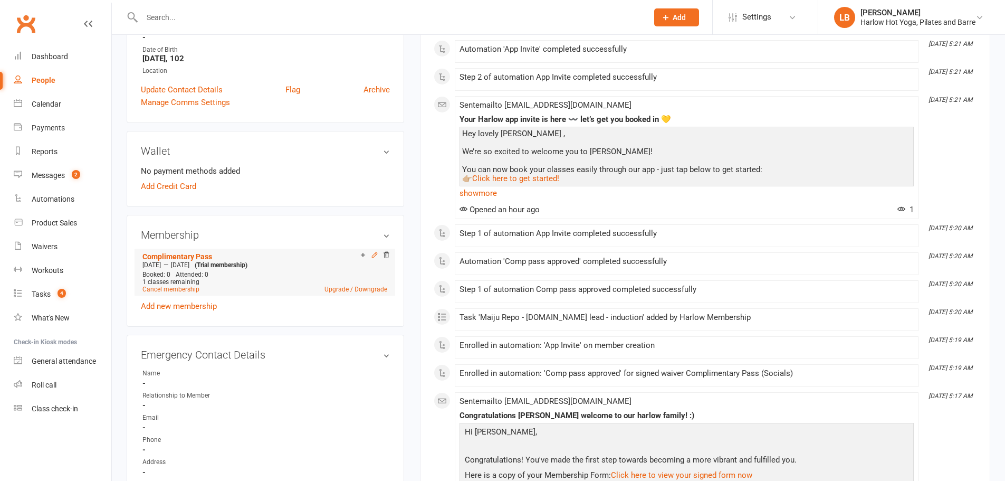
click at [375, 253] on icon at bounding box center [374, 255] width 5 height 5
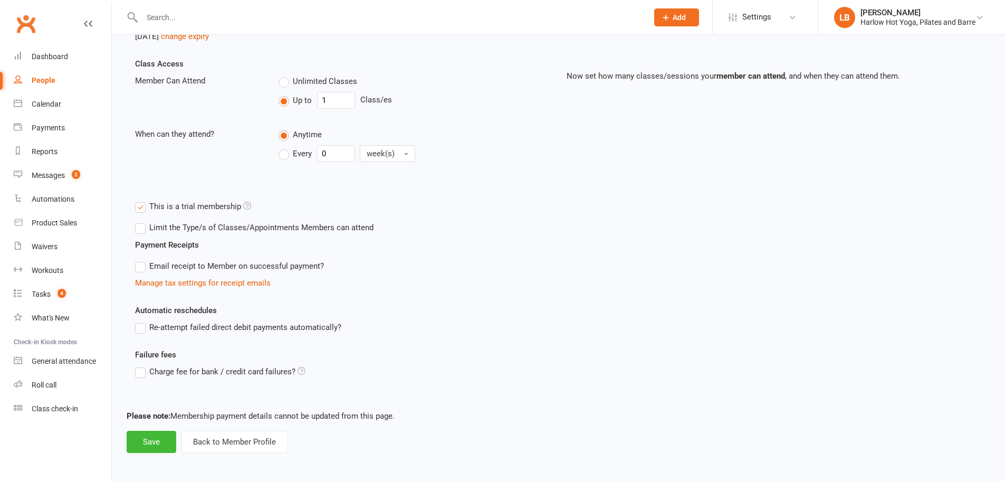
scroll to position [224, 0]
click at [147, 226] on label "Limit the Type/s of Classes/Appointments Members can attend" at bounding box center [254, 225] width 238 height 13
click at [142, 219] on input "Limit the Type/s of Classes/Appointments Members can attend" at bounding box center [138, 219] width 7 height 0
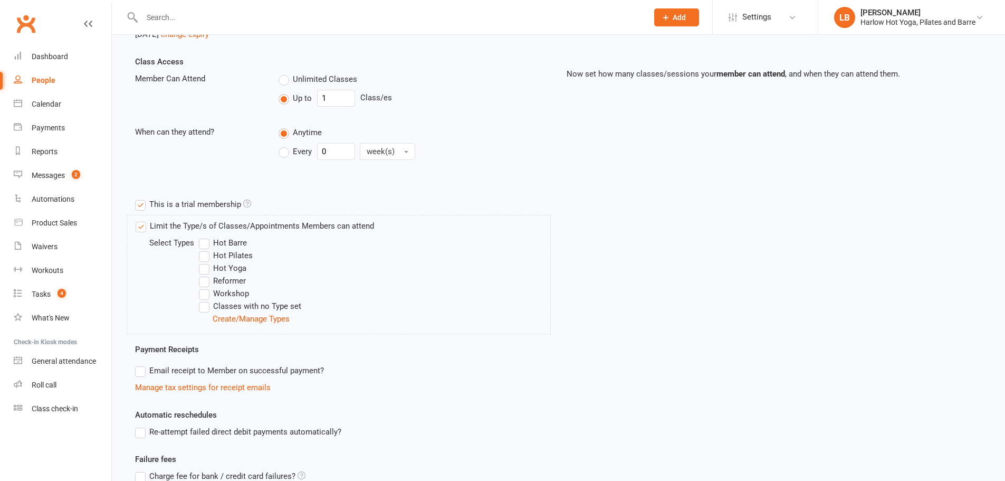
click at [201, 247] on label "Hot Barre" at bounding box center [223, 242] width 48 height 13
click at [201, 236] on input "Hot Barre" at bounding box center [202, 236] width 7 height 0
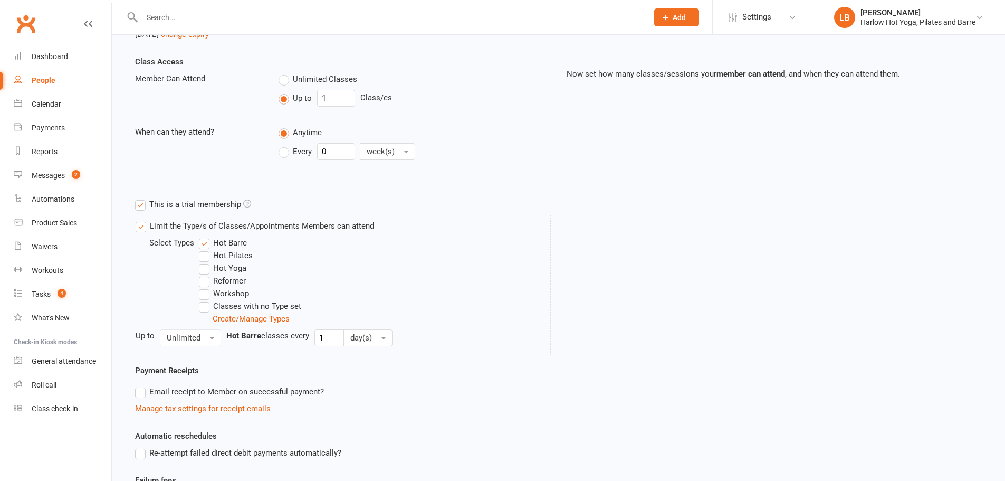
click at [205, 258] on label "Hot Pilates" at bounding box center [226, 255] width 54 height 13
click at [205, 249] on input "Hot Pilates" at bounding box center [202, 249] width 7 height 0
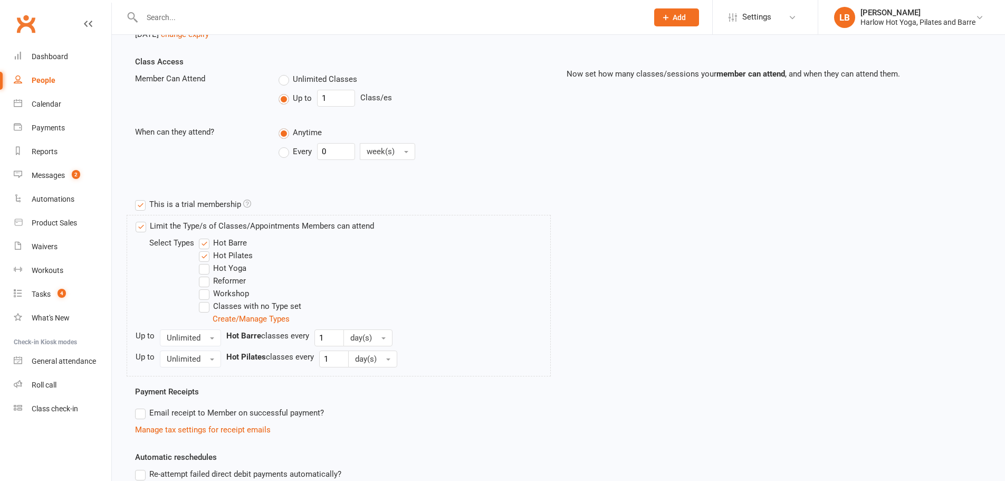
click at [204, 273] on label "Hot Yoga" at bounding box center [222, 268] width 47 height 13
click at [204, 262] on input "Hot Yoga" at bounding box center [202, 262] width 7 height 0
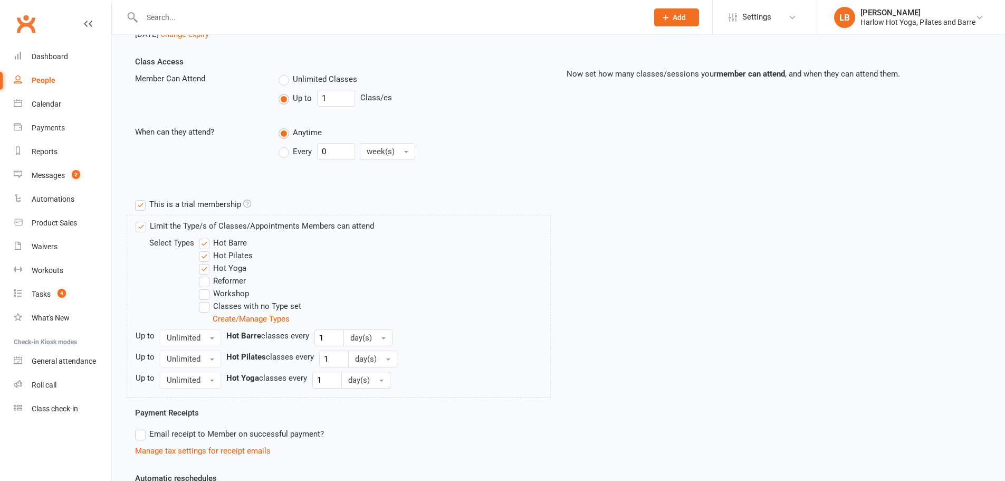
drag, startPoint x: 205, startPoint y: 291, endPoint x: 206, endPoint y: 306, distance: 15.3
click at [205, 291] on label "Workshop" at bounding box center [224, 293] width 50 height 13
click at [205, 287] on input "Workshop" at bounding box center [202, 287] width 7 height 0
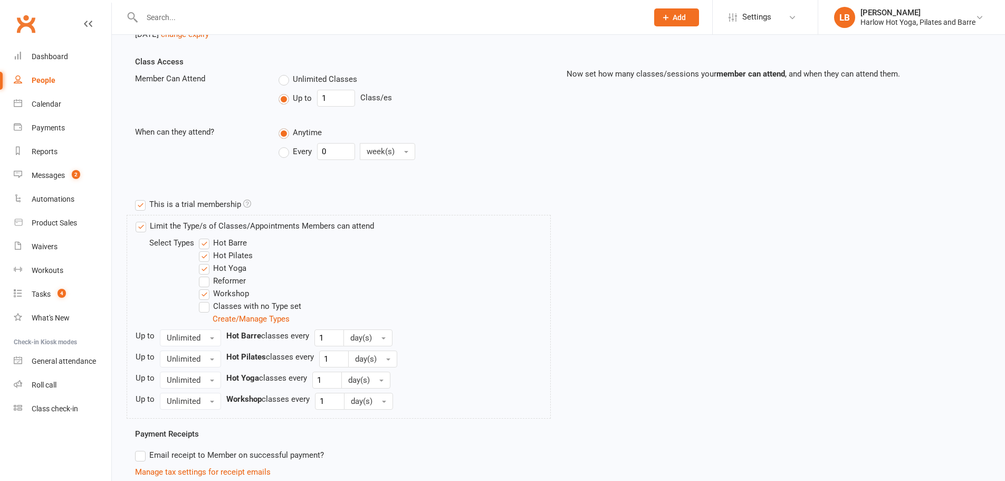
click at [206, 306] on label "Classes with no Type set" at bounding box center [250, 306] width 102 height 13
click at [206, 300] on input "Classes with no Type set" at bounding box center [202, 300] width 7 height 0
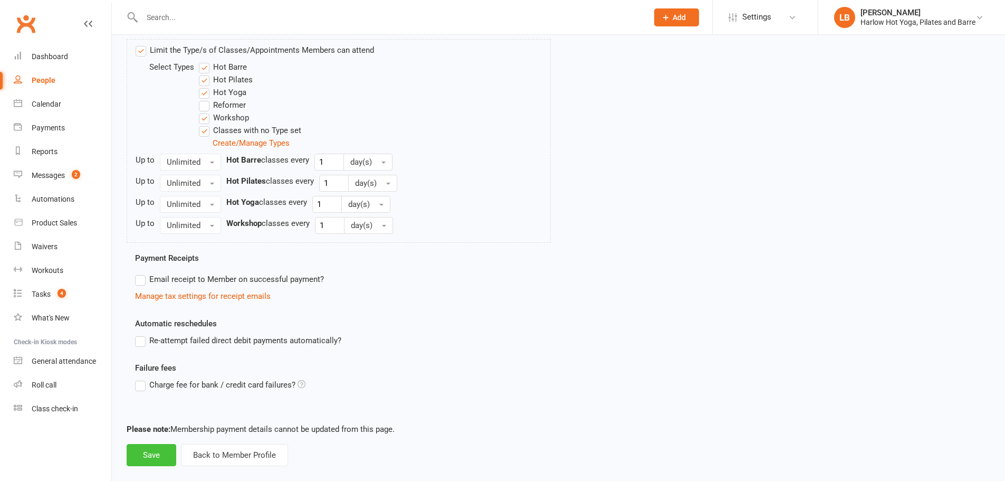
scroll to position [415, 0]
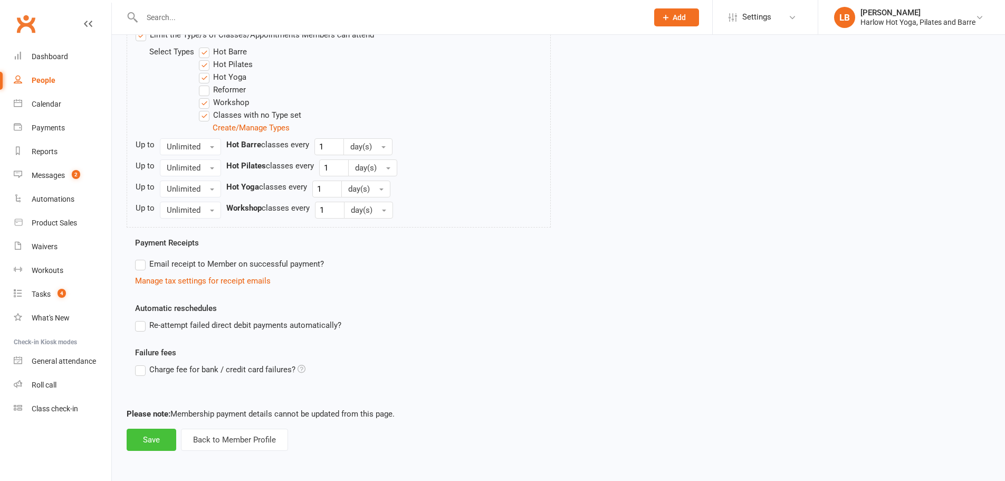
click at [166, 448] on button "Save" at bounding box center [152, 439] width 50 height 22
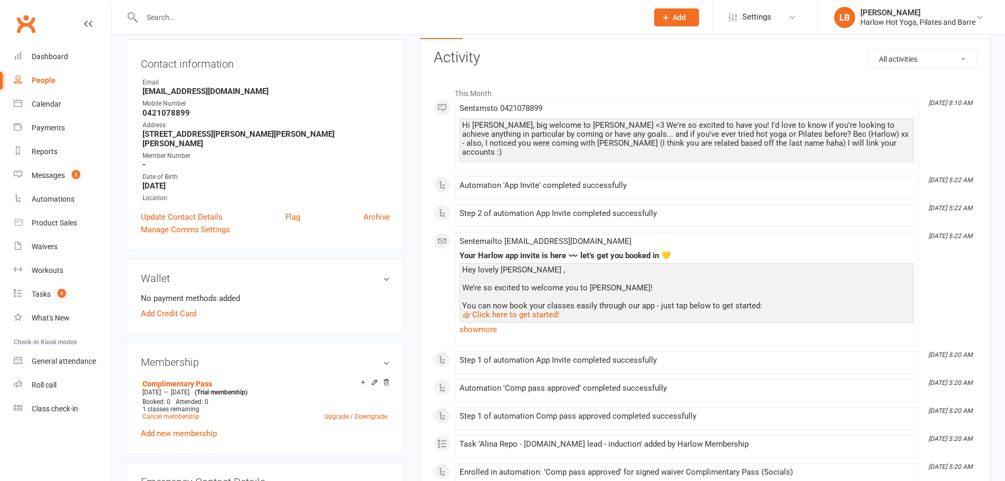
scroll to position [228, 0]
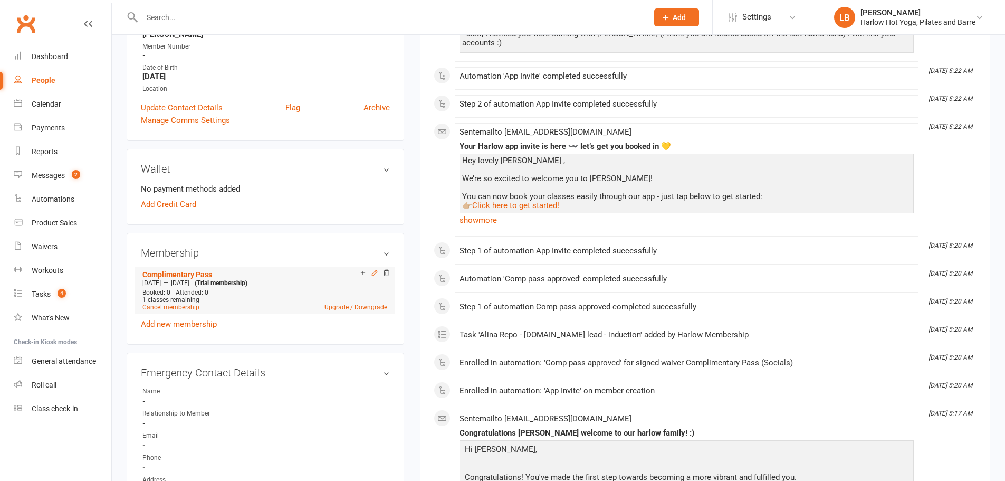
click at [374, 271] on icon at bounding box center [374, 273] width 5 height 5
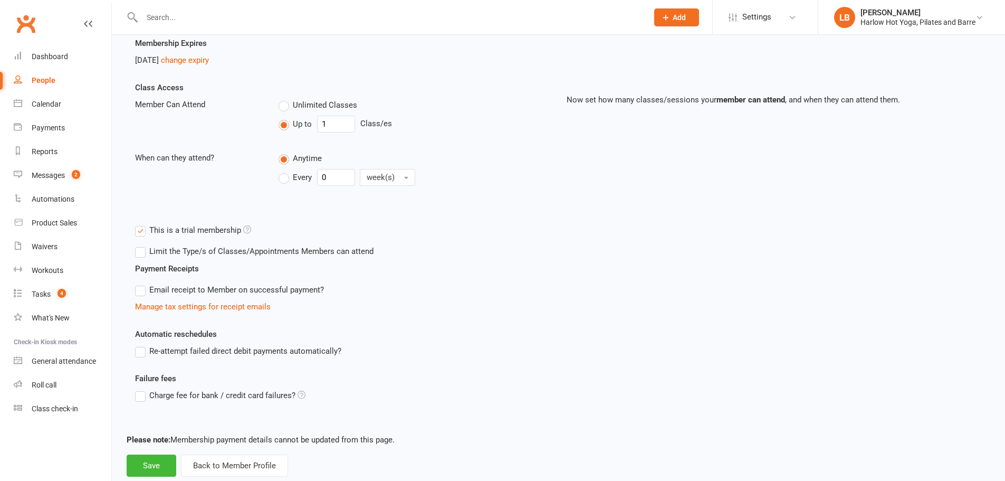
scroll to position [224, 0]
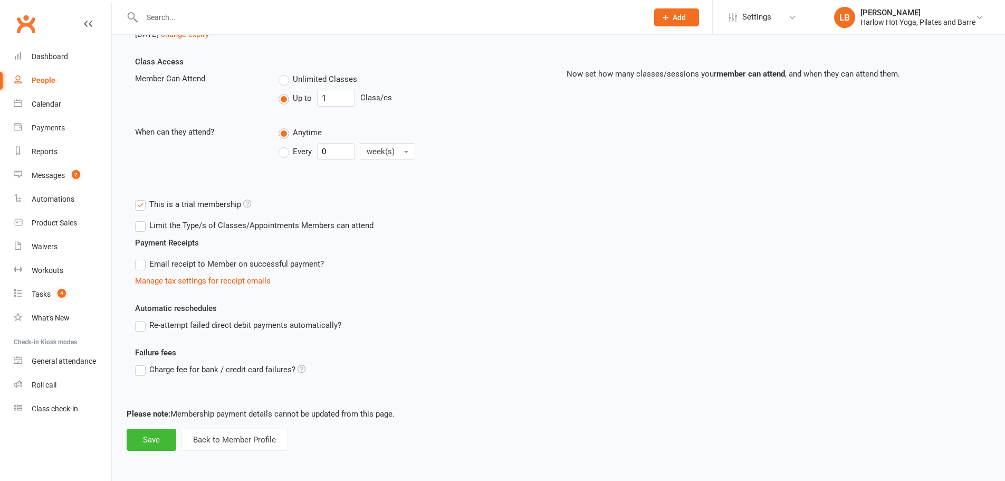
click at [188, 228] on label "Limit the Type/s of Classes/Appointments Members can attend" at bounding box center [254, 225] width 238 height 13
click at [142, 219] on input "Limit the Type/s of Classes/Appointments Members can attend" at bounding box center [138, 219] width 7 height 0
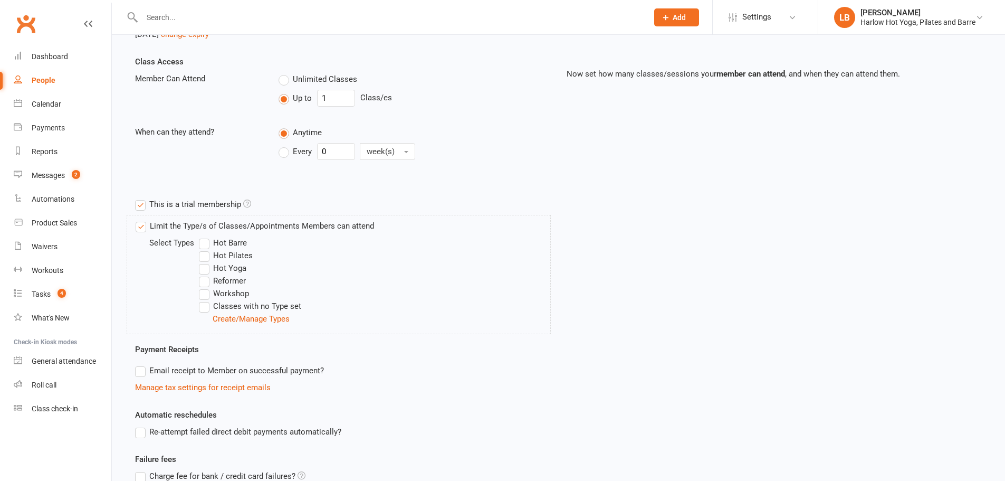
click at [211, 244] on label "Hot Barre" at bounding box center [223, 242] width 48 height 13
click at [206, 236] on input "Hot Barre" at bounding box center [202, 236] width 7 height 0
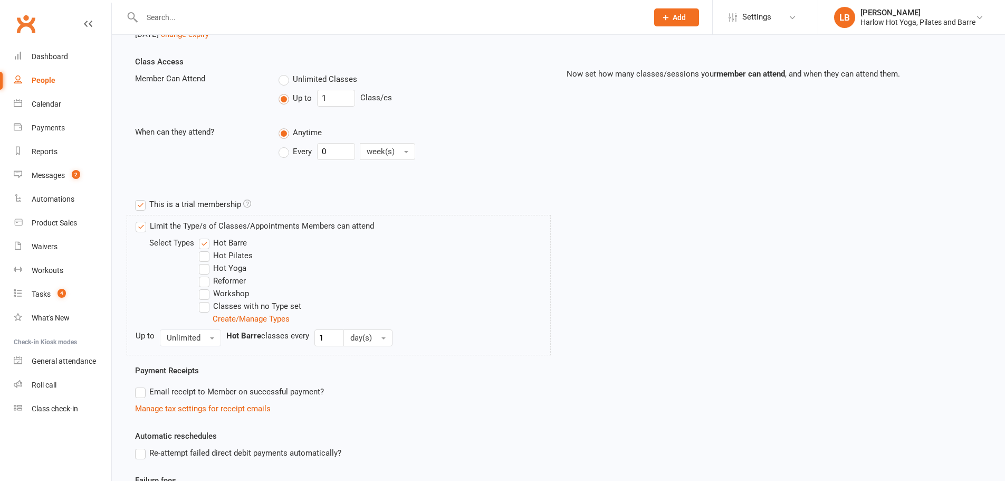
drag, startPoint x: 206, startPoint y: 256, endPoint x: 208, endPoint y: 272, distance: 16.0
click at [206, 257] on label "Hot Pilates" at bounding box center [226, 255] width 54 height 13
click at [206, 249] on input "Hot Pilates" at bounding box center [202, 249] width 7 height 0
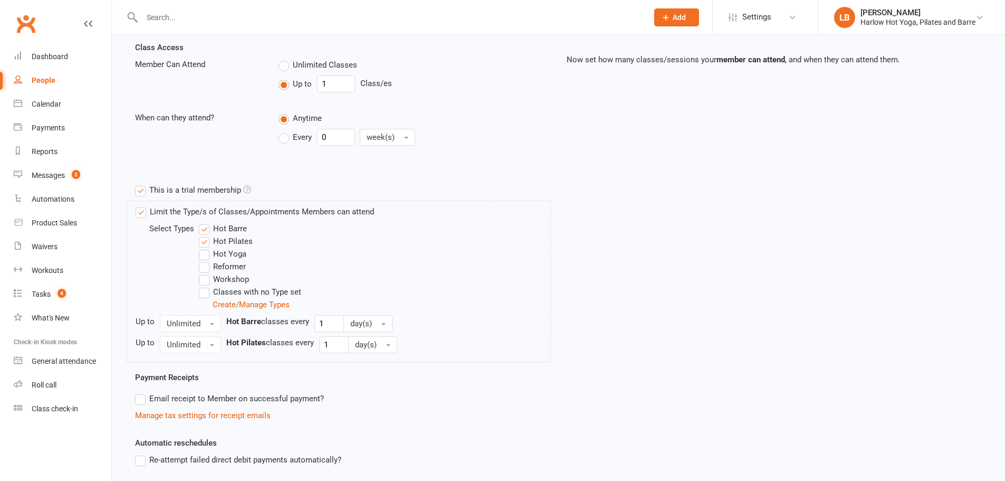
scroll to position [241, 0]
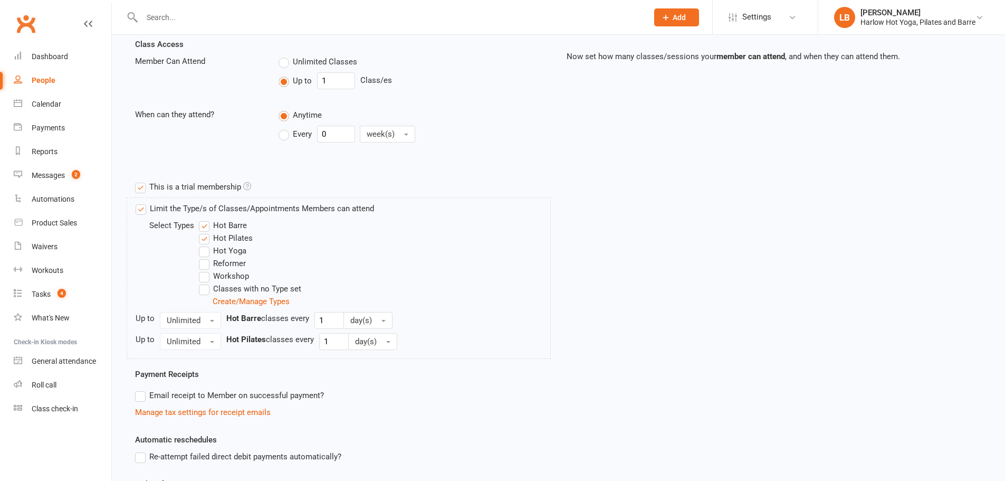
click at [208, 272] on label "Workshop" at bounding box center [224, 276] width 50 height 13
click at [206, 270] on input "Workshop" at bounding box center [202, 270] width 7 height 0
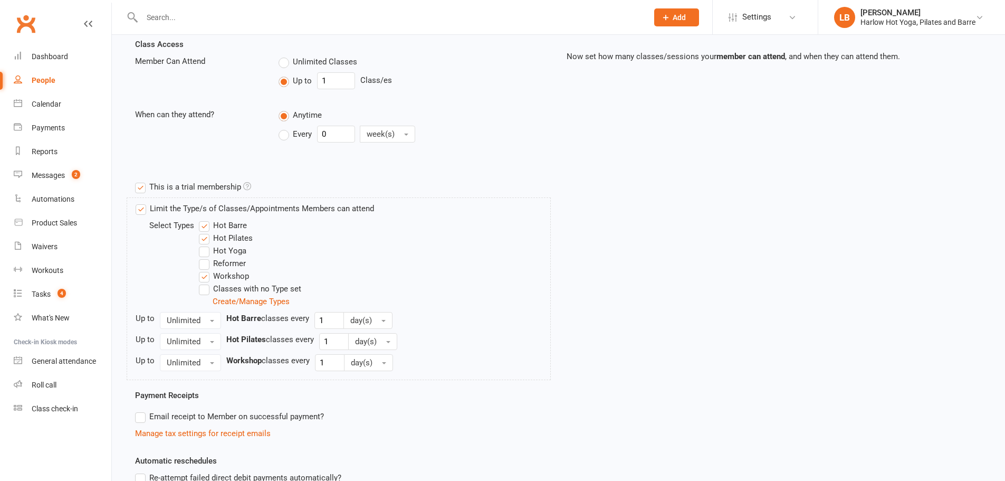
click at [207, 267] on label "Reformer" at bounding box center [222, 263] width 47 height 13
click at [206, 257] on input "Reformer" at bounding box center [202, 257] width 7 height 0
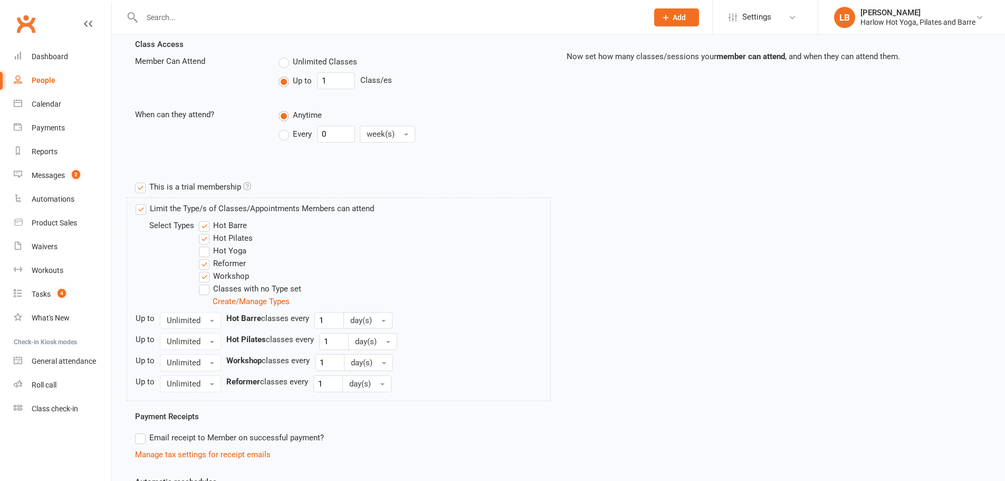
click at [204, 263] on label "Reformer" at bounding box center [222, 263] width 47 height 13
click at [204, 257] on input "Reformer" at bounding box center [202, 257] width 7 height 0
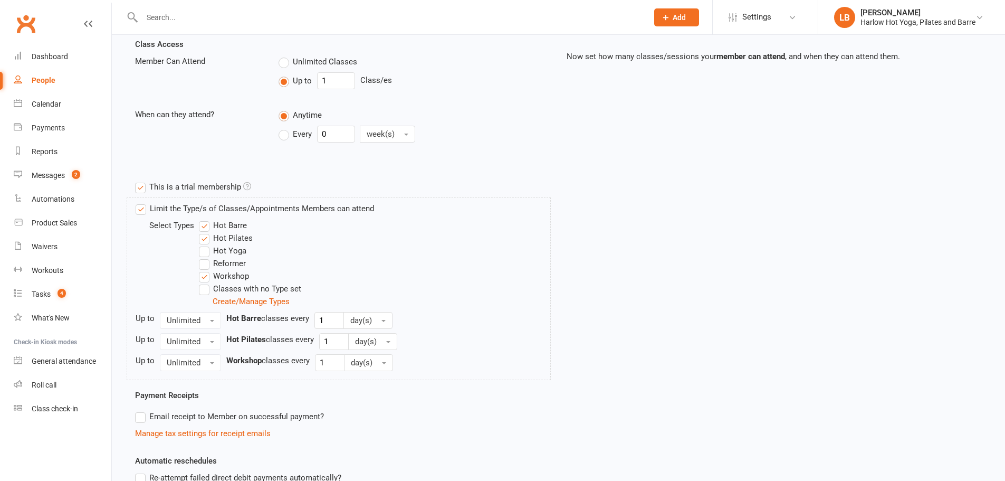
click at [205, 246] on label "Hot Yoga" at bounding box center [222, 250] width 47 height 13
click at [205, 244] on input "Hot Yoga" at bounding box center [202, 244] width 7 height 0
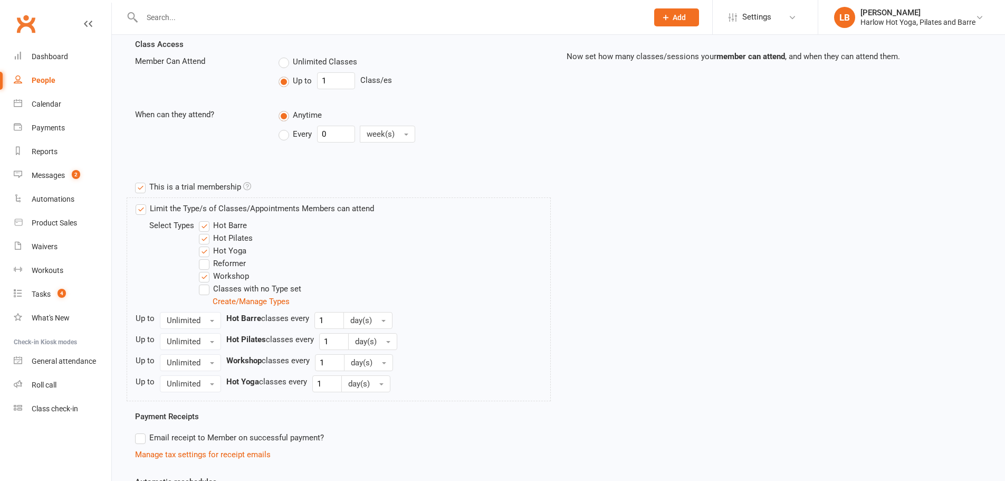
drag, startPoint x: 205, startPoint y: 287, endPoint x: 213, endPoint y: 293, distance: 10.2
click at [205, 288] on label "Classes with no Type set" at bounding box center [250, 288] width 102 height 13
click at [205, 282] on input "Classes with no Type set" at bounding box center [202, 282] width 7 height 0
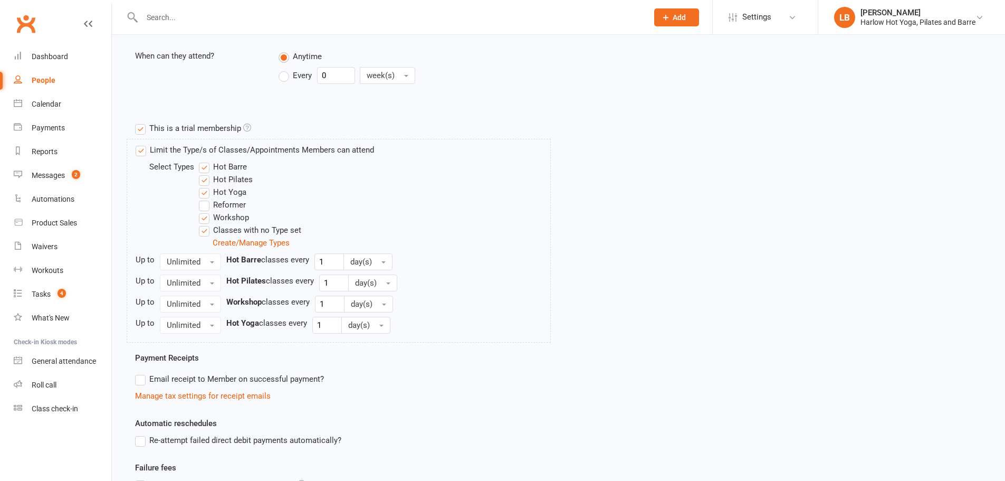
scroll to position [415, 0]
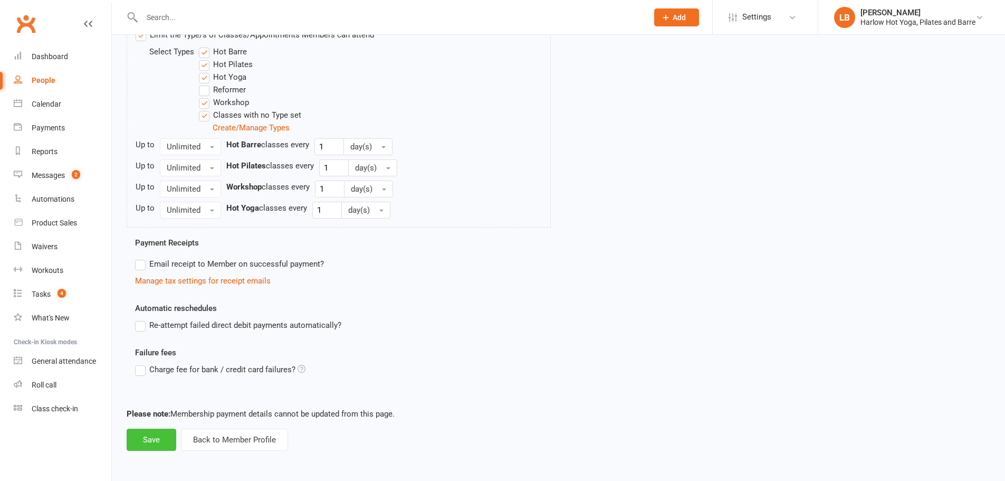
drag, startPoint x: 159, startPoint y: 440, endPoint x: 339, endPoint y: 191, distance: 306.7
click at [159, 436] on button "Save" at bounding box center [152, 439] width 50 height 22
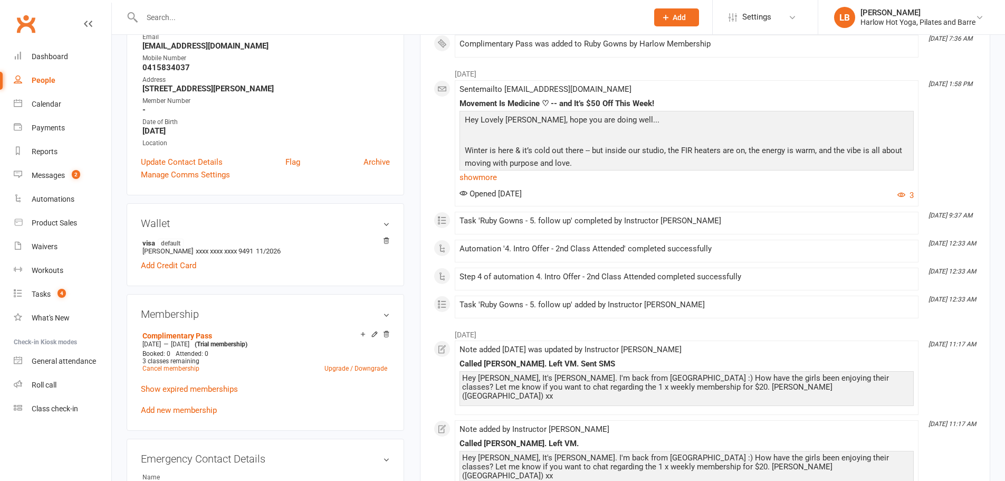
scroll to position [194, 0]
click at [371, 331] on icon at bounding box center [374, 333] width 7 height 7
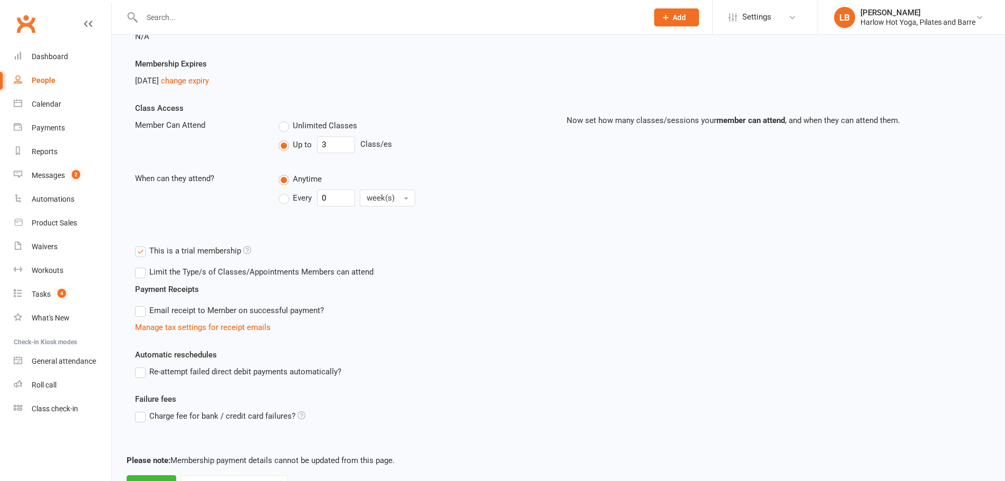
scroll to position [192, 0]
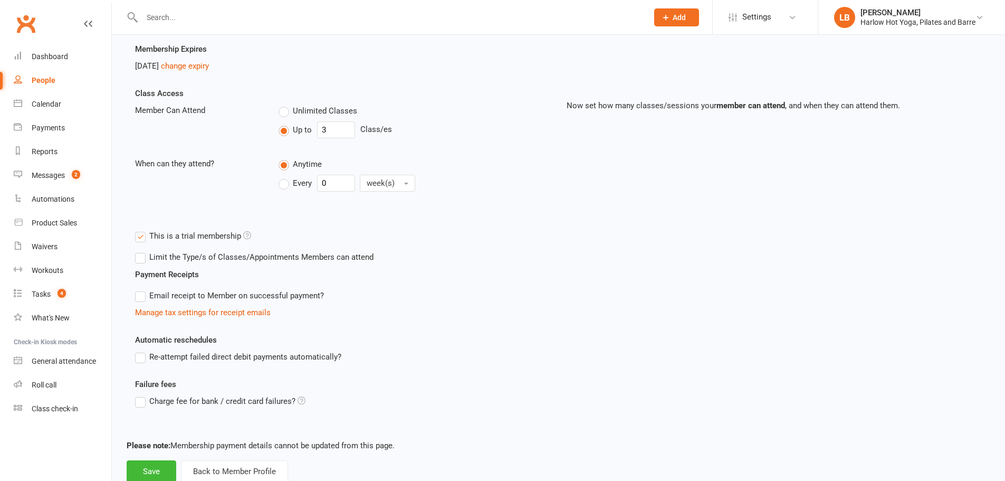
click at [151, 253] on label "Limit the Type/s of Classes/Appointments Members can attend" at bounding box center [254, 257] width 238 height 13
click at [142, 251] on input "Limit the Type/s of Classes/Appointments Members can attend" at bounding box center [138, 251] width 7 height 0
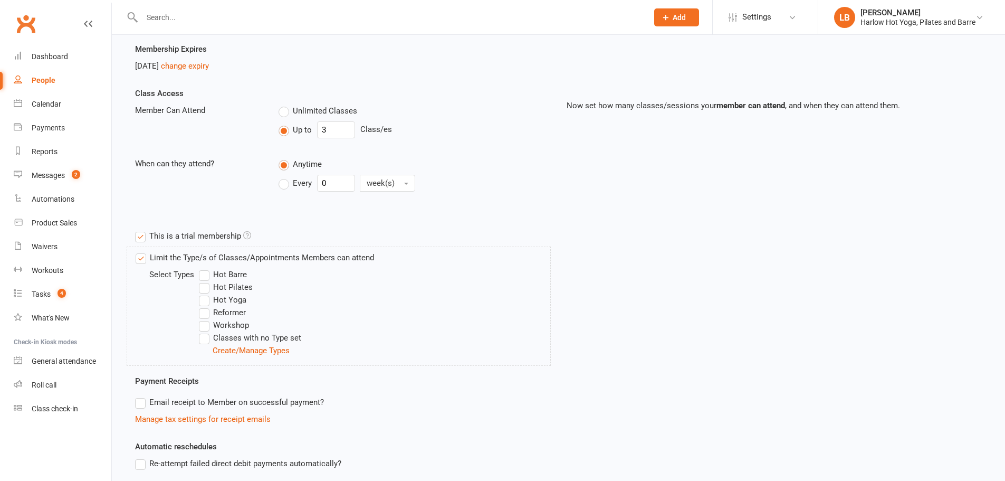
click at [201, 273] on label "Hot Barre" at bounding box center [223, 274] width 48 height 13
click at [201, 268] on input "Hot Barre" at bounding box center [202, 268] width 7 height 0
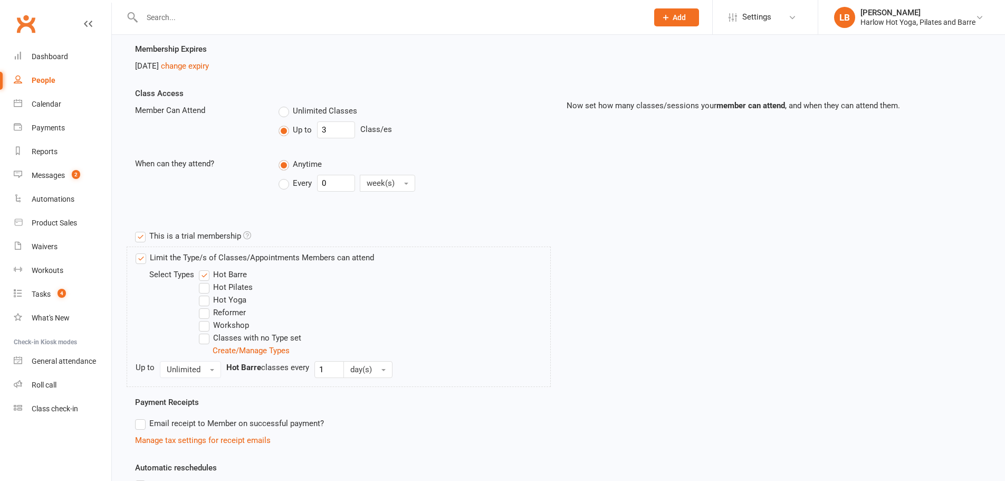
drag, startPoint x: 204, startPoint y: 287, endPoint x: 206, endPoint y: 296, distance: 9.7
click at [205, 290] on label "Hot Pilates" at bounding box center [226, 287] width 54 height 13
click at [205, 281] on input "Hot Pilates" at bounding box center [202, 281] width 7 height 0
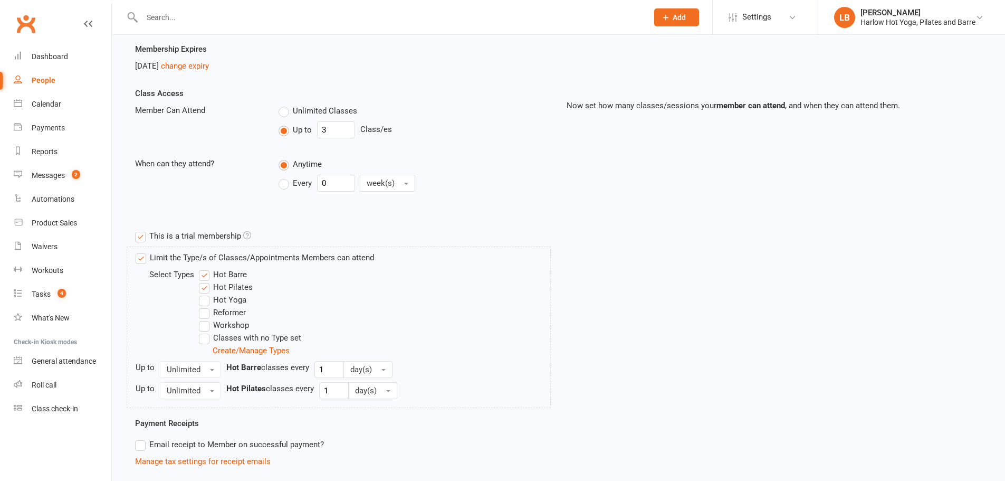
drag, startPoint x: 206, startPoint y: 300, endPoint x: 209, endPoint y: 312, distance: 12.5
click at [206, 300] on label "Hot Yoga" at bounding box center [222, 299] width 47 height 13
click at [206, 293] on input "Hot Yoga" at bounding box center [202, 293] width 7 height 0
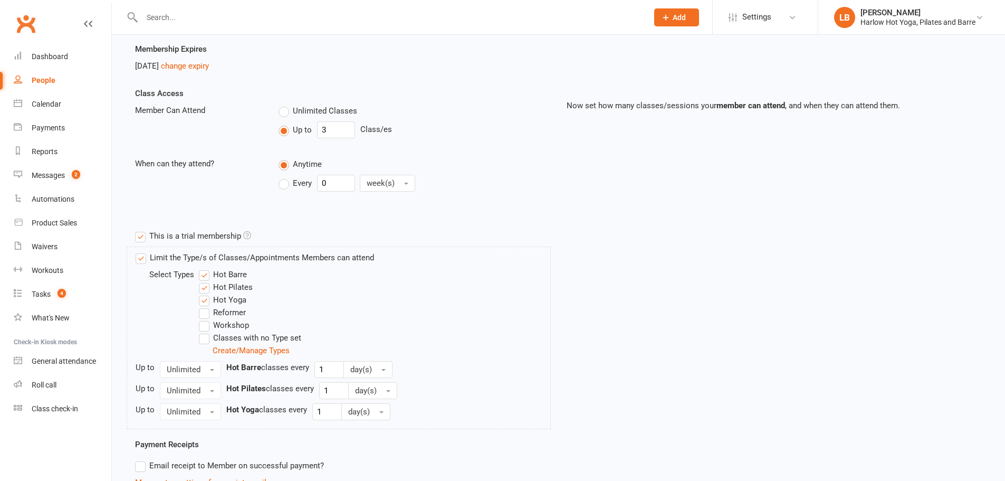
drag, startPoint x: 202, startPoint y: 325, endPoint x: 205, endPoint y: 338, distance: 12.4
click at [202, 326] on label "Workshop" at bounding box center [224, 325] width 50 height 13
click at [202, 319] on input "Workshop" at bounding box center [202, 319] width 7 height 0
click at [205, 338] on label "Classes with no Type set" at bounding box center [250, 337] width 102 height 13
click at [205, 331] on input "Classes with no Type set" at bounding box center [202, 331] width 7 height 0
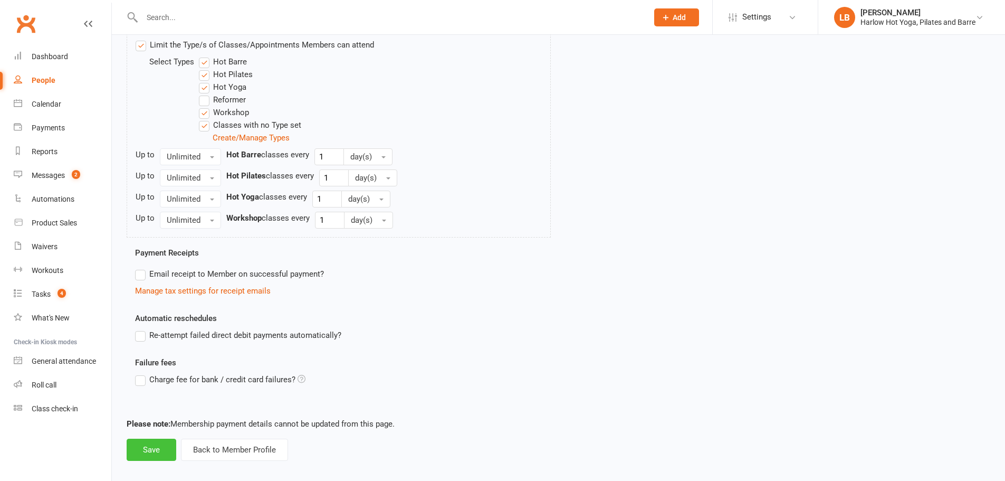
scroll to position [415, 0]
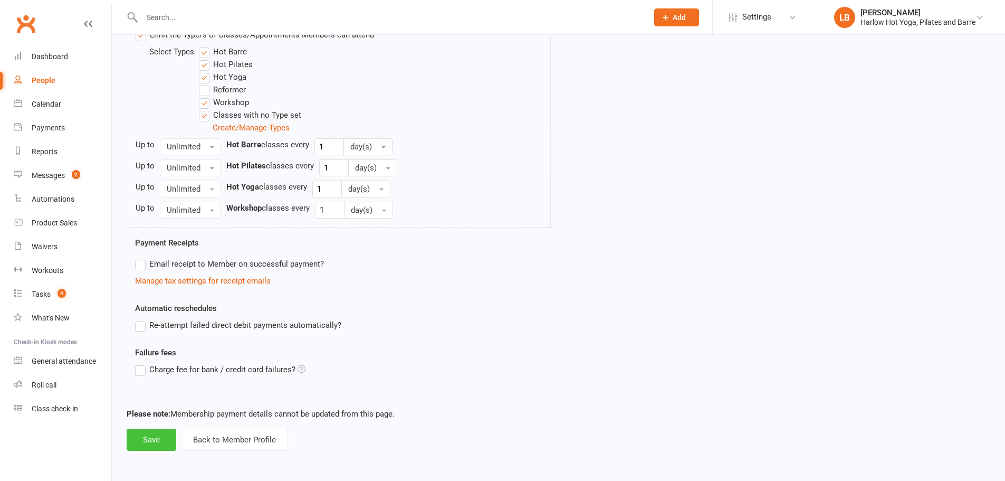
drag, startPoint x: 160, startPoint y: 439, endPoint x: 332, endPoint y: 150, distance: 336.6
click at [160, 438] on button "Save" at bounding box center [152, 439] width 50 height 22
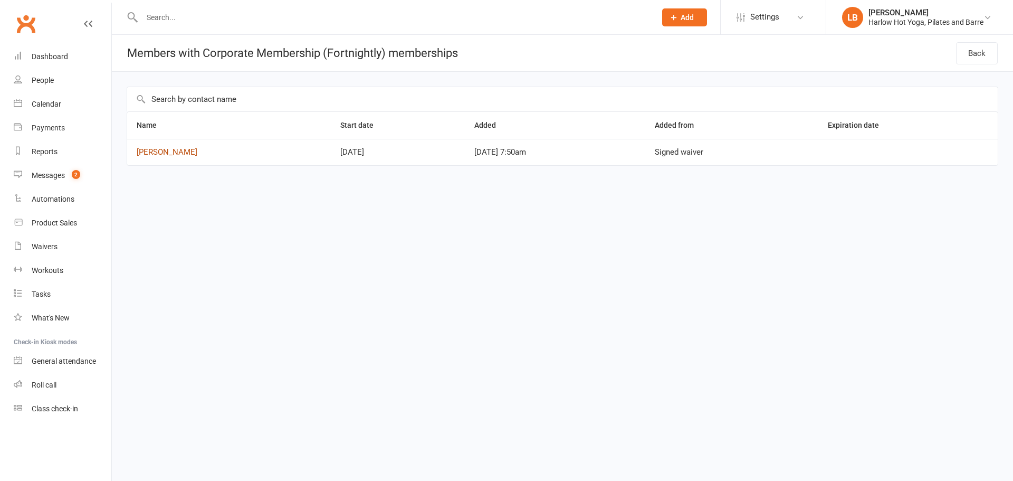
click at [169, 148] on link "[PERSON_NAME]" at bounding box center [167, 151] width 61 height 9
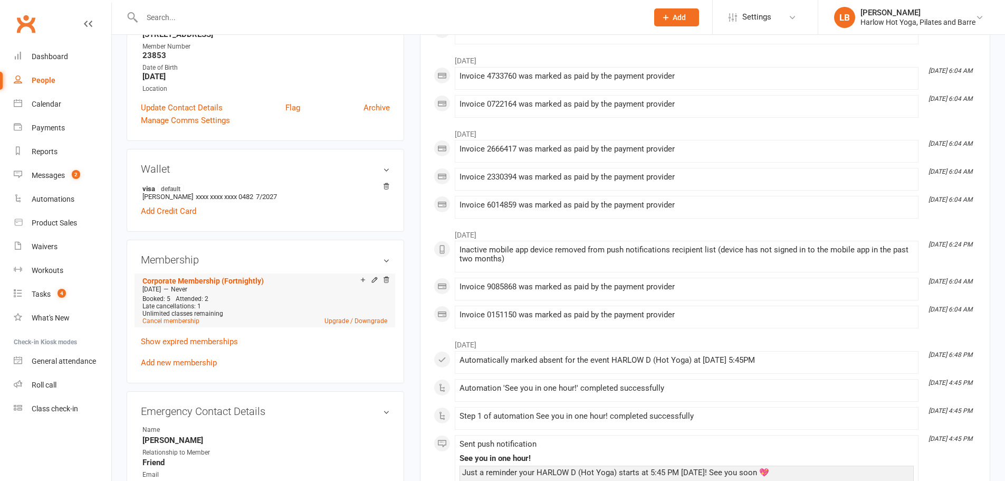
scroll to position [211, 0]
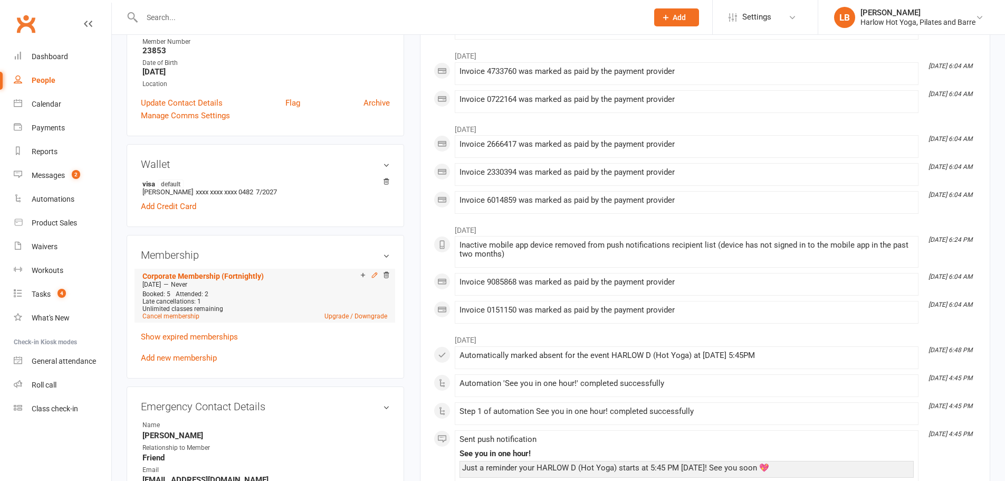
click at [373, 279] on icon at bounding box center [374, 274] width 7 height 7
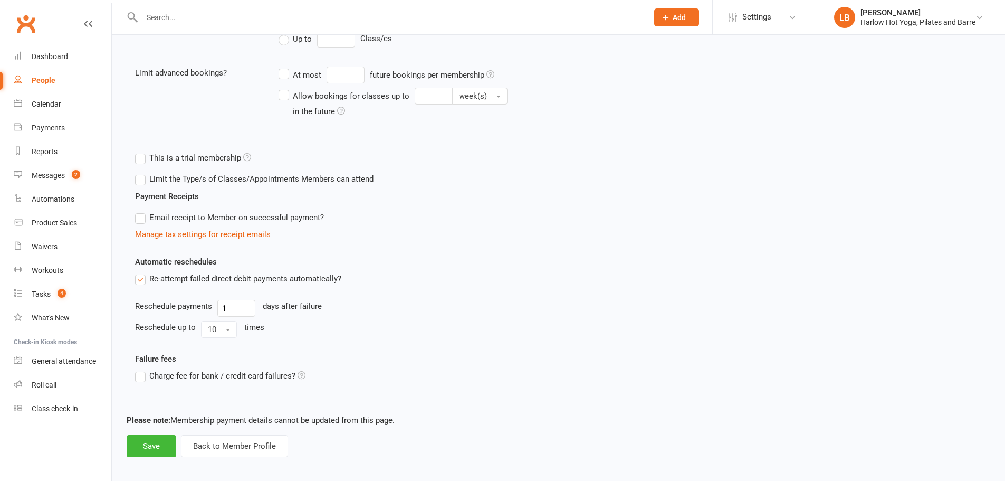
scroll to position [289, 0]
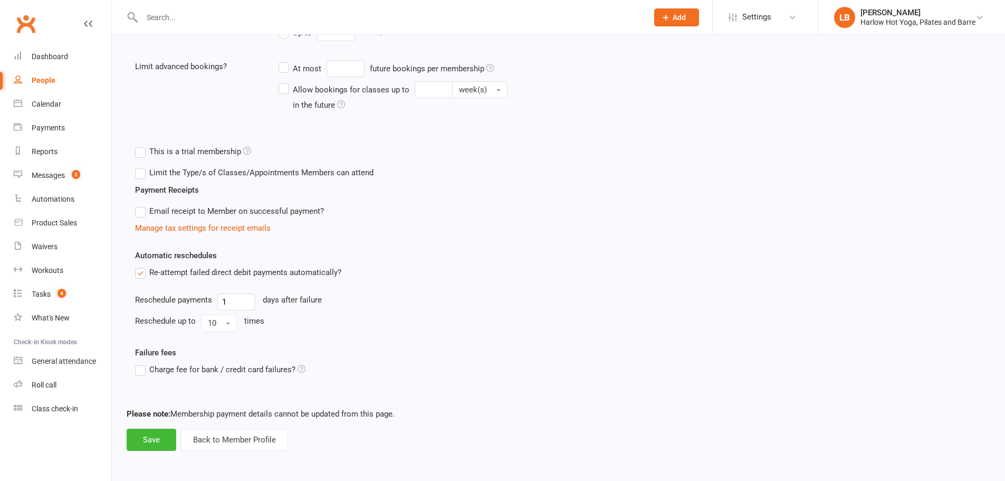
click at [149, 167] on label "Limit the Type/s of Classes/Appointments Members can attend" at bounding box center [254, 172] width 238 height 13
click at [142, 166] on input "Limit the Type/s of Classes/Appointments Members can attend" at bounding box center [138, 166] width 7 height 0
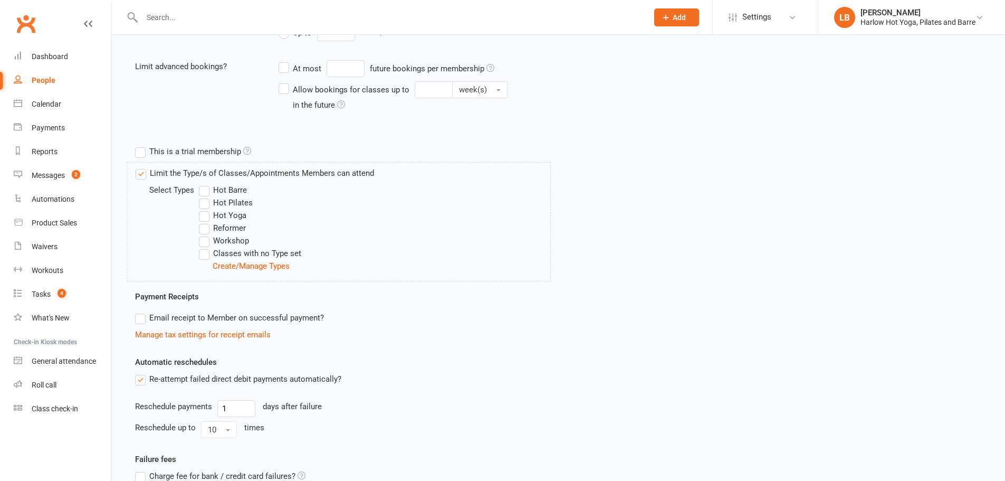
click at [207, 191] on label "Hot Barre" at bounding box center [223, 190] width 48 height 13
click at [206, 184] on input "Hot Barre" at bounding box center [202, 184] width 7 height 0
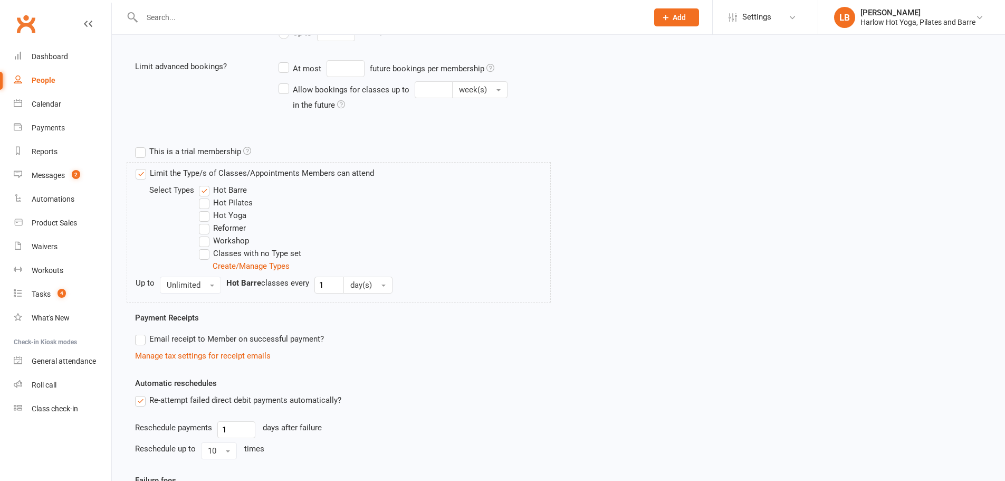
click at [202, 205] on label "Hot Pilates" at bounding box center [226, 202] width 54 height 13
click at [202, 196] on input "Hot Pilates" at bounding box center [202, 196] width 7 height 0
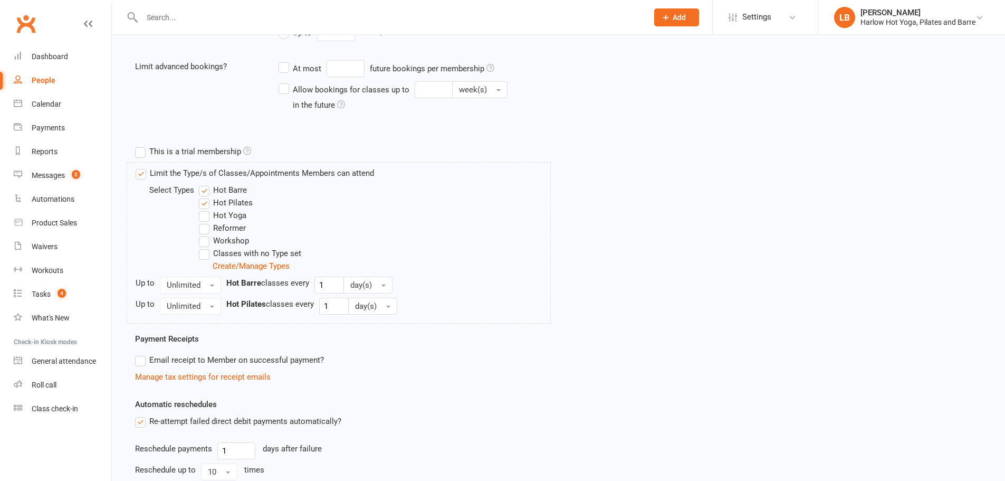
click at [205, 214] on label "Hot Yoga" at bounding box center [222, 215] width 47 height 13
click at [205, 209] on input "Hot Yoga" at bounding box center [202, 209] width 7 height 0
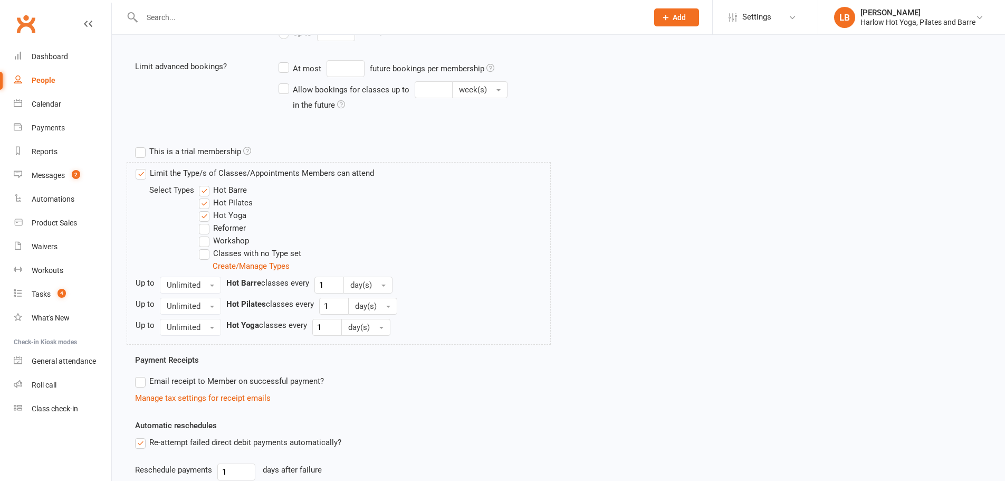
drag, startPoint x: 206, startPoint y: 235, endPoint x: 205, endPoint y: 248, distance: 12.7
click at [206, 236] on label "Workshop" at bounding box center [224, 240] width 50 height 13
click at [206, 234] on input "Workshop" at bounding box center [202, 234] width 7 height 0
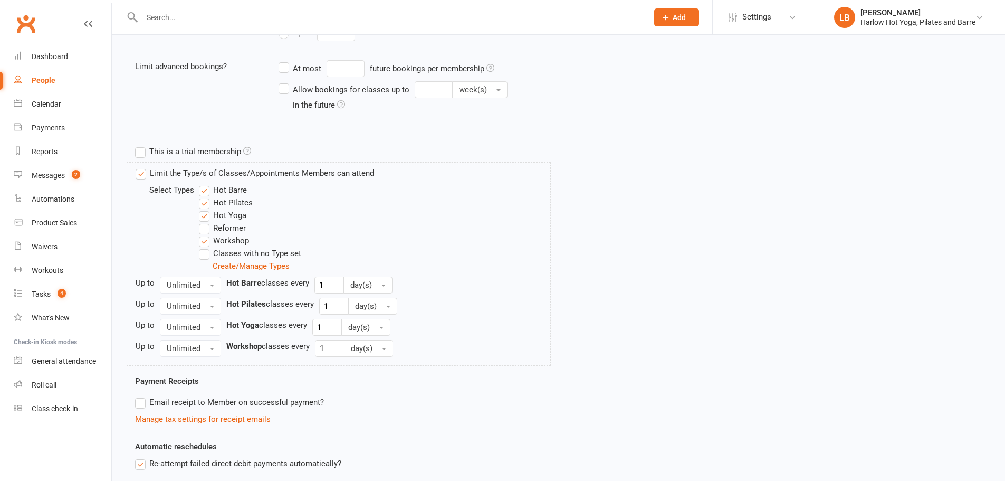
click at [205, 248] on label "Classes with no Type set" at bounding box center [250, 253] width 102 height 13
click at [205, 247] on input "Classes with no Type set" at bounding box center [202, 247] width 7 height 0
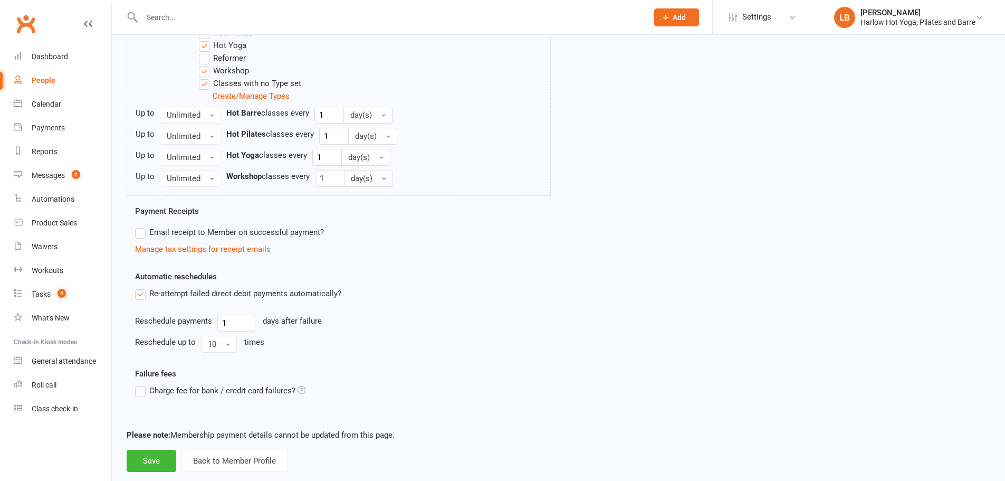
scroll to position [480, 0]
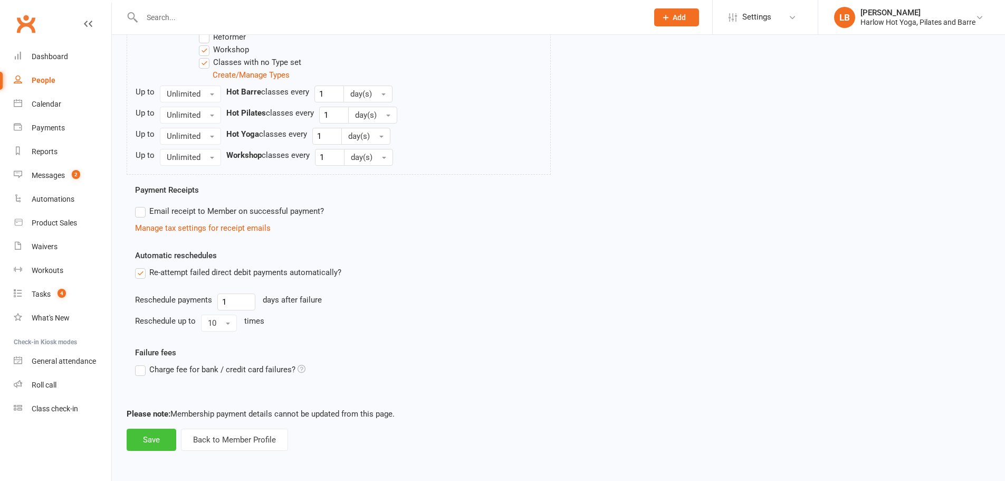
click at [163, 440] on button "Save" at bounding box center [152, 439] width 50 height 22
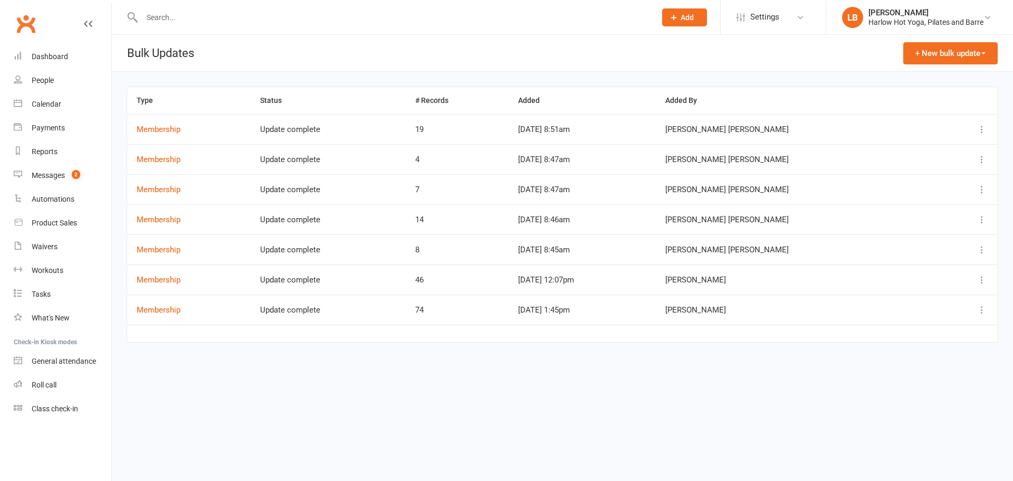
click at [944, 52] on button "+ New bulk update" at bounding box center [950, 53] width 94 height 22
click at [890, 76] on div "Type Status # Records Added Added By Membership Update complete 19 [DATE] 8:51a…" at bounding box center [562, 238] width 901 height 333
click at [933, 64] on div "+ New bulk update Memberships Comms settings" at bounding box center [950, 53] width 94 height 36
click at [943, 58] on button "+ New bulk update" at bounding box center [950, 53] width 94 height 22
click at [930, 74] on link "Memberships" at bounding box center [945, 78] width 104 height 21
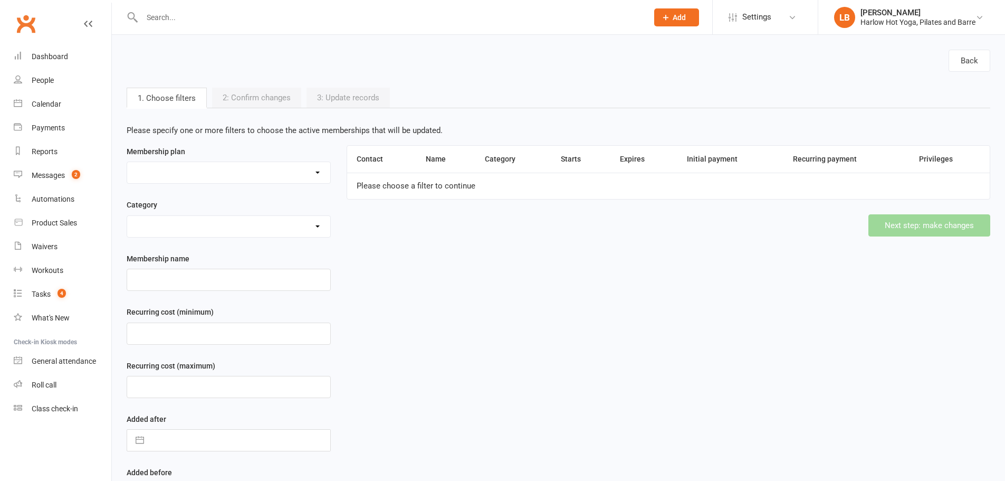
click at [224, 172] on select at bounding box center [228, 172] width 203 height 21
click at [281, 170] on select "10 Class Pack $245 (Normally $350) 10 x Class Pass $300 10 x Class Pass $350 1 …" at bounding box center [228, 172] width 203 height 21
select select "48412"
click at [127, 162] on select "10 Class Pack $245 (Normally $350) 10 x Class Pass $300 10 x Class Pass $350 1 …" at bounding box center [228, 172] width 203 height 21
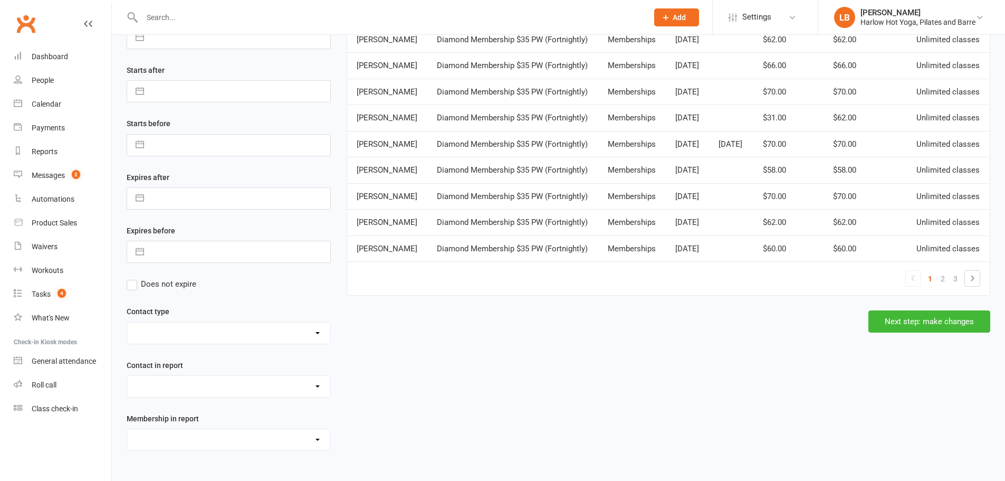
scroll to position [505, 0]
click at [900, 332] on button "Next step: make changes" at bounding box center [929, 321] width 122 height 22
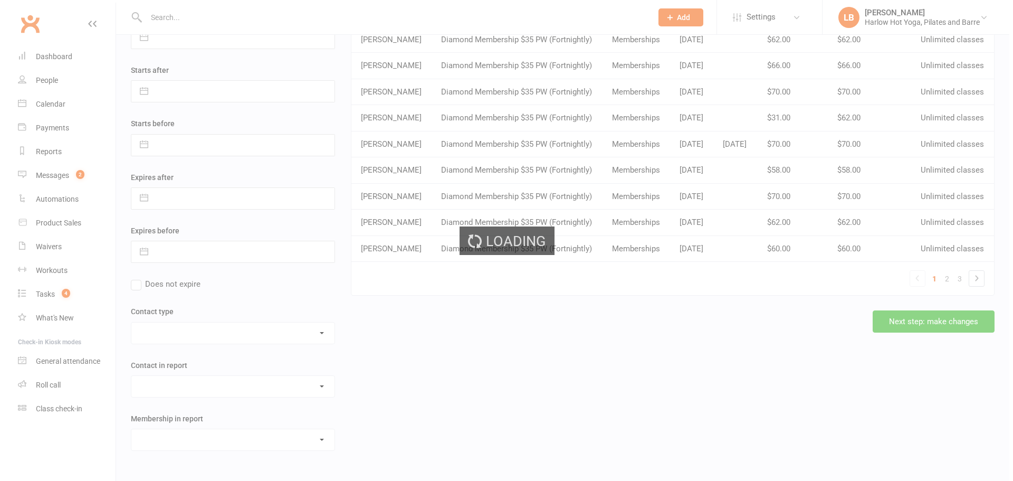
scroll to position [0, 0]
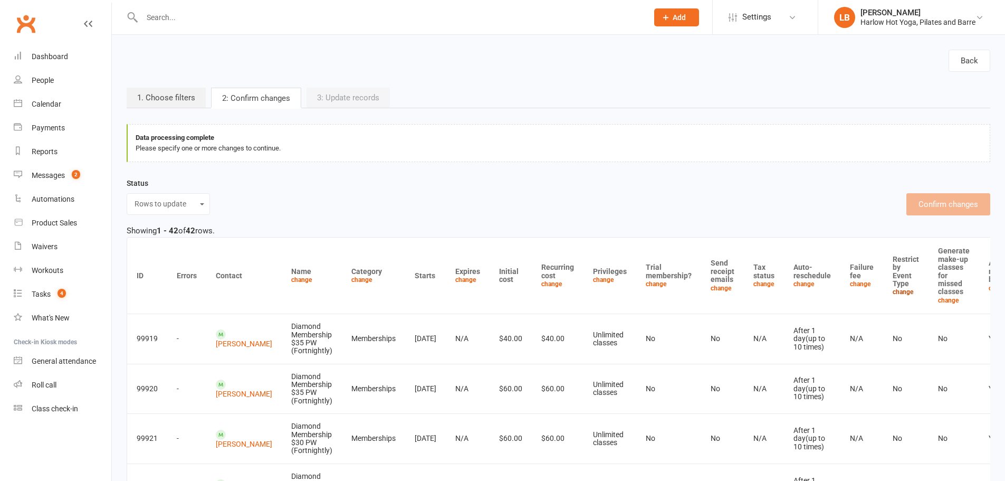
click at [893, 293] on link "change" at bounding box center [903, 291] width 21 height 7
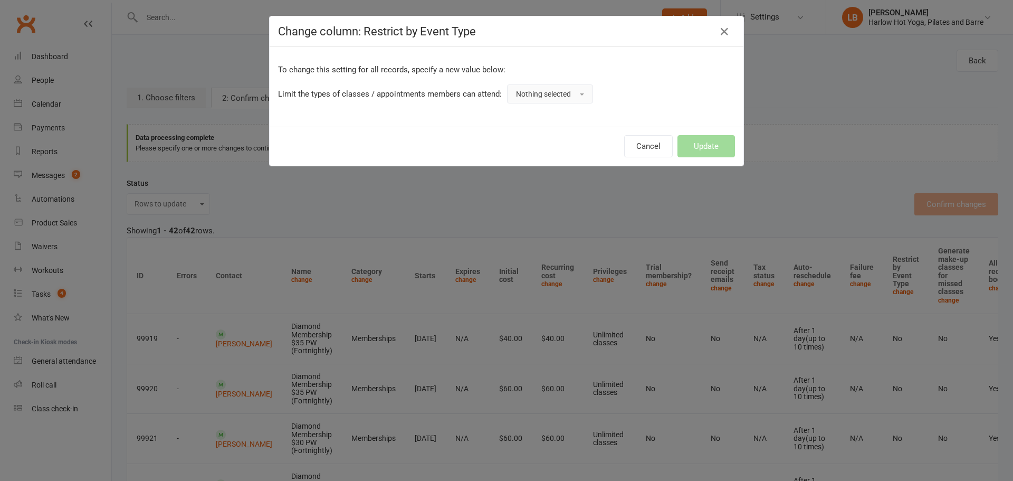
click at [530, 91] on span "Nothing selected" at bounding box center [543, 94] width 55 height 8
click at [538, 111] on link "Yes" at bounding box center [559, 117] width 104 height 21
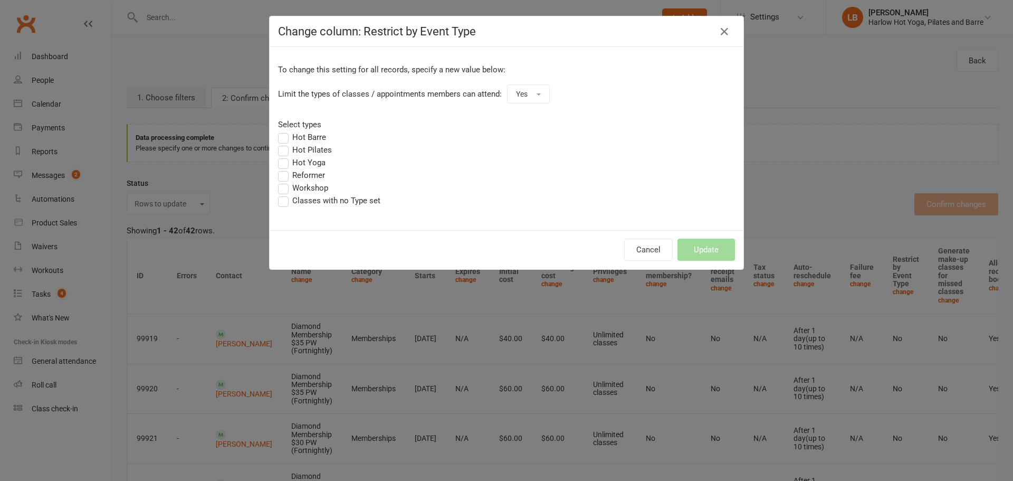
click at [303, 136] on label "Hot Barre" at bounding box center [302, 137] width 48 height 13
click at [285, 131] on input "Hot Barre" at bounding box center [281, 131] width 7 height 0
drag, startPoint x: 303, startPoint y: 150, endPoint x: 306, endPoint y: 158, distance: 8.7
click at [304, 151] on label "Hot Pilates" at bounding box center [305, 149] width 54 height 13
click at [285, 143] on input "Hot Pilates" at bounding box center [281, 143] width 7 height 0
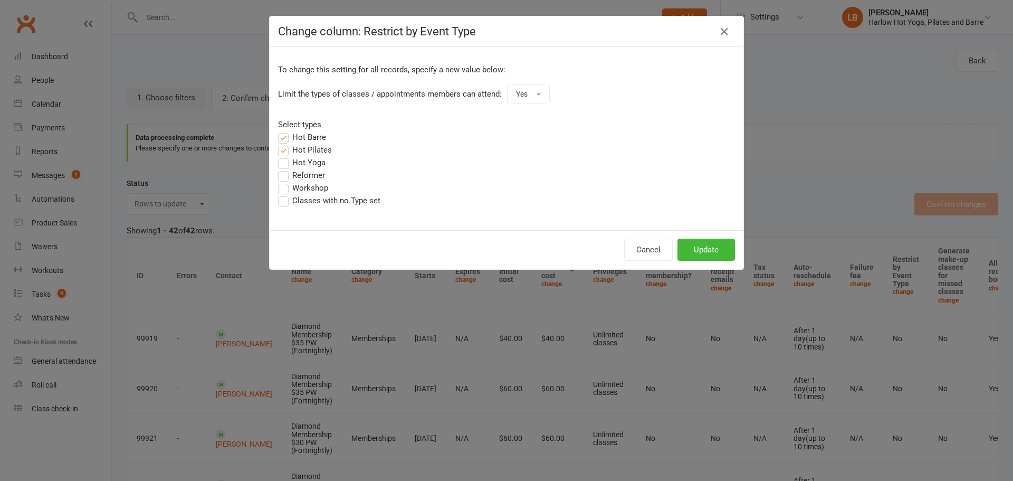
click at [306, 161] on label "Hot Yoga" at bounding box center [301, 162] width 47 height 13
click at [285, 156] on input "Hot Yoga" at bounding box center [281, 156] width 7 height 0
drag, startPoint x: 304, startPoint y: 183, endPoint x: 305, endPoint y: 199, distance: 16.9
click at [305, 185] on label "Workshop" at bounding box center [303, 187] width 50 height 13
click at [285, 181] on input "Workshop" at bounding box center [281, 181] width 7 height 0
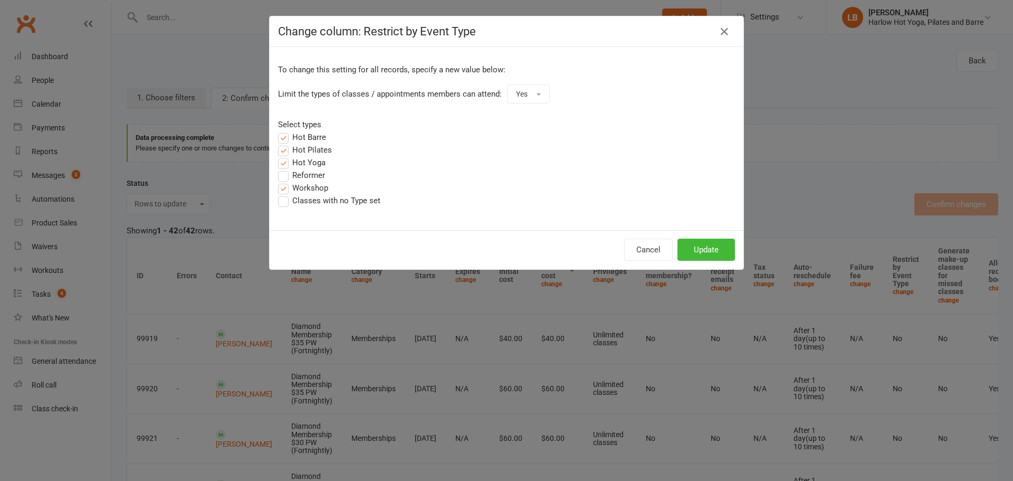
click at [305, 199] on label "Classes with no Type set" at bounding box center [329, 200] width 102 height 13
click at [285, 194] on input "Classes with no Type set" at bounding box center [281, 194] width 7 height 0
click at [696, 254] on button "Update" at bounding box center [705, 249] width 57 height 22
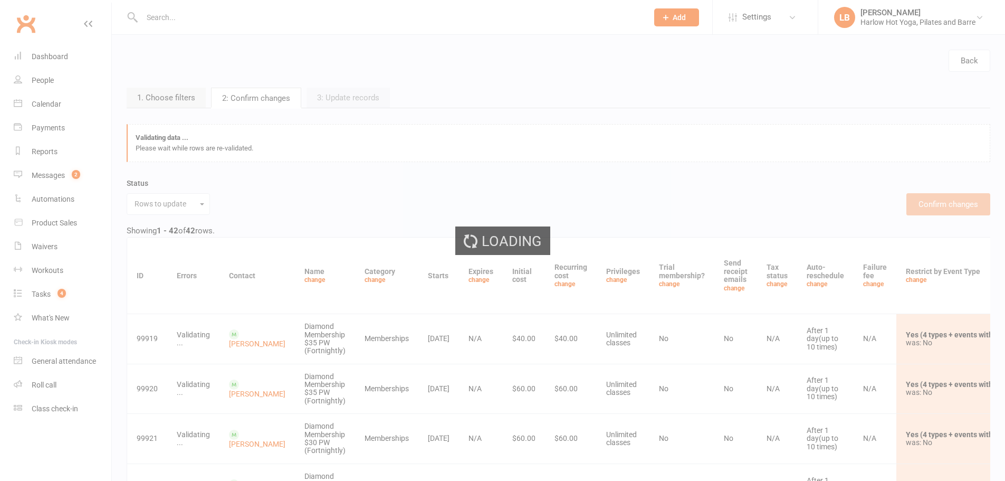
drag, startPoint x: 875, startPoint y: 27, endPoint x: 869, endPoint y: 27, distance: 5.8
click at [869, 27] on div "Loading" at bounding box center [502, 240] width 1005 height 481
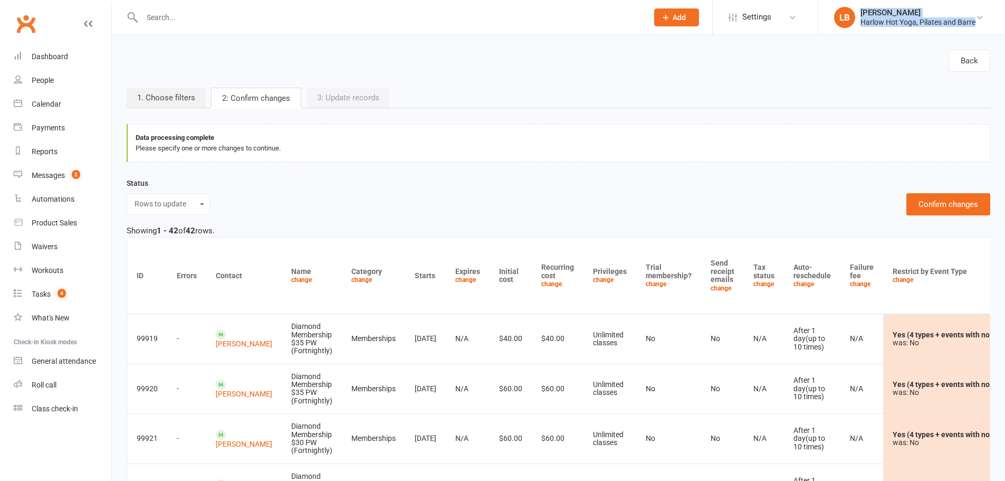
drag, startPoint x: 996, startPoint y: 27, endPoint x: 859, endPoint y: 32, distance: 137.2
copy link "[PERSON_NAME] [PERSON_NAME] Hot Yoga, Pilates and Barre"
drag, startPoint x: 952, startPoint y: 199, endPoint x: 717, endPoint y: 155, distance: 238.3
click at [952, 198] on button "Confirm changes" at bounding box center [948, 204] width 84 height 22
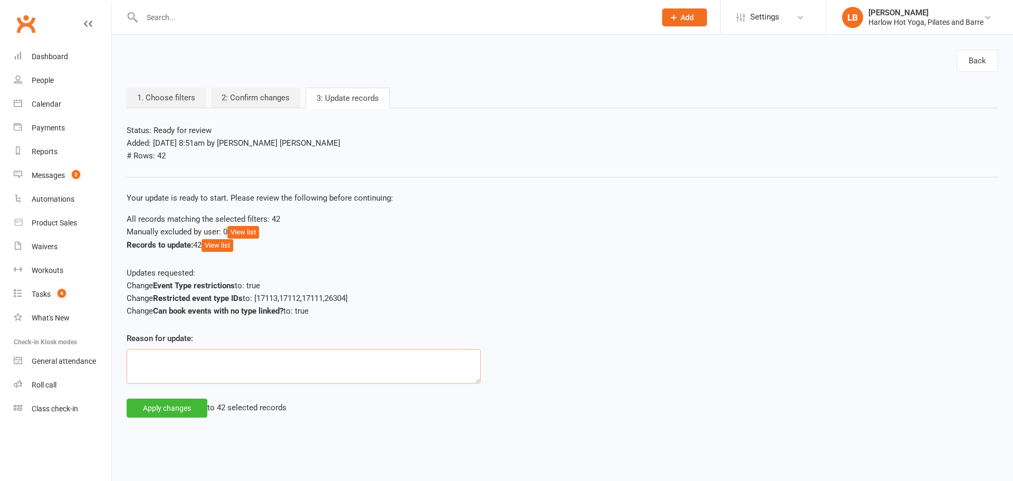
click at [207, 361] on textarea at bounding box center [304, 366] width 354 height 35
paste textarea "[PERSON_NAME] [PERSON_NAME] Hot Yoga, Pilates and Barre"
drag, startPoint x: 183, startPoint y: 354, endPoint x: 124, endPoint y: 368, distance: 59.7
click at [124, 368] on div "Reason for update: Requested by [PERSON_NAME] [PERSON_NAME] Hot Yoga, Pilates a…" at bounding box center [304, 365] width 370 height 66
click at [132, 371] on textarea "Requested by Harlow Hot Yoga, Pilates and Barre" at bounding box center [304, 366] width 354 height 35
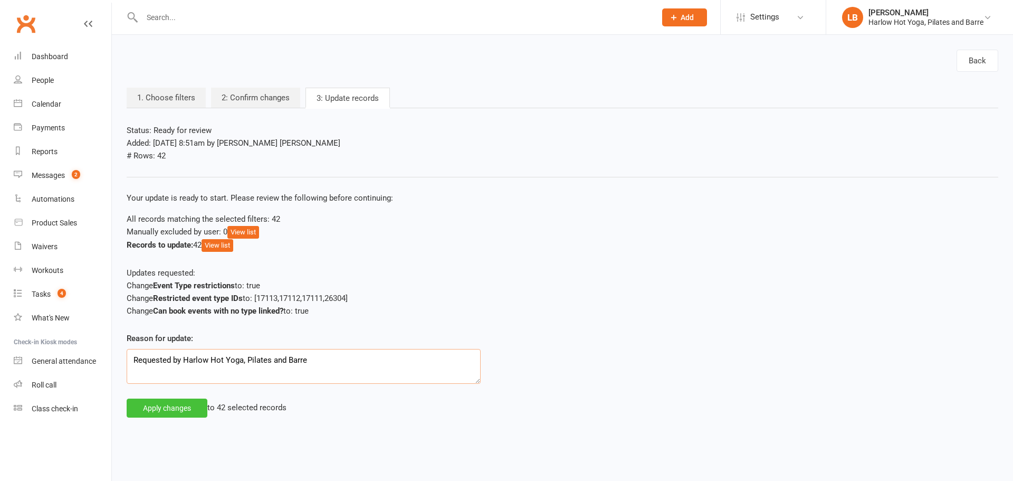
type textarea "Requested by Harlow Hot Yoga, Pilates and Barre"
click at [183, 404] on button "Apply changes" at bounding box center [167, 407] width 81 height 19
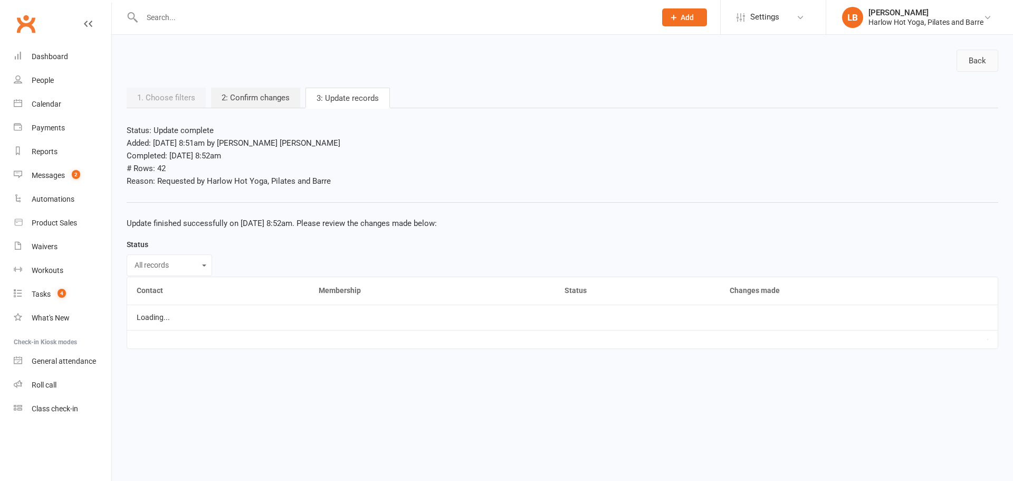
click at [965, 59] on link "Back" at bounding box center [977, 61] width 42 height 22
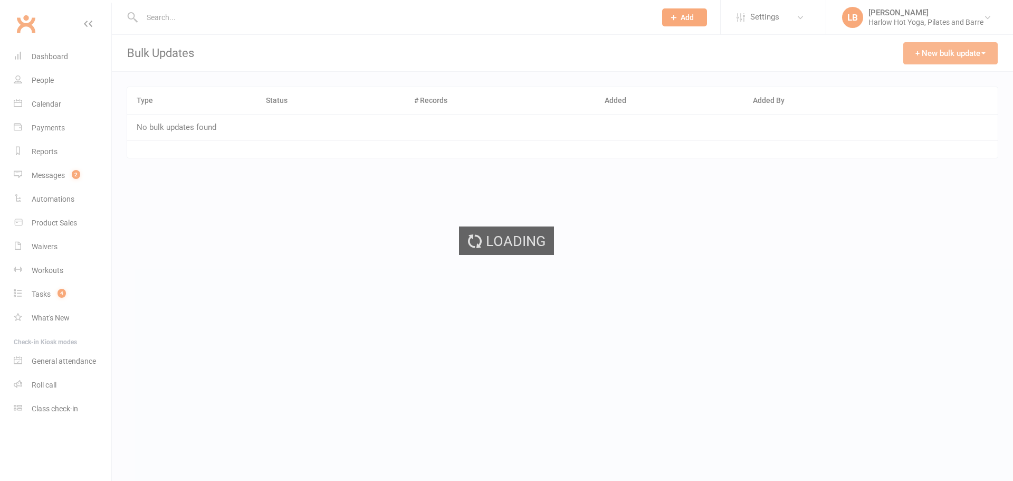
click at [953, 51] on button "+ New bulk update" at bounding box center [950, 53] width 94 height 22
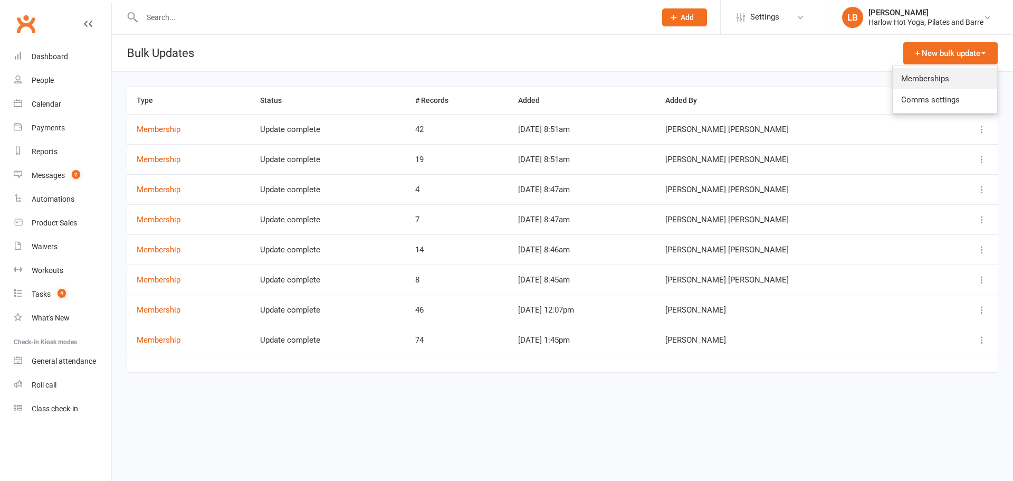
click at [930, 70] on link "Memberships" at bounding box center [945, 78] width 104 height 21
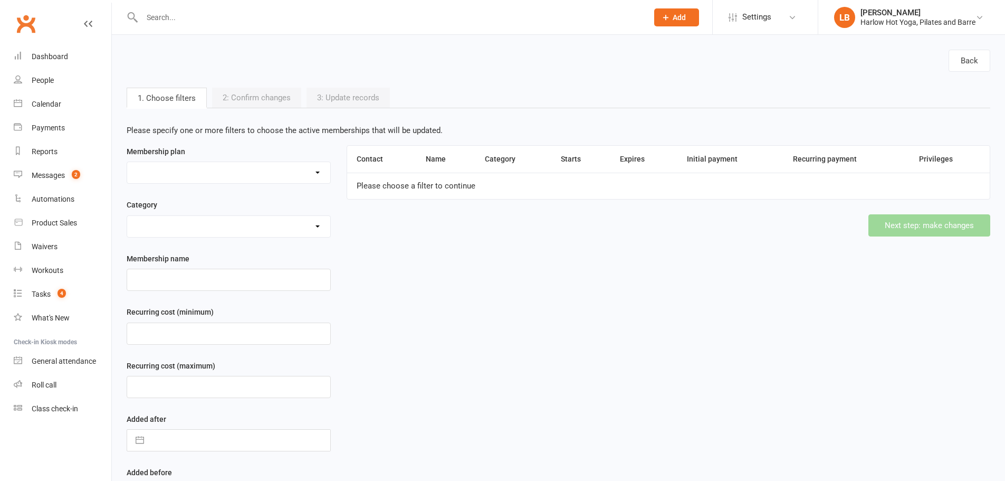
click at [228, 169] on select at bounding box center [228, 172] width 203 height 21
select select "48431"
click at [127, 162] on select "10 Class Pack $245 (Normally $350) 10 x Class Pass $300 10 x Class Pass $350 1 …" at bounding box center [228, 172] width 203 height 21
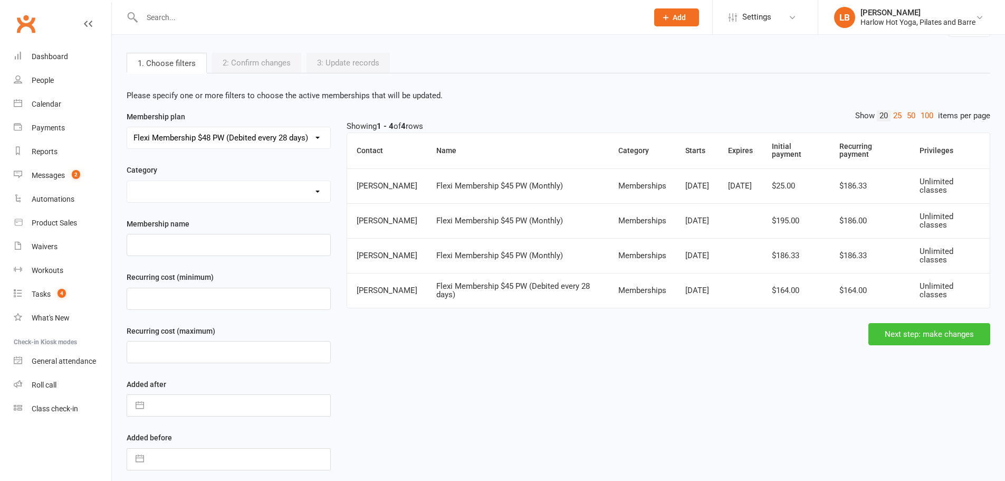
scroll to position [35, 0]
click at [942, 319] on div "Contact Name Category Starts Expires Initial payment Recurring payment Privileg…" at bounding box center [669, 227] width 644 height 190
click at [938, 336] on button "Next step: make changes" at bounding box center [929, 333] width 122 height 22
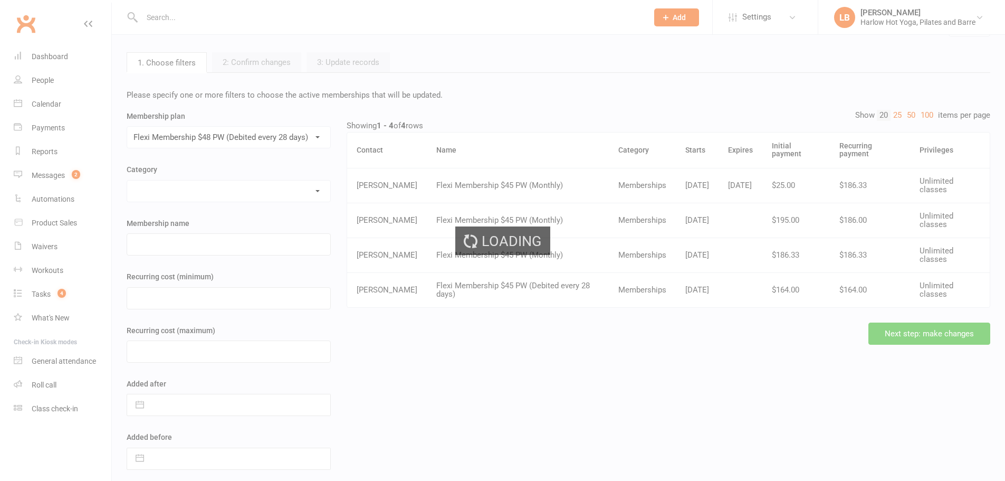
scroll to position [0, 0]
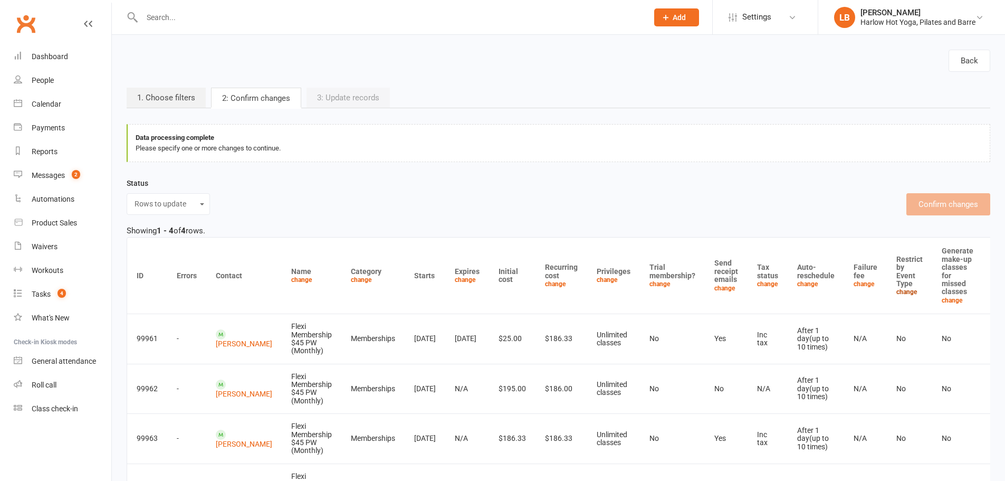
click at [896, 291] on link "change" at bounding box center [906, 291] width 21 height 7
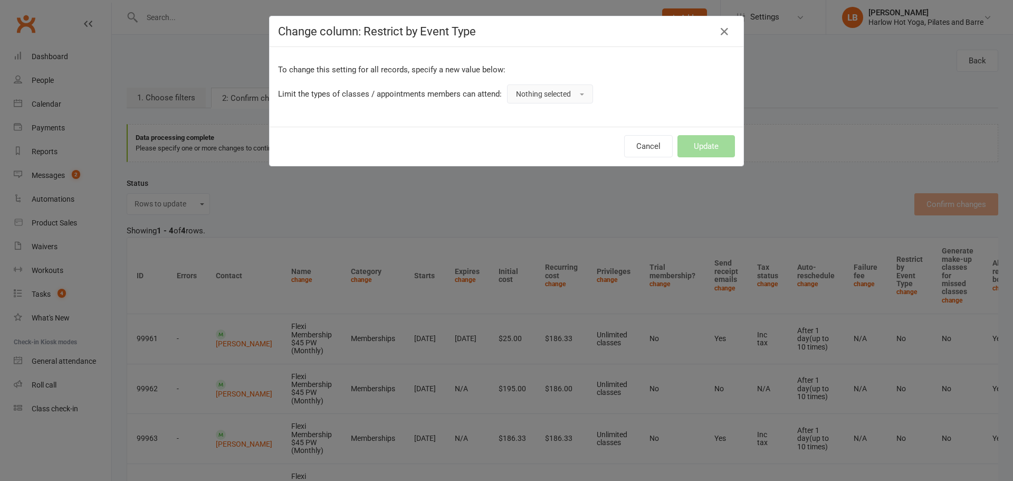
click at [526, 92] on span "Nothing selected" at bounding box center [543, 94] width 55 height 8
click at [520, 113] on span "Yes" at bounding box center [522, 117] width 13 height 9
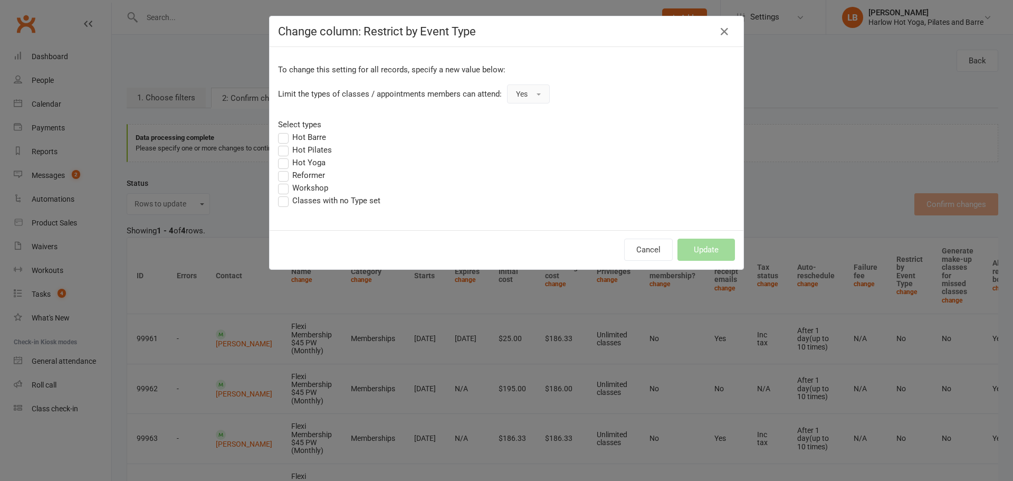
drag, startPoint x: 308, startPoint y: 131, endPoint x: 304, endPoint y: 147, distance: 16.8
click at [305, 136] on label "Hot Barre" at bounding box center [302, 137] width 48 height 13
click at [285, 131] on input "Hot Barre" at bounding box center [281, 131] width 7 height 0
drag, startPoint x: 304, startPoint y: 147, endPoint x: 303, endPoint y: 163, distance: 15.9
click at [304, 150] on label "Hot Pilates" at bounding box center [305, 149] width 54 height 13
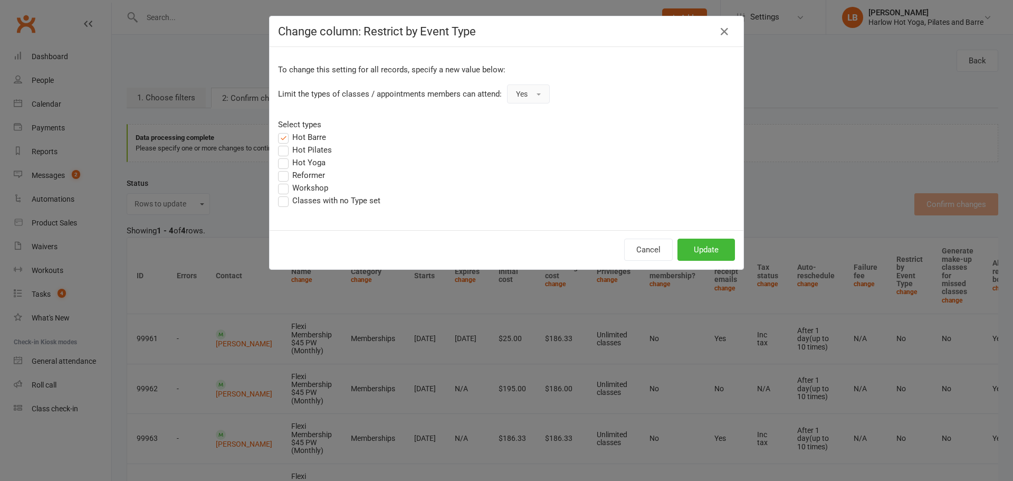
click at [285, 143] on input "Hot Pilates" at bounding box center [281, 143] width 7 height 0
drag, startPoint x: 303, startPoint y: 163, endPoint x: 305, endPoint y: 171, distance: 8.2
click at [303, 164] on label "Hot Yoga" at bounding box center [301, 162] width 47 height 13
click at [285, 156] on input "Hot Yoga" at bounding box center [281, 156] width 7 height 0
drag, startPoint x: 302, startPoint y: 185, endPoint x: 303, endPoint y: 190, distance: 6.0
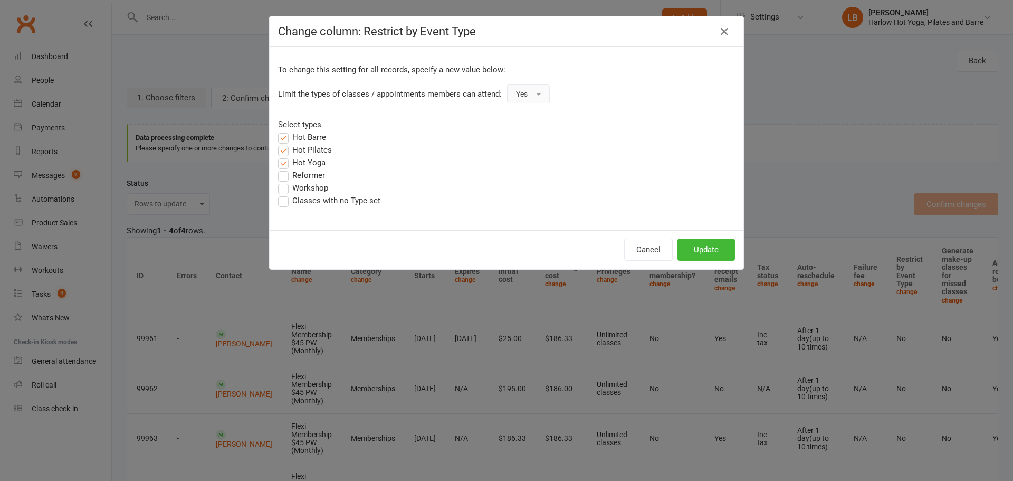
click at [303, 187] on label "Workshop" at bounding box center [303, 187] width 50 height 13
click at [285, 181] on input "Workshop" at bounding box center [281, 181] width 7 height 0
click at [305, 199] on label "Classes with no Type set" at bounding box center [329, 200] width 102 height 13
click at [285, 194] on input "Classes with no Type set" at bounding box center [281, 194] width 7 height 0
drag, startPoint x: 689, startPoint y: 248, endPoint x: 828, endPoint y: 80, distance: 217.7
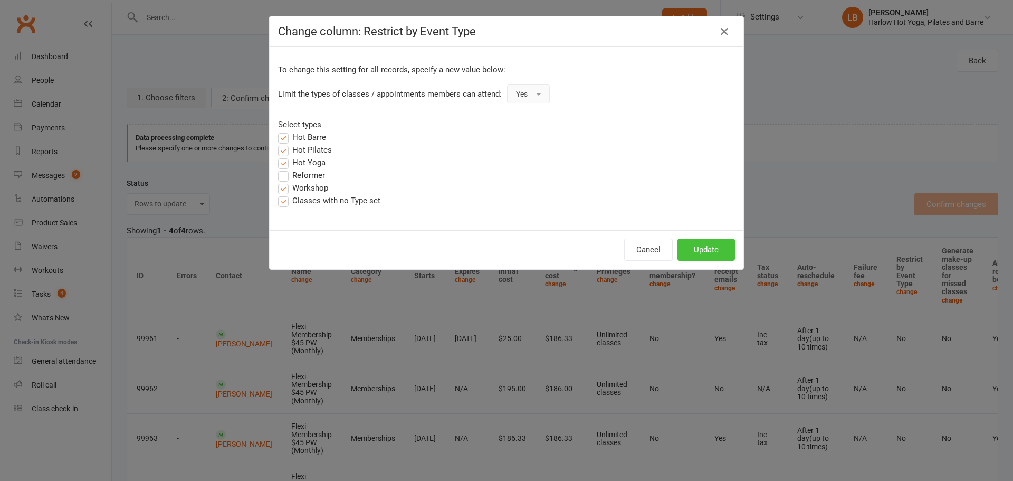
click at [687, 247] on button "Update" at bounding box center [705, 249] width 57 height 22
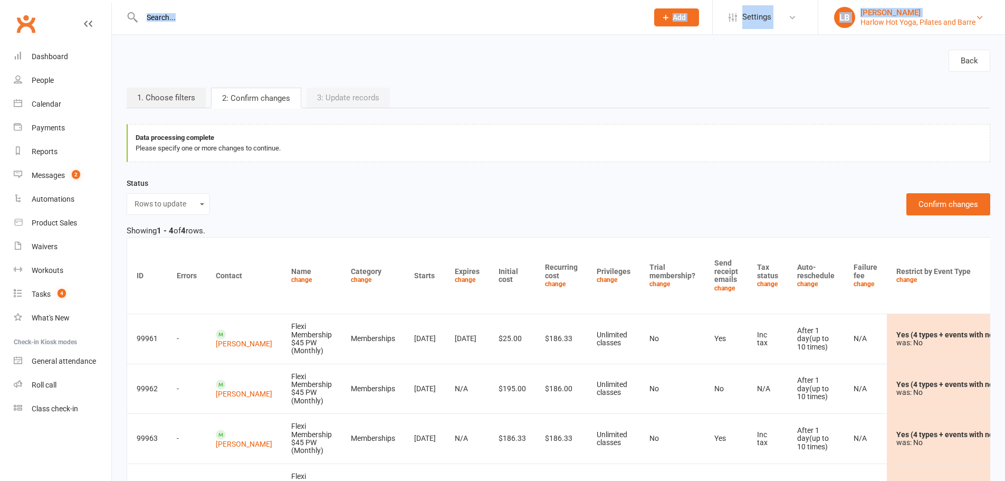
drag, startPoint x: 983, startPoint y: 24, endPoint x: 843, endPoint y: 64, distance: 144.9
click at [860, 27] on ui-view "Prospect Member Non-attending contact Class / event Appointment Task Membership…" at bounding box center [502, 328] width 1005 height 650
click at [853, 83] on div "Back 1. Choose filters 2: Confirm changes 3: Update records Data processing com…" at bounding box center [558, 344] width 893 height 618
drag, startPoint x: 971, startPoint y: 25, endPoint x: 859, endPoint y: 32, distance: 111.5
click at [859, 32] on li "LB [PERSON_NAME] [PERSON_NAME] Hot Yoga, Pilates and Barre My profile My subscr…" at bounding box center [911, 17] width 187 height 34
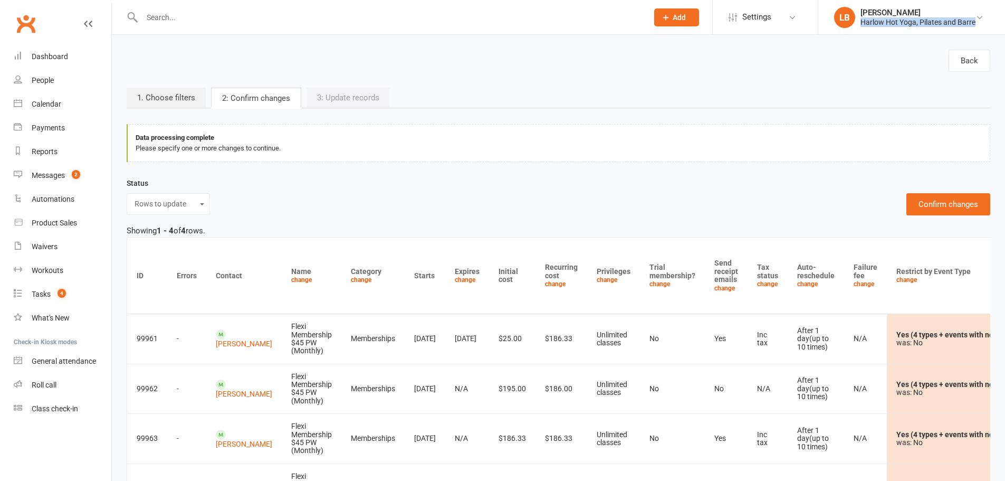
copy div "Harlow Hot Yoga, Pilates and Barre"
click at [941, 198] on button "Confirm changes" at bounding box center [948, 204] width 84 height 22
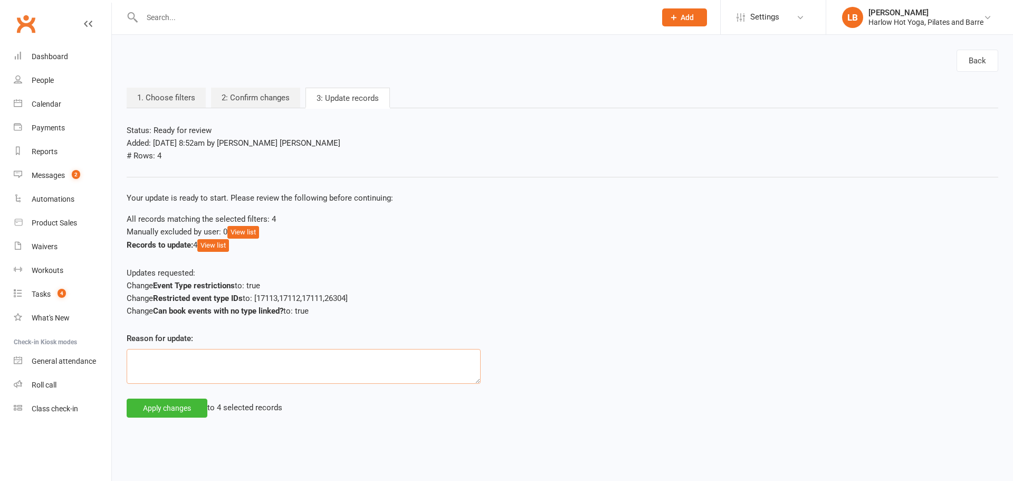
click at [206, 359] on textarea at bounding box center [304, 366] width 354 height 35
paste textarea "Harlow Hot Yoga, Pilates and Barre"
type textarea "Requested by Harlow Hot Yoga, Pilates and Barre"
click at [172, 408] on button "Apply changes" at bounding box center [167, 407] width 81 height 19
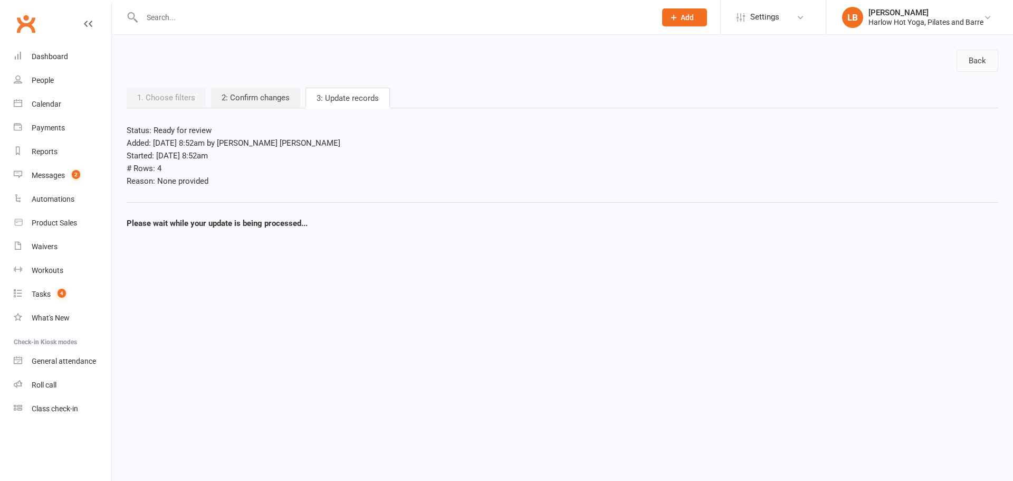
click at [963, 62] on link "Back" at bounding box center [977, 61] width 42 height 22
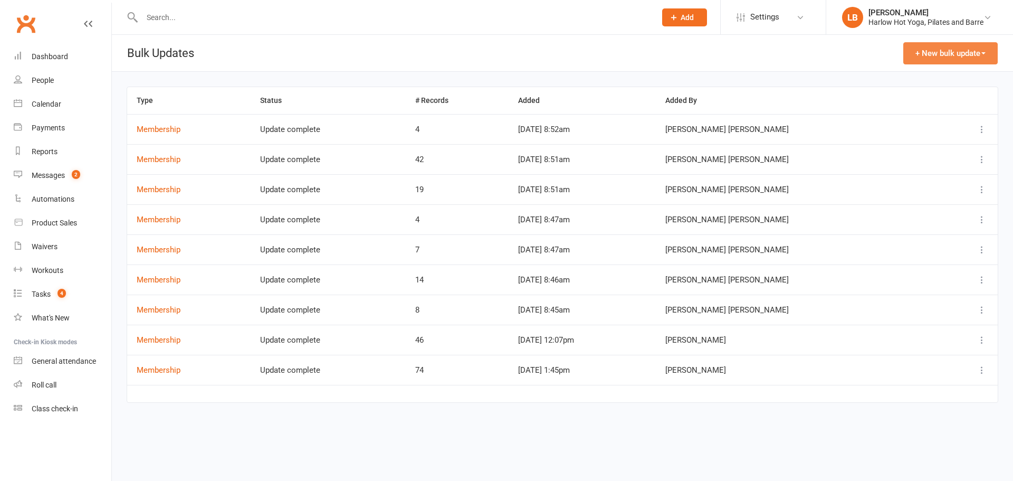
click at [947, 56] on button "+ New bulk update" at bounding box center [950, 53] width 94 height 22
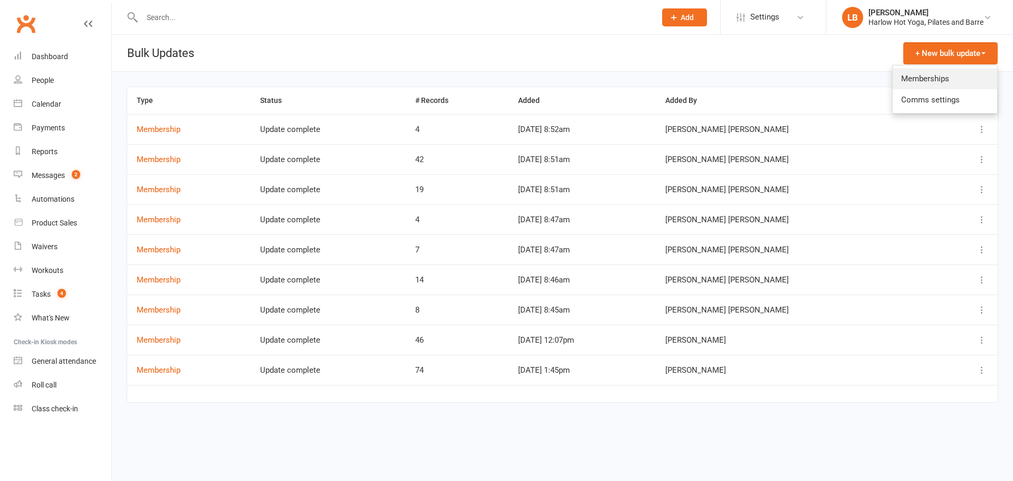
click at [925, 76] on link "Memberships" at bounding box center [945, 78] width 104 height 21
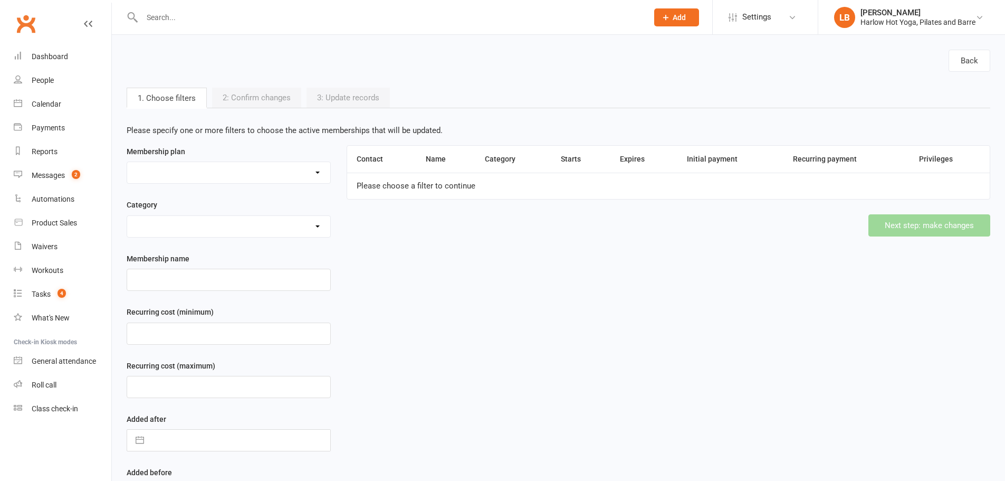
click at [241, 174] on select at bounding box center [228, 172] width 203 height 21
click at [127, 162] on select "10 Class Pack $245 (Normally $350) 10 x Class Pass $300 10 x Class Pass $350 1 …" at bounding box center [228, 172] width 203 height 21
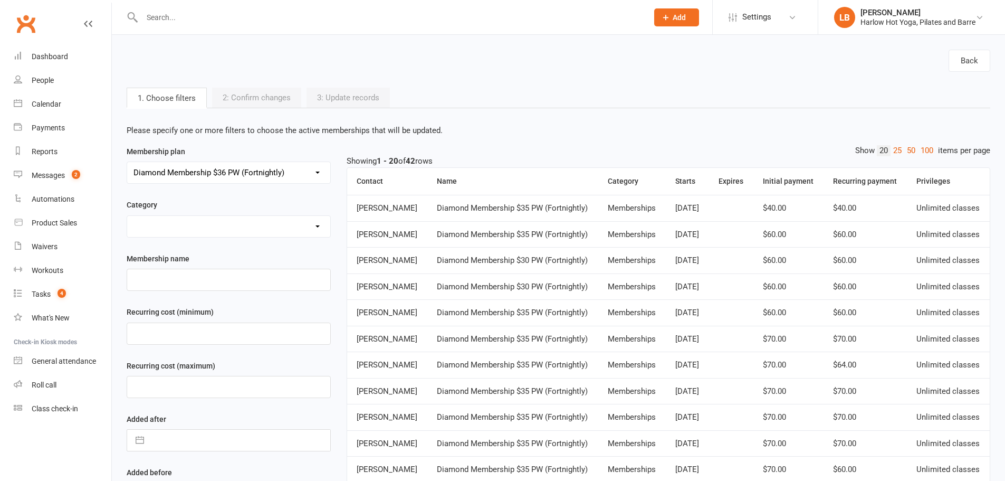
click at [227, 174] on select "10 Class Pack $245 (Normally $350) 10 x Class Pass $300 10 x Class Pass $350 1 …" at bounding box center [228, 172] width 203 height 21
click at [127, 162] on select "10 Class Pack $245 (Normally $350) 10 x Class Pass $300 10 x Class Pass $350 1 …" at bounding box center [228, 172] width 203 height 21
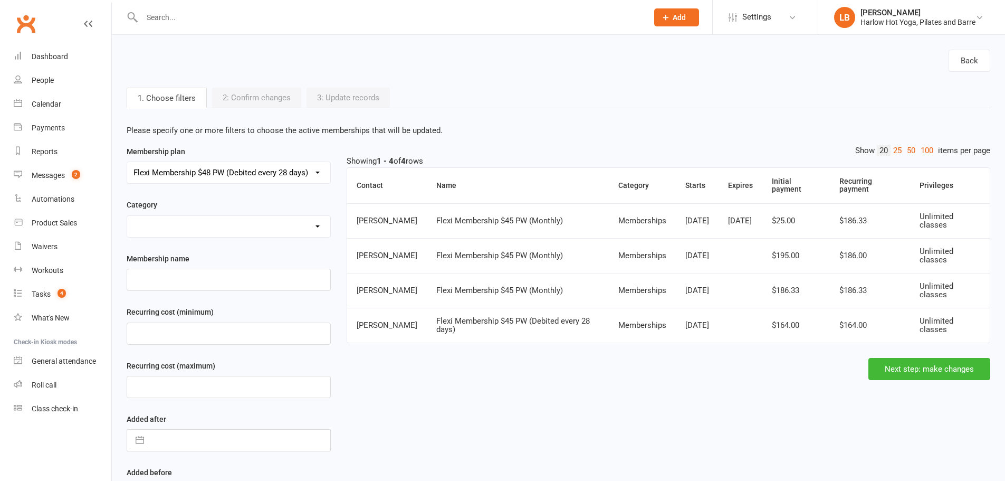
click at [237, 175] on select "10 Class Pack $245 (Normally $350) 10 x Class Pass $300 10 x Class Pass $350 1 …" at bounding box center [228, 172] width 203 height 21
select select "48430"
click at [127, 162] on select "10 Class Pack $245 (Normally $350) 10 x Class Pass $300 10 x Class Pass $350 1 …" at bounding box center [228, 172] width 203 height 21
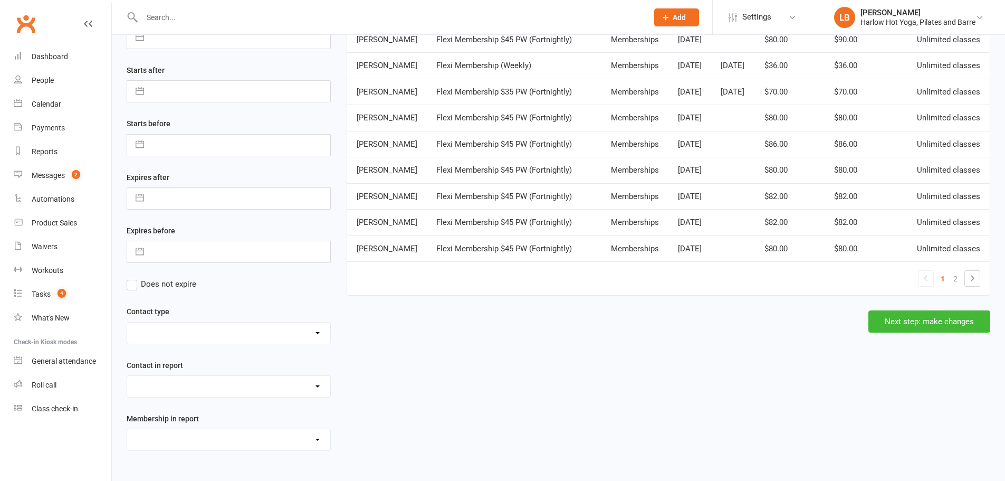
scroll to position [505, 0]
click at [898, 332] on button "Next step: make changes" at bounding box center [929, 321] width 122 height 22
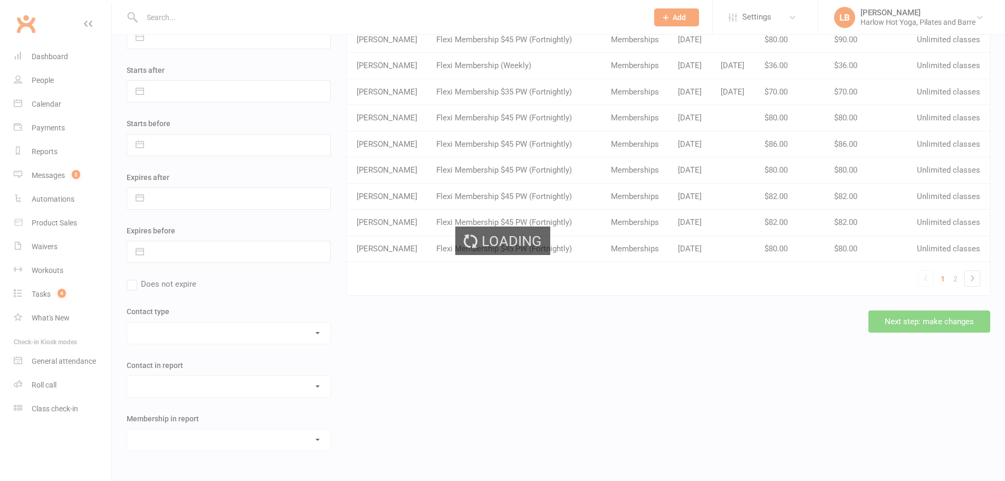
scroll to position [0, 0]
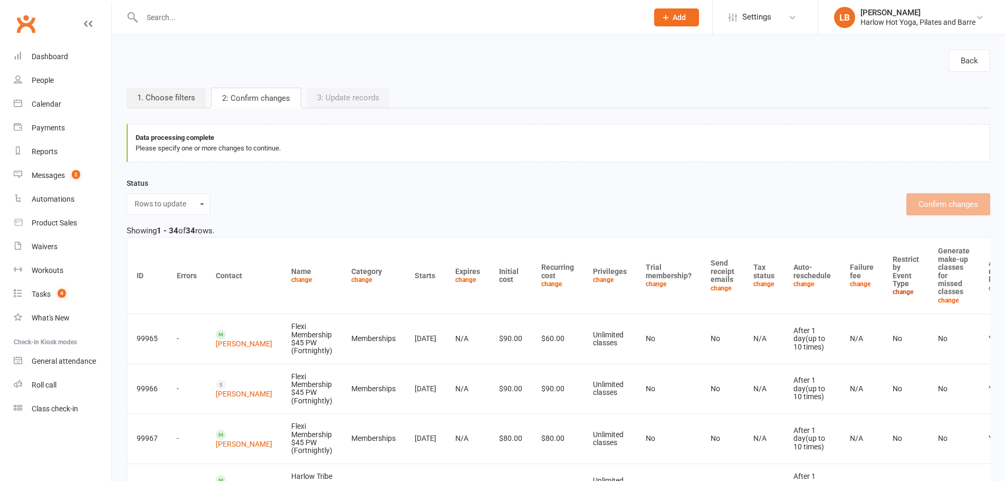
click at [893, 292] on link "change" at bounding box center [903, 291] width 21 height 7
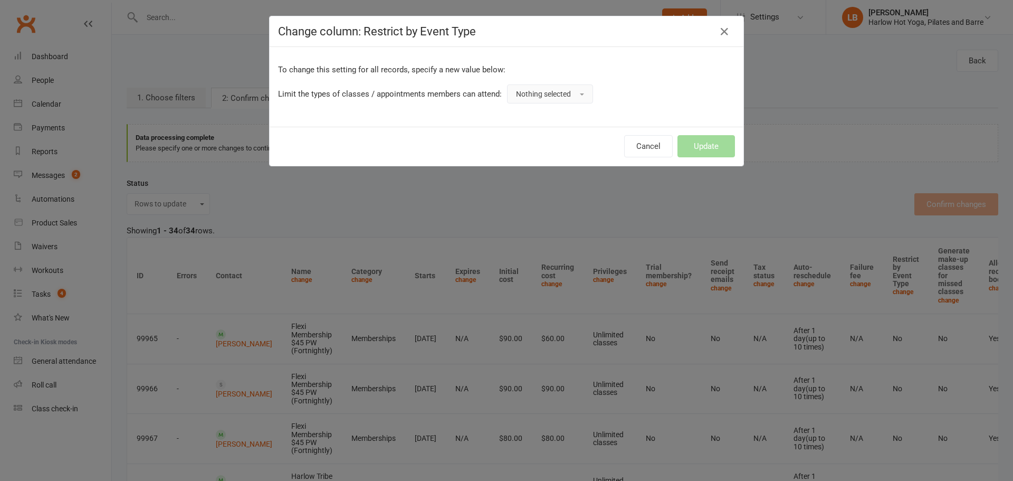
click at [563, 102] on button "Nothing selected" at bounding box center [550, 93] width 86 height 19
click at [539, 123] on link "Yes" at bounding box center [559, 117] width 104 height 21
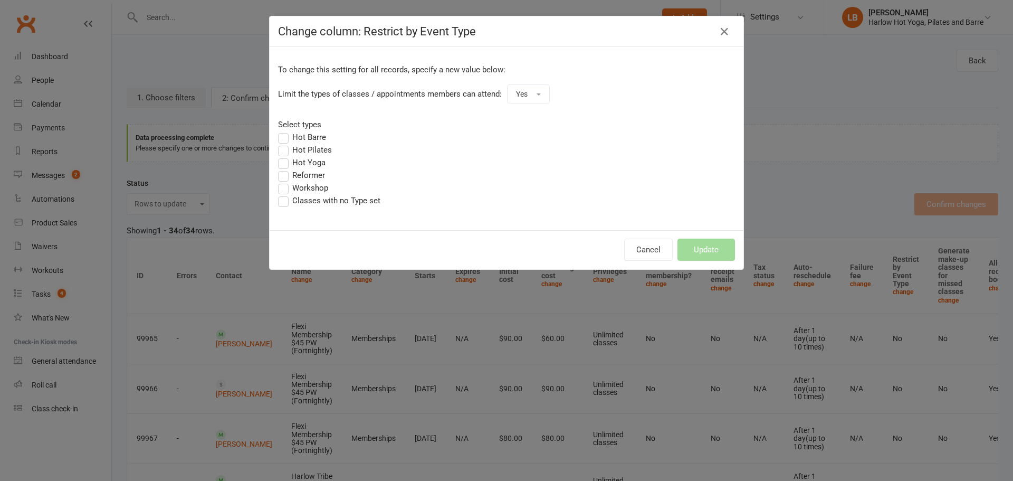
drag, startPoint x: 303, startPoint y: 137, endPoint x: 299, endPoint y: 150, distance: 14.2
click at [303, 139] on label "Hot Barre" at bounding box center [302, 137] width 48 height 13
click at [285, 131] on input "Hot Barre" at bounding box center [281, 131] width 7 height 0
click at [299, 150] on label "Hot Pilates" at bounding box center [305, 149] width 54 height 13
click at [285, 143] on input "Hot Pilates" at bounding box center [281, 143] width 7 height 0
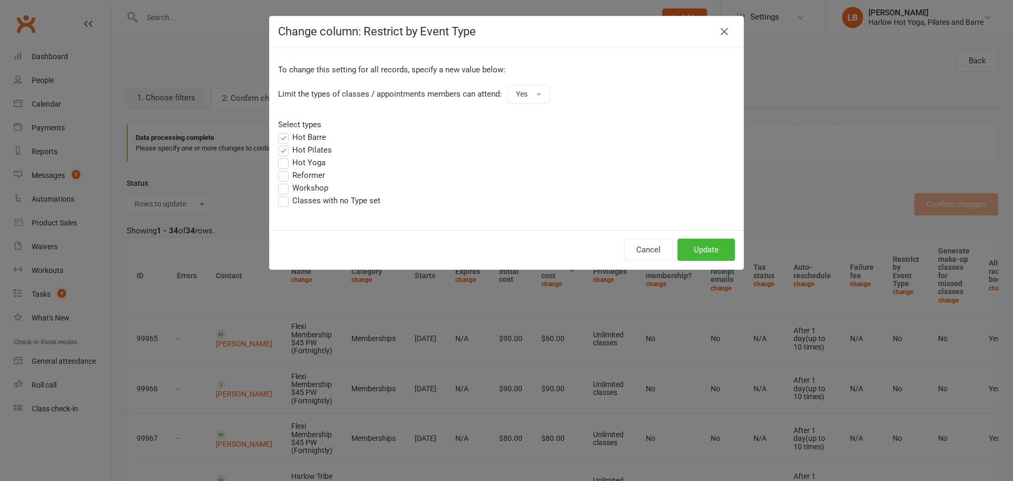
click at [302, 164] on label "Hot Yoga" at bounding box center [301, 162] width 47 height 13
click at [285, 156] on input "Hot Yoga" at bounding box center [281, 156] width 7 height 0
drag, startPoint x: 297, startPoint y: 185, endPoint x: 298, endPoint y: 201, distance: 16.4
click at [297, 188] on label "Workshop" at bounding box center [303, 187] width 50 height 13
click at [285, 181] on input "Workshop" at bounding box center [281, 181] width 7 height 0
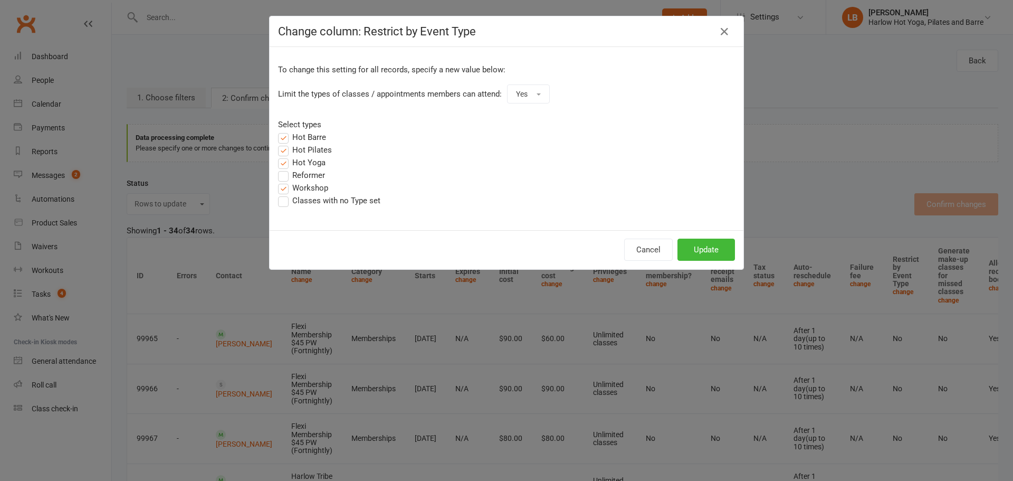
click at [298, 201] on label "Classes with no Type set" at bounding box center [329, 200] width 102 height 13
click at [285, 194] on input "Classes with no Type set" at bounding box center [281, 194] width 7 height 0
drag, startPoint x: 708, startPoint y: 248, endPoint x: 745, endPoint y: 184, distance: 74.9
click at [711, 245] on button "Update" at bounding box center [705, 249] width 57 height 22
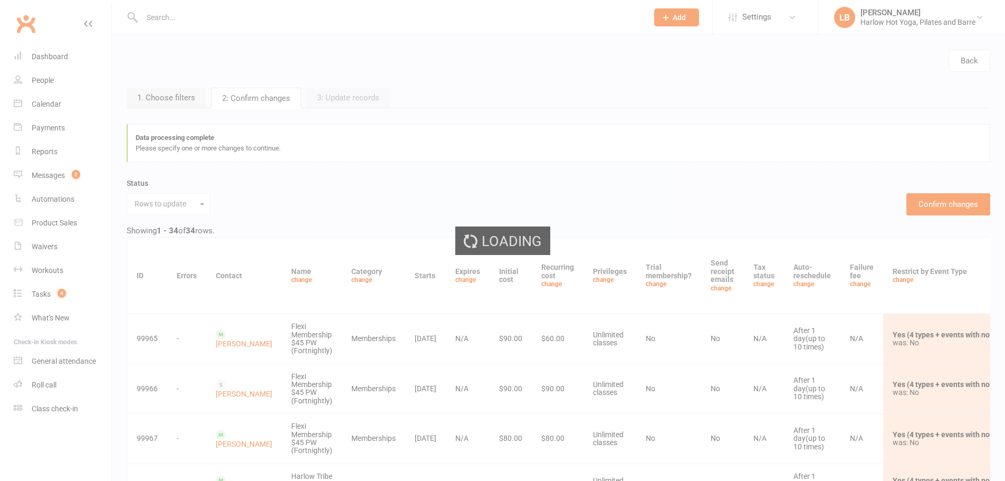
drag, startPoint x: 985, startPoint y: 25, endPoint x: 876, endPoint y: 29, distance: 108.7
click at [876, 29] on div "Loading" at bounding box center [502, 240] width 1005 height 481
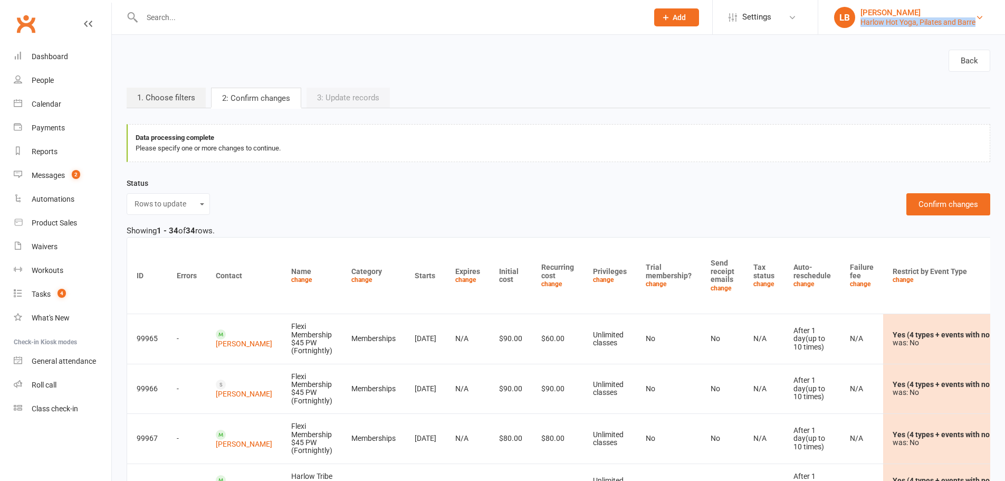
drag, startPoint x: 880, startPoint y: 24, endPoint x: 862, endPoint y: 23, distance: 18.0
click at [862, 23] on li "LB [PERSON_NAME] [PERSON_NAME] Hot Yoga, Pilates and Barre My profile My subscr…" at bounding box center [911, 17] width 187 height 34
copy div "Harlow Hot Yoga, Pilates and Barre"
click at [944, 204] on button "Confirm changes" at bounding box center [948, 204] width 84 height 22
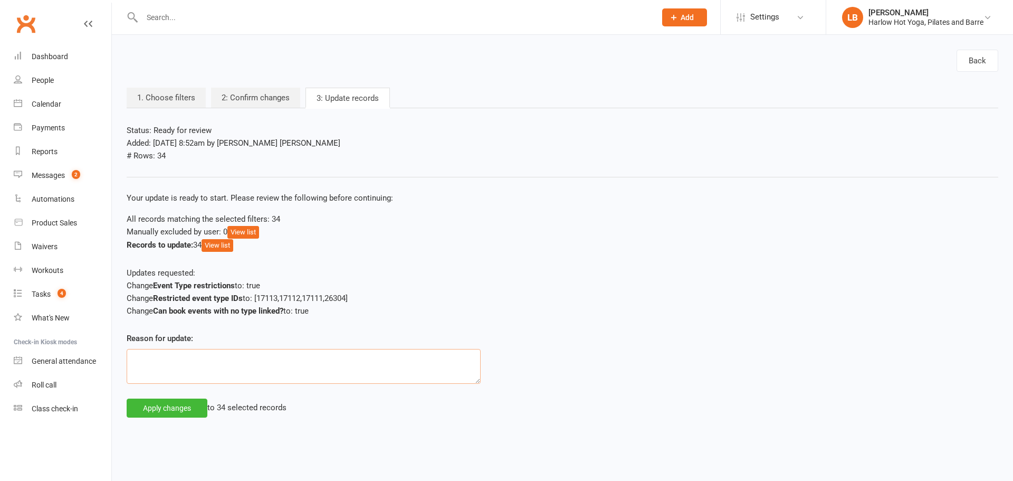
click at [254, 360] on textarea at bounding box center [304, 366] width 354 height 35
paste textarea "Harlow Hot Yoga, Pilates and Barre"
type textarea "Requested by Harlow Hot Yoga, Pilates and Barre"
click at [191, 404] on button "Apply changes" at bounding box center [167, 407] width 81 height 19
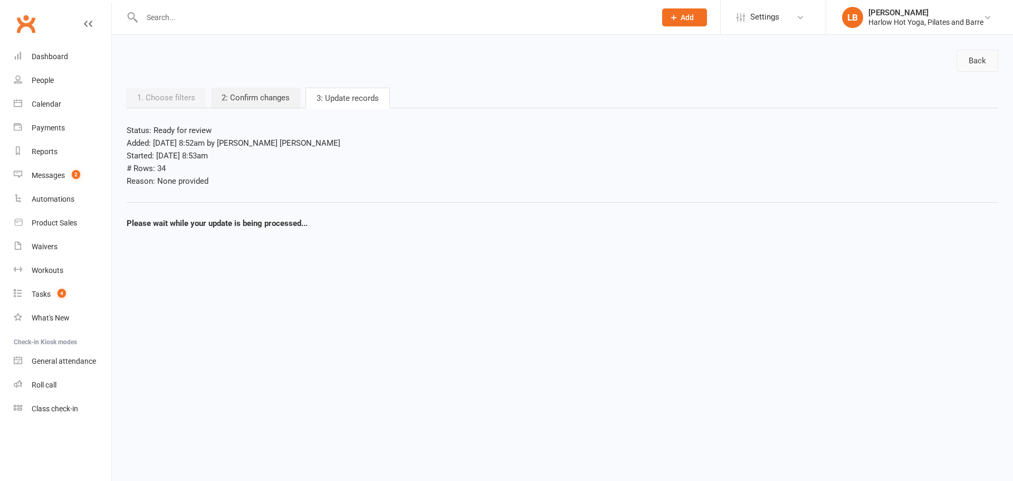
click at [983, 59] on link "Back" at bounding box center [977, 61] width 42 height 22
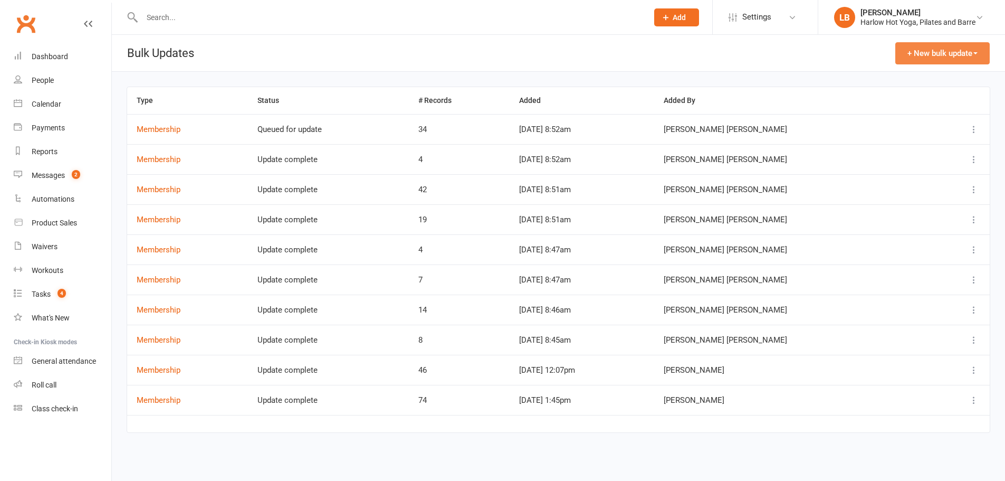
click at [941, 51] on button "+ New bulk update" at bounding box center [942, 53] width 94 height 22
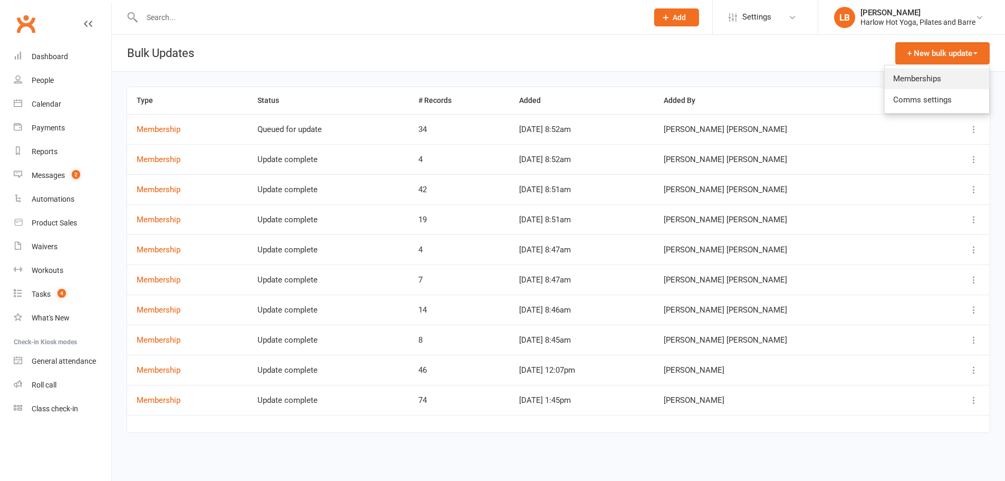
click at [919, 73] on link "Memberships" at bounding box center [937, 78] width 104 height 21
click at [910, 81] on link "Memberships" at bounding box center [937, 78] width 104 height 21
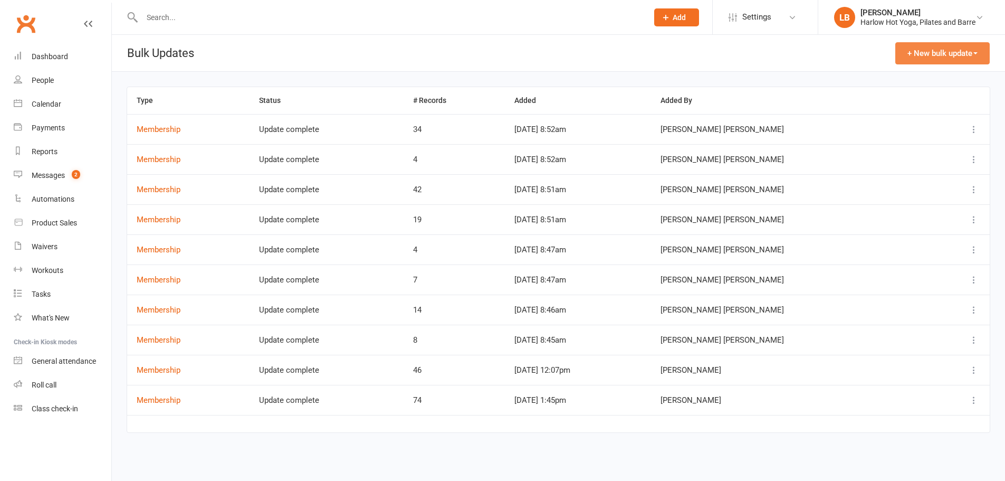
click at [927, 52] on button "+ New bulk update" at bounding box center [942, 53] width 94 height 22
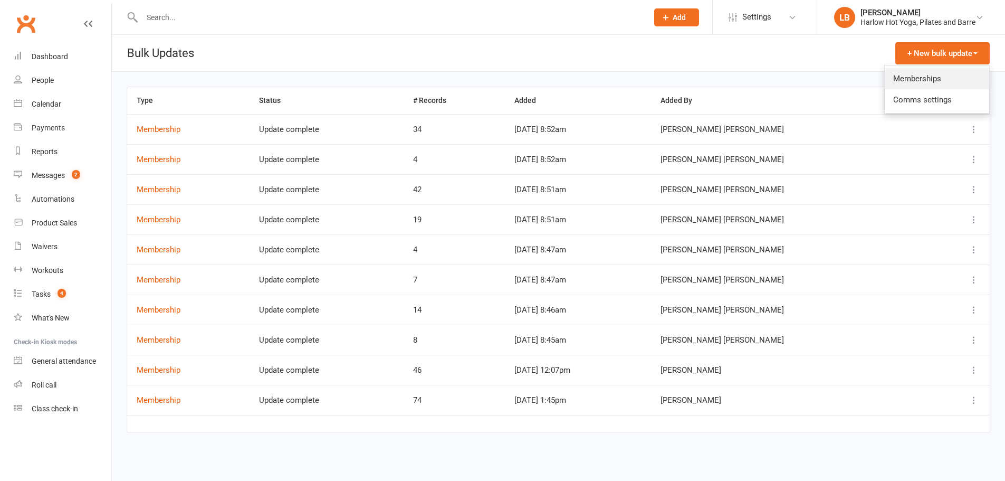
click at [914, 78] on link "Memberships" at bounding box center [937, 78] width 104 height 21
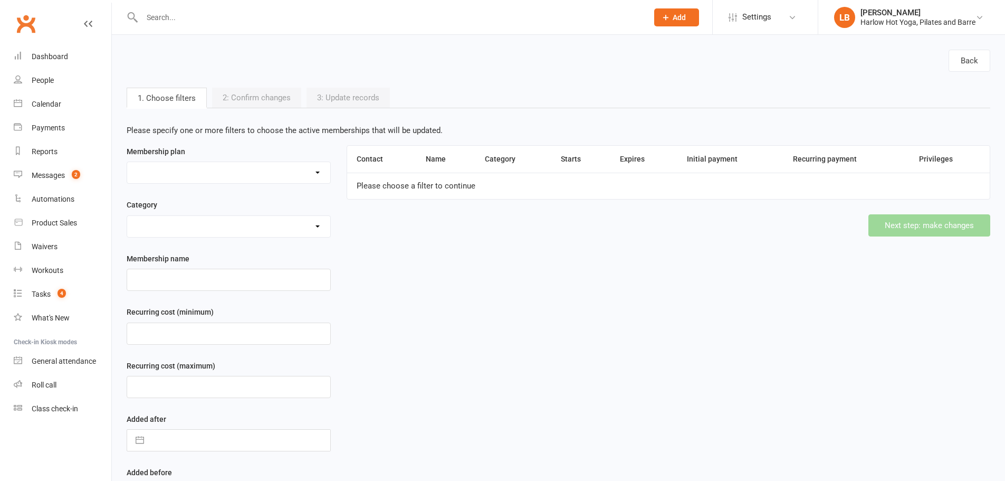
click at [213, 174] on select at bounding box center [228, 172] width 203 height 21
click at [271, 171] on select "10 Class Pack $245 (Normally $350) 10 x Class Pass $300 10 x Class Pass $350 1 …" at bounding box center [228, 172] width 203 height 21
select select "47406"
click at [127, 162] on select "10 Class Pack $245 (Normally $350) 10 x Class Pass $300 10 x Class Pass $350 1 …" at bounding box center [228, 172] width 203 height 21
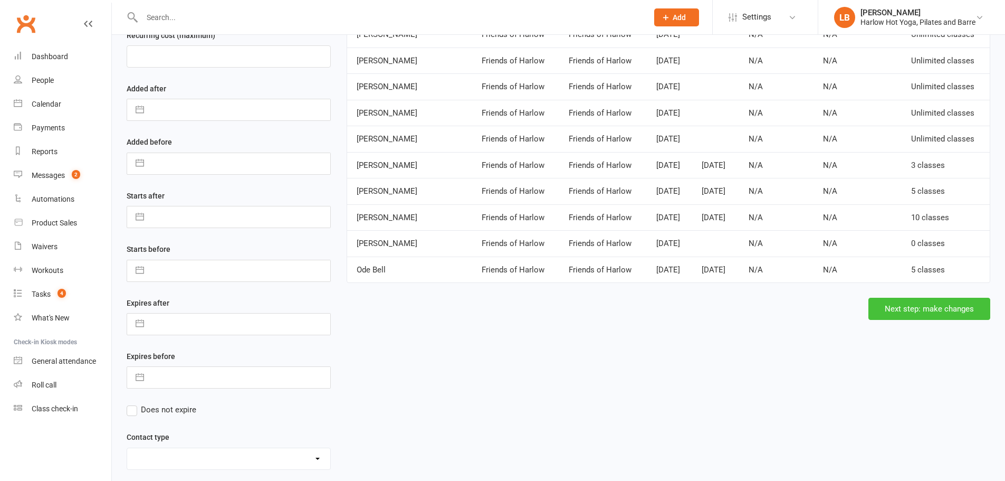
click at [968, 317] on button "Next step: make changes" at bounding box center [929, 309] width 122 height 22
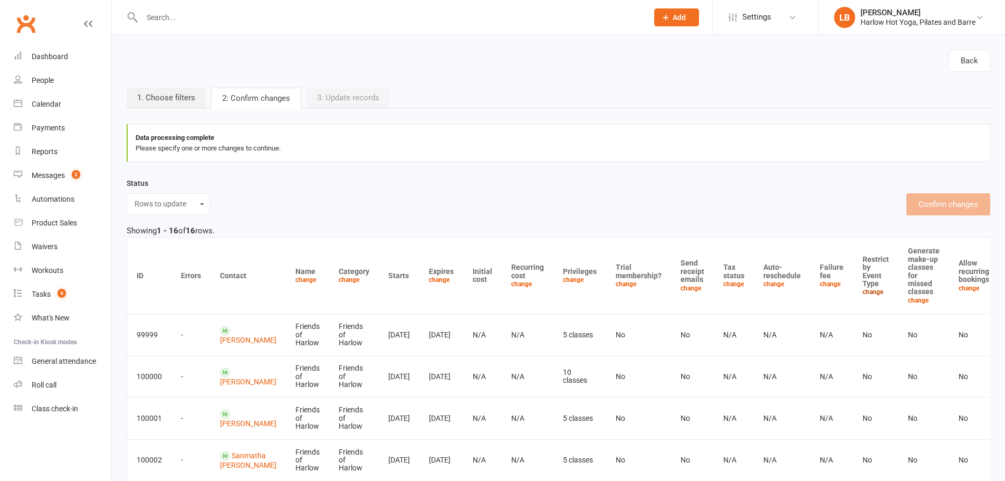
click at [862, 292] on link "change" at bounding box center [872, 291] width 21 height 7
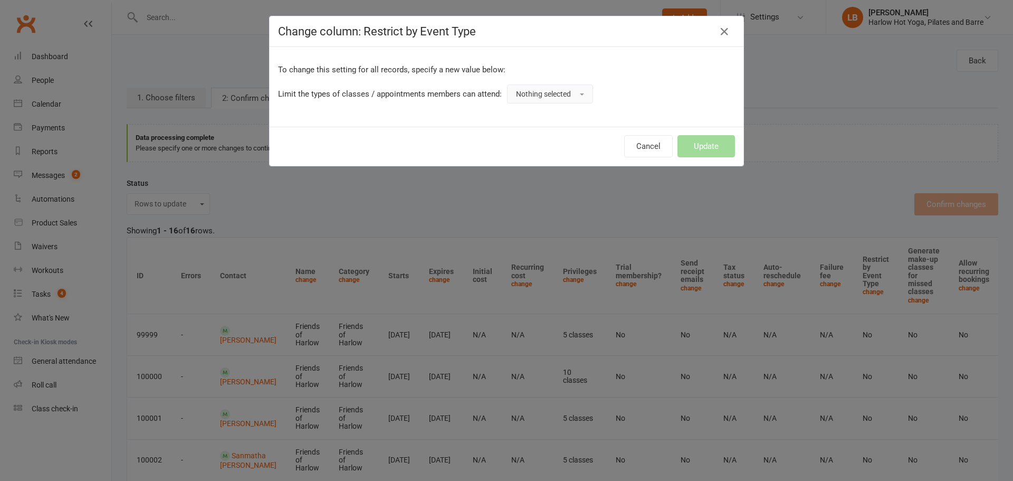
click at [537, 95] on span "Nothing selected" at bounding box center [543, 94] width 55 height 8
click at [527, 120] on link "Yes" at bounding box center [559, 117] width 104 height 21
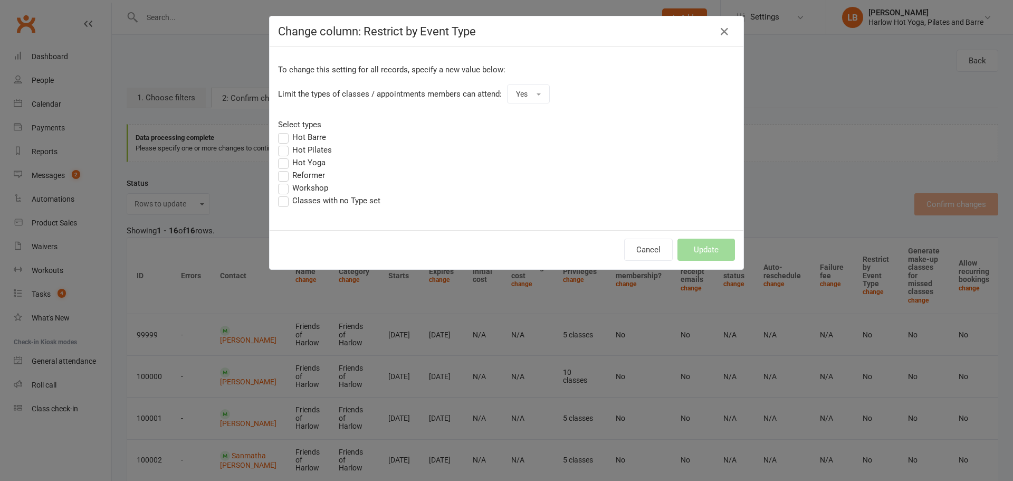
click at [300, 134] on label "Hot Barre" at bounding box center [302, 137] width 48 height 13
click at [285, 131] on input "Hot Barre" at bounding box center [281, 131] width 7 height 0
click at [302, 150] on label "Hot Pilates" at bounding box center [305, 149] width 54 height 13
click at [285, 143] on input "Hot Pilates" at bounding box center [281, 143] width 7 height 0
drag, startPoint x: 303, startPoint y: 159, endPoint x: 302, endPoint y: 179, distance: 20.1
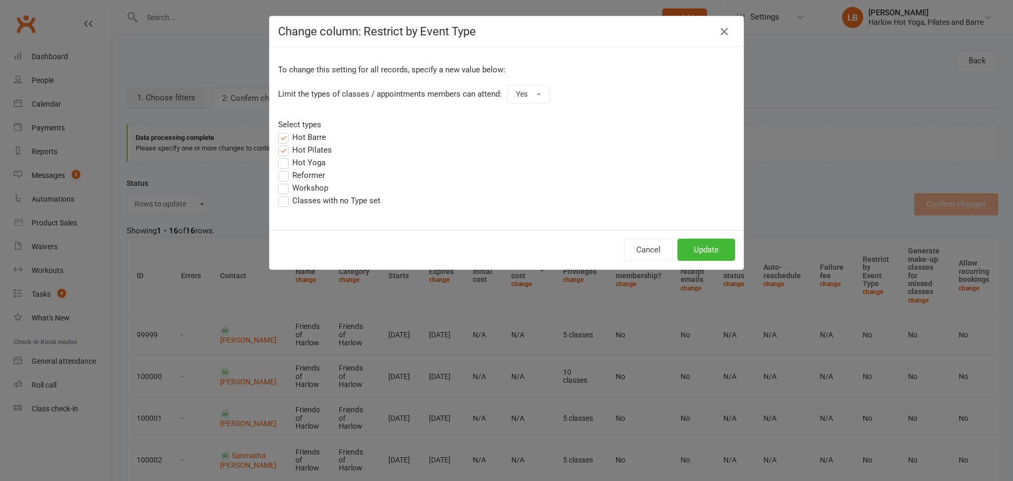
click at [303, 159] on label "Hot Yoga" at bounding box center [301, 162] width 47 height 13
click at [285, 156] on input "Hot Yoga" at bounding box center [281, 156] width 7 height 0
drag, startPoint x: 301, startPoint y: 186, endPoint x: 304, endPoint y: 194, distance: 8.3
click at [302, 188] on label "Workshop" at bounding box center [303, 187] width 50 height 13
click at [285, 181] on input "Workshop" at bounding box center [281, 181] width 7 height 0
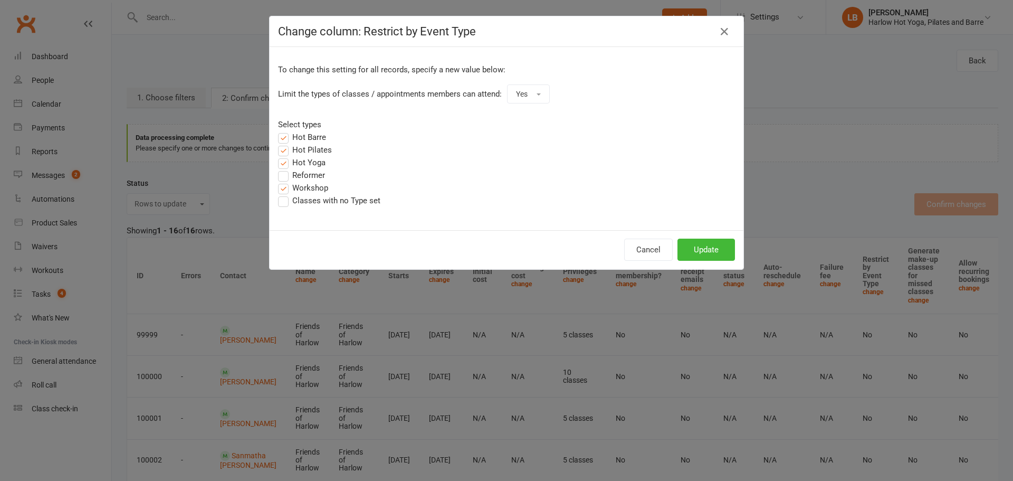
click at [304, 194] on label "Classes with no Type set" at bounding box center [329, 200] width 102 height 13
click at [285, 194] on input "Classes with no Type set" at bounding box center [281, 194] width 7 height 0
click at [702, 244] on button "Update" at bounding box center [705, 249] width 57 height 22
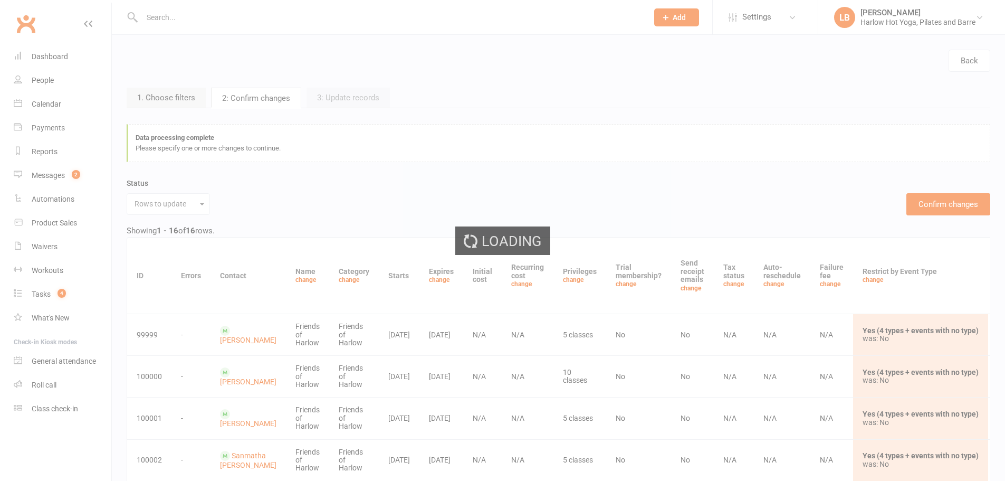
drag, startPoint x: 989, startPoint y: 25, endPoint x: 874, endPoint y: 27, distance: 115.5
click at [874, 27] on div "Loading" at bounding box center [502, 240] width 1005 height 481
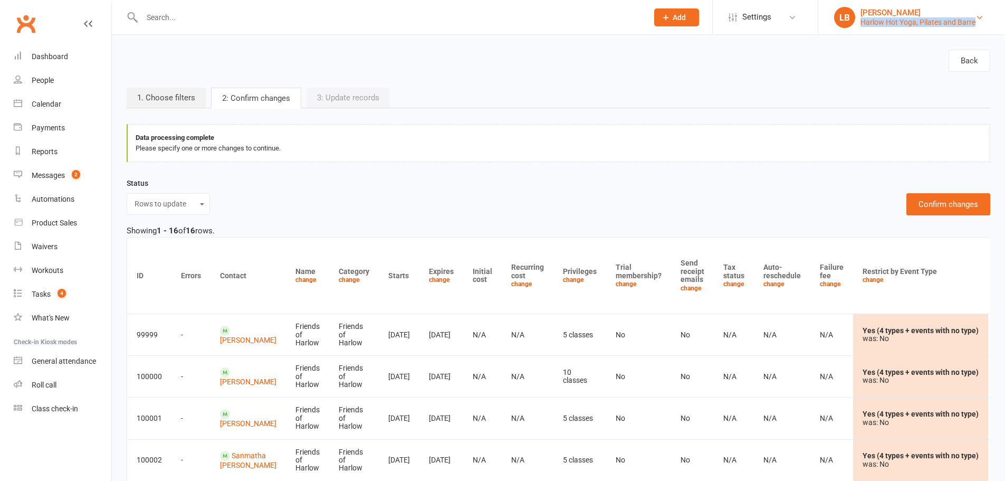
drag, startPoint x: 888, startPoint y: 27, endPoint x: 859, endPoint y: 27, distance: 29.0
click at [859, 27] on li "LB Lucy Bailey Harlow Hot Yoga, Pilates and Barre My profile My subscription Su…" at bounding box center [911, 17] width 187 height 34
copy div "Harlow Hot Yoga, Pilates and Barre"
click at [970, 197] on button "Confirm changes" at bounding box center [948, 204] width 84 height 22
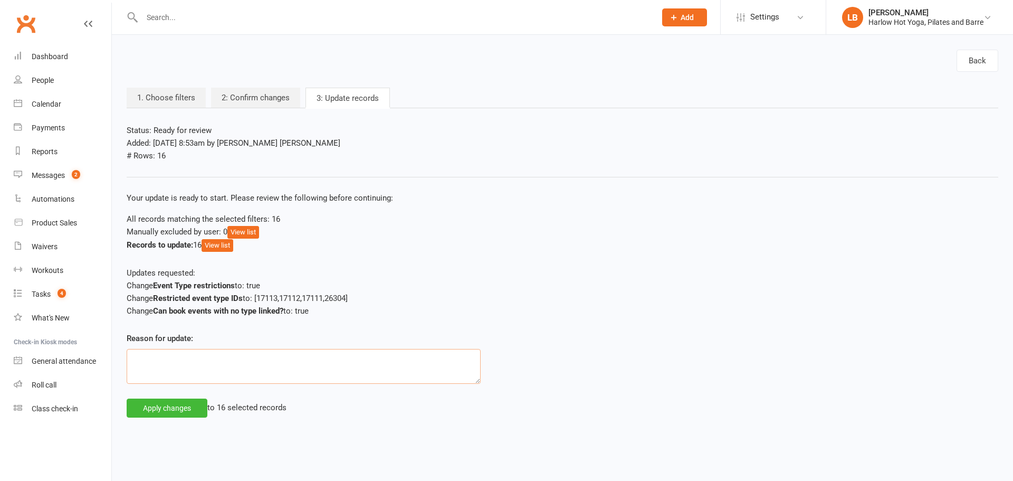
click at [244, 364] on textarea at bounding box center [304, 366] width 354 height 35
paste textarea "Harlow Hot Yoga, Pilates and Barre"
type textarea "Requested by Harlow Hot Yoga, Pilates and Barre"
click at [189, 406] on button "Apply changes" at bounding box center [167, 407] width 81 height 19
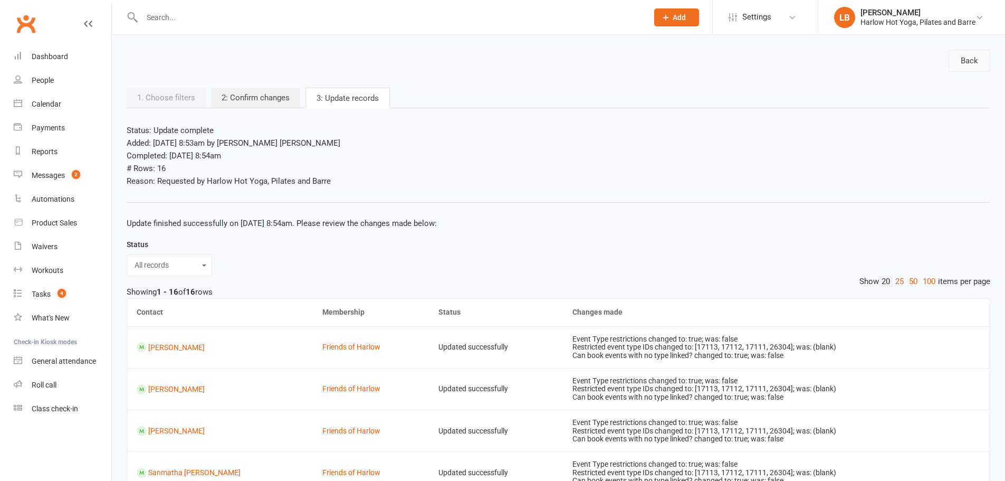
click at [964, 52] on link "Back" at bounding box center [969, 61] width 42 height 22
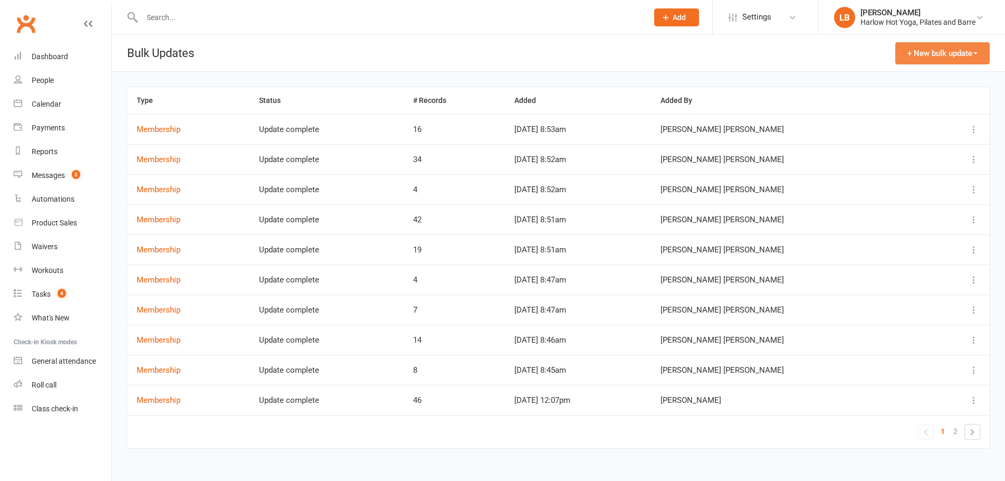
click at [941, 52] on button "+ New bulk update" at bounding box center [942, 53] width 94 height 22
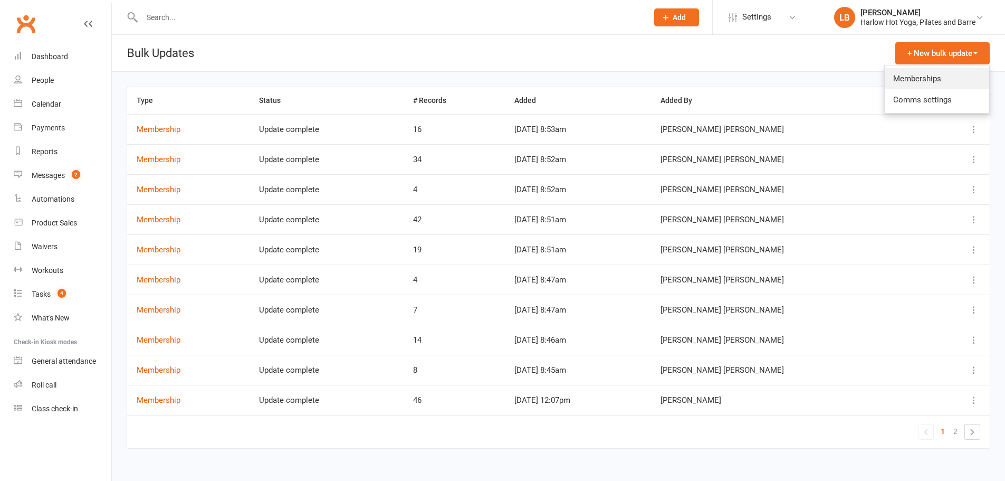
click at [889, 74] on link "Memberships" at bounding box center [937, 78] width 104 height 21
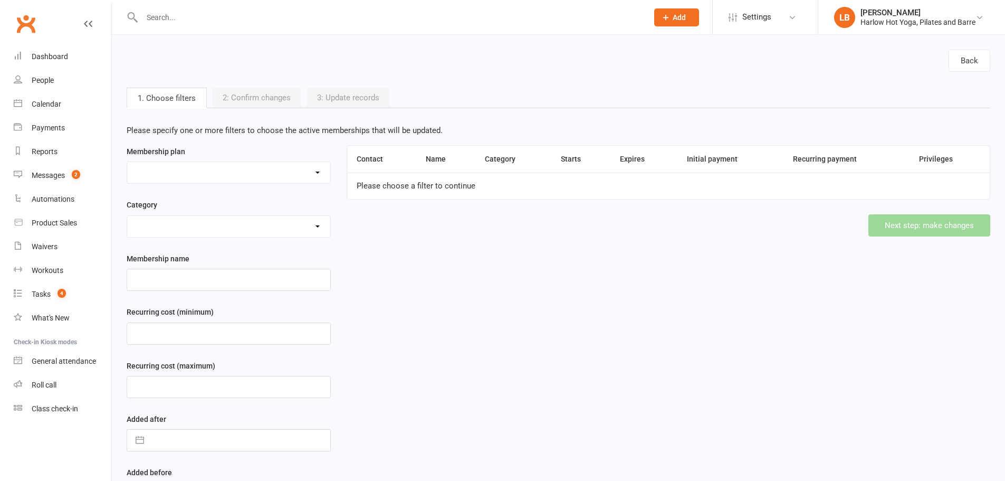
click at [212, 172] on select "10 Class Pack $245 (Normally $350) 10 x Class Pass $300 10 x Class Pass $350 1 …" at bounding box center [228, 172] width 203 height 21
select select "48414"
click at [127, 162] on select "10 Class Pack $245 (Normally $350) 10 x Class Pass $300 10 x Class Pass $350 1 …" at bounding box center [228, 172] width 203 height 21
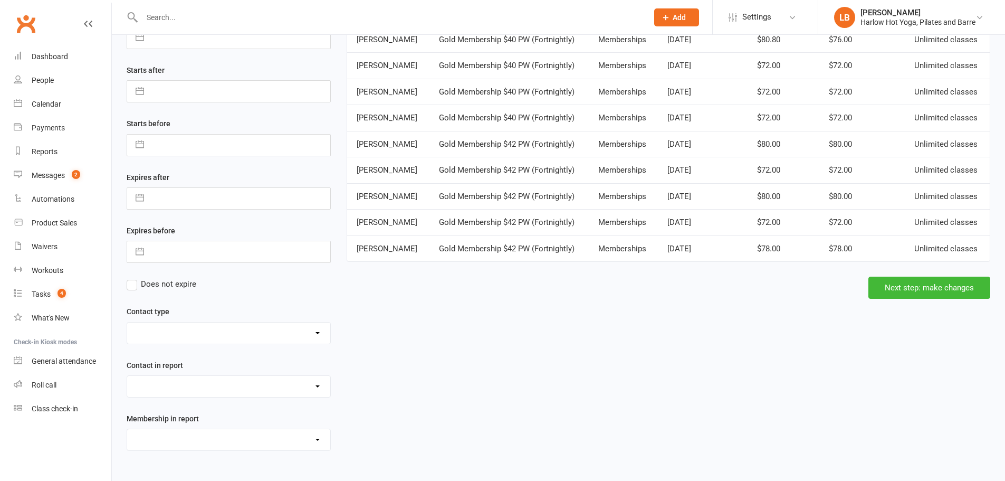
scroll to position [472, 0]
click at [898, 299] on button "Next step: make changes" at bounding box center [929, 287] width 122 height 22
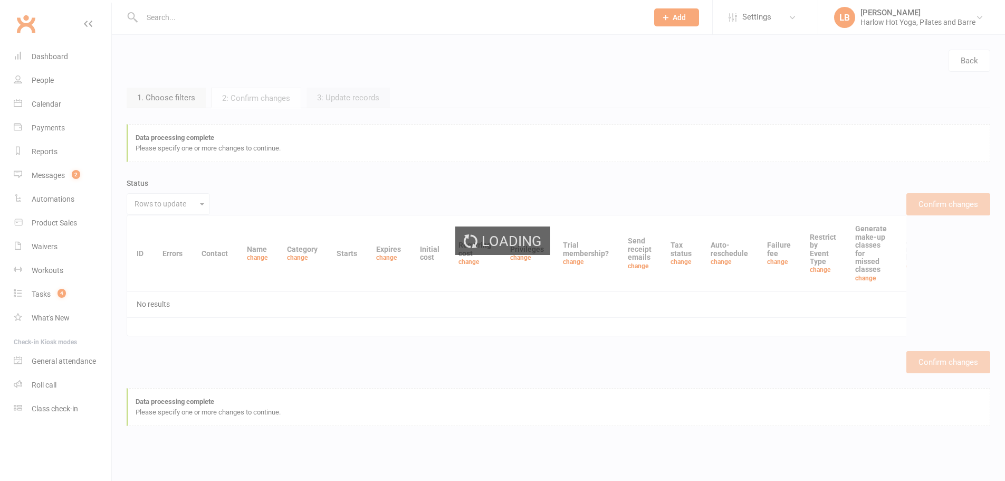
scroll to position [0, 0]
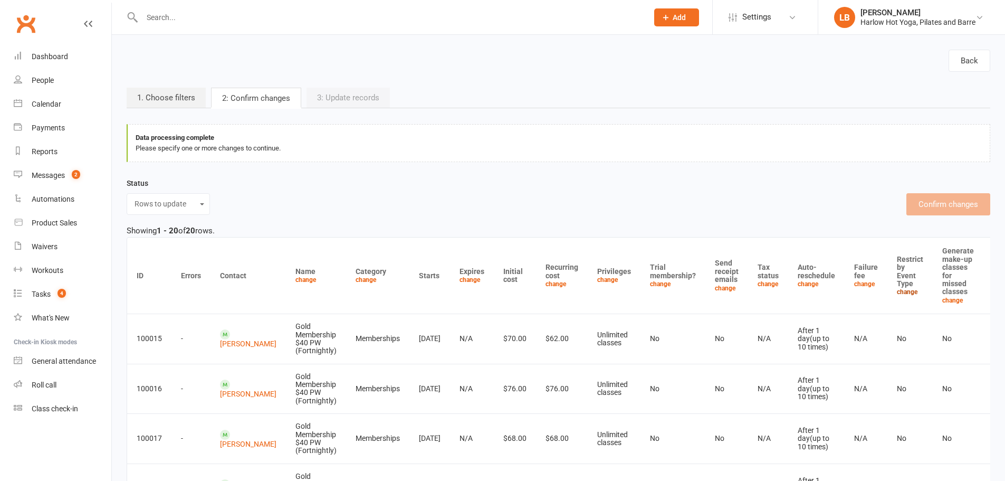
click at [897, 294] on link "change" at bounding box center [907, 291] width 21 height 7
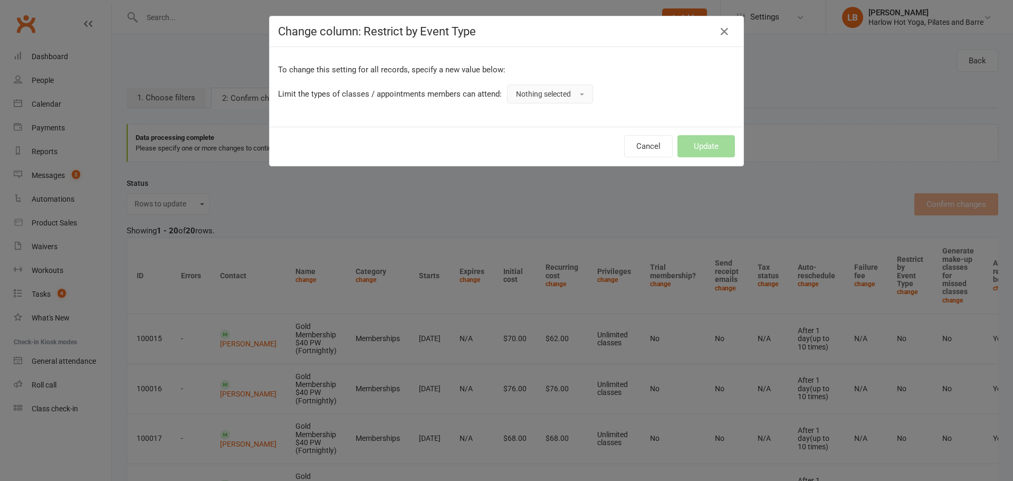
click at [538, 94] on span "Nothing selected" at bounding box center [543, 94] width 55 height 8
click at [534, 118] on link "Yes" at bounding box center [559, 117] width 104 height 21
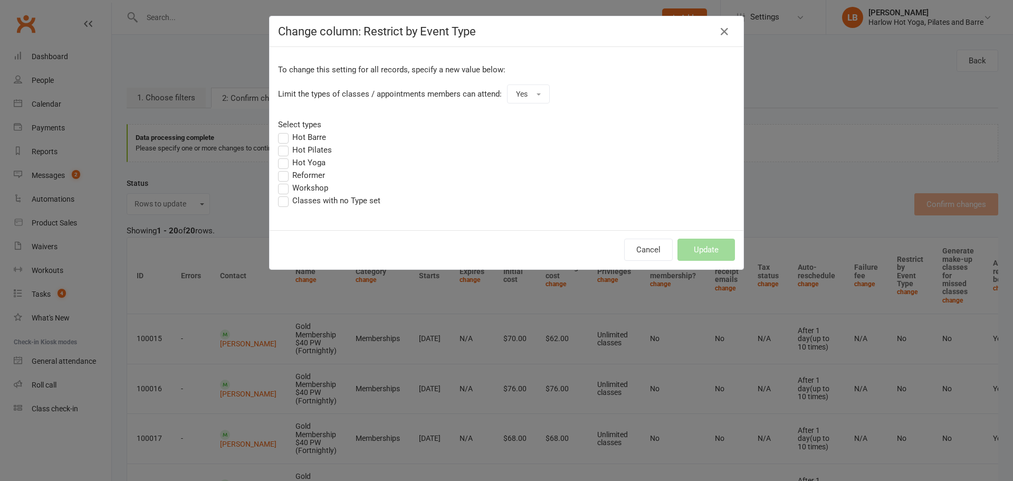
click at [299, 139] on label "Hot Barre" at bounding box center [302, 137] width 48 height 13
click at [285, 131] on input "Hot Barre" at bounding box center [281, 131] width 7 height 0
click at [298, 152] on label "Hot Pilates" at bounding box center [305, 149] width 54 height 13
click at [285, 143] on input "Hot Pilates" at bounding box center [281, 143] width 7 height 0
click at [308, 162] on label "Hot Yoga" at bounding box center [301, 162] width 47 height 13
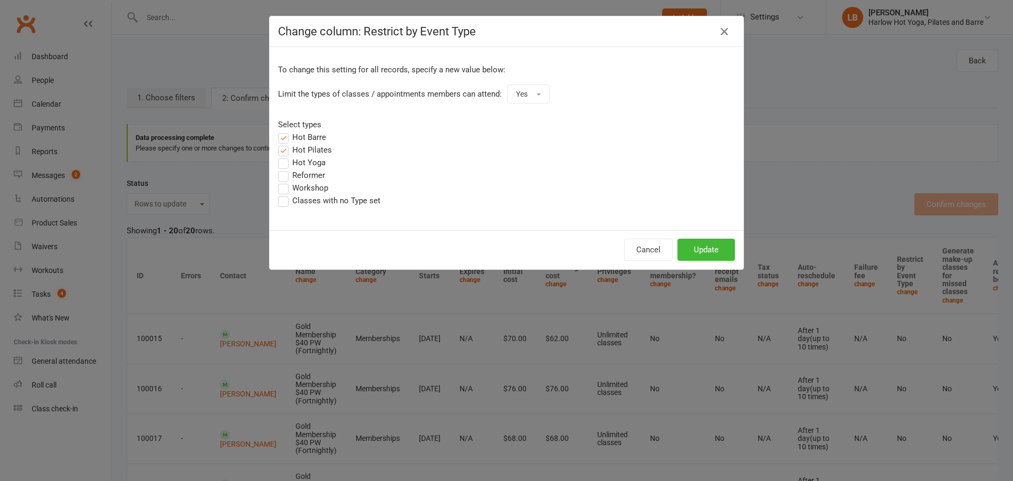
click at [285, 156] on input "Hot Yoga" at bounding box center [281, 156] width 7 height 0
click at [300, 190] on label "Workshop" at bounding box center [303, 187] width 50 height 13
click at [285, 181] on input "Workshop" at bounding box center [281, 181] width 7 height 0
click at [299, 203] on label "Classes with no Type set" at bounding box center [329, 200] width 102 height 13
click at [285, 194] on input "Classes with no Type set" at bounding box center [281, 194] width 7 height 0
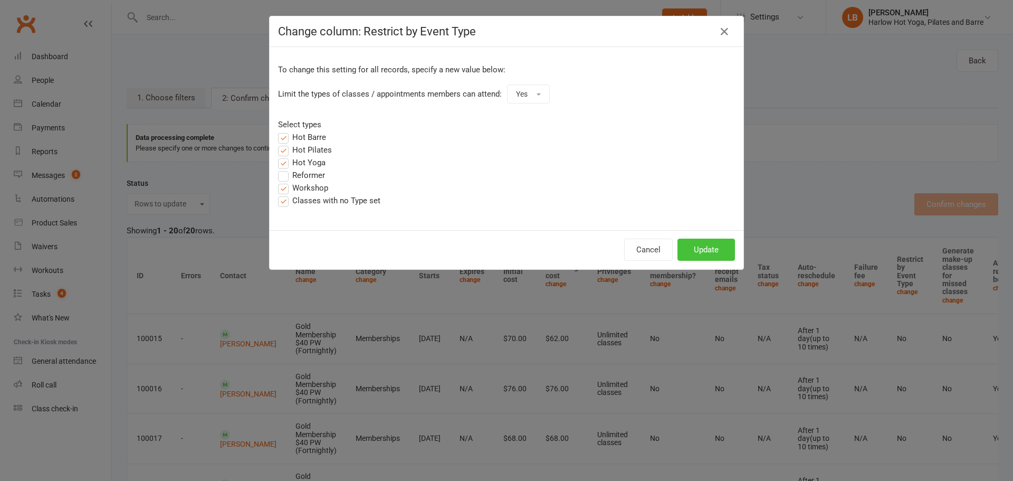
click at [714, 247] on button "Update" at bounding box center [705, 249] width 57 height 22
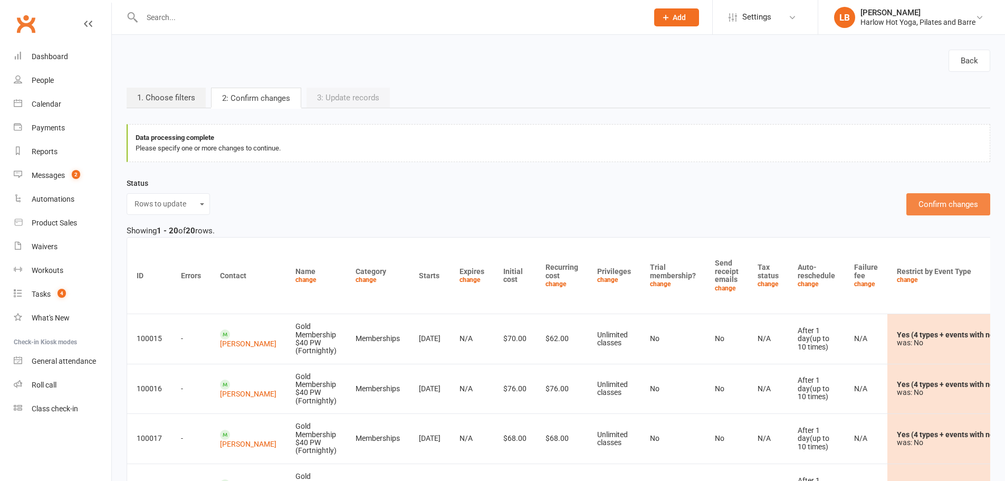
click at [929, 205] on button "Confirm changes" at bounding box center [948, 204] width 84 height 22
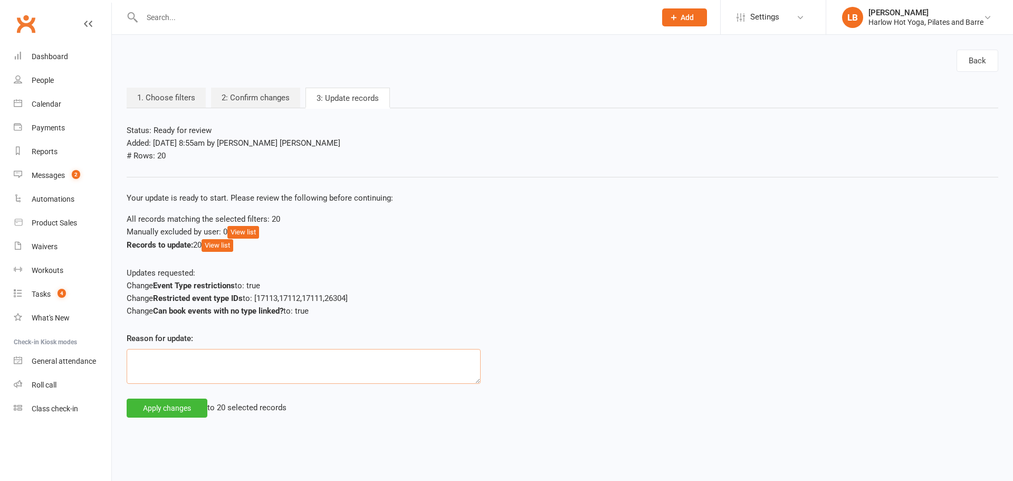
click at [232, 365] on textarea at bounding box center [304, 366] width 354 height 35
drag, startPoint x: 995, startPoint y: 23, endPoint x: 870, endPoint y: 18, distance: 125.6
click at [870, 18] on link "LB Lucy Bailey Harlow Hot Yoga, Pilates and Barre" at bounding box center [919, 17] width 155 height 21
copy div "Harlow Hot Yoga, Pilates and Barre"
click at [225, 353] on textarea "Requested by" at bounding box center [304, 366] width 354 height 35
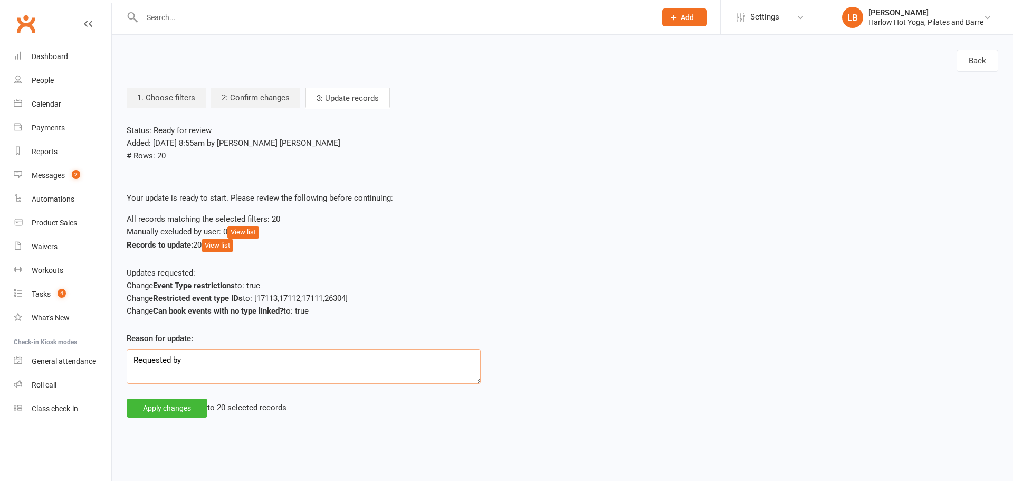
paste textarea "Harlow Hot Yoga, Pilates and Barre"
type textarea "Requested by Harlow Hot Yoga, Pilates and Barre"
click at [177, 420] on html "Prospect Member Non-attending contact Class / event Appointment Task Membership…" at bounding box center [506, 216] width 1013 height 432
click at [189, 409] on button "Apply changes" at bounding box center [167, 407] width 81 height 19
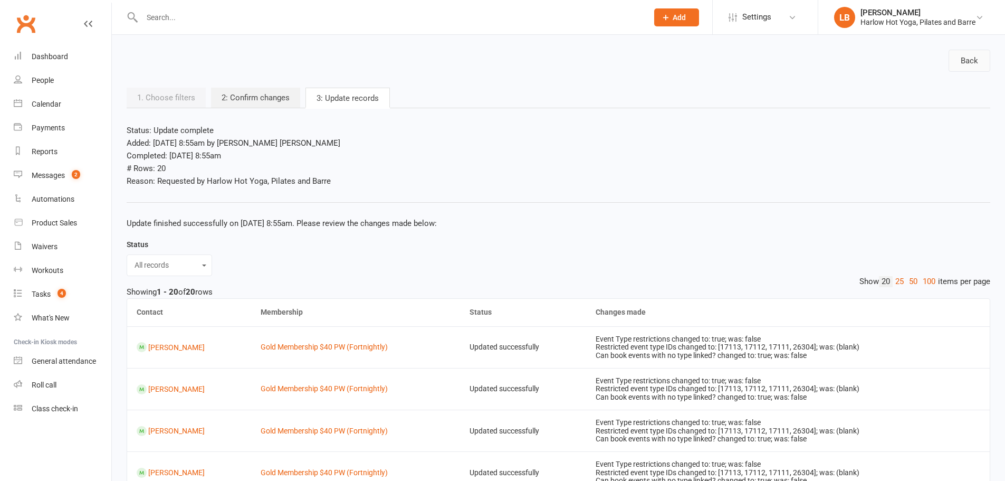
click at [949, 61] on link "Back" at bounding box center [969, 61] width 42 height 22
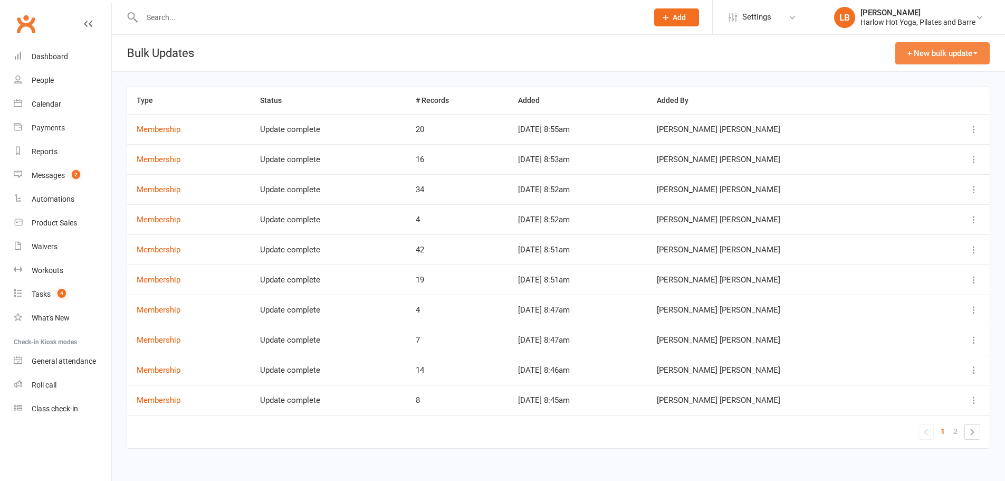
click at [949, 56] on button "+ New bulk update" at bounding box center [942, 53] width 94 height 22
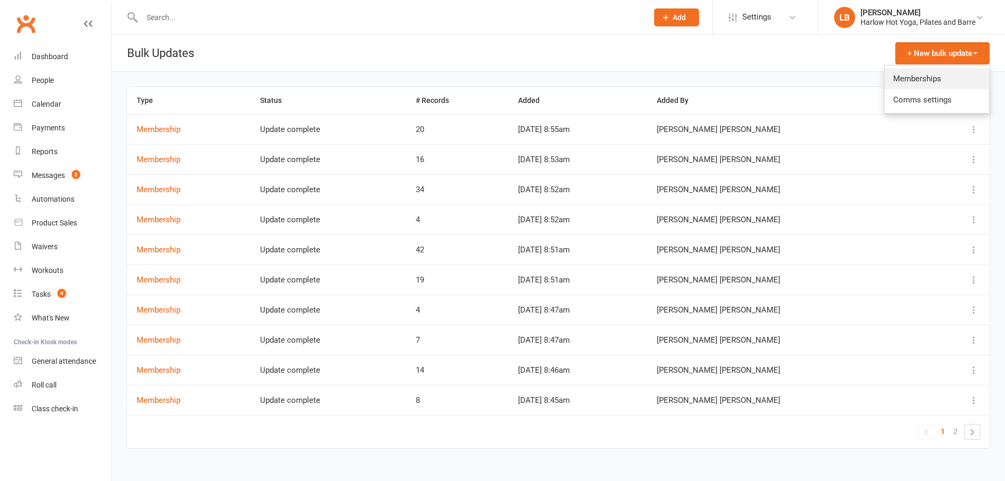
click at [915, 77] on link "Memberships" at bounding box center [937, 78] width 104 height 21
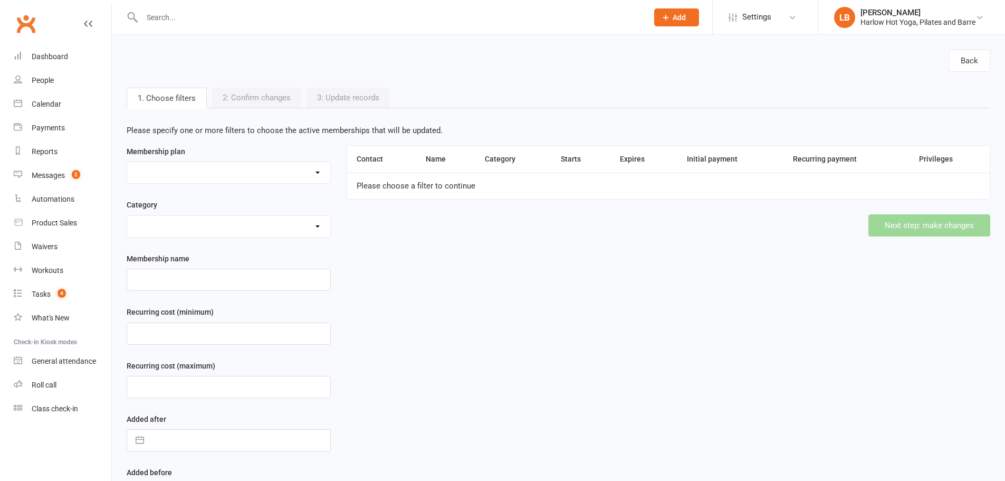
click at [216, 168] on select at bounding box center [228, 172] width 203 height 21
select select "45250"
click at [127, 162] on select "10 Class Pack $245 (Normally $350) 10 x Class Pass $300 10 x Class Pass $350 1 …" at bounding box center [228, 172] width 203 height 21
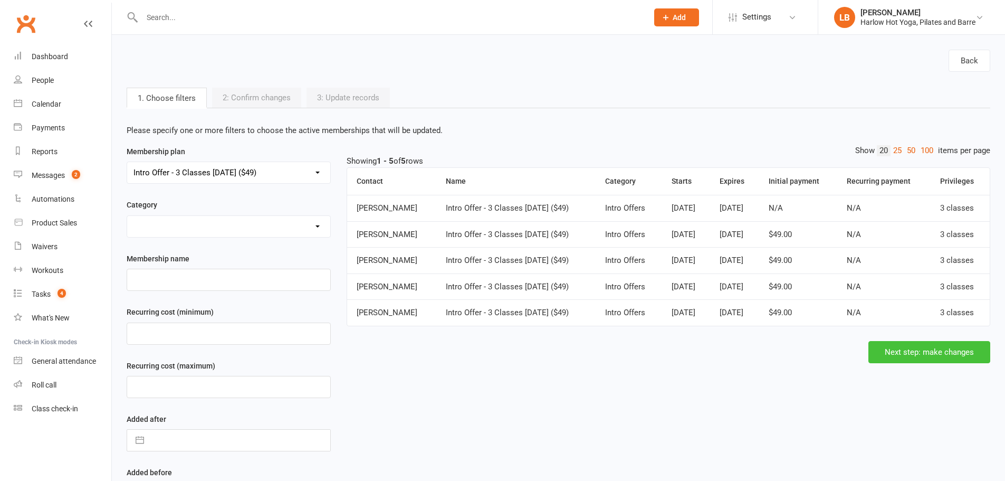
click at [926, 350] on button "Next step: make changes" at bounding box center [929, 352] width 122 height 22
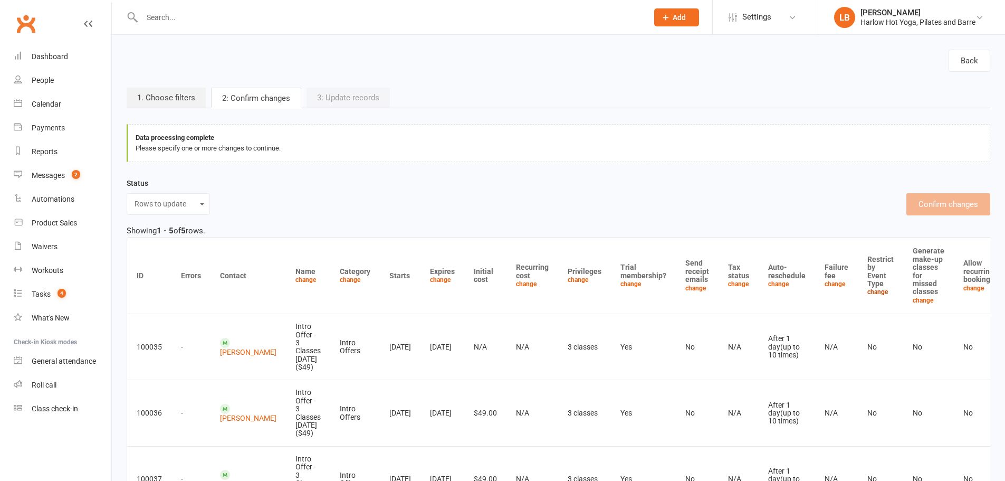
click at [867, 291] on link "change" at bounding box center [877, 291] width 21 height 7
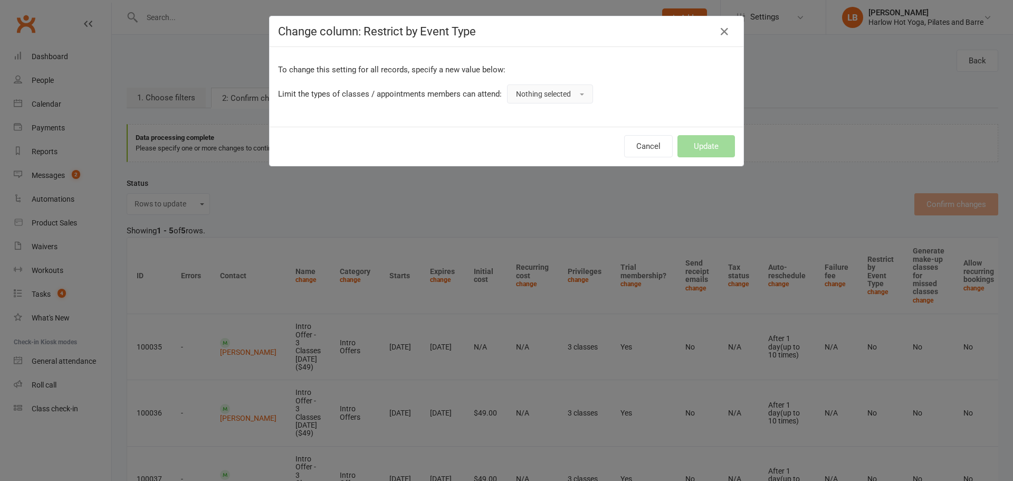
click at [541, 94] on span "Nothing selected" at bounding box center [543, 94] width 55 height 8
click at [539, 115] on link "Yes" at bounding box center [559, 117] width 104 height 21
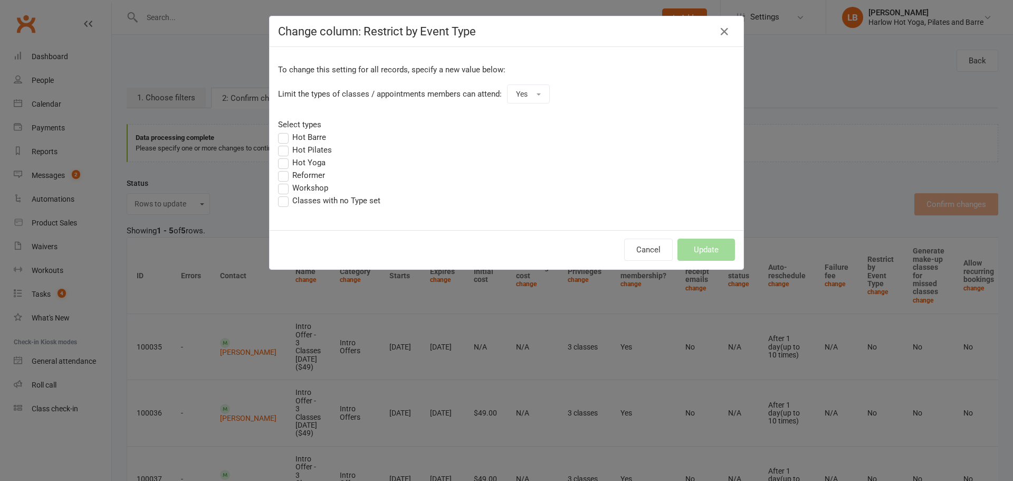
click at [300, 135] on label "Hot Barre" at bounding box center [302, 137] width 48 height 13
click at [285, 131] on input "Hot Barre" at bounding box center [281, 131] width 7 height 0
click at [302, 148] on label "Hot Pilates" at bounding box center [305, 149] width 54 height 13
click at [285, 143] on input "Hot Pilates" at bounding box center [281, 143] width 7 height 0
click at [307, 167] on label "Hot Yoga" at bounding box center [301, 162] width 47 height 13
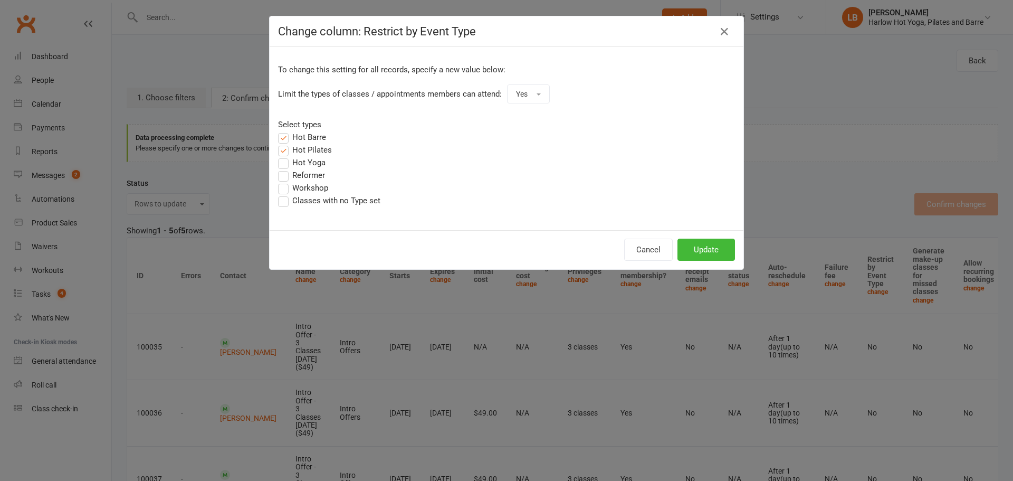
click at [285, 156] on input "Hot Yoga" at bounding box center [281, 156] width 7 height 0
click at [303, 186] on label "Workshop" at bounding box center [303, 187] width 50 height 13
click at [285, 181] on input "Workshop" at bounding box center [281, 181] width 7 height 0
click at [302, 199] on label "Classes with no Type set" at bounding box center [329, 200] width 102 height 13
click at [285, 194] on input "Classes with no Type set" at bounding box center [281, 194] width 7 height 0
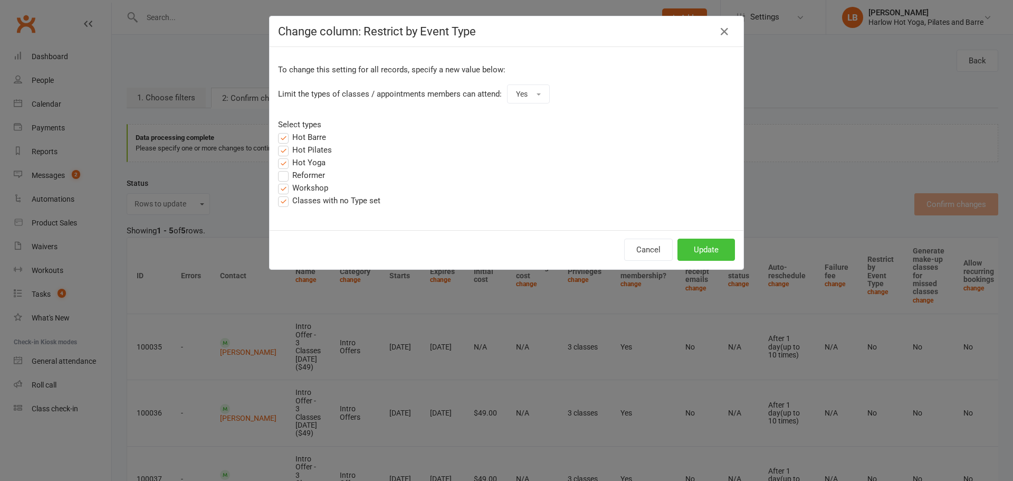
click at [706, 255] on button "Update" at bounding box center [705, 249] width 57 height 22
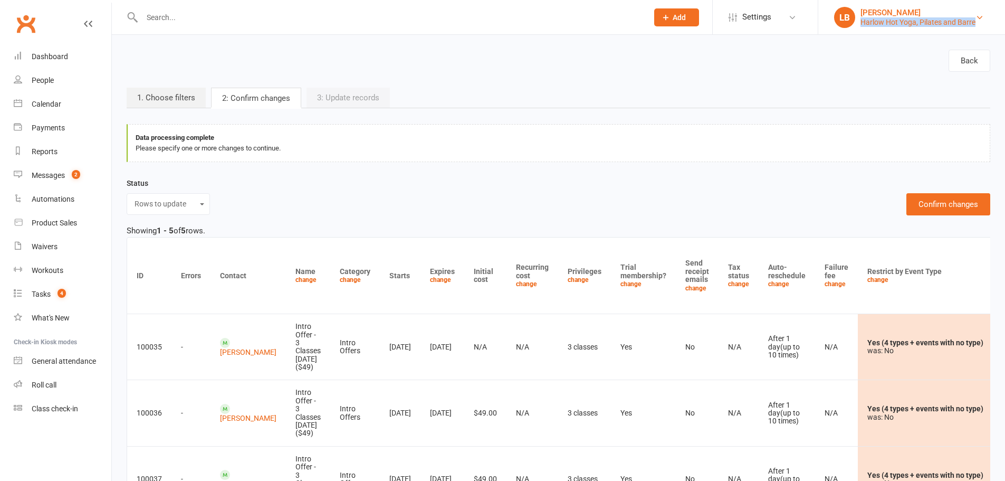
drag, startPoint x: 985, startPoint y: 25, endPoint x: 860, endPoint y: 25, distance: 125.0
click at [860, 25] on link "LB Lucy Bailey Harlow Hot Yoga, Pilates and Barre" at bounding box center [911, 17] width 155 height 21
copy div "Harlow Hot Yoga, Pilates and Barre"
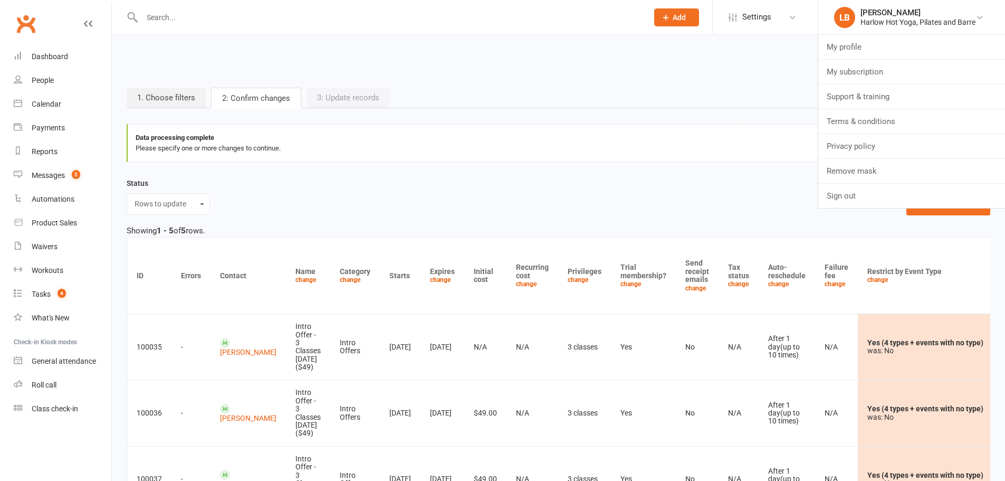
click at [859, 237] on div "Showing 1 - 5 of 5 rows." at bounding box center [558, 230] width 863 height 13
click at [956, 202] on button "Confirm changes" at bounding box center [948, 204] width 84 height 22
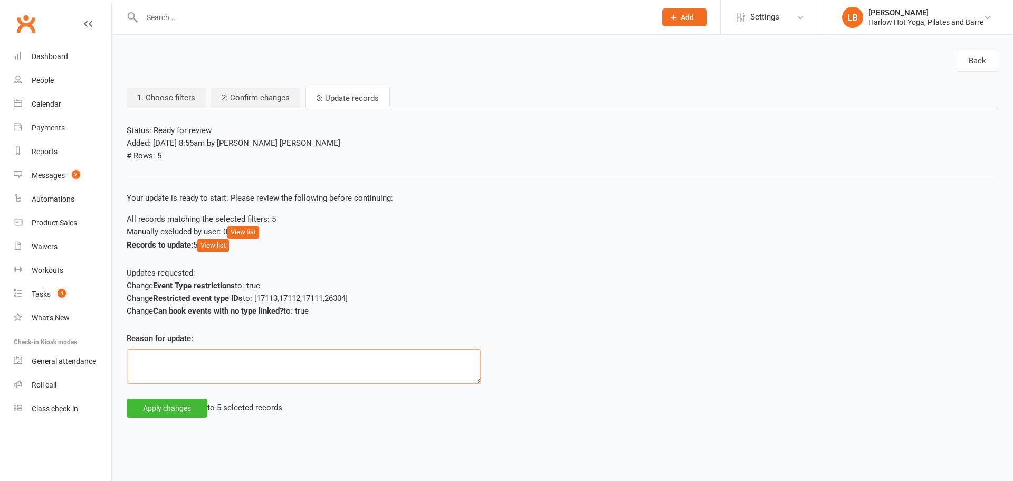
click at [280, 371] on textarea at bounding box center [304, 366] width 354 height 35
paste textarea "Harlow Hot Yoga, Pilates and Barre"
type textarea "Requested by Harlow Hot Yoga, Pilates and Barre"
click at [159, 405] on button "Apply changes" at bounding box center [167, 407] width 81 height 19
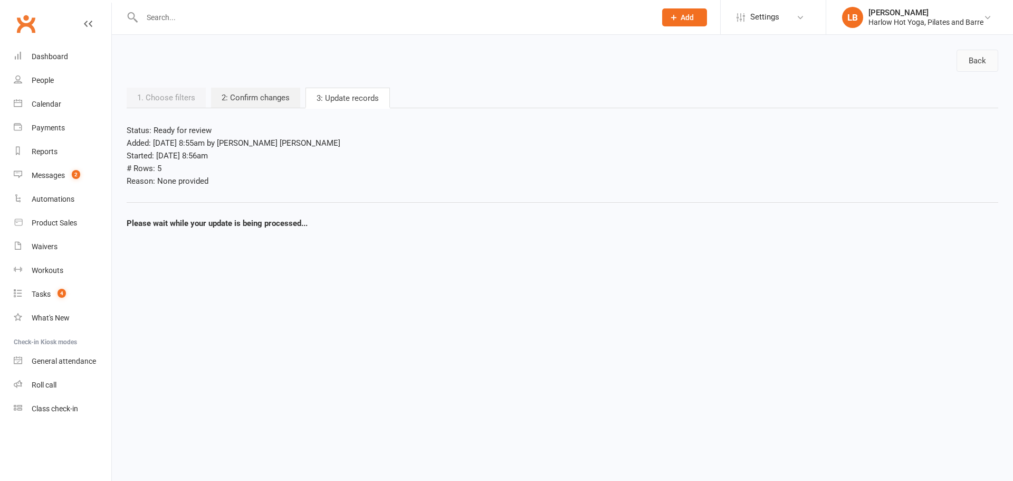
click at [960, 53] on link "Back" at bounding box center [977, 61] width 42 height 22
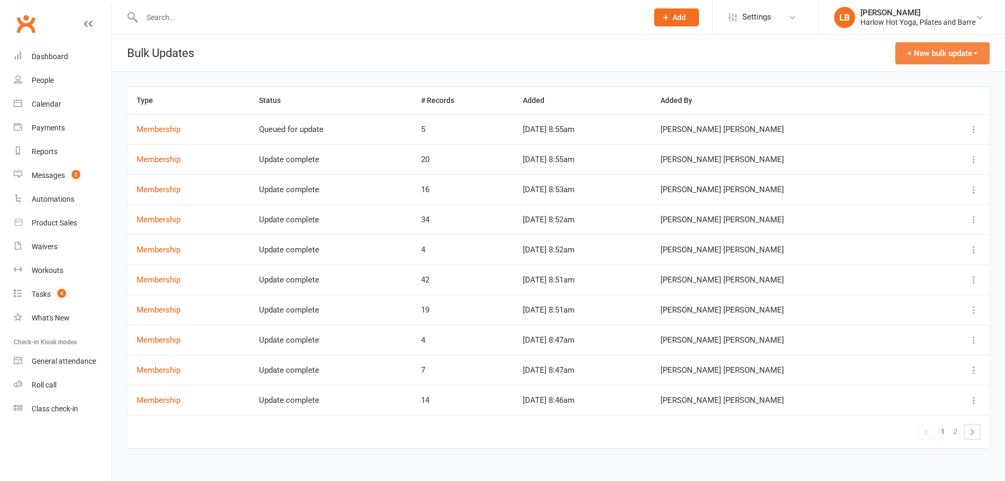
click at [958, 53] on button "+ New bulk update" at bounding box center [942, 53] width 94 height 22
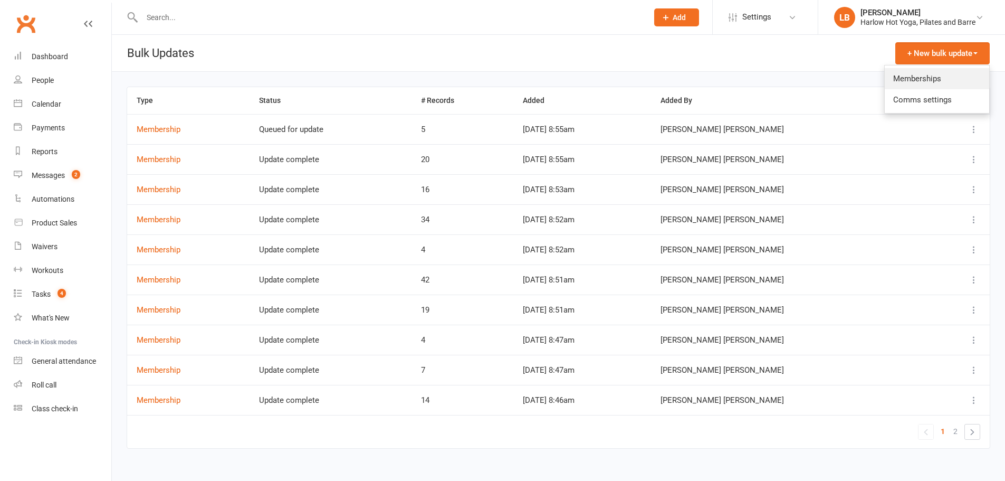
click at [916, 84] on link "Memberships" at bounding box center [937, 78] width 104 height 21
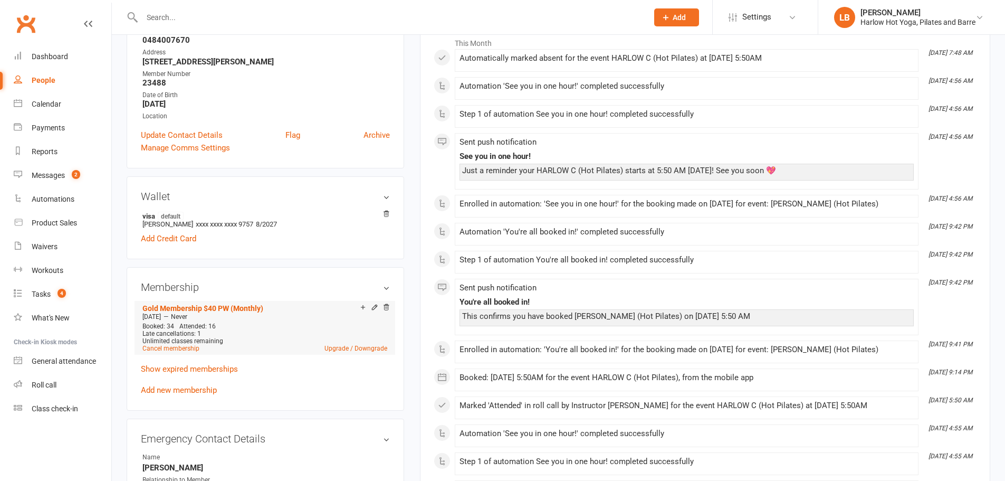
scroll to position [211, 0]
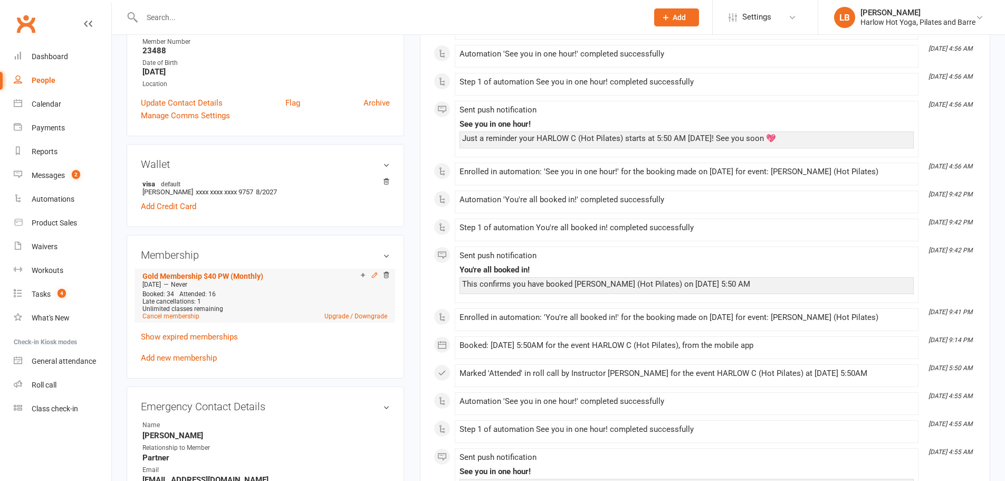
click at [373, 276] on icon at bounding box center [374, 274] width 5 height 5
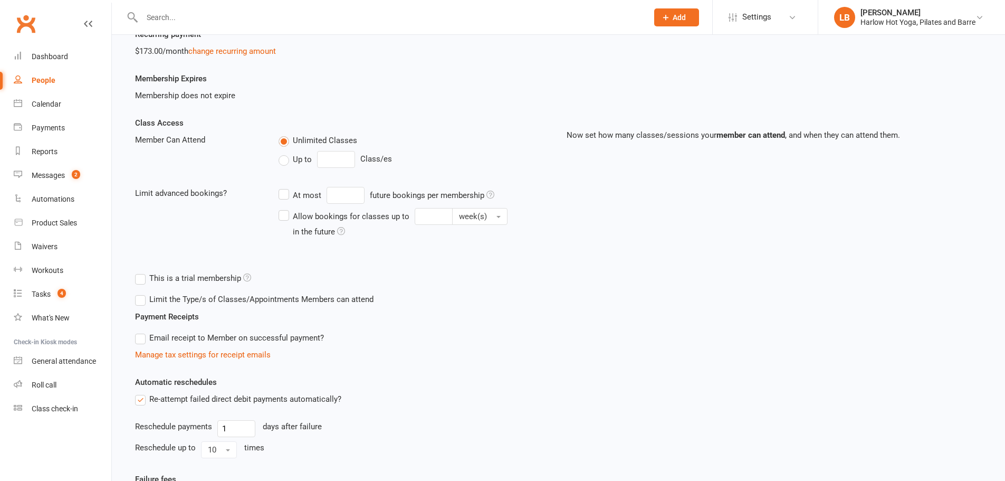
scroll to position [176, 0]
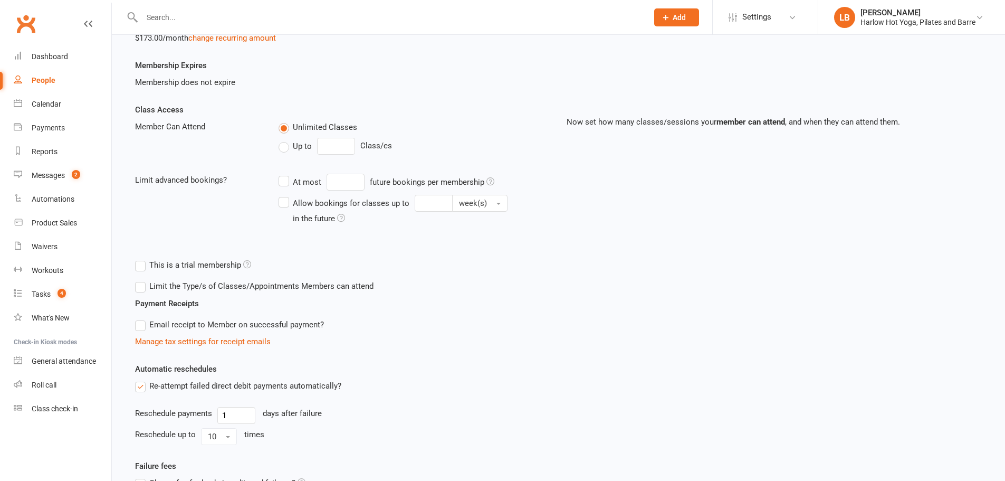
click at [160, 291] on label "Limit the Type/s of Classes/Appointments Members can attend" at bounding box center [254, 286] width 238 height 13
click at [142, 280] on input "Limit the Type/s of Classes/Appointments Members can attend" at bounding box center [138, 280] width 7 height 0
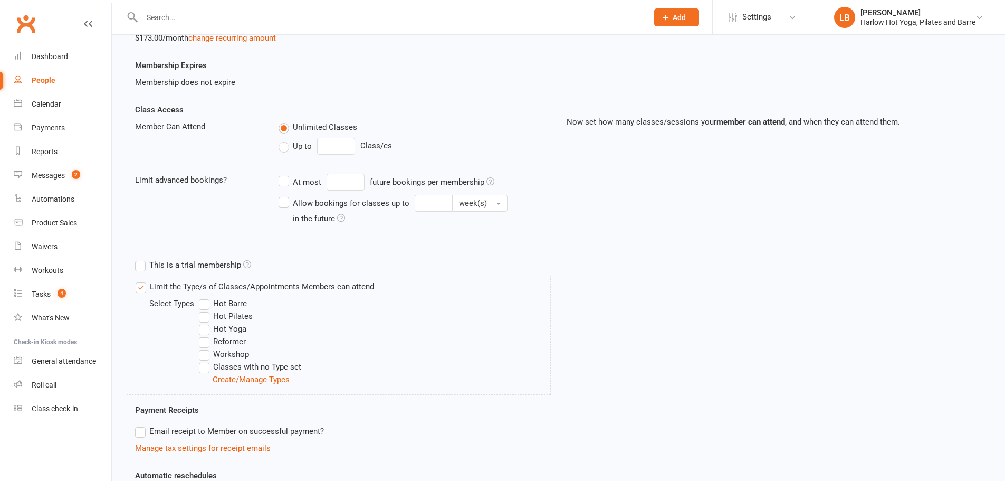
drag, startPoint x: 206, startPoint y: 305, endPoint x: 204, endPoint y: 319, distance: 14.4
click at [206, 305] on label "Hot Barre" at bounding box center [223, 303] width 48 height 13
click at [206, 297] on input "Hot Barre" at bounding box center [202, 297] width 7 height 0
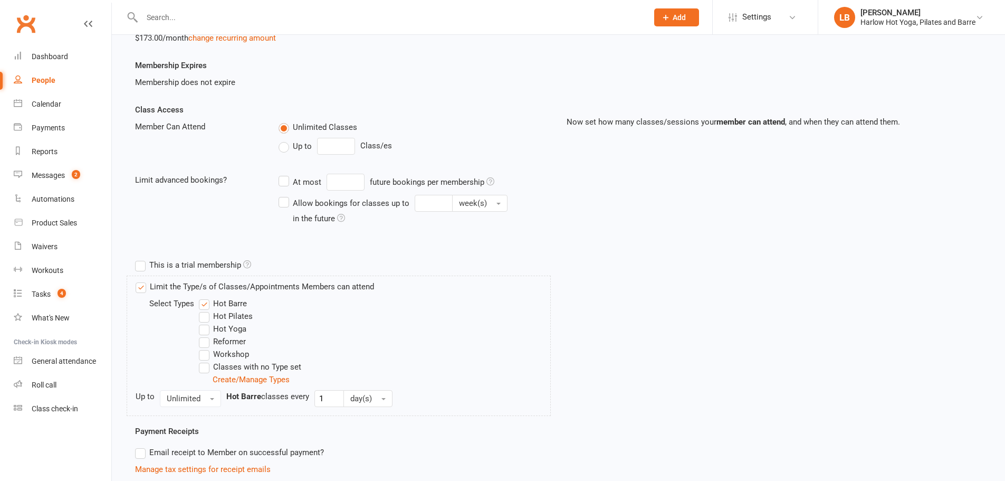
click at [204, 320] on label "Hot Pilates" at bounding box center [226, 316] width 54 height 13
click at [204, 310] on input "Hot Pilates" at bounding box center [202, 310] width 7 height 0
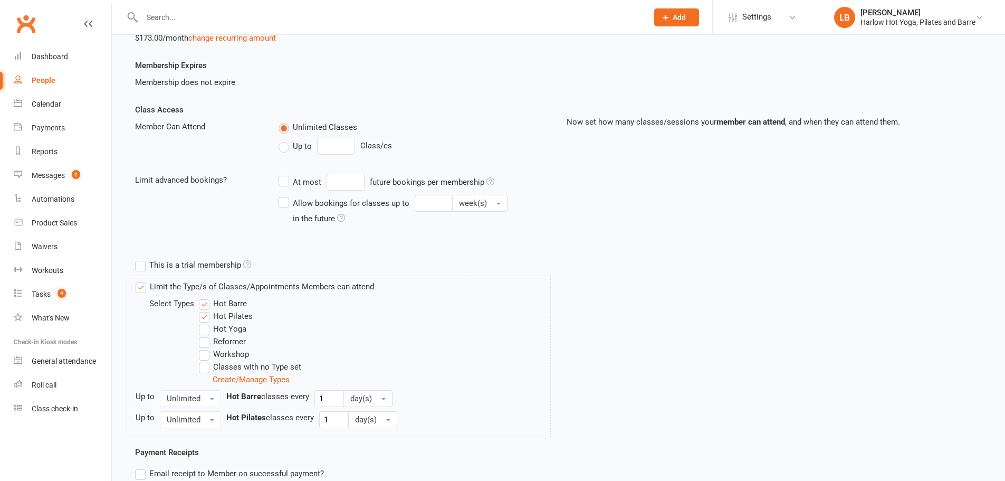
click at [205, 333] on label "Hot Yoga" at bounding box center [222, 328] width 47 height 13
click at [205, 322] on input "Hot Yoga" at bounding box center [202, 322] width 7 height 0
drag, startPoint x: 202, startPoint y: 352, endPoint x: 207, endPoint y: 366, distance: 14.2
click at [202, 353] on label "Workshop" at bounding box center [224, 354] width 50 height 13
click at [202, 348] on input "Workshop" at bounding box center [202, 348] width 7 height 0
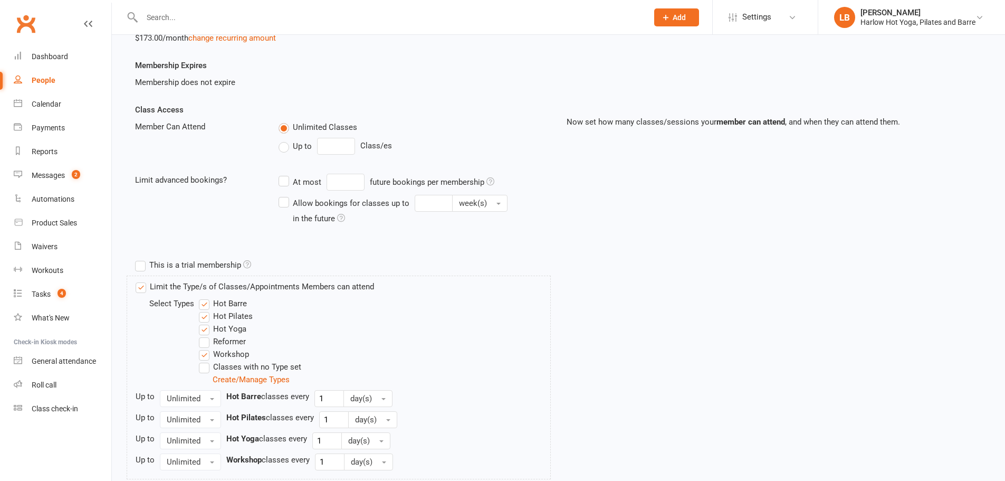
click at [207, 366] on label "Classes with no Type set" at bounding box center [250, 366] width 102 height 13
click at [206, 360] on input "Classes with no Type set" at bounding box center [202, 360] width 7 height 0
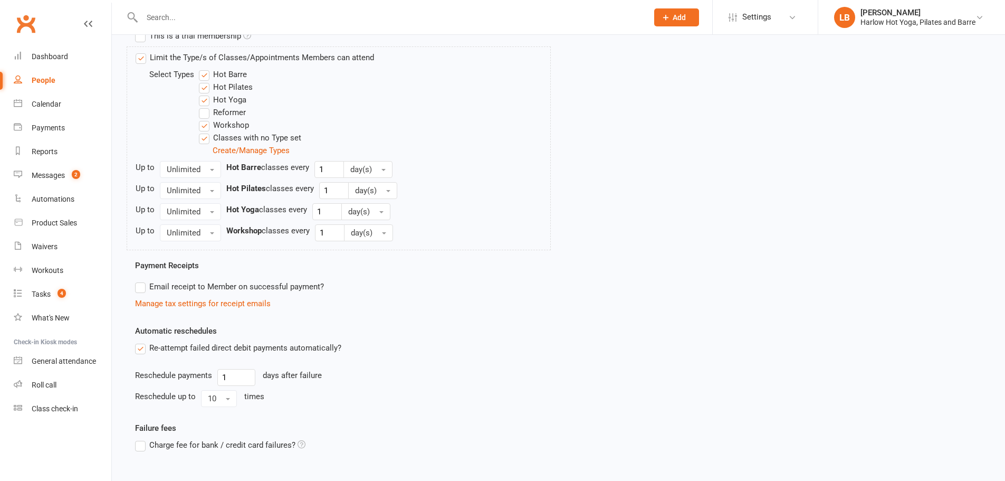
scroll to position [480, 0]
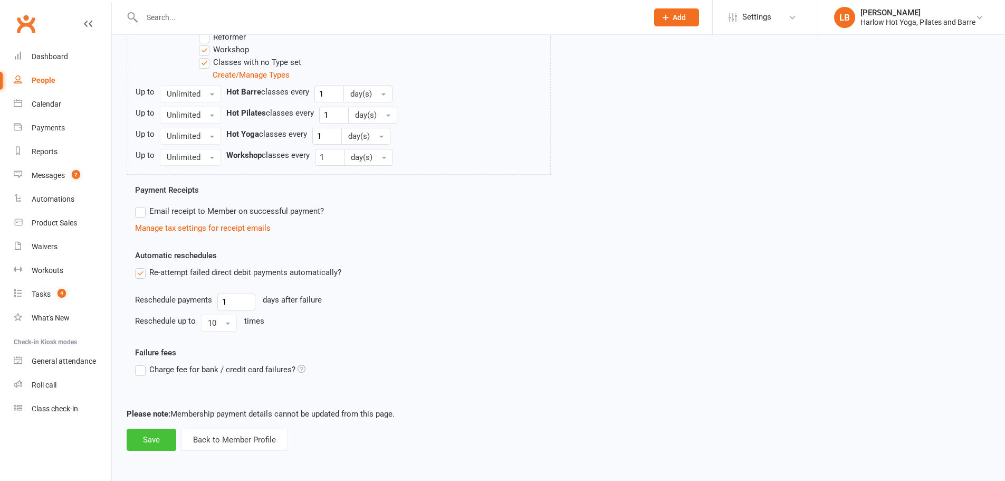
click at [161, 445] on button "Save" at bounding box center [152, 439] width 50 height 22
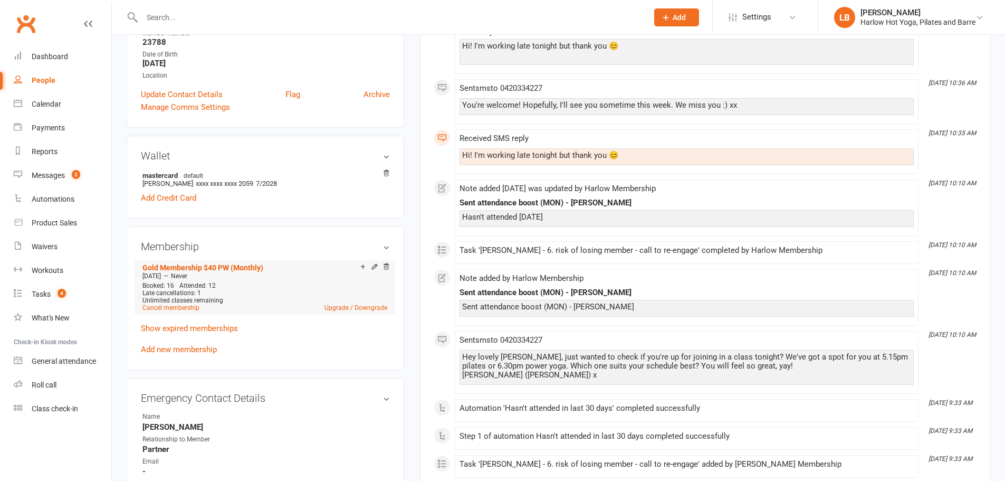
scroll to position [264, 0]
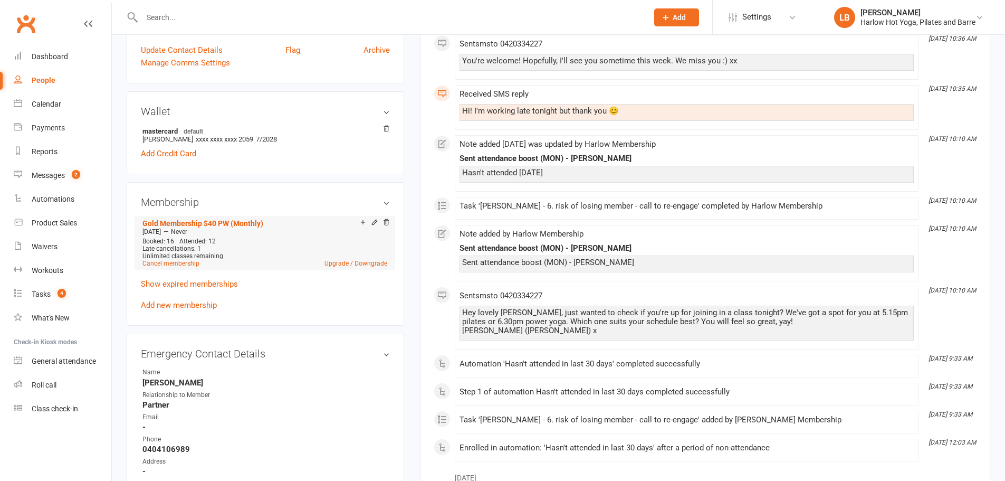
click at [372, 222] on div "Add make-up class" at bounding box center [399, 223] width 59 height 11
click at [375, 222] on icon at bounding box center [374, 221] width 7 height 7
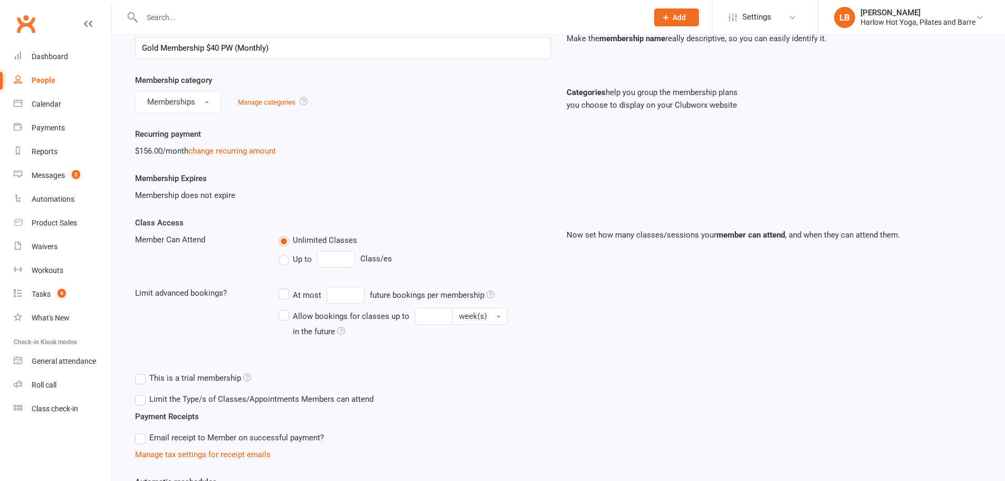
scroll to position [246, 0]
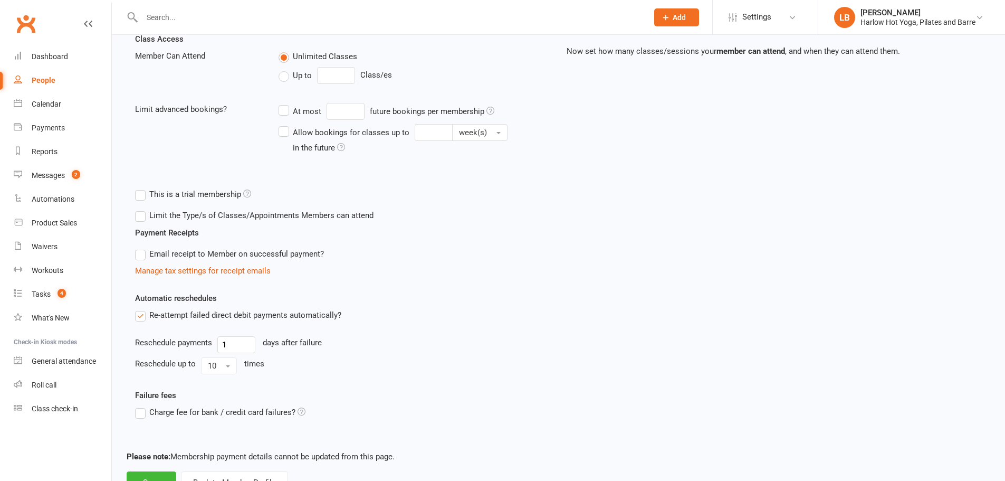
click at [172, 214] on label "Limit the Type/s of Classes/Appointments Members can attend" at bounding box center [254, 215] width 238 height 13
click at [142, 209] on input "Limit the Type/s of Classes/Appointments Members can attend" at bounding box center [138, 209] width 7 height 0
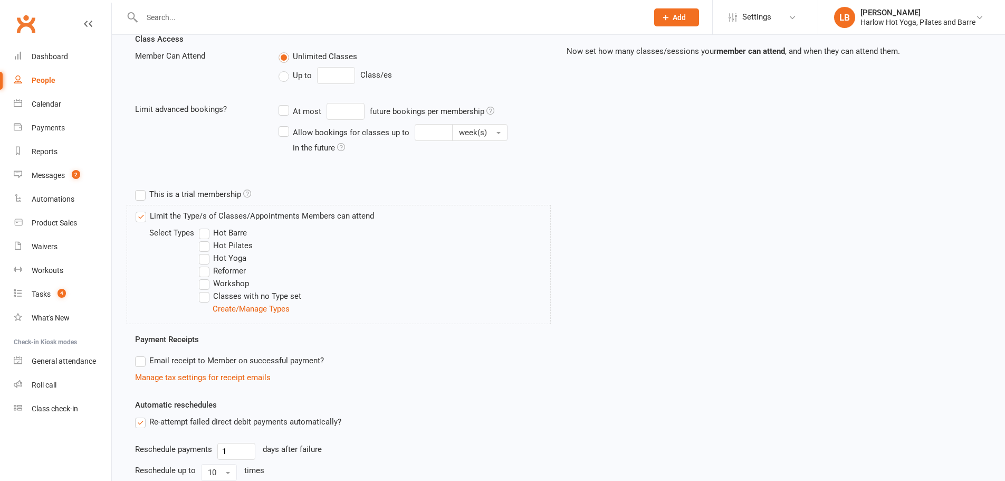
drag, startPoint x: 206, startPoint y: 234, endPoint x: 203, endPoint y: 247, distance: 14.1
click at [205, 234] on label "Hot Barre" at bounding box center [223, 232] width 48 height 13
click at [205, 226] on input "Hot Barre" at bounding box center [202, 226] width 7 height 0
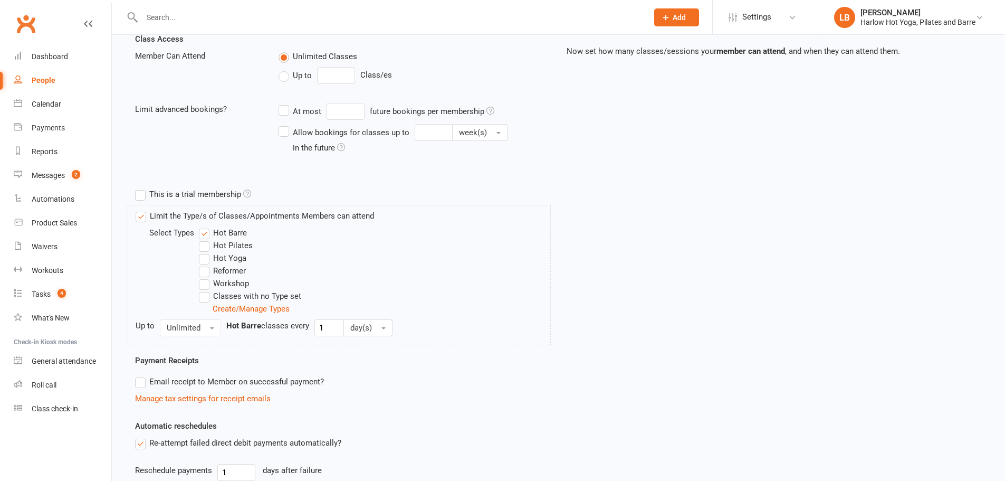
drag, startPoint x: 203, startPoint y: 247, endPoint x: 208, endPoint y: 263, distance: 16.2
click at [203, 248] on label "Hot Pilates" at bounding box center [226, 245] width 54 height 13
click at [203, 239] on input "Hot Pilates" at bounding box center [202, 239] width 7 height 0
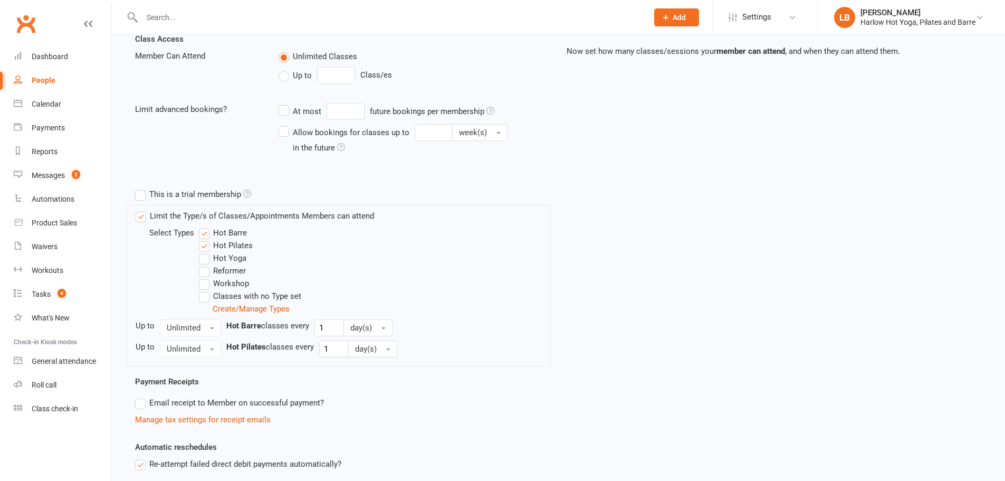
click at [208, 263] on label "Hot Yoga" at bounding box center [222, 258] width 47 height 13
click at [206, 252] on input "Hot Yoga" at bounding box center [202, 252] width 7 height 0
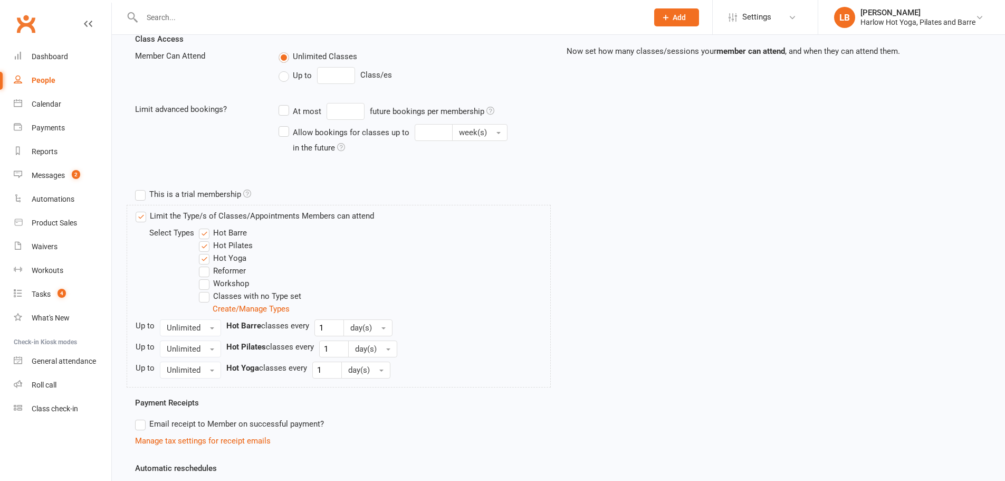
click at [206, 281] on label "Workshop" at bounding box center [224, 283] width 50 height 13
click at [206, 277] on input "Workshop" at bounding box center [202, 277] width 7 height 0
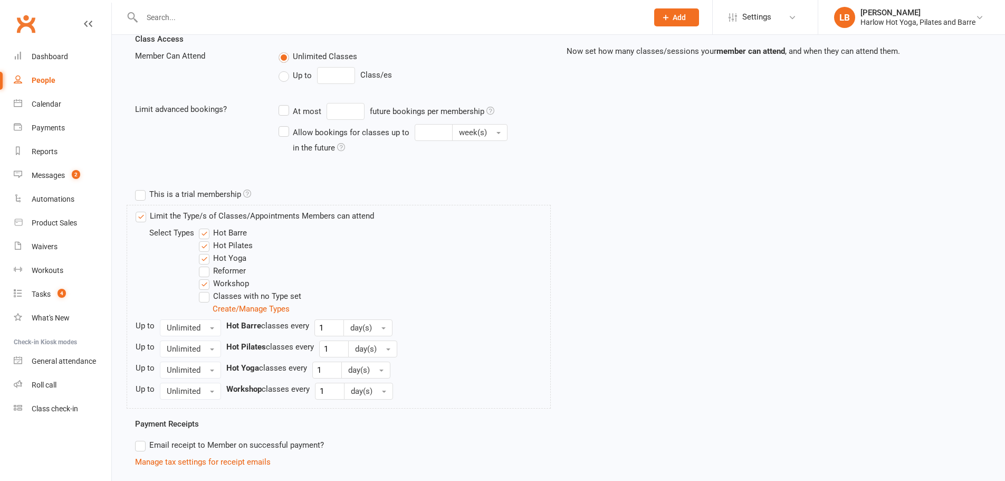
click at [204, 293] on label "Classes with no Type set" at bounding box center [250, 296] width 102 height 13
click at [204, 290] on input "Classes with no Type set" at bounding box center [202, 290] width 7 height 0
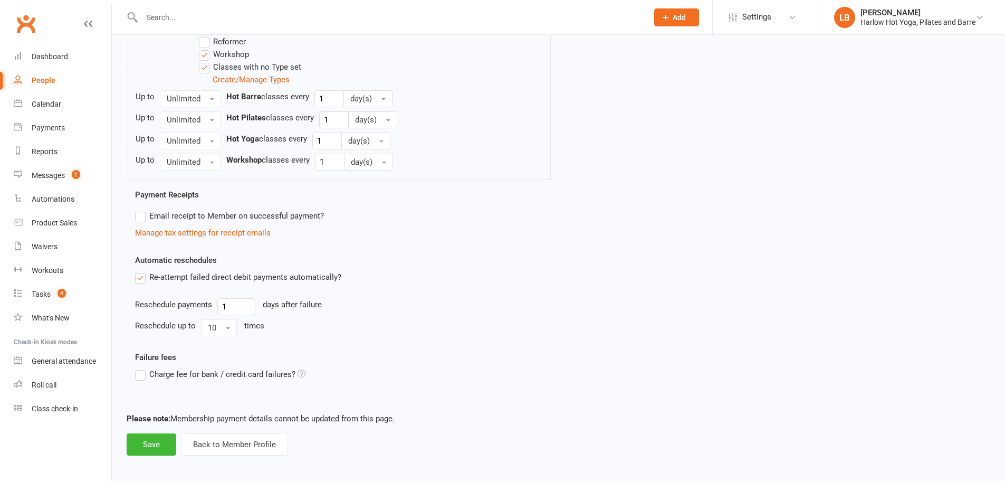
scroll to position [480, 0]
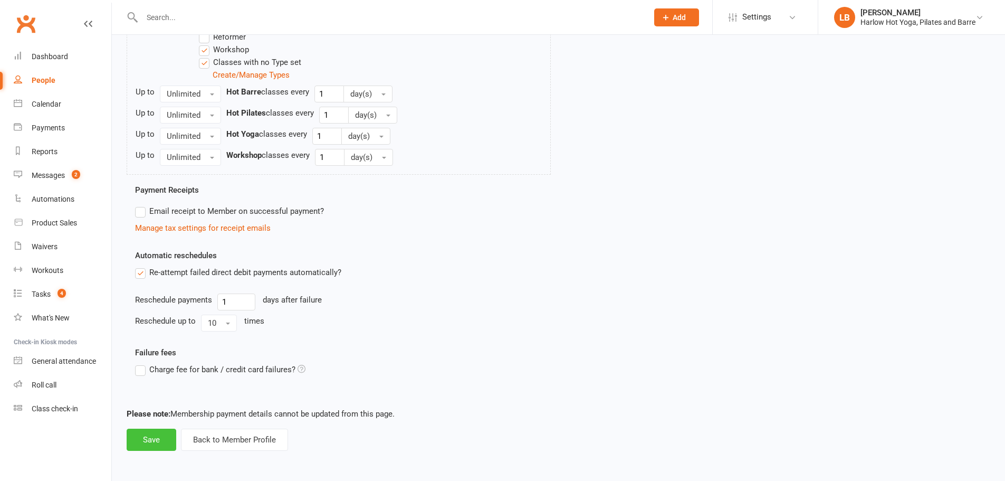
click at [153, 432] on button "Save" at bounding box center [152, 439] width 50 height 22
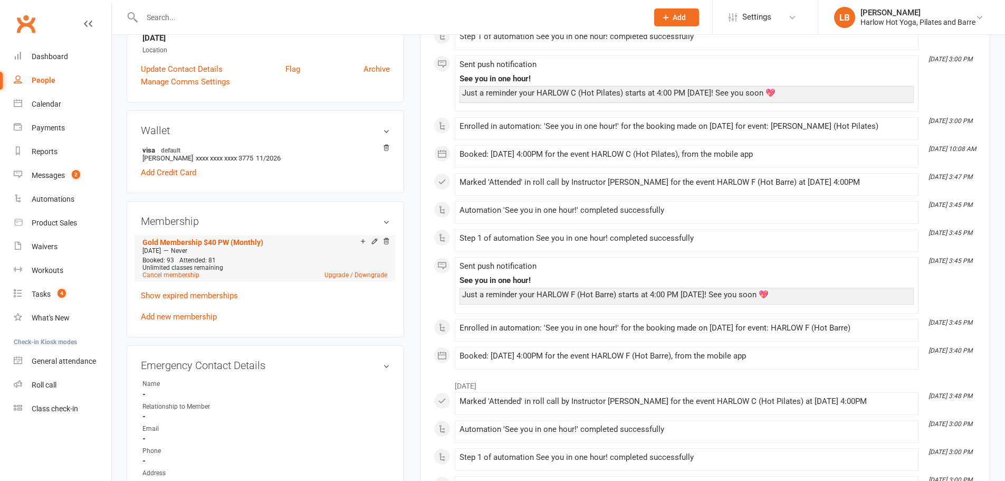
scroll to position [299, 0]
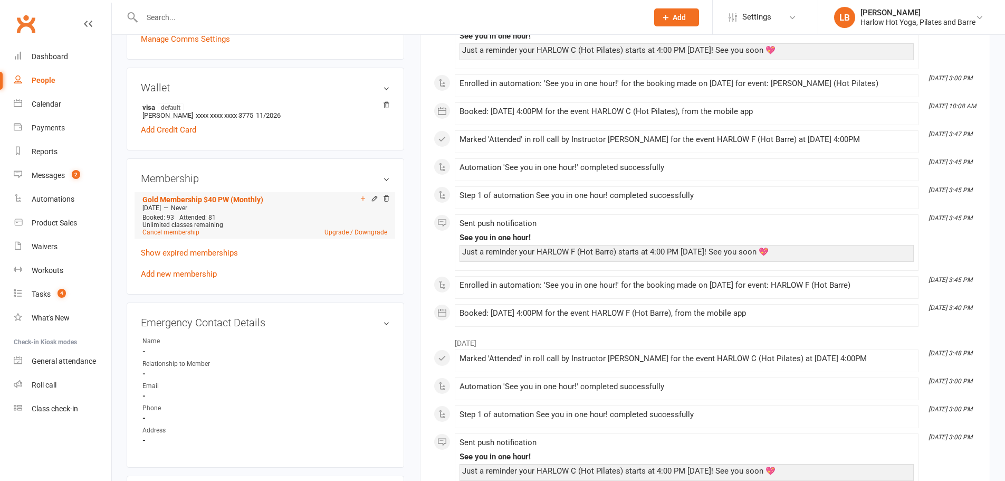
click at [376, 194] on div "Add make-up class" at bounding box center [399, 199] width 59 height 11
click at [373, 195] on icon at bounding box center [374, 198] width 7 height 7
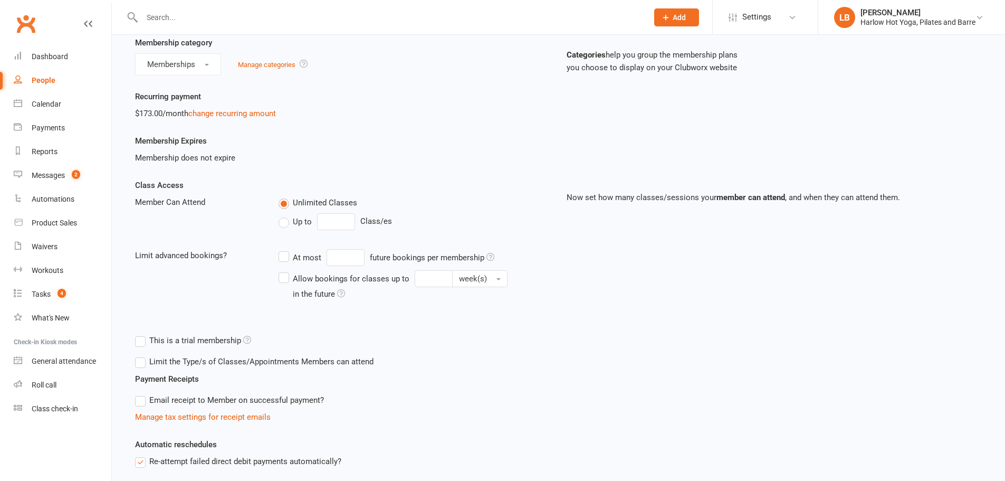
scroll to position [176, 0]
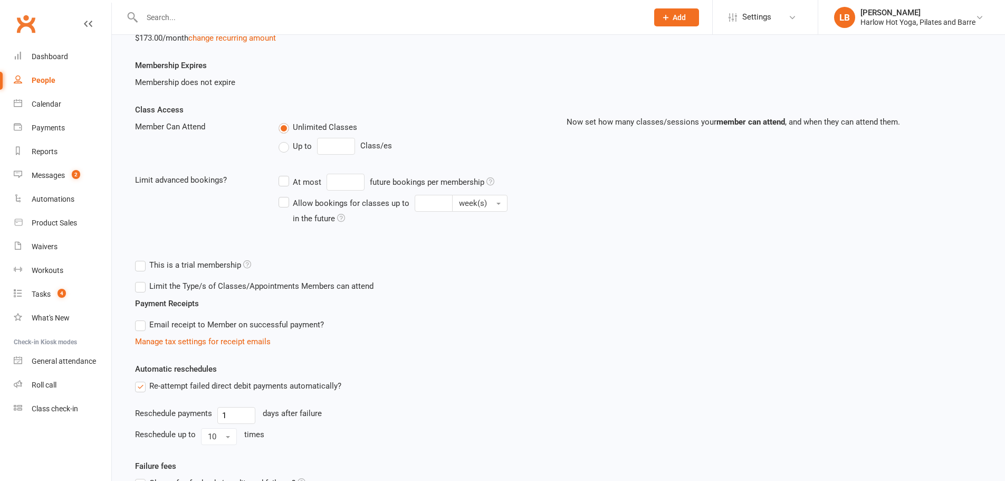
click at [167, 284] on label "Limit the Type/s of Classes/Appointments Members can attend" at bounding box center [254, 286] width 238 height 13
click at [142, 280] on input "Limit the Type/s of Classes/Appointments Members can attend" at bounding box center [138, 280] width 7 height 0
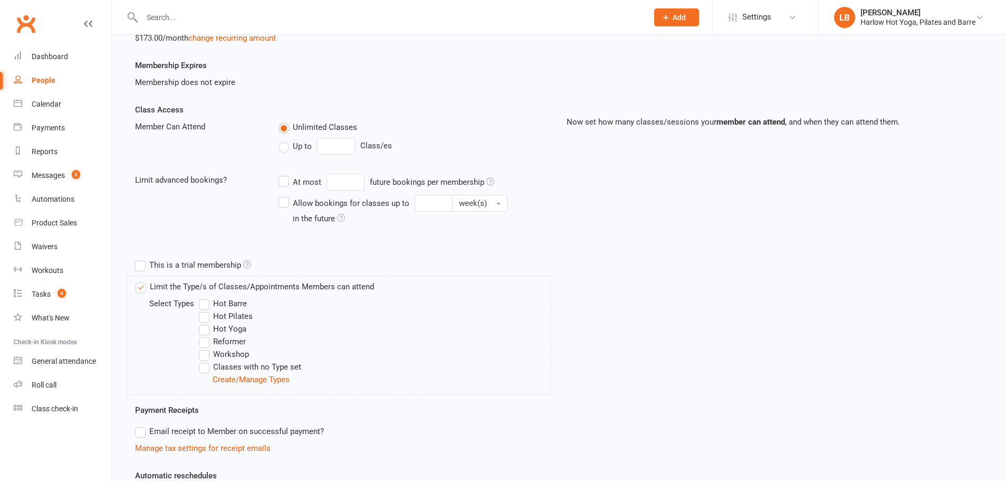
click at [202, 304] on label "Hot Barre" at bounding box center [223, 303] width 48 height 13
click at [202, 297] on input "Hot Barre" at bounding box center [202, 297] width 7 height 0
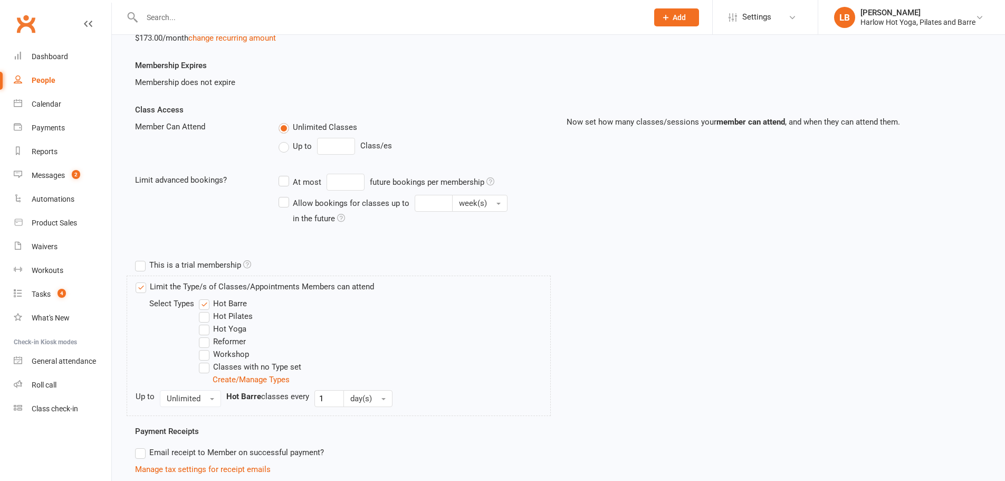
click at [206, 322] on label "Hot Yoga" at bounding box center [222, 328] width 47 height 13
click at [206, 322] on input "Hot Yoga" at bounding box center [202, 322] width 7 height 0
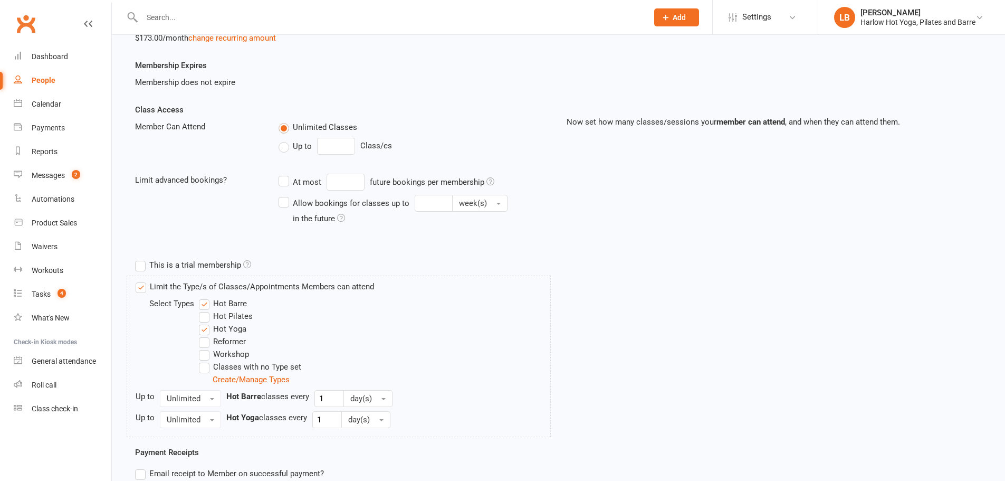
click at [206, 334] on label "Hot Yoga" at bounding box center [222, 328] width 47 height 13
click at [206, 322] on input "Hot Yoga" at bounding box center [202, 322] width 7 height 0
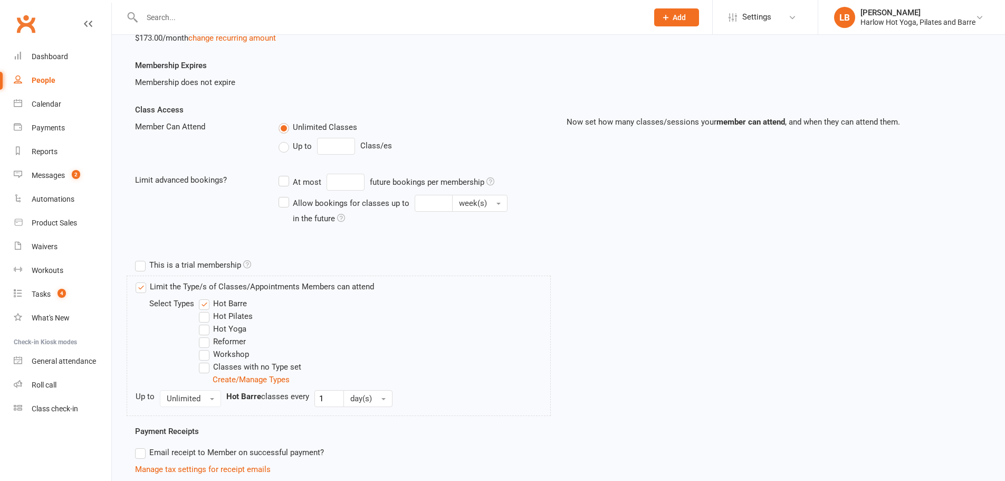
click at [206, 312] on label "Hot Pilates" at bounding box center [226, 316] width 54 height 13
click at [206, 310] on input "Hot Pilates" at bounding box center [202, 310] width 7 height 0
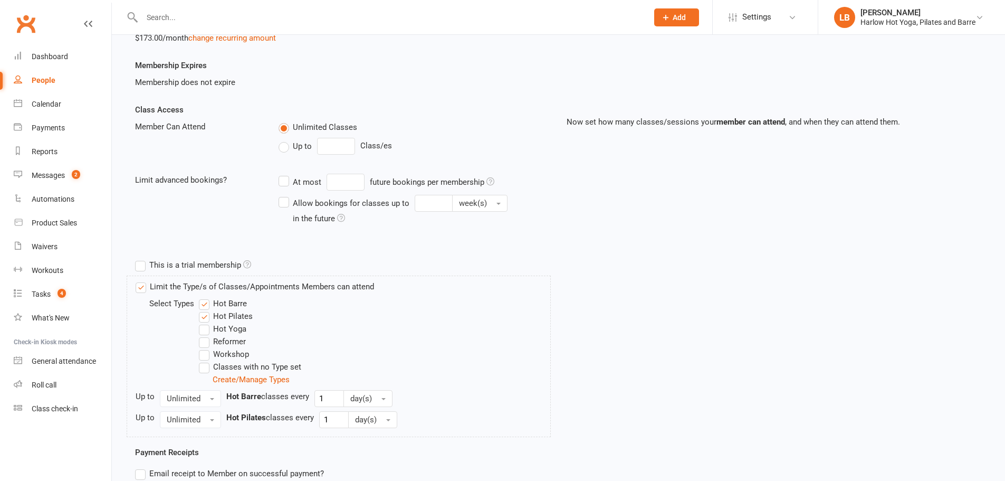
click at [206, 330] on label "Hot Yoga" at bounding box center [222, 328] width 47 height 13
click at [206, 322] on input "Hot Yoga" at bounding box center [202, 322] width 7 height 0
click at [201, 351] on label "Workshop" at bounding box center [224, 354] width 50 height 13
click at [201, 348] on input "Workshop" at bounding box center [202, 348] width 7 height 0
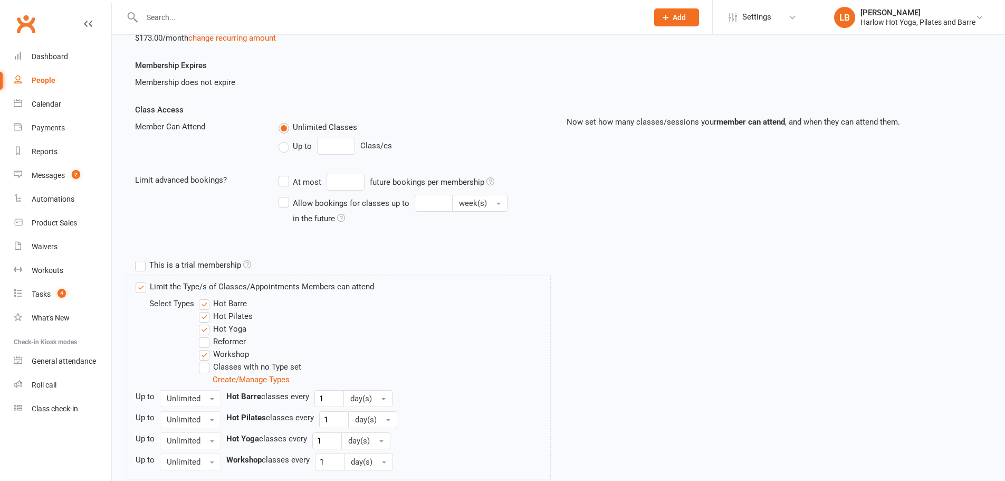
click at [205, 363] on label "Classes with no Type set" at bounding box center [250, 366] width 102 height 13
click at [205, 360] on input "Classes with no Type set" at bounding box center [202, 360] width 7 height 0
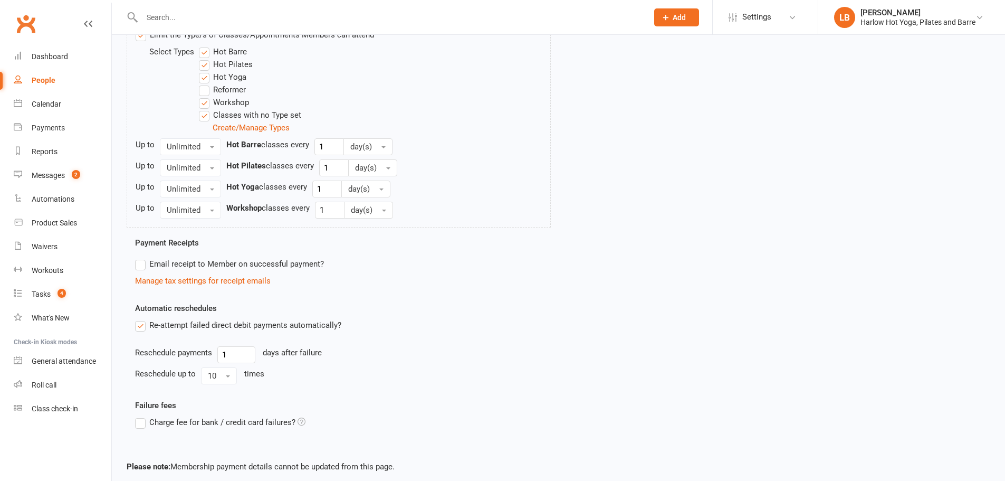
scroll to position [480, 0]
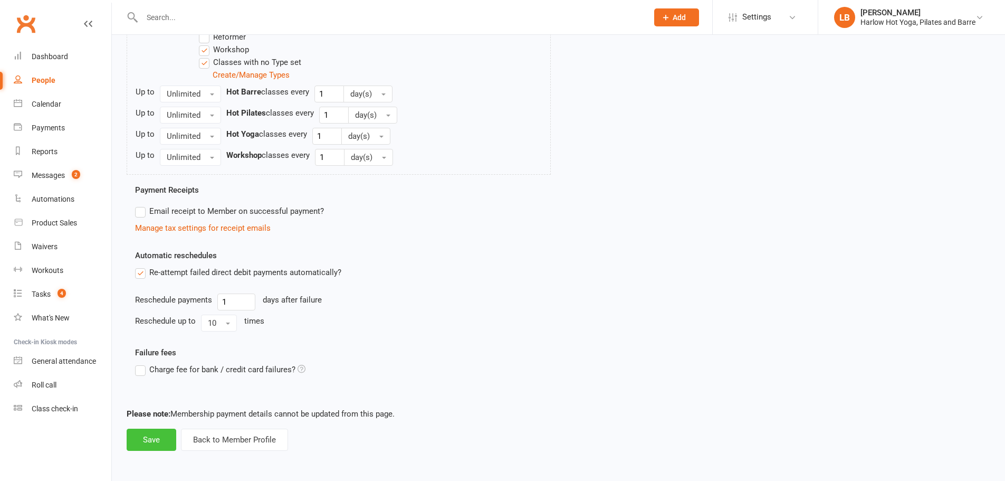
drag, startPoint x: 157, startPoint y: 438, endPoint x: 155, endPoint y: 337, distance: 101.3
click at [157, 437] on button "Save" at bounding box center [152, 439] width 50 height 22
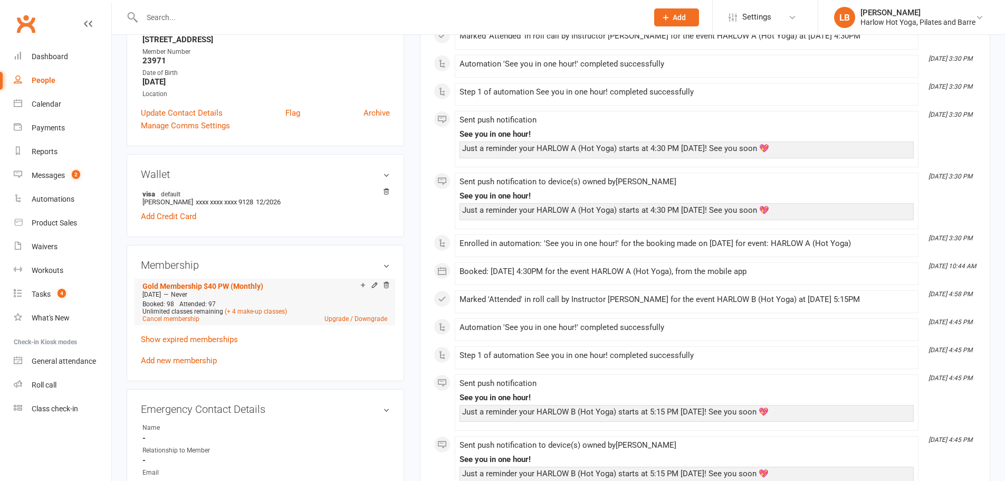
scroll to position [246, 0]
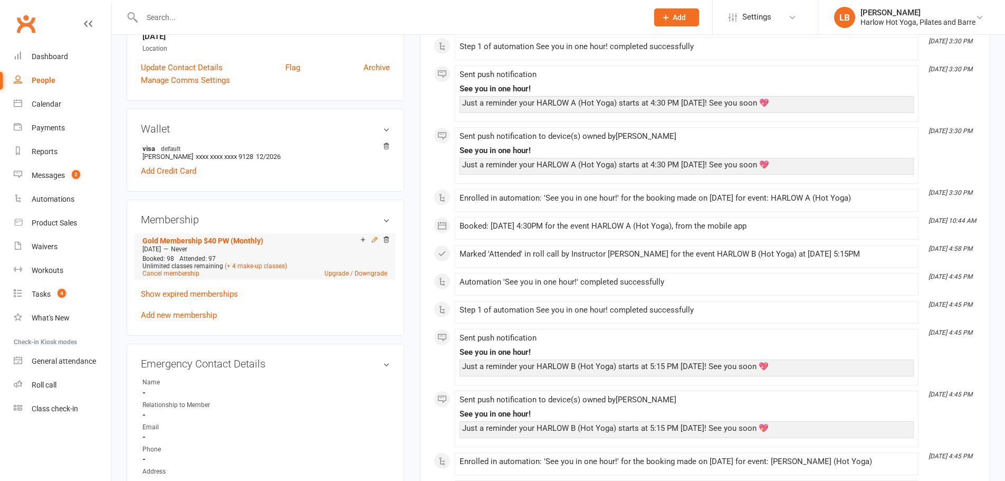
click at [375, 241] on icon at bounding box center [374, 239] width 7 height 7
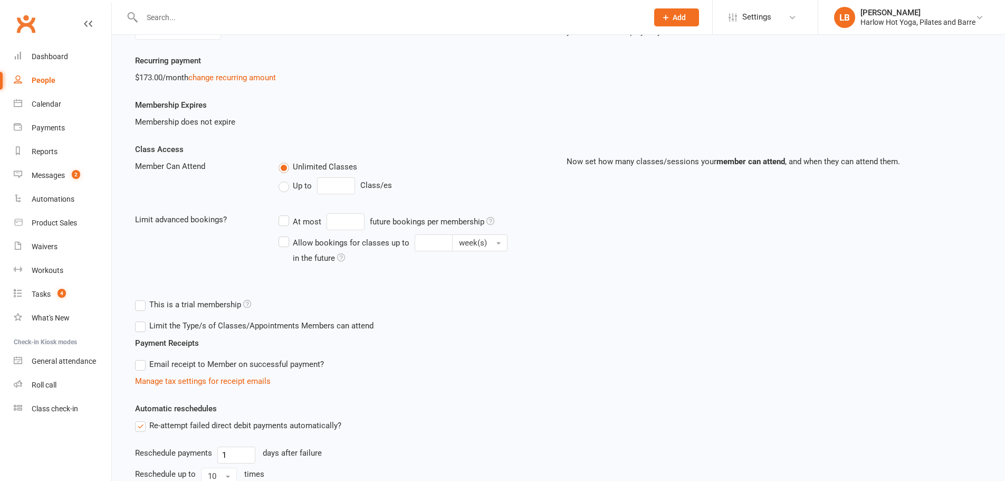
scroll to position [141, 0]
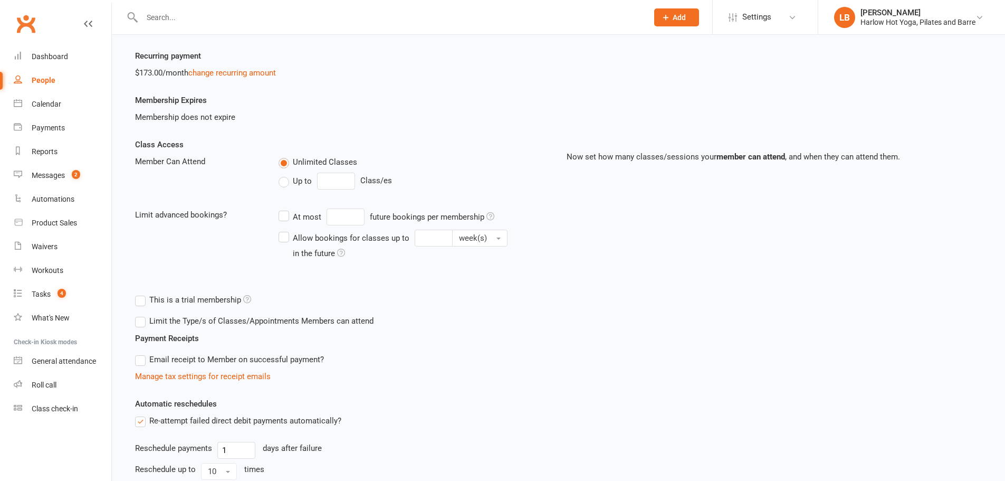
click at [150, 319] on label "Limit the Type/s of Classes/Appointments Members can attend" at bounding box center [254, 320] width 238 height 13
click at [142, 314] on input "Limit the Type/s of Classes/Appointments Members can attend" at bounding box center [138, 314] width 7 height 0
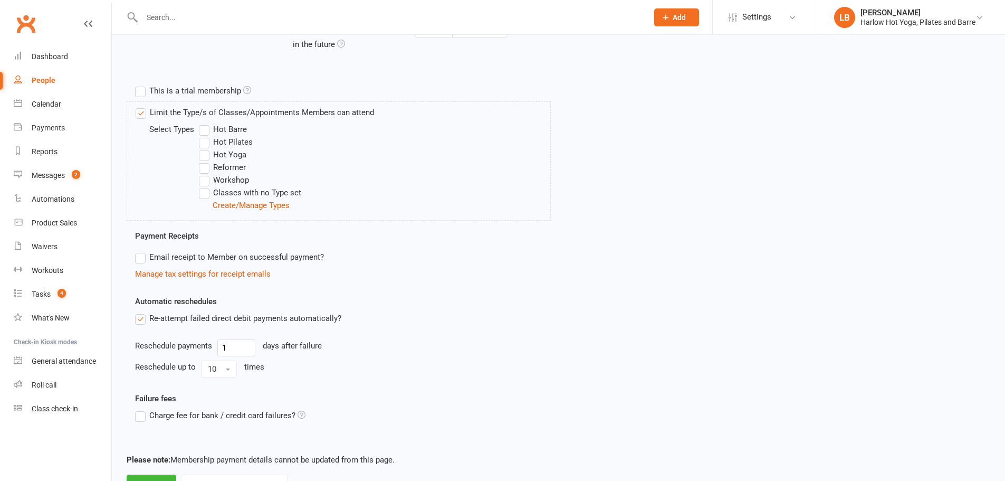
scroll to position [352, 0]
drag, startPoint x: 208, startPoint y: 131, endPoint x: 205, endPoint y: 141, distance: 10.9
click at [207, 133] on div "Select Types Hot Barre Hot Pilates Hot Yoga Reformer Workshop Classes with no T…" at bounding box center [343, 165] width 415 height 89
click at [205, 141] on label "Hot Pilates" at bounding box center [226, 139] width 54 height 13
click at [205, 133] on input "Hot Pilates" at bounding box center [202, 133] width 7 height 0
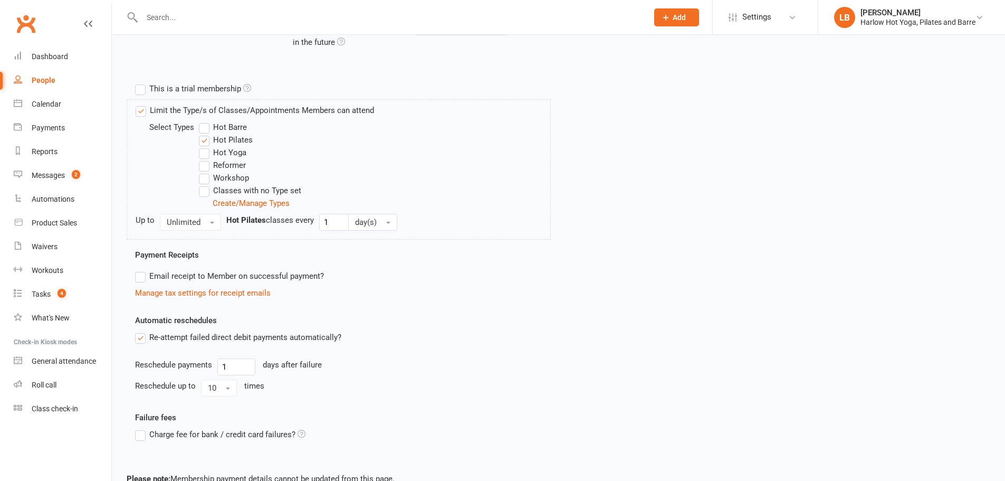
click at [204, 129] on label "Hot Barre" at bounding box center [223, 127] width 48 height 13
click at [204, 121] on input "Hot Barre" at bounding box center [202, 121] width 7 height 0
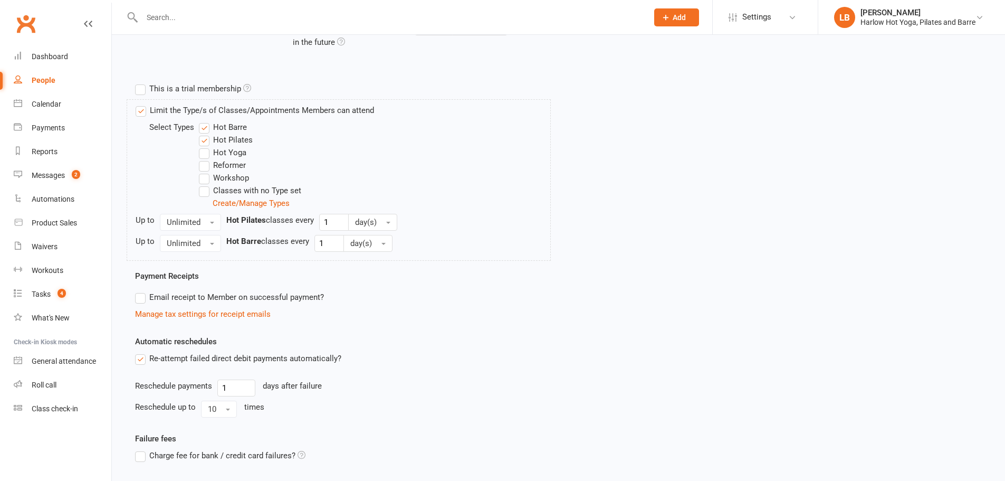
click at [204, 154] on label "Hot Yoga" at bounding box center [222, 152] width 47 height 13
click at [204, 146] on input "Hot Yoga" at bounding box center [202, 146] width 7 height 0
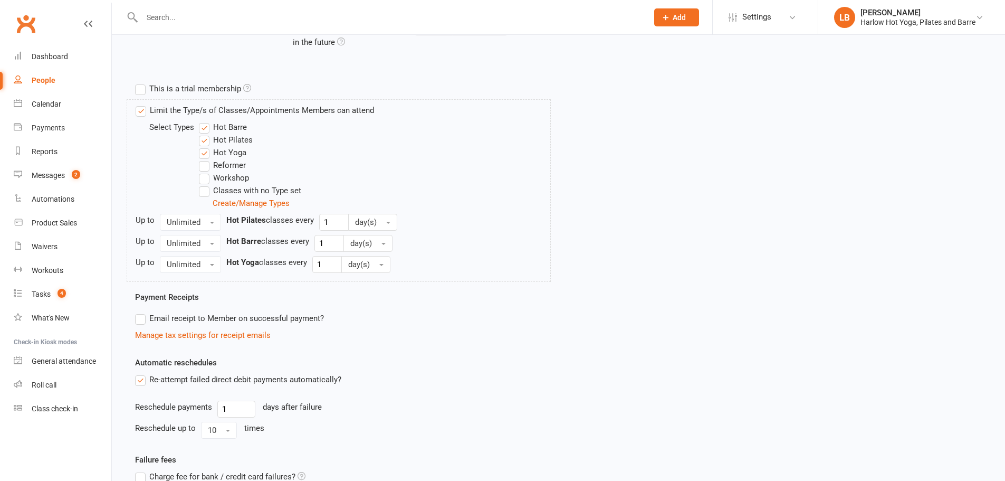
click at [205, 176] on label "Workshop" at bounding box center [224, 177] width 50 height 13
click at [205, 171] on input "Workshop" at bounding box center [202, 171] width 7 height 0
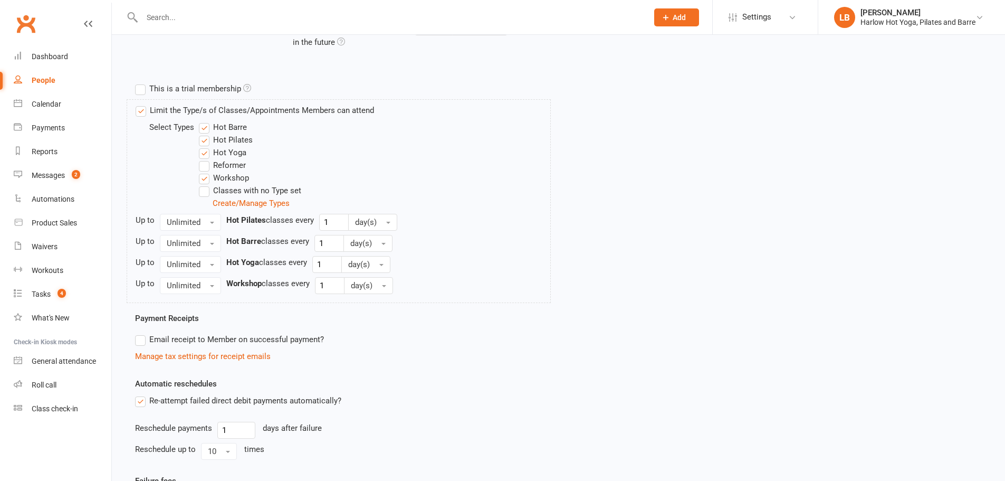
click at [205, 194] on label "Classes with no Type set" at bounding box center [250, 190] width 102 height 13
click at [205, 184] on input "Classes with no Type set" at bounding box center [202, 184] width 7 height 0
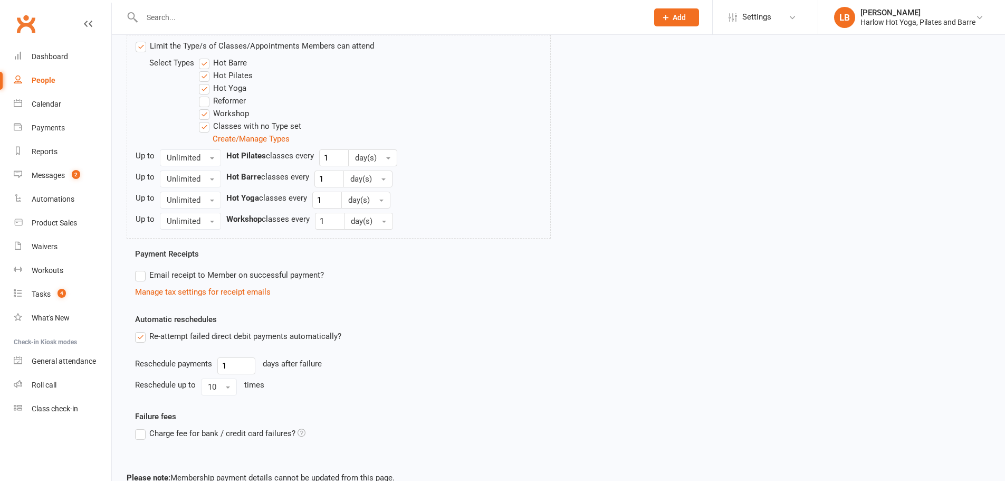
scroll to position [480, 0]
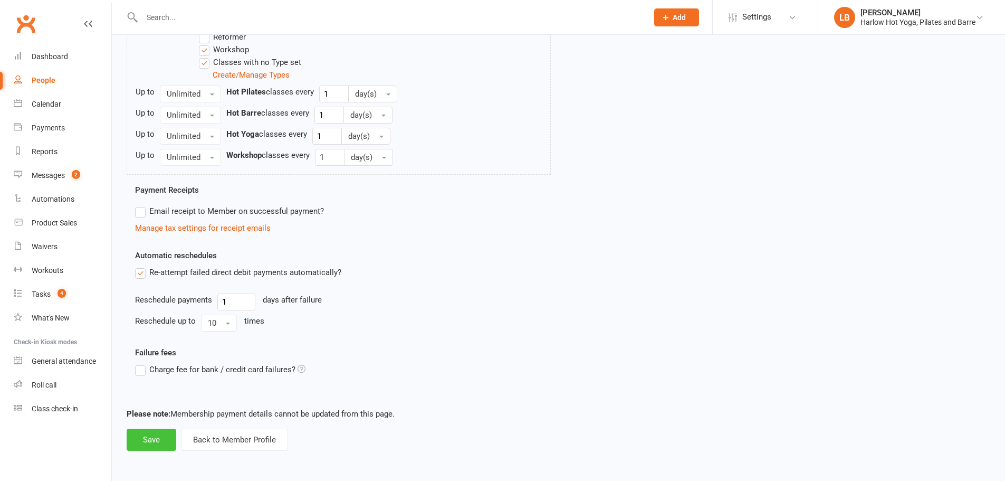
click at [164, 445] on button "Save" at bounding box center [152, 439] width 50 height 22
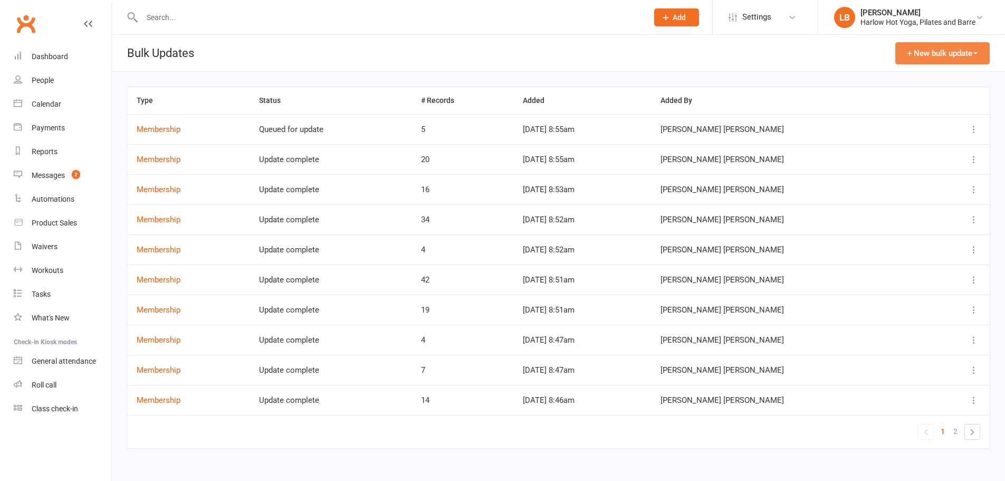
click at [954, 54] on button "+ New bulk update" at bounding box center [942, 53] width 94 height 22
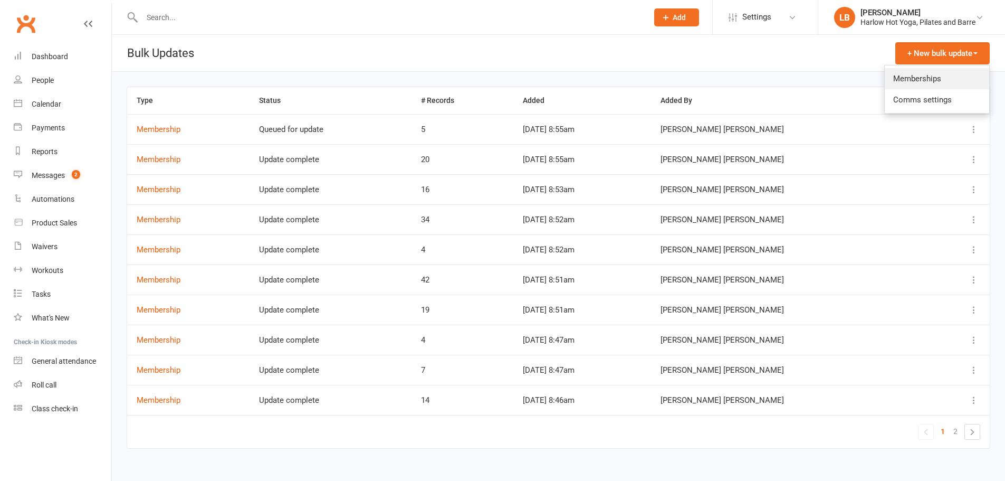
click at [906, 75] on link "Memberships" at bounding box center [937, 78] width 104 height 21
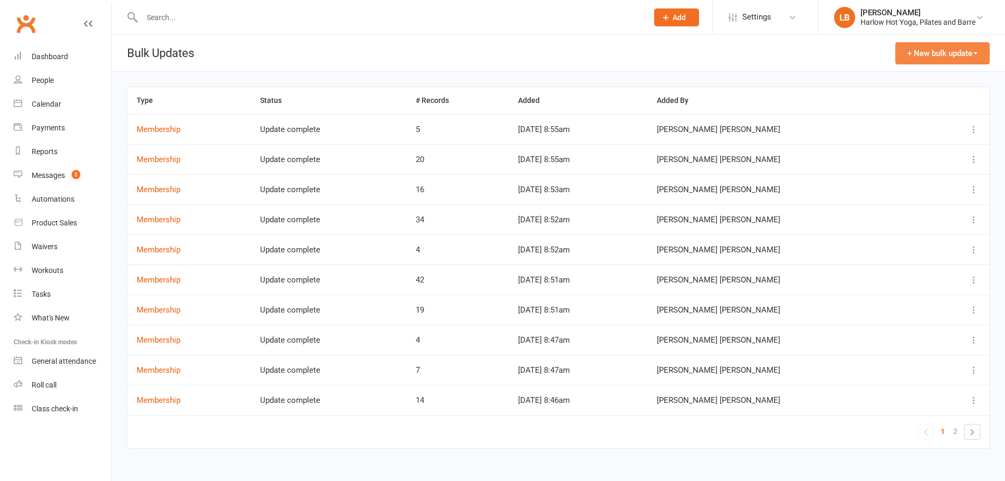
click at [942, 59] on button "+ New bulk update" at bounding box center [942, 53] width 94 height 22
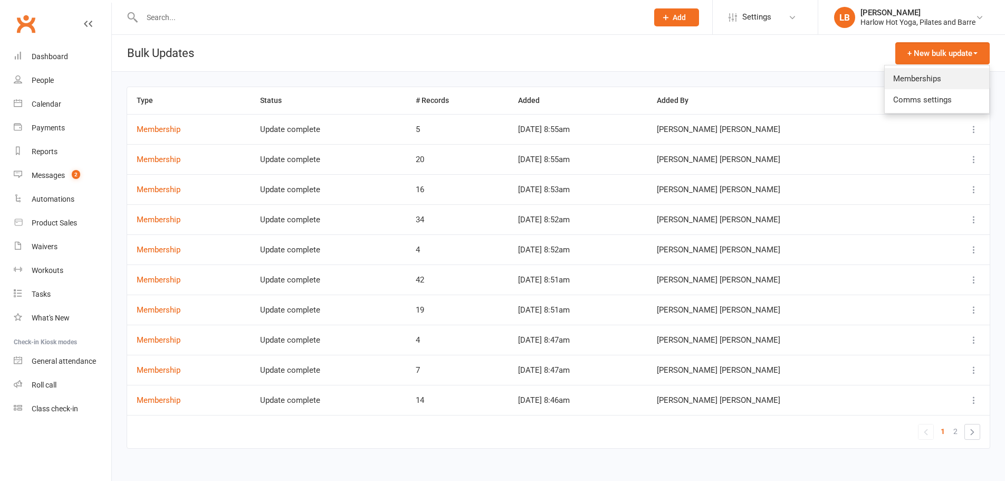
click at [911, 84] on link "Memberships" at bounding box center [937, 78] width 104 height 21
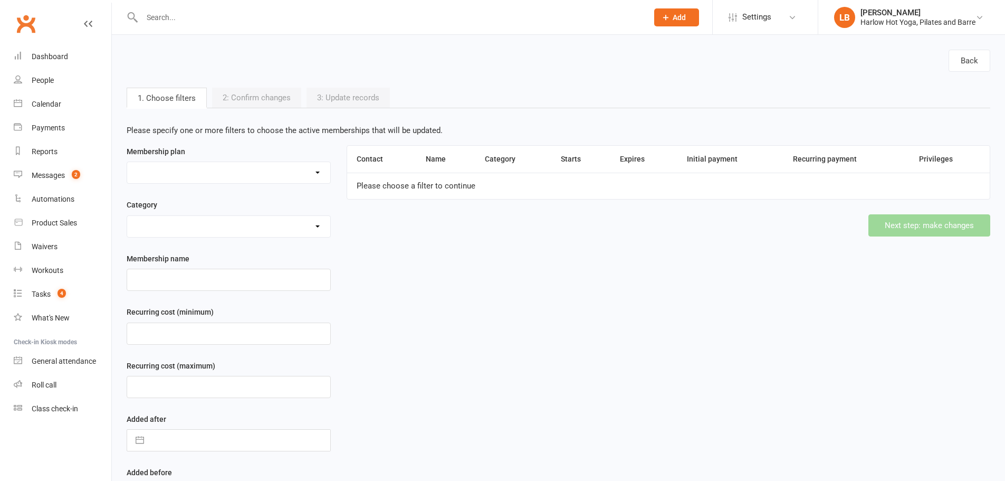
click at [229, 183] on select at bounding box center [228, 172] width 203 height 21
click at [259, 174] on select "10 Class Pack $245 (Normally $350) 10 x Class Pass $300 10 x Class Pass $350 1 …" at bounding box center [228, 172] width 203 height 21
select select "48459"
click at [127, 162] on select "10 Class Pack $245 (Normally $350) 10 x Class Pass $300 10 x Class Pass $350 1 …" at bounding box center [228, 172] width 203 height 21
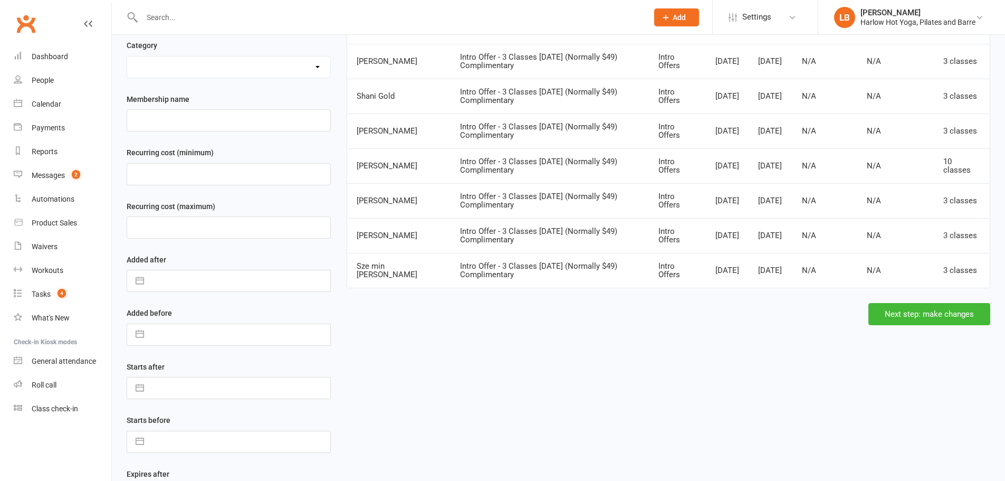
scroll to position [176, 0]
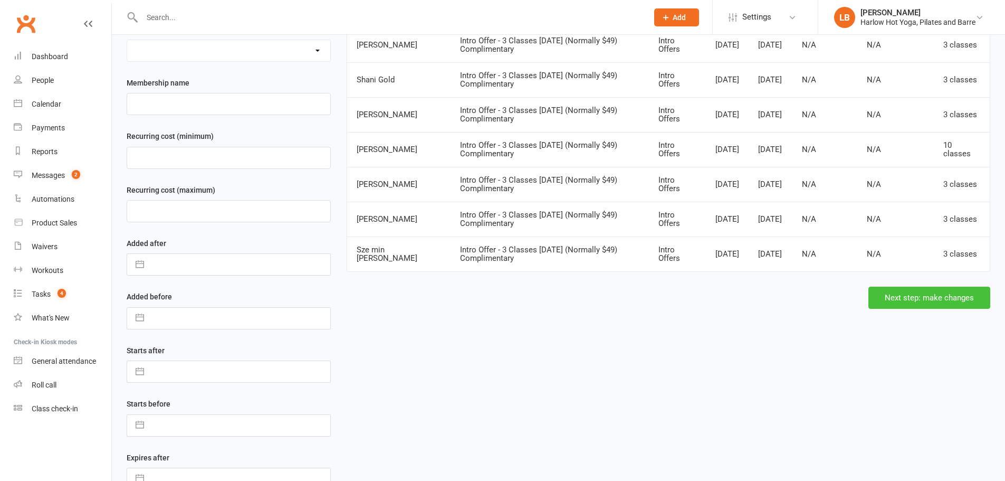
click at [945, 296] on button "Next step: make changes" at bounding box center [929, 297] width 122 height 22
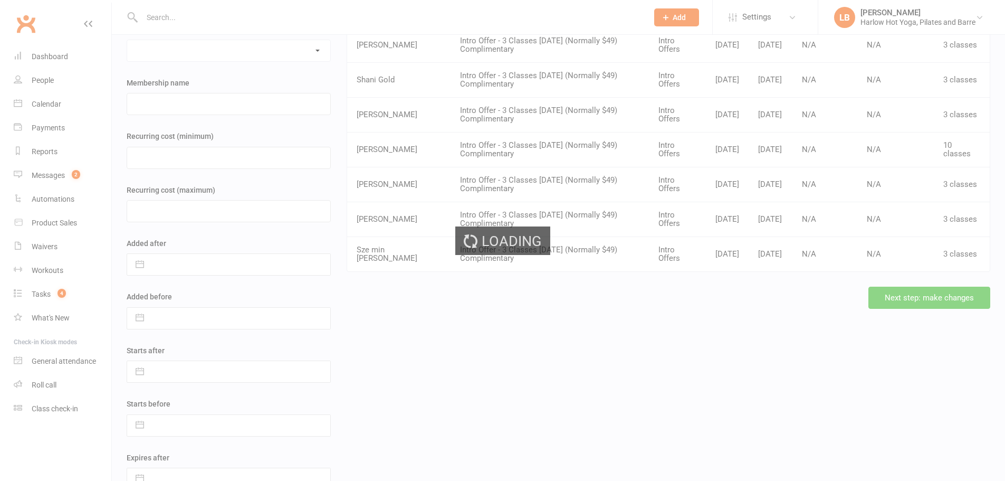
scroll to position [0, 0]
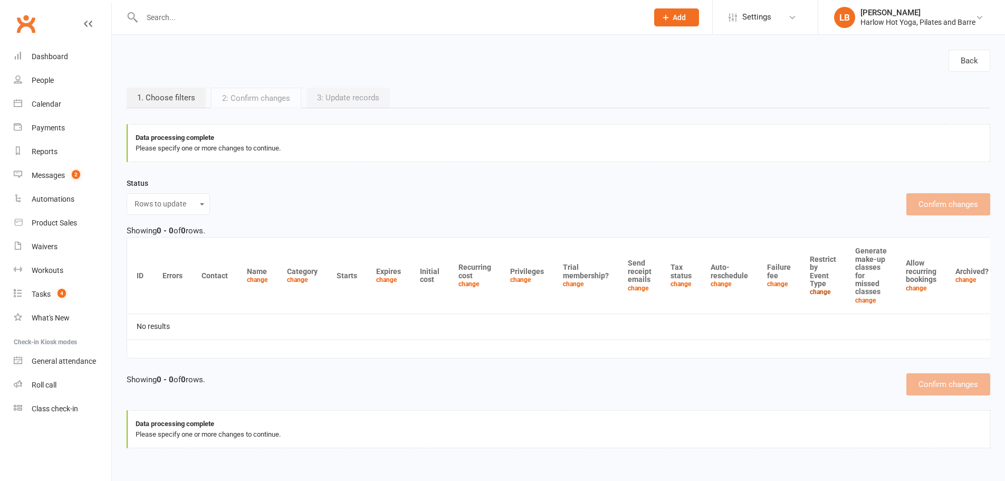
click at [815, 294] on link "change" at bounding box center [820, 291] width 21 height 7
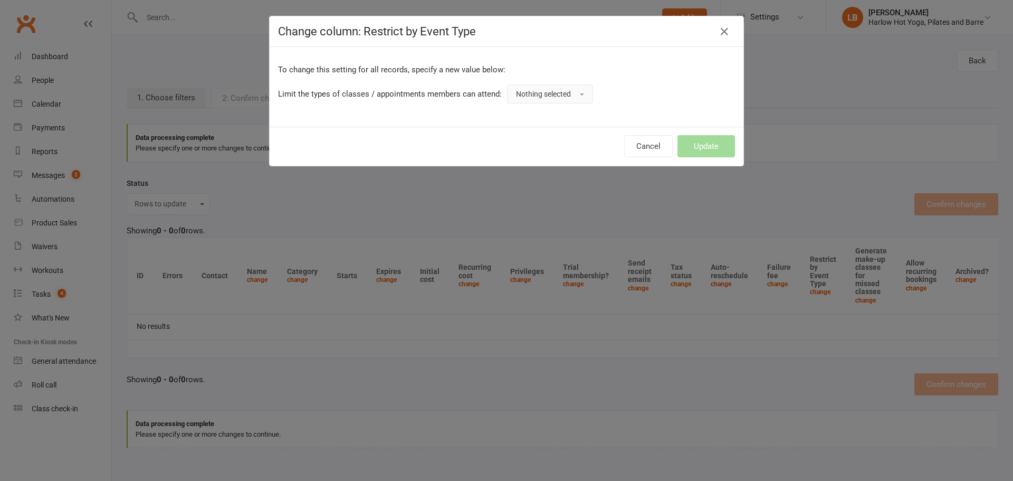
click at [551, 95] on span "Nothing selected" at bounding box center [543, 94] width 55 height 8
click at [540, 120] on link "Yes" at bounding box center [559, 117] width 104 height 21
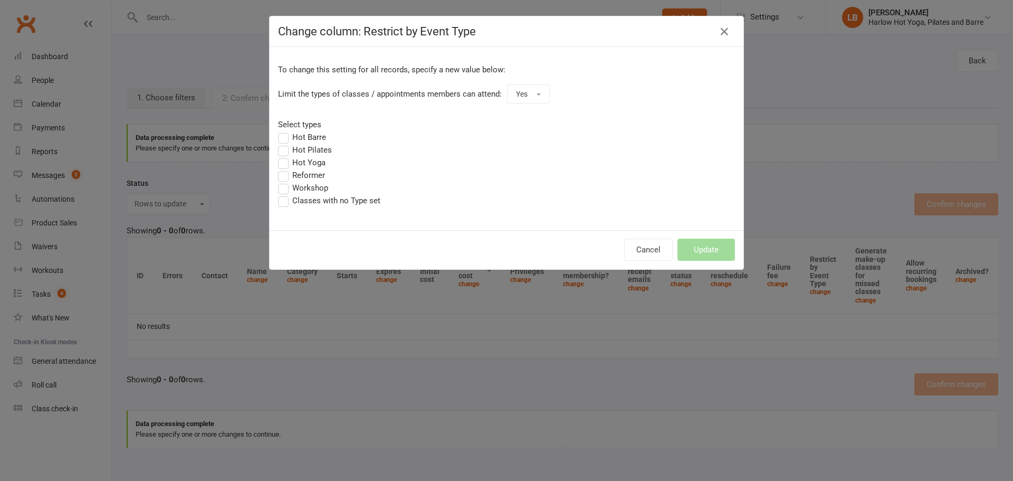
click at [291, 134] on label "Hot Barre" at bounding box center [302, 137] width 48 height 13
click at [285, 131] on input "Hot Barre" at bounding box center [281, 131] width 7 height 0
click at [299, 150] on label "Hot Pilates" at bounding box center [305, 149] width 54 height 13
click at [285, 143] on input "Hot Pilates" at bounding box center [281, 143] width 7 height 0
click at [304, 162] on label "Hot Yoga" at bounding box center [301, 162] width 47 height 13
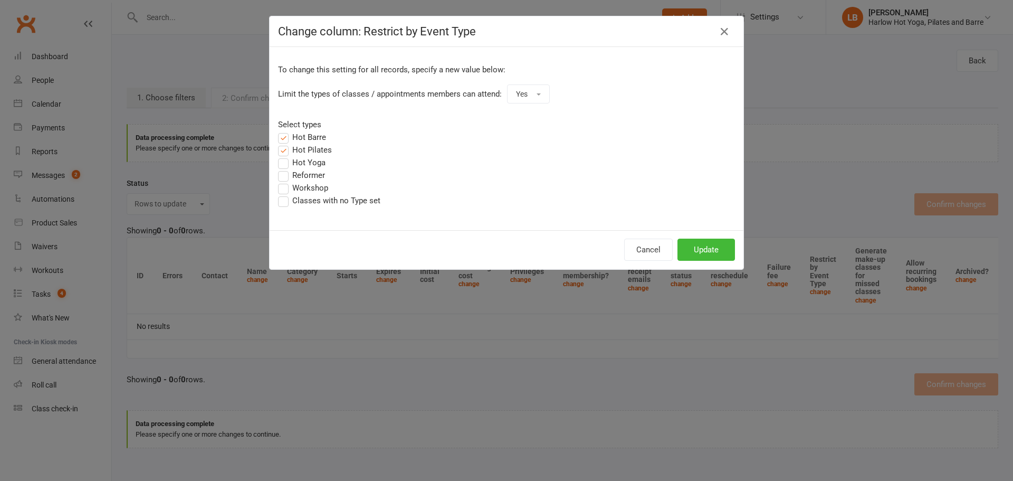
click at [285, 156] on input "Hot Yoga" at bounding box center [281, 156] width 7 height 0
click at [299, 188] on label "Workshop" at bounding box center [303, 187] width 50 height 13
click at [285, 181] on input "Workshop" at bounding box center [281, 181] width 7 height 0
click at [300, 200] on label "Classes with no Type set" at bounding box center [329, 200] width 102 height 13
click at [285, 194] on input "Classes with no Type set" at bounding box center [281, 194] width 7 height 0
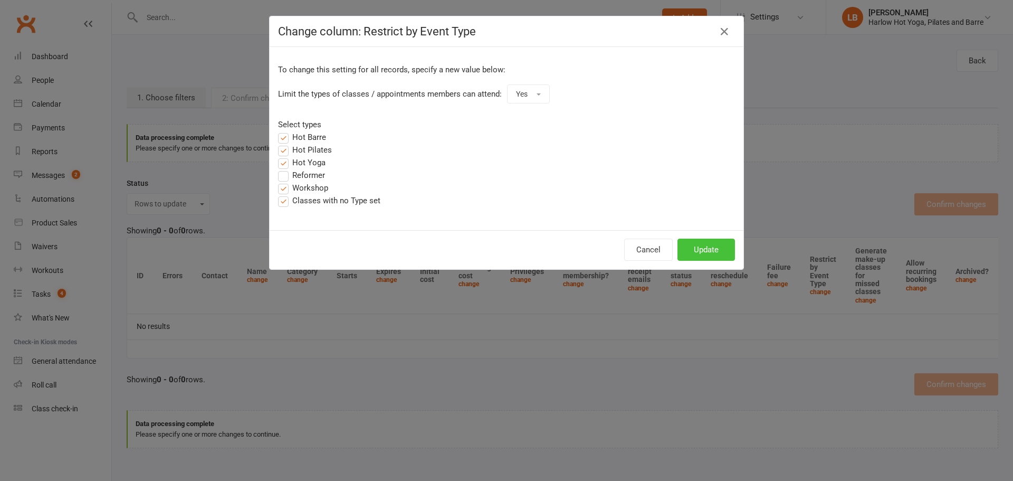
click at [710, 248] on button "Update" at bounding box center [705, 249] width 57 height 22
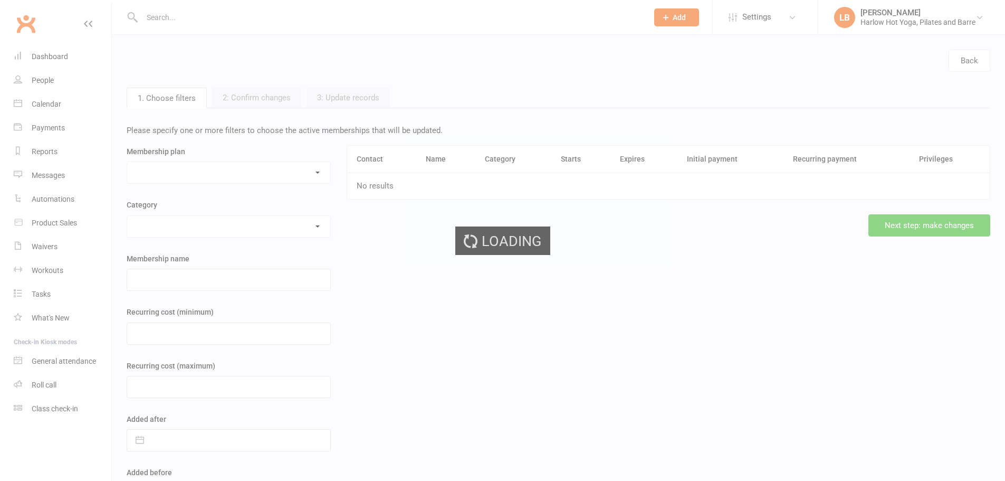
select select "48459"
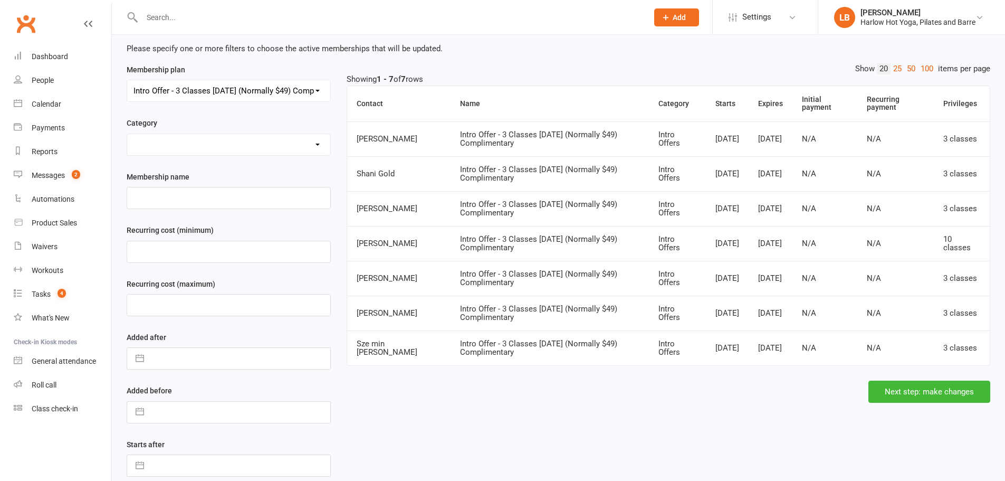
scroll to position [176, 0]
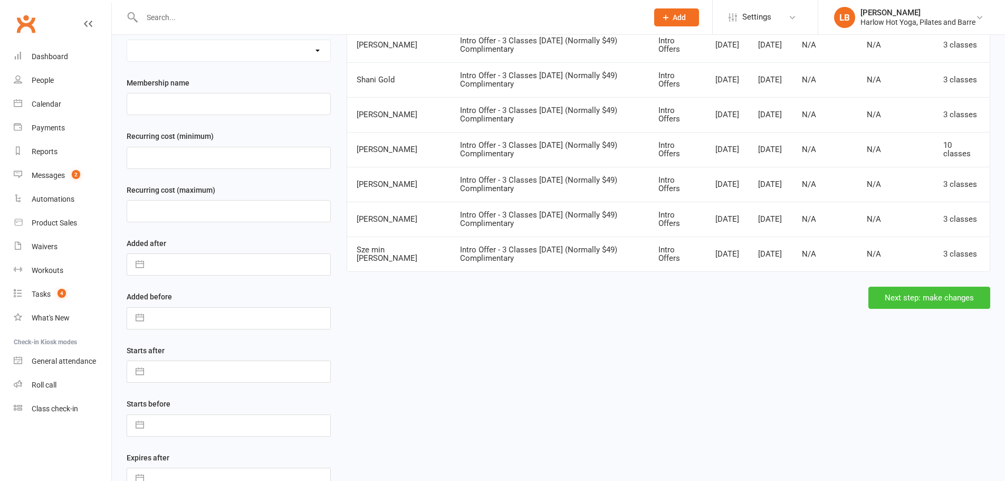
click at [901, 294] on button "Next step: make changes" at bounding box center [929, 297] width 122 height 22
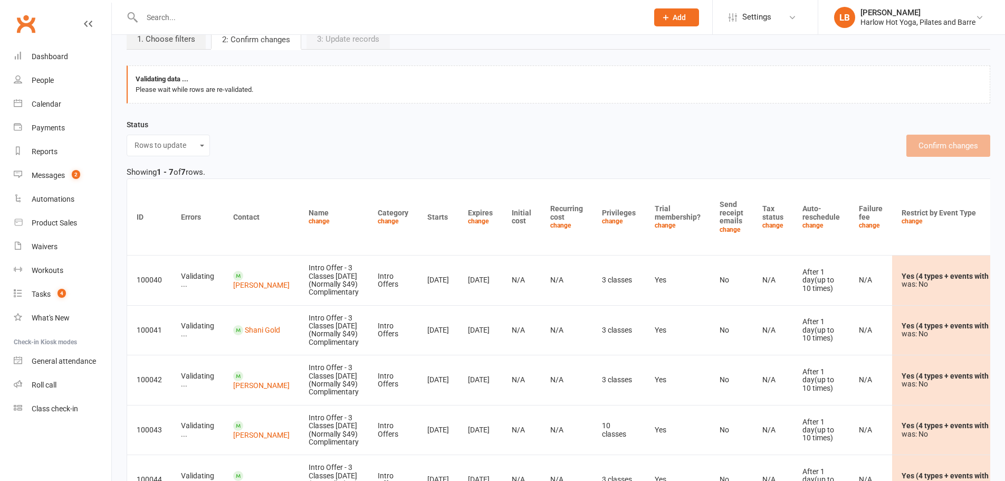
scroll to position [76, 0]
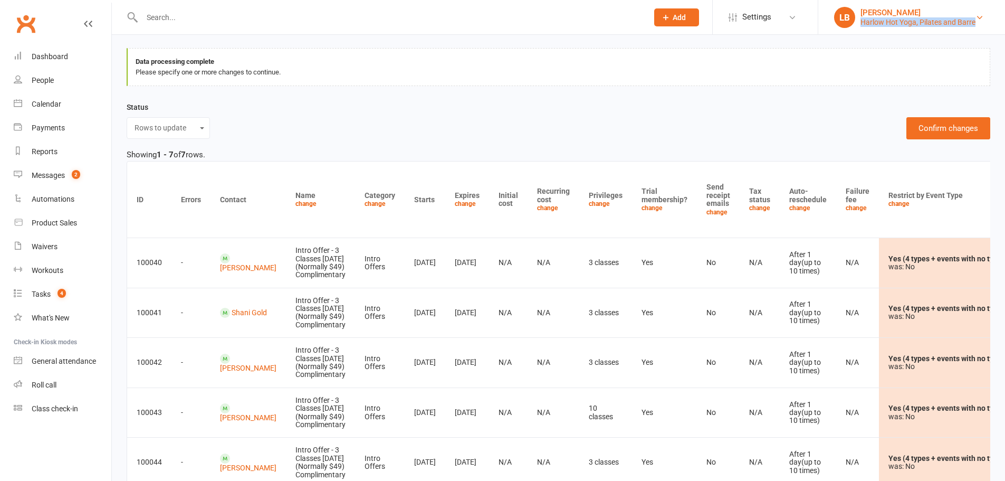
drag, startPoint x: 981, startPoint y: 27, endPoint x: 861, endPoint y: 27, distance: 120.3
click at [861, 27] on link "LB Lucy Bailey Harlow Hot Yoga, Pilates and Barre" at bounding box center [911, 17] width 155 height 21
copy div "Harlow Hot Yoga, Pilates and Barre"
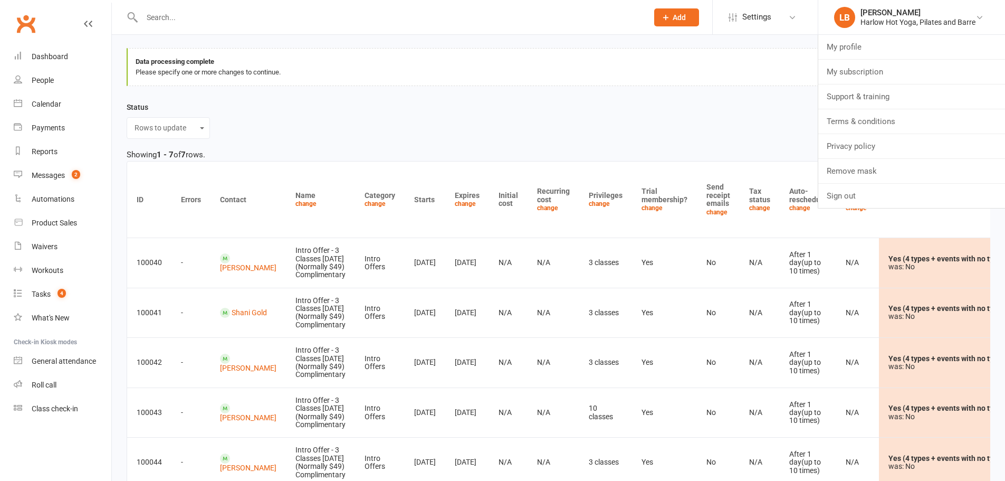
click at [715, 127] on div "Status Rows to update Excluded rows Invalid rows Filter mismatches Confirm chan…" at bounding box center [558, 120] width 863 height 38
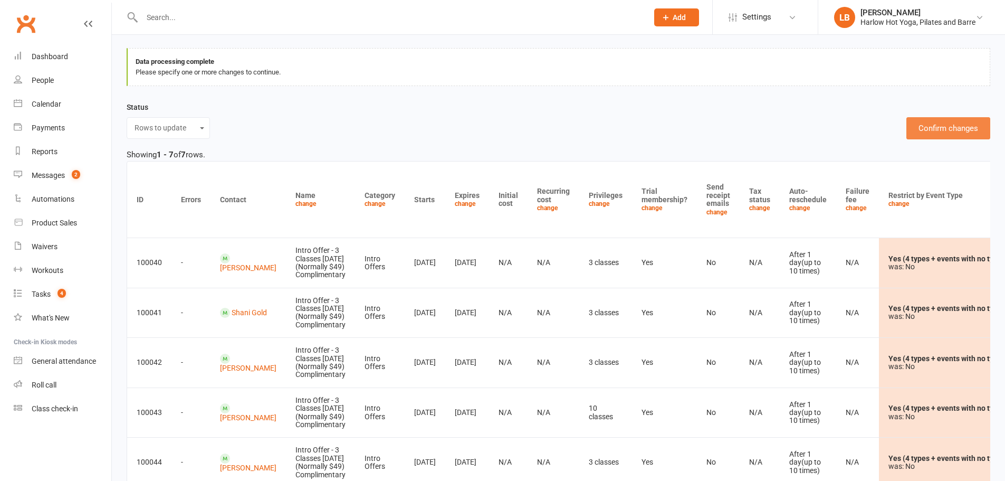
click at [943, 131] on button "Confirm changes" at bounding box center [948, 128] width 84 height 22
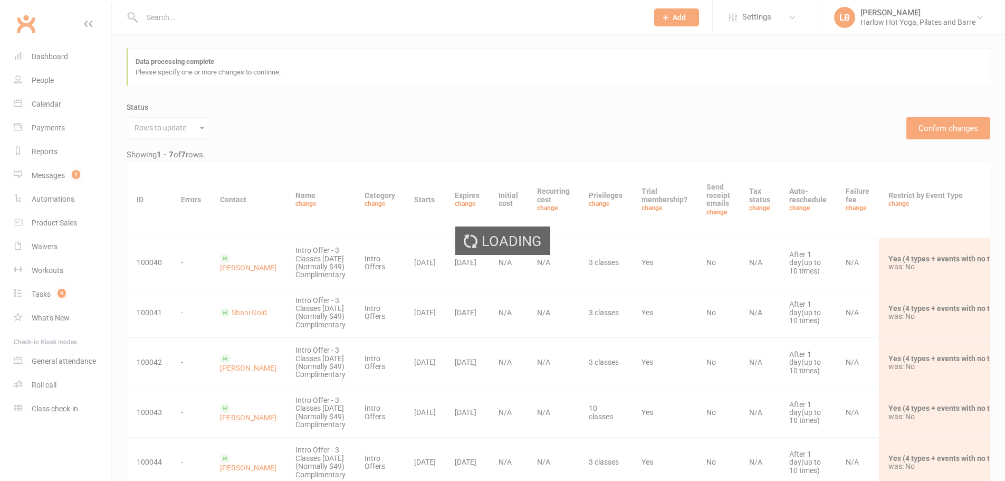
scroll to position [0, 0]
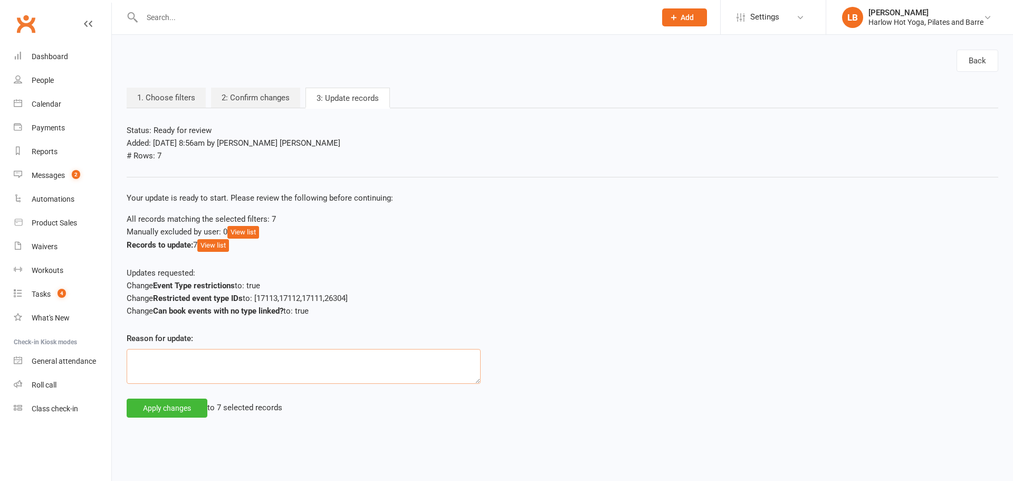
click at [201, 370] on textarea at bounding box center [304, 366] width 354 height 35
paste textarea "Harlow Hot Yoga, Pilates and Barre"
type textarea "Requested by Harlow Hot Yoga, Pilates and Barre"
click at [186, 409] on button "Apply changes" at bounding box center [167, 407] width 81 height 19
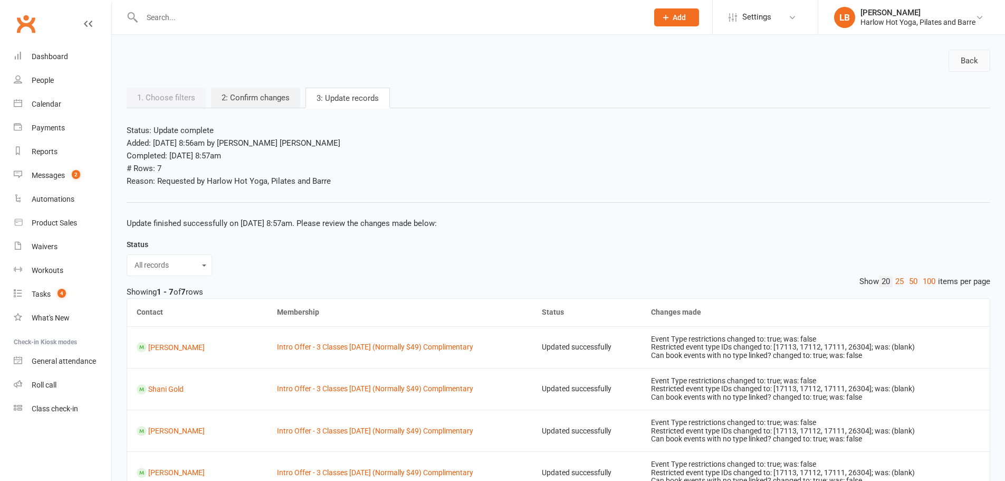
click at [972, 61] on link "Back" at bounding box center [969, 61] width 42 height 22
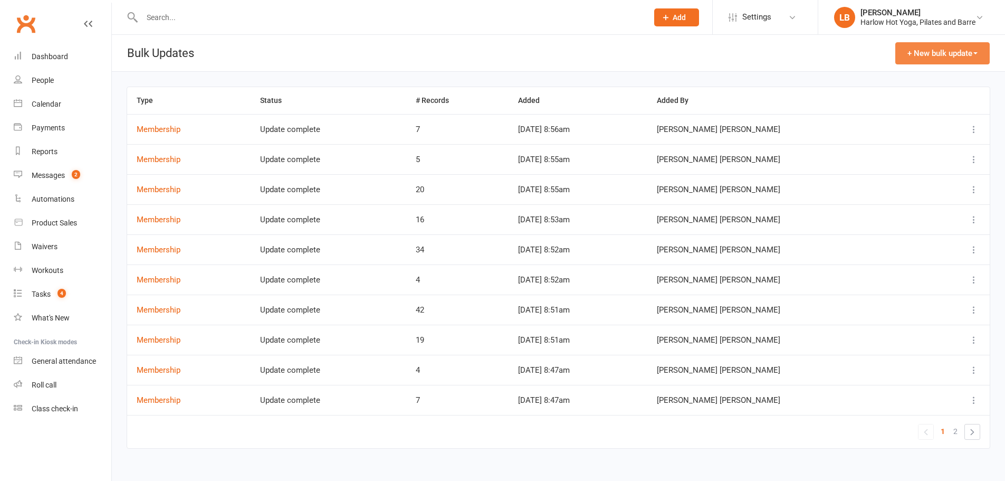
click at [946, 51] on button "+ New bulk update" at bounding box center [942, 53] width 94 height 22
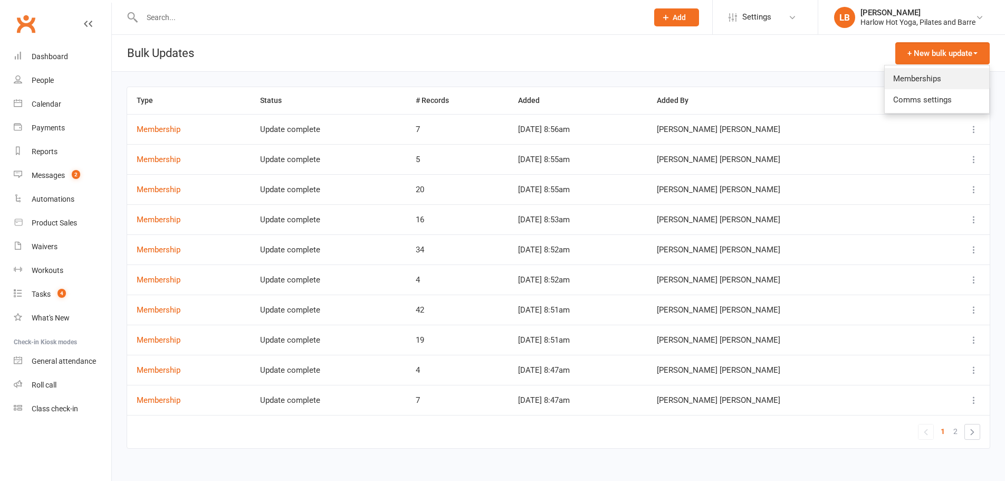
click at [917, 72] on link "Memberships" at bounding box center [937, 78] width 104 height 21
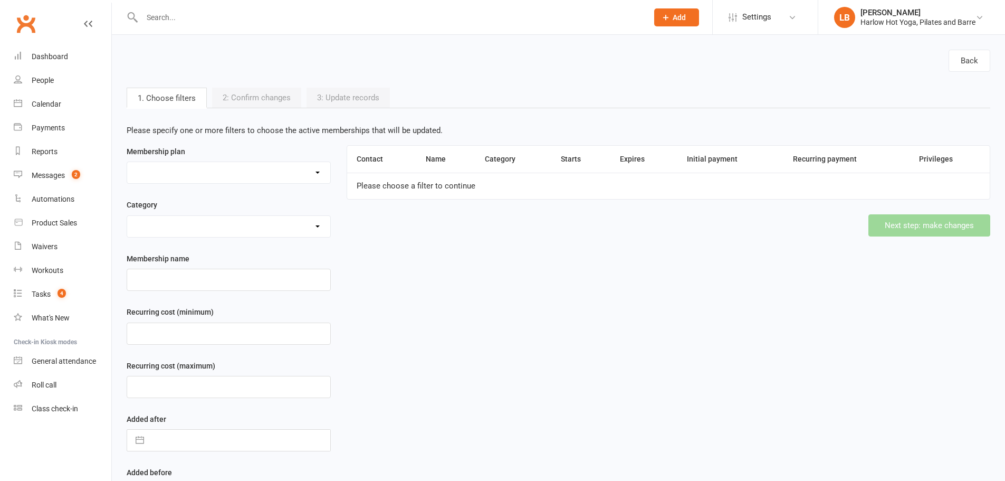
click at [199, 175] on select at bounding box center [228, 172] width 203 height 21
select select "36530"
click at [127, 162] on select "10 Class Pack $245 (Normally $350) 10 x Class Pass $300 10 x Class Pass $350 1 …" at bounding box center [228, 172] width 203 height 21
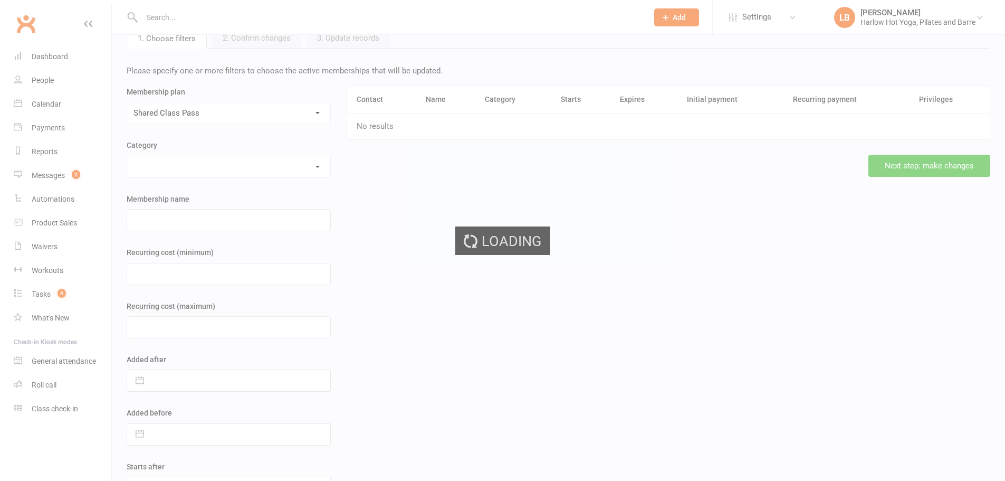
scroll to position [246, 0]
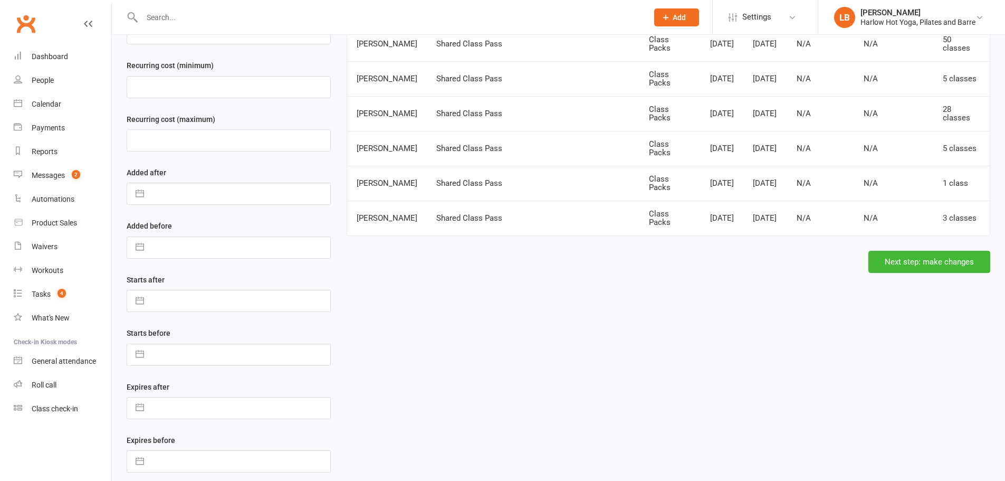
click at [939, 273] on div "Membership plan 10 Class Pack $245 (Normally $350) 10 x Class Pass $300 10 x Cl…" at bounding box center [558, 287] width 879 height 776
click at [943, 263] on button "Next step: make changes" at bounding box center [929, 262] width 122 height 22
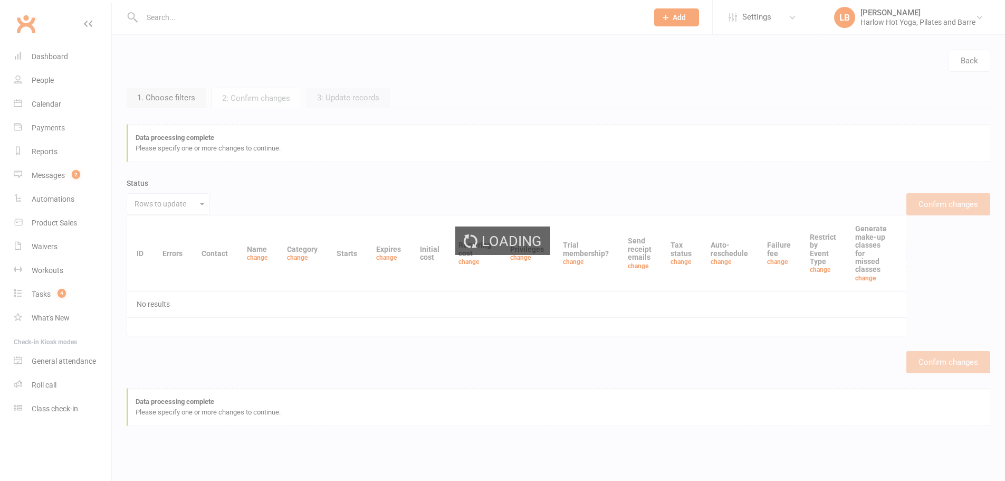
scroll to position [0, 0]
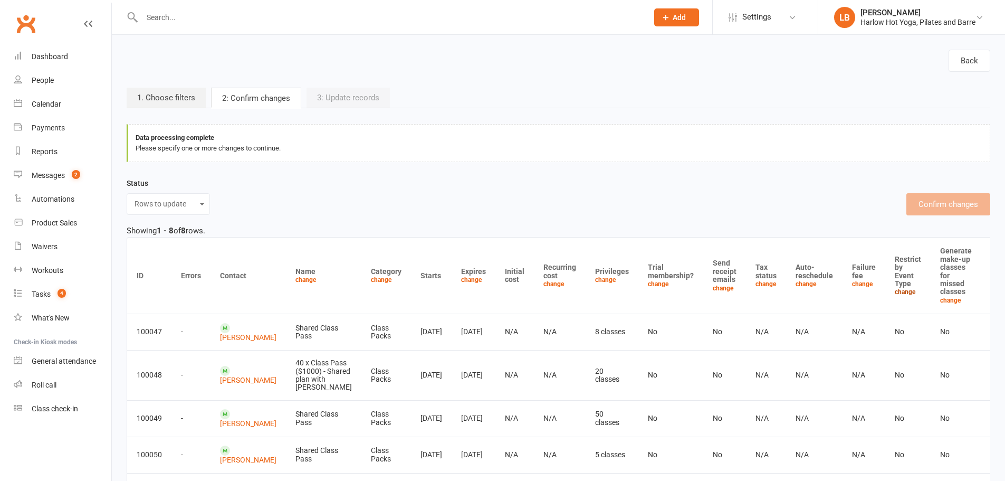
click at [895, 295] on link "change" at bounding box center [905, 291] width 21 height 7
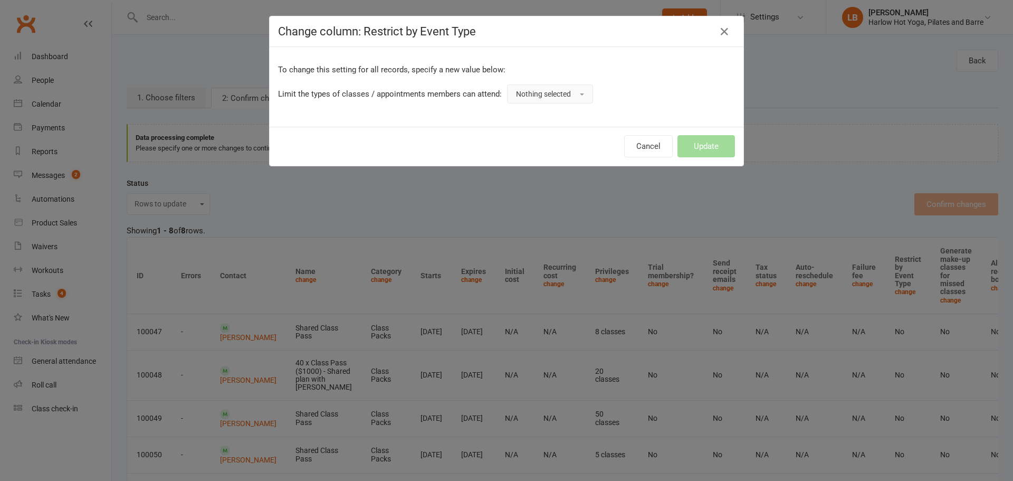
click at [541, 87] on button "Nothing selected" at bounding box center [550, 93] width 86 height 19
click at [540, 113] on link "Yes" at bounding box center [559, 117] width 104 height 21
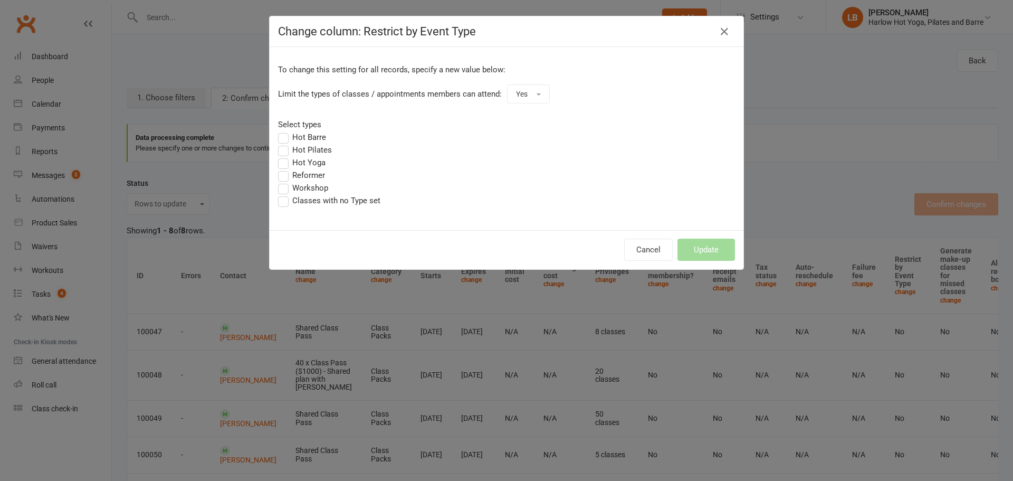
click at [307, 134] on label "Hot Barre" at bounding box center [302, 137] width 48 height 13
click at [285, 131] on input "Hot Barre" at bounding box center [281, 131] width 7 height 0
click at [308, 146] on label "Hot Pilates" at bounding box center [305, 149] width 54 height 13
click at [285, 143] on input "Hot Pilates" at bounding box center [281, 143] width 7 height 0
click at [304, 166] on label "Hot Yoga" at bounding box center [301, 162] width 47 height 13
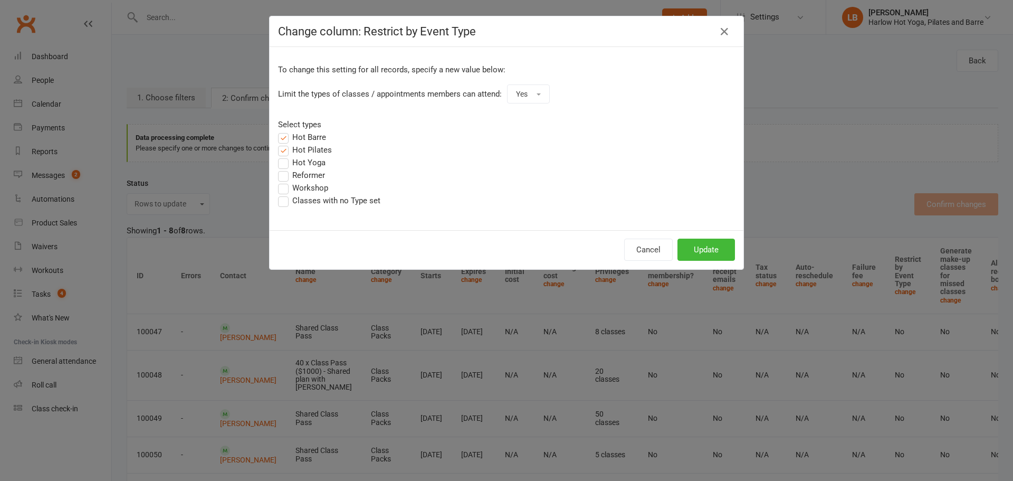
click at [285, 156] on input "Hot Yoga" at bounding box center [281, 156] width 7 height 0
click at [302, 187] on label "Workshop" at bounding box center [303, 187] width 50 height 13
click at [285, 181] on input "Workshop" at bounding box center [281, 181] width 7 height 0
click at [300, 199] on label "Classes with no Type set" at bounding box center [329, 200] width 102 height 13
click at [285, 194] on input "Classes with no Type set" at bounding box center [281, 194] width 7 height 0
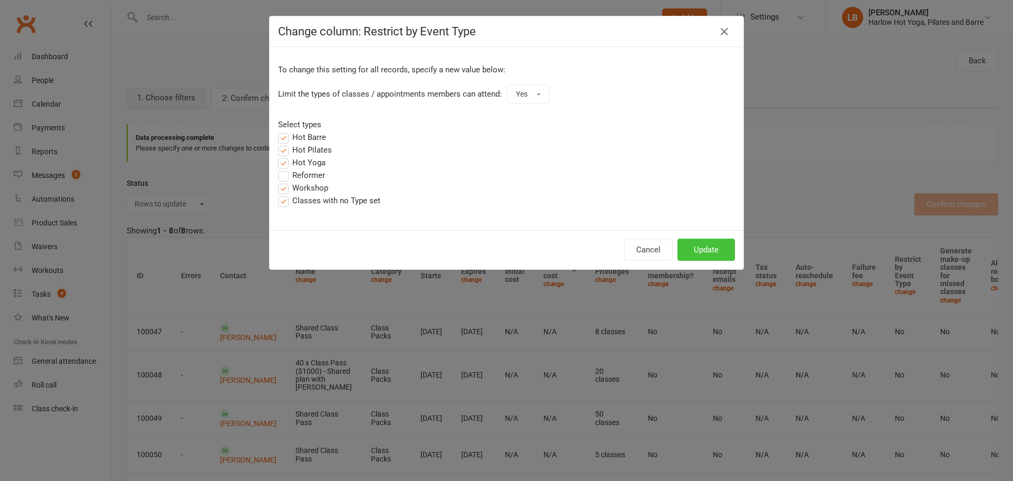
click at [696, 249] on button "Update" at bounding box center [705, 249] width 57 height 22
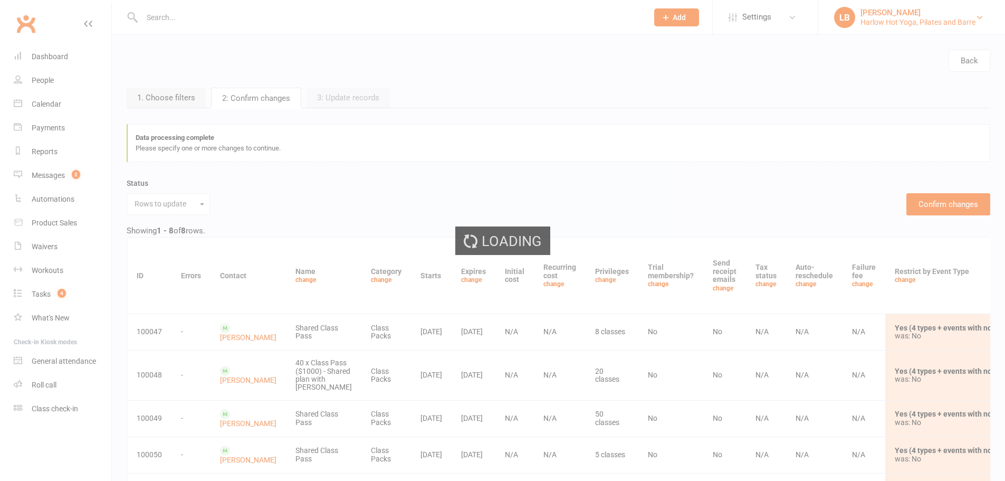
drag, startPoint x: 987, startPoint y: 25, endPoint x: 885, endPoint y: 27, distance: 102.4
click at [875, 28] on ui-view "Prospect Member Non-attending contact Class / event Appointment Task Membership…" at bounding box center [502, 372] width 1005 height 739
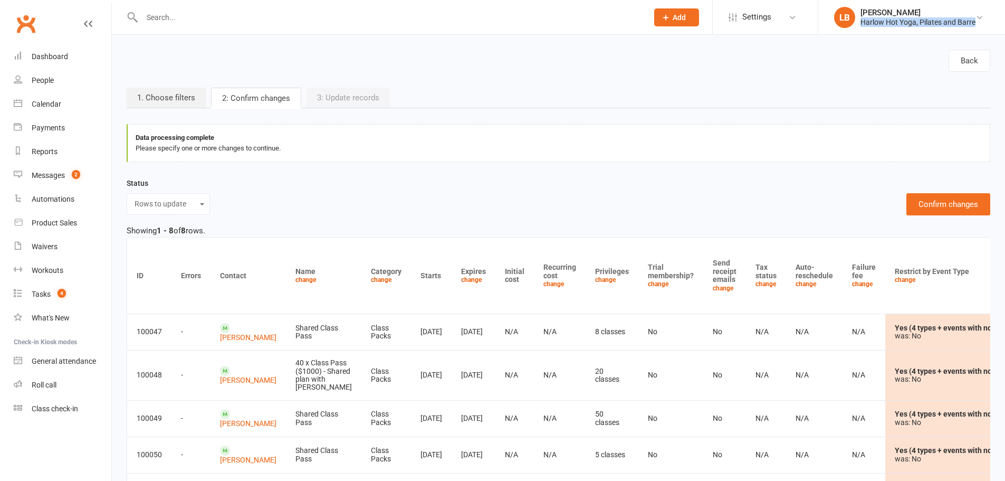
drag, startPoint x: 985, startPoint y: 28, endPoint x: 863, endPoint y: 28, distance: 121.8
click at [863, 28] on li "LB Lucy Bailey Harlow Hot Yoga, Pilates and Barre My profile My subscription Su…" at bounding box center [911, 17] width 187 height 34
copy div "Harlow Hot Yoga, Pilates and Barre"
click at [953, 207] on button "Confirm changes" at bounding box center [948, 204] width 84 height 22
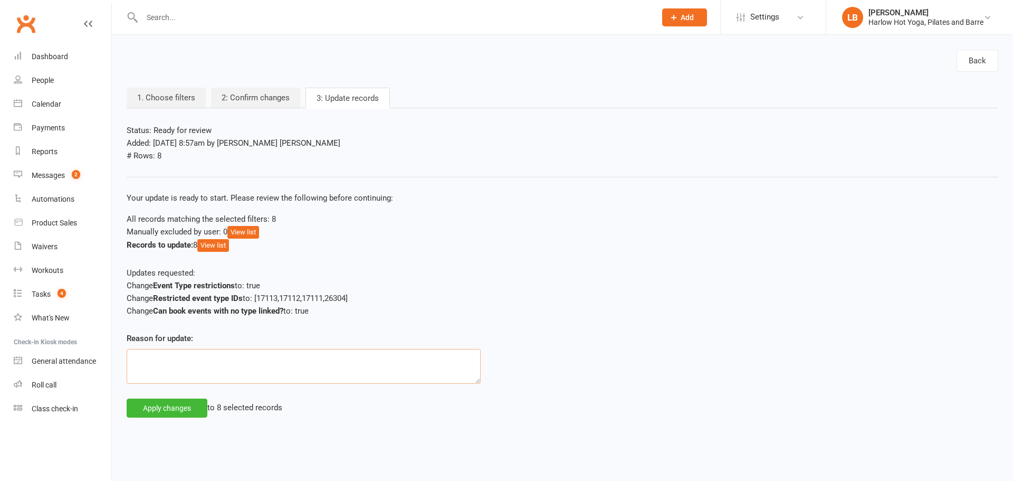
click at [241, 368] on textarea at bounding box center [304, 366] width 354 height 35
paste textarea "Harlow Hot Yoga, Pilates and Barre"
type textarea "Requested by Harlow Hot Yoga, Pilates and Barre"
click at [174, 409] on button "Apply changes" at bounding box center [167, 407] width 81 height 19
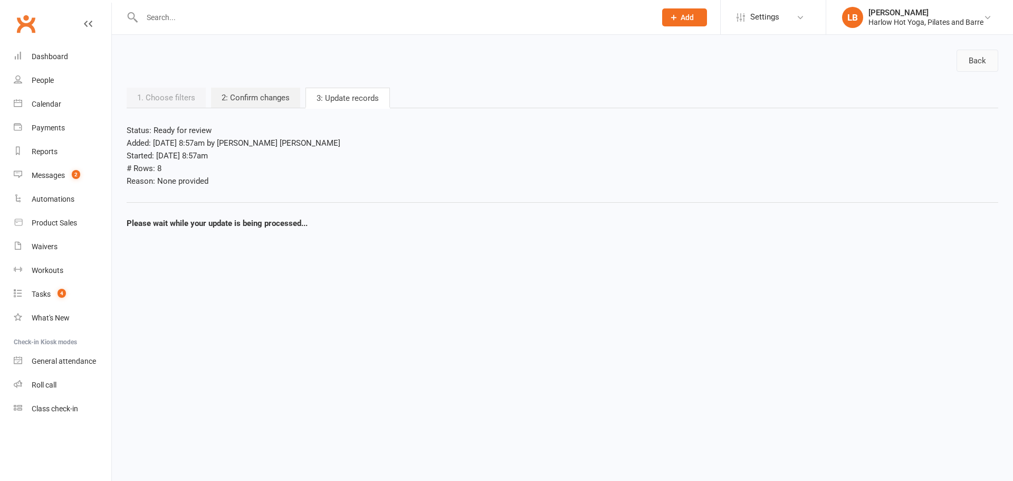
click at [975, 61] on link "Back" at bounding box center [977, 61] width 42 height 22
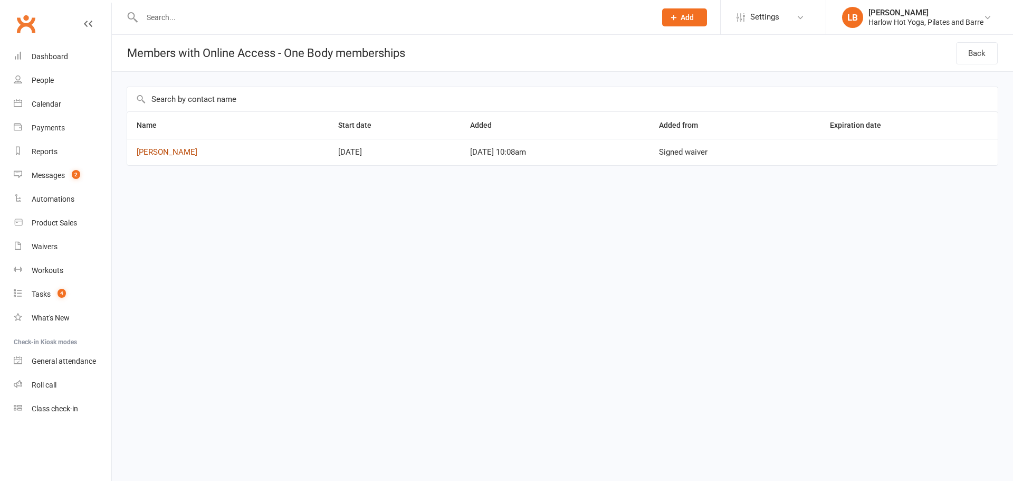
click at [162, 148] on link "[PERSON_NAME]" at bounding box center [167, 151] width 61 height 9
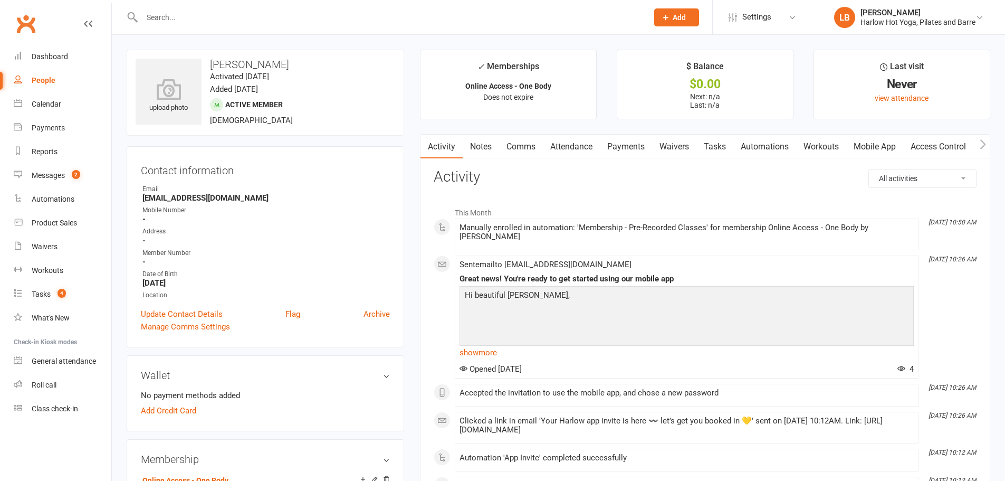
scroll to position [246, 0]
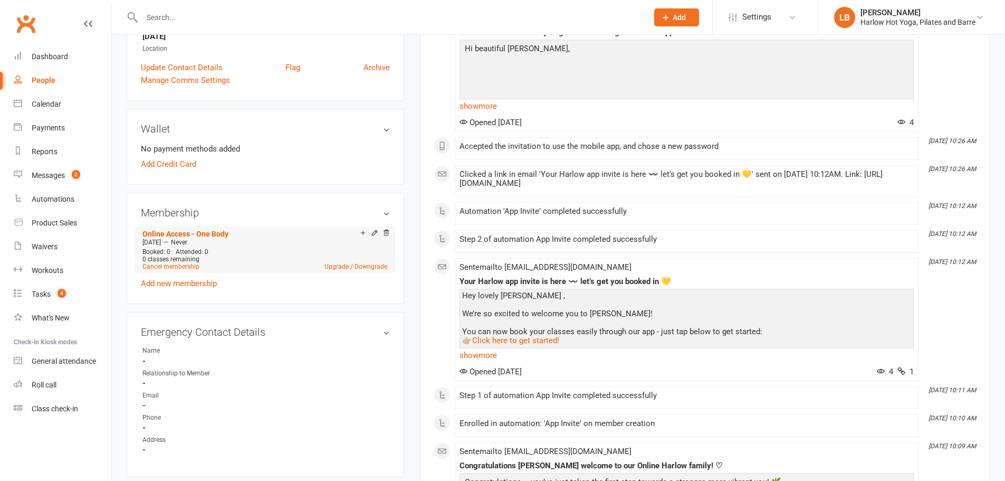
click at [373, 233] on icon at bounding box center [374, 232] width 7 height 7
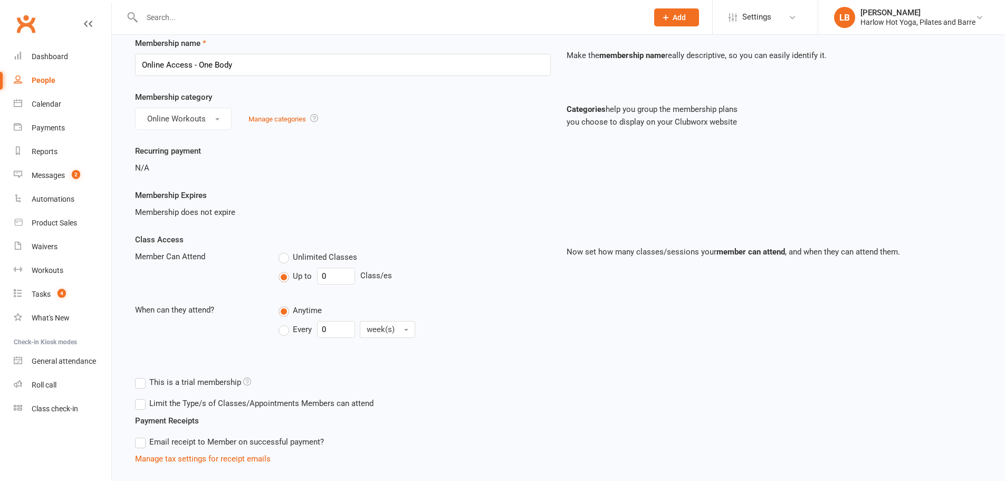
scroll to position [224, 0]
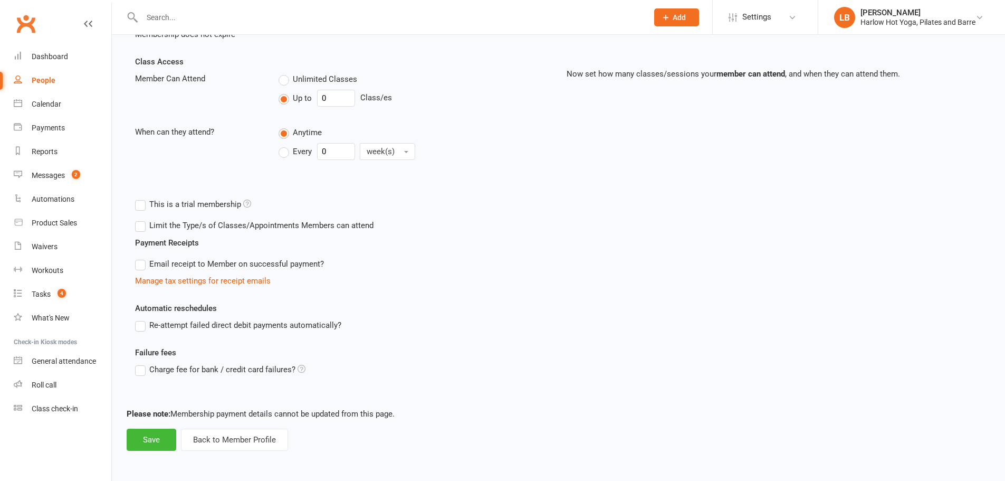
click at [140, 226] on label "Limit the Type/s of Classes/Appointments Members can attend" at bounding box center [254, 225] width 238 height 13
click at [140, 219] on input "Limit the Type/s of Classes/Appointments Members can attend" at bounding box center [138, 219] width 7 height 0
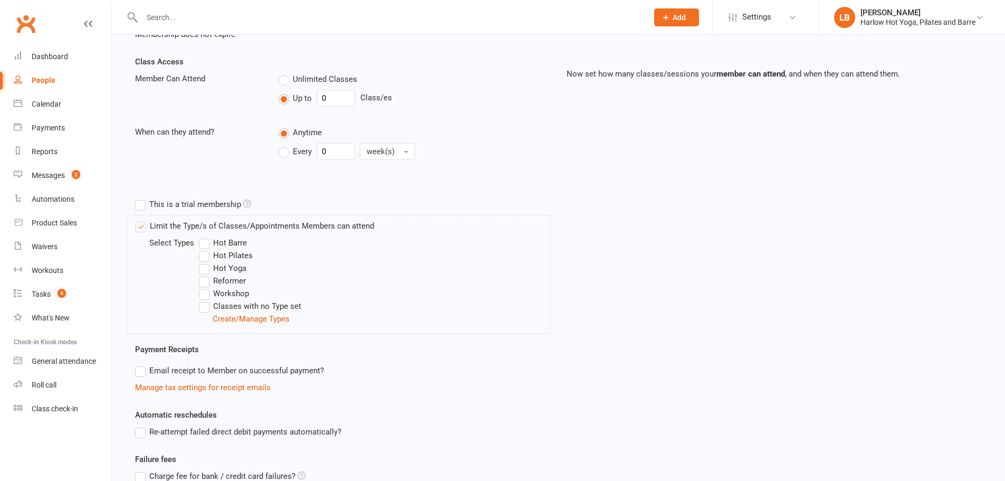
click at [207, 246] on label "Hot Barre" at bounding box center [223, 242] width 48 height 13
click at [206, 236] on input "Hot Barre" at bounding box center [202, 236] width 7 height 0
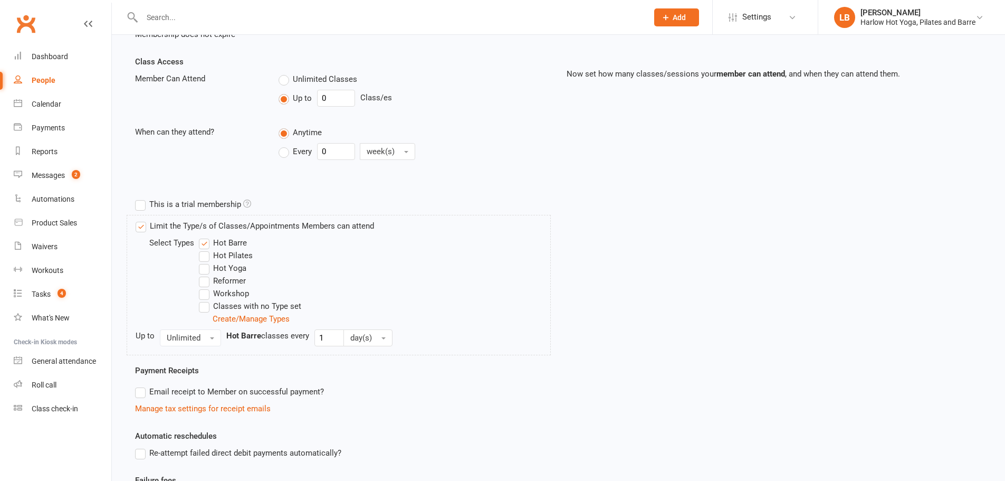
drag, startPoint x: 205, startPoint y: 257, endPoint x: 207, endPoint y: 272, distance: 14.9
click at [205, 258] on label "Hot Pilates" at bounding box center [226, 255] width 54 height 13
click at [205, 249] on input "Hot Pilates" at bounding box center [202, 249] width 7 height 0
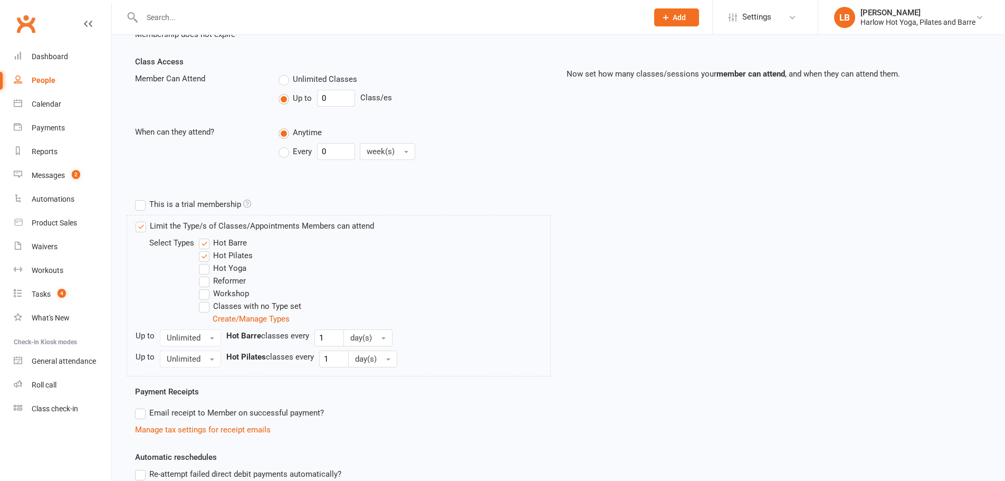
click at [203, 266] on label "Hot Yoga" at bounding box center [222, 268] width 47 height 13
click at [203, 262] on input "Hot Yoga" at bounding box center [202, 262] width 7 height 0
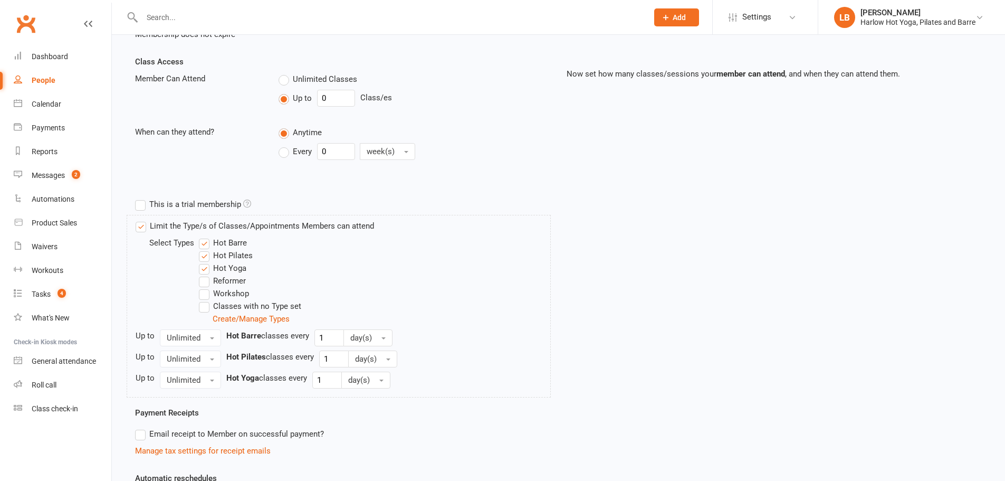
click at [204, 298] on label "Workshop" at bounding box center [224, 293] width 50 height 13
click at [204, 287] on input "Workshop" at bounding box center [202, 287] width 7 height 0
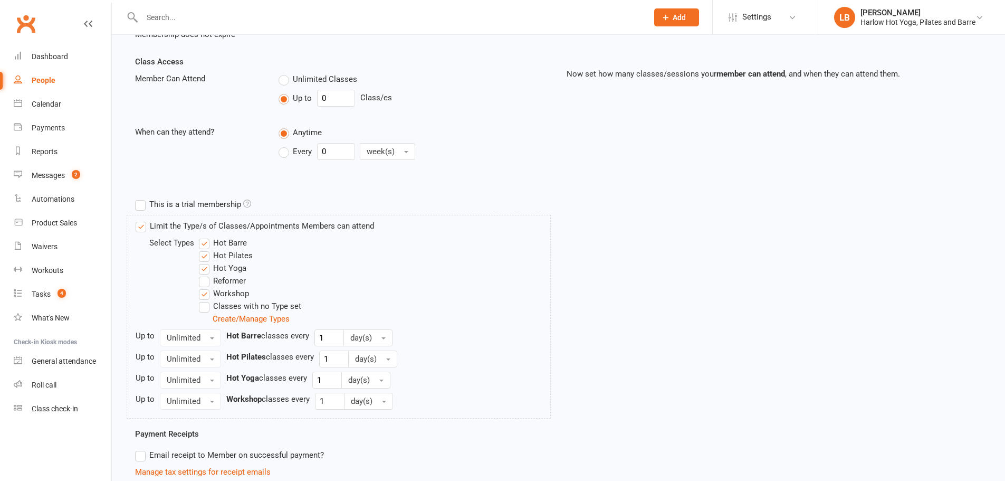
click at [200, 307] on label "Classes with no Type set" at bounding box center [250, 306] width 102 height 13
click at [200, 300] on input "Classes with no Type set" at bounding box center [202, 300] width 7 height 0
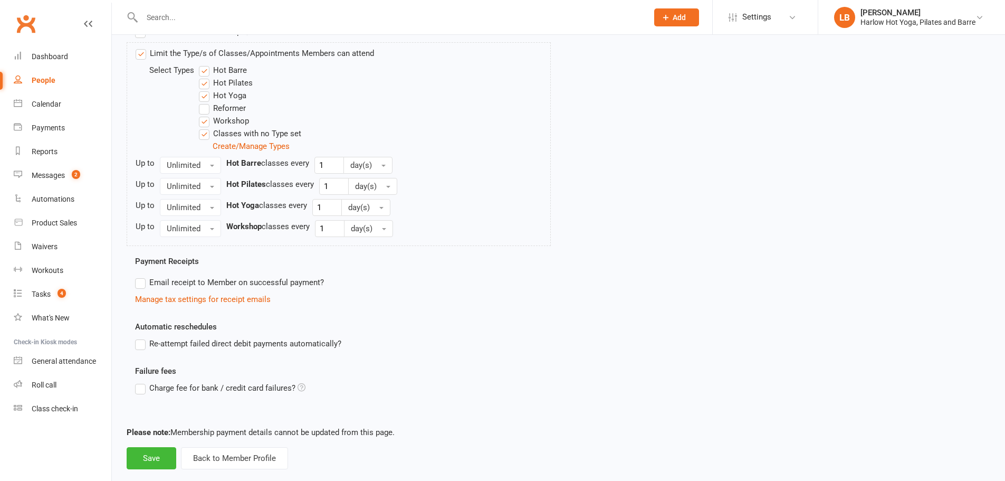
scroll to position [415, 0]
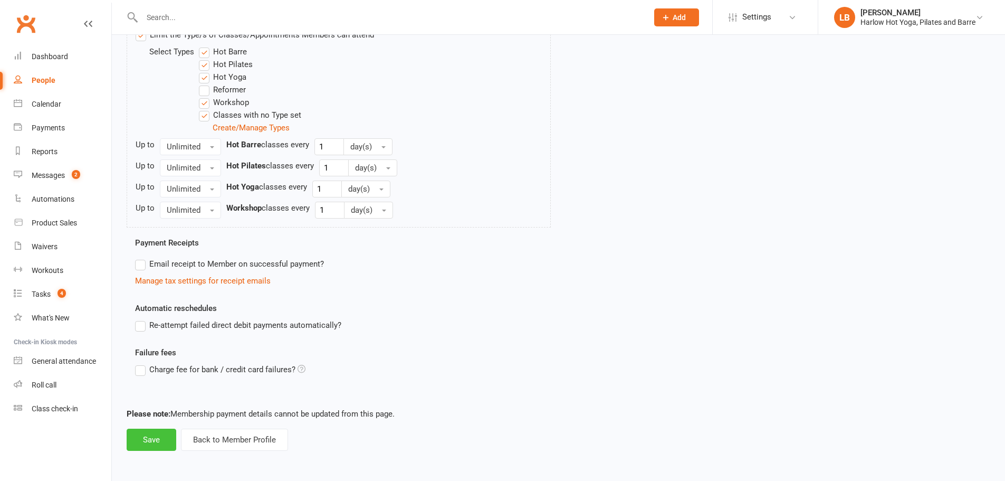
click at [142, 449] on button "Save" at bounding box center [152, 439] width 50 height 22
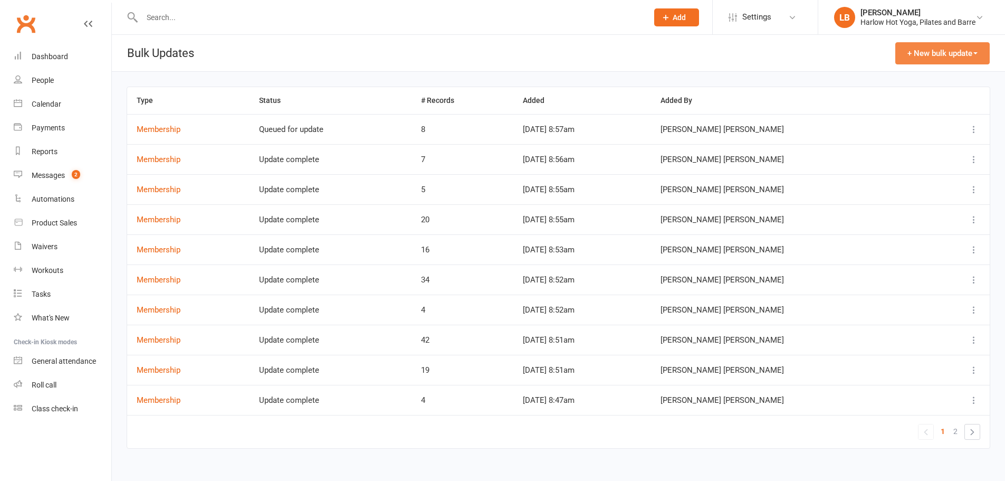
click at [928, 53] on button "+ New bulk update" at bounding box center [942, 53] width 94 height 22
click at [896, 66] on ul "Memberships Comms settings" at bounding box center [936, 89] width 105 height 49
click at [931, 49] on button "+ New bulk update" at bounding box center [942, 53] width 94 height 22
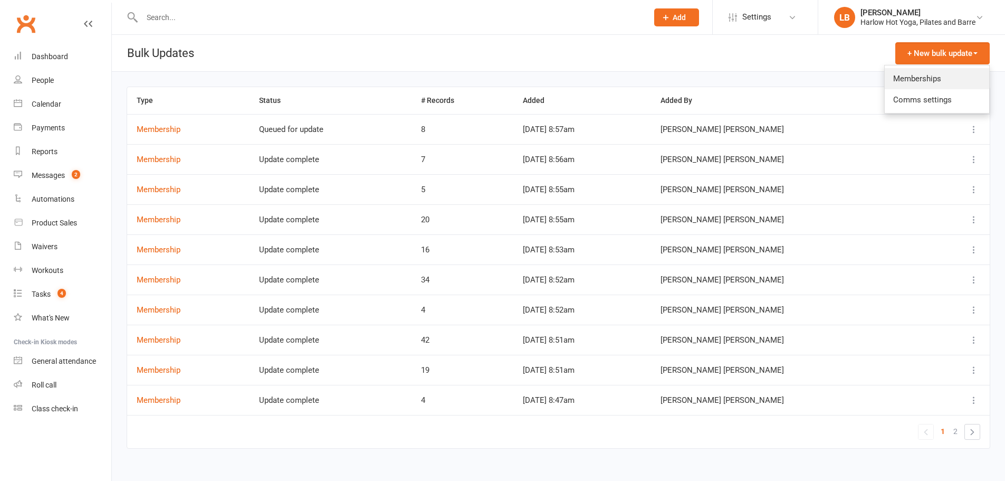
click at [919, 71] on link "Memberships" at bounding box center [937, 78] width 104 height 21
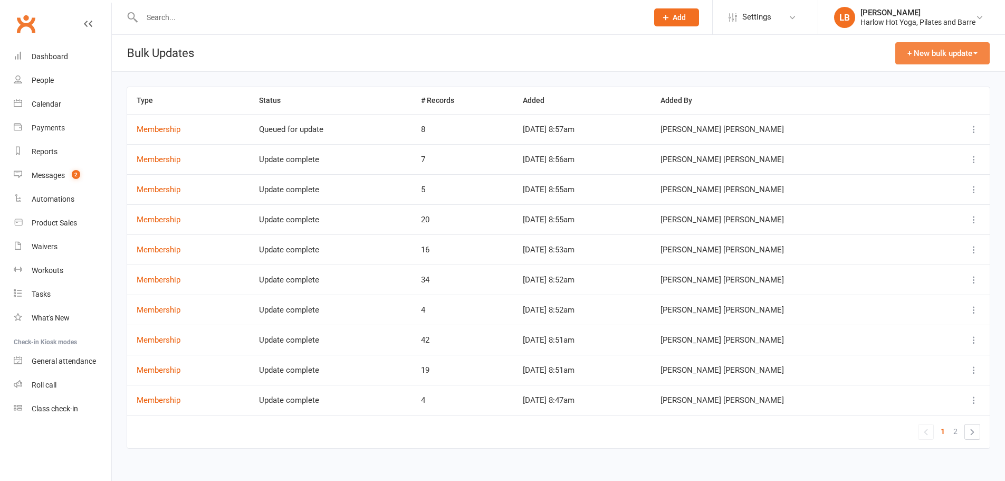
click at [908, 49] on button "+ New bulk update" at bounding box center [942, 53] width 94 height 22
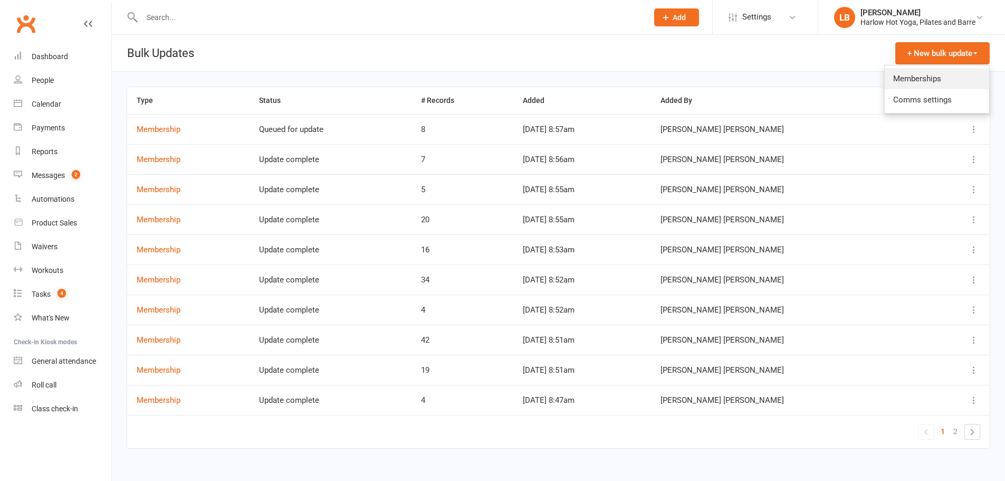
click at [904, 70] on link "Memberships" at bounding box center [937, 78] width 104 height 21
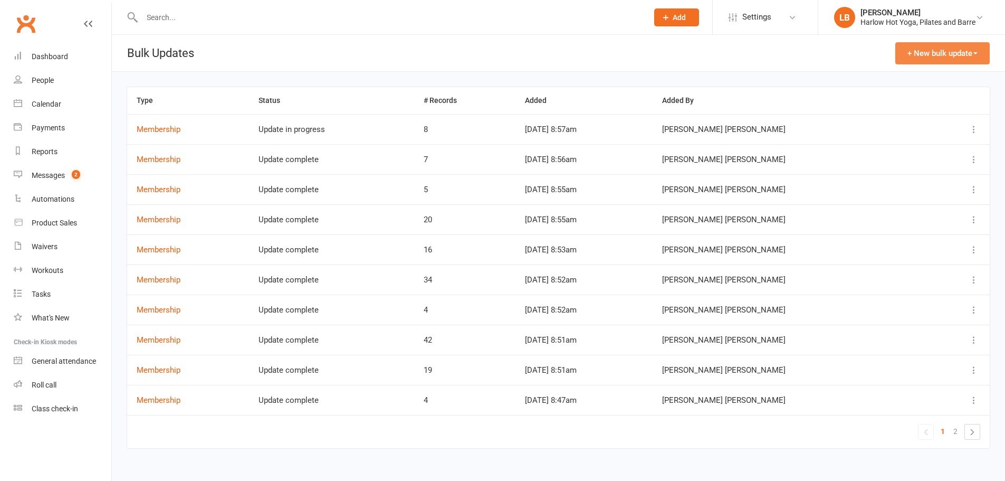
click at [917, 53] on button "+ New bulk update" at bounding box center [942, 53] width 94 height 22
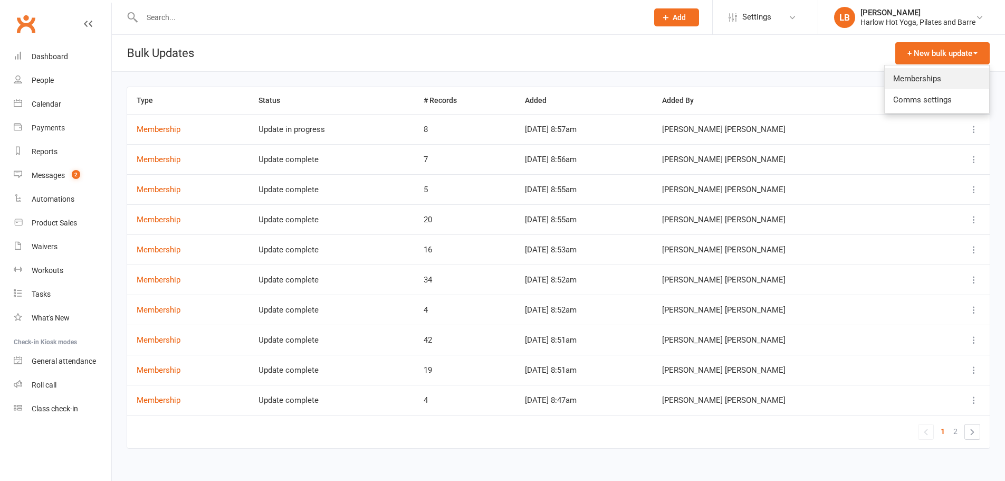
click at [915, 75] on link "Memberships" at bounding box center [937, 78] width 104 height 21
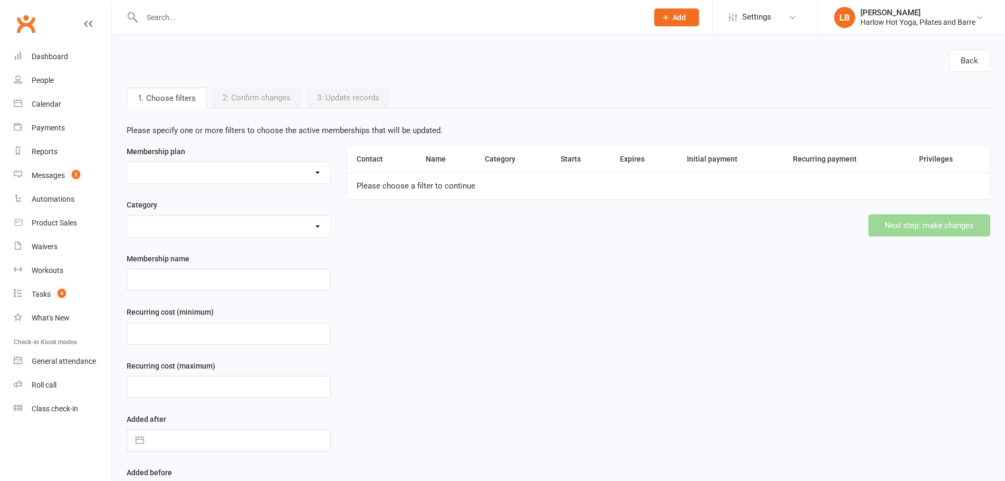
click at [250, 174] on select "10 Class Pack $245 (Normally $350) 10 x Class Pass $300 10 x Class Pass $350 1 …" at bounding box center [228, 172] width 203 height 21
select select "45839"
click at [127, 162] on select "10 Class Pack $245 (Normally $350) 10 x Class Pass $300 10 x Class Pass $350 1 …" at bounding box center [228, 172] width 203 height 21
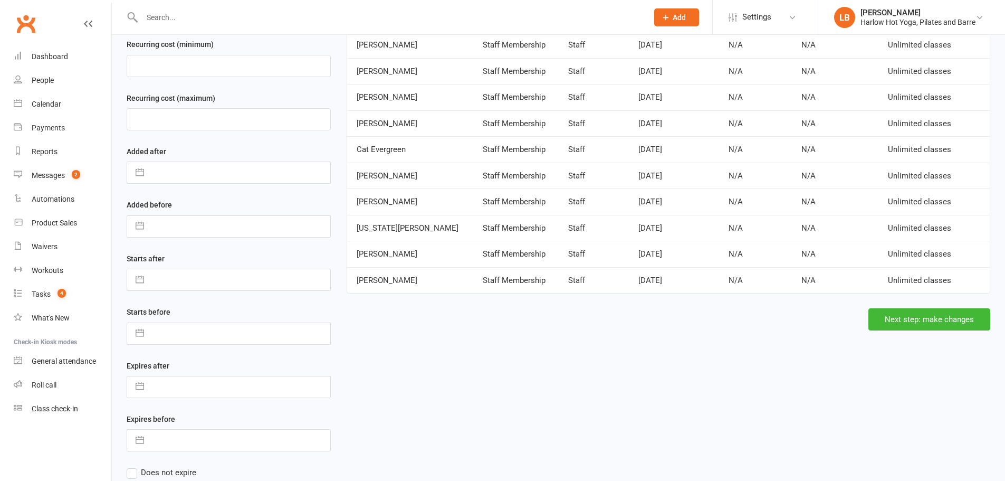
scroll to position [264, 0]
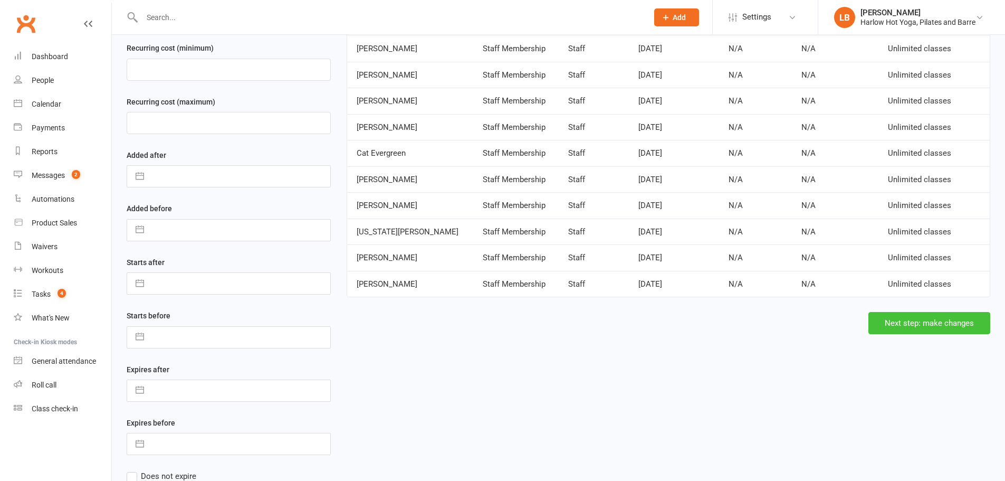
click at [942, 322] on button "Next step: make changes" at bounding box center [929, 323] width 122 height 22
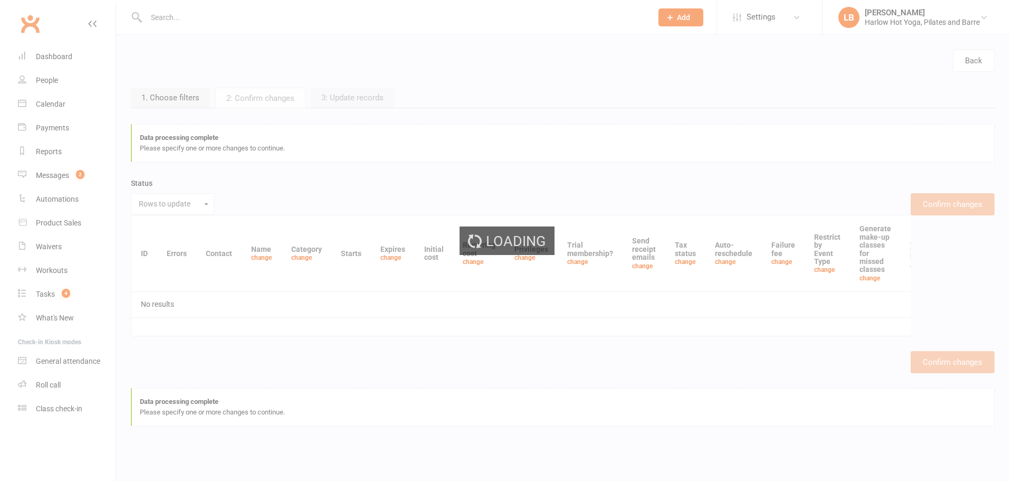
scroll to position [0, 0]
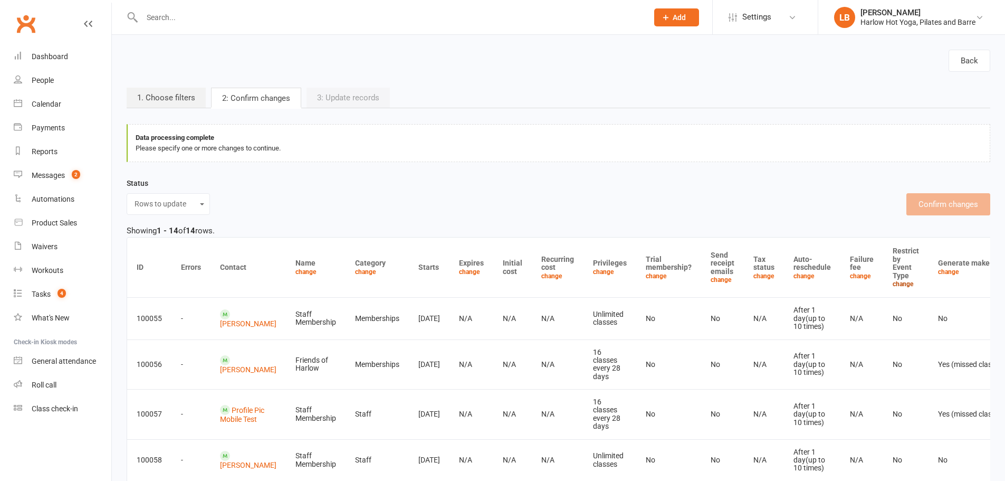
click at [893, 282] on link "change" at bounding box center [903, 283] width 21 height 7
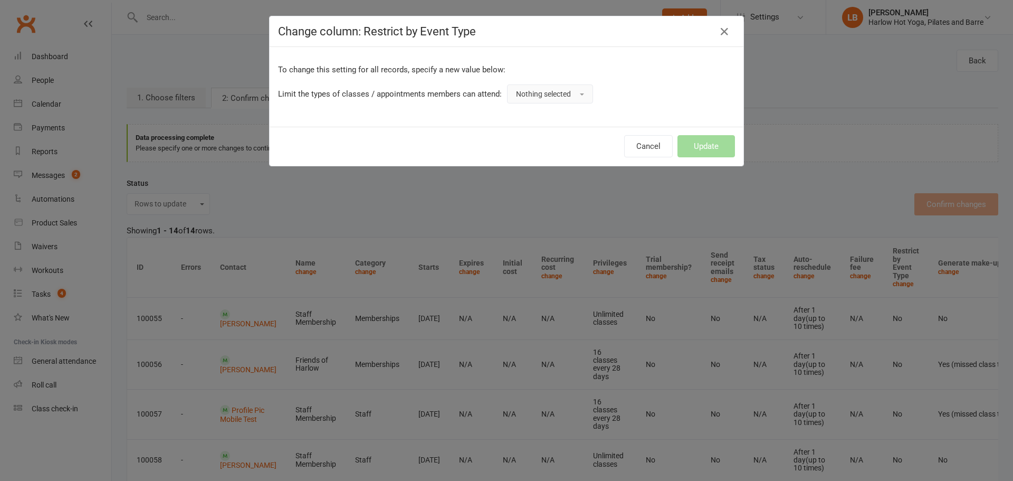
click at [515, 87] on button "Nothing selected" at bounding box center [550, 93] width 86 height 19
click at [521, 109] on link "Yes" at bounding box center [559, 117] width 104 height 21
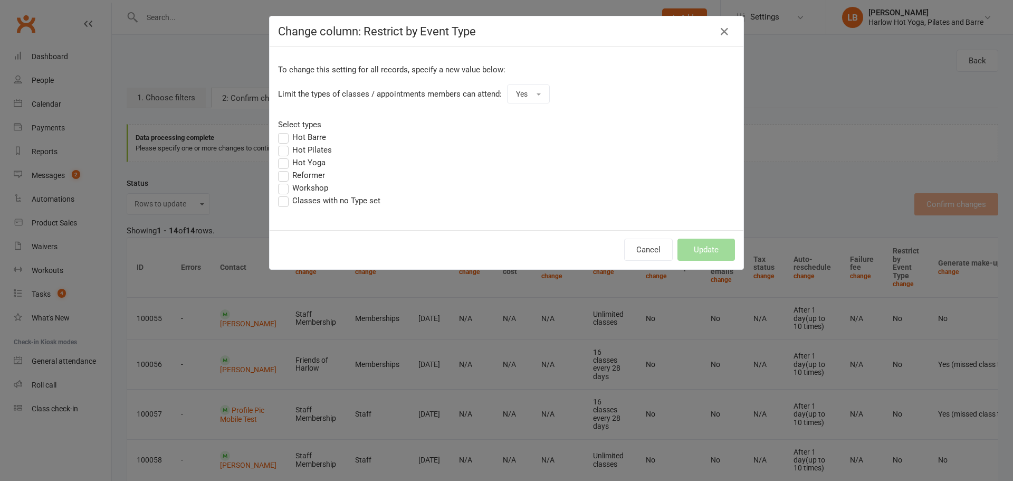
drag, startPoint x: 303, startPoint y: 136, endPoint x: 301, endPoint y: 142, distance: 6.9
click at [303, 136] on label "Hot Barre" at bounding box center [302, 137] width 48 height 13
click at [285, 131] on input "Hot Barre" at bounding box center [281, 131] width 7 height 0
click at [299, 149] on label "Hot Pilates" at bounding box center [305, 149] width 54 height 13
click at [285, 143] on input "Hot Pilates" at bounding box center [281, 143] width 7 height 0
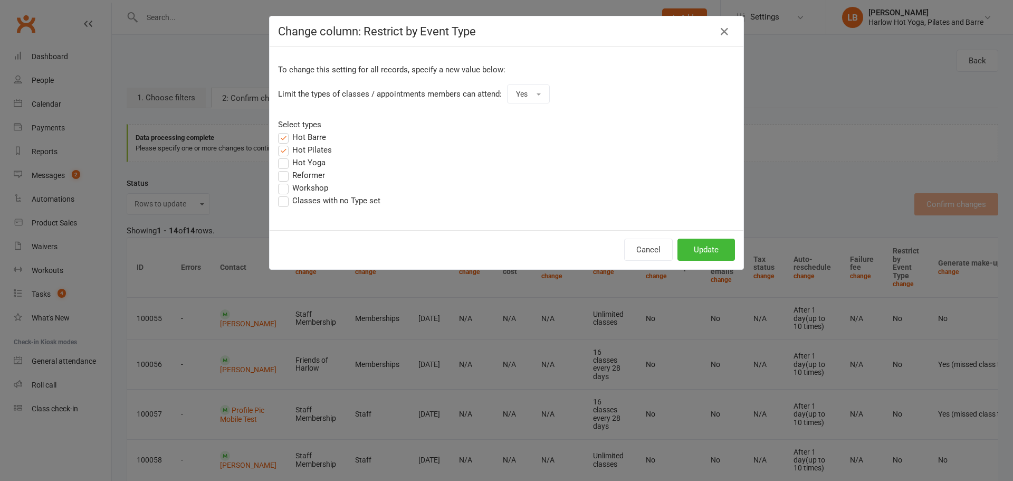
click at [305, 161] on label "Hot Yoga" at bounding box center [301, 162] width 47 height 13
click at [285, 156] on input "Hot Yoga" at bounding box center [281, 156] width 7 height 0
drag, startPoint x: 298, startPoint y: 186, endPoint x: 299, endPoint y: 197, distance: 11.1
click at [298, 186] on label "Workshop" at bounding box center [303, 187] width 50 height 13
click at [285, 181] on input "Workshop" at bounding box center [281, 181] width 7 height 0
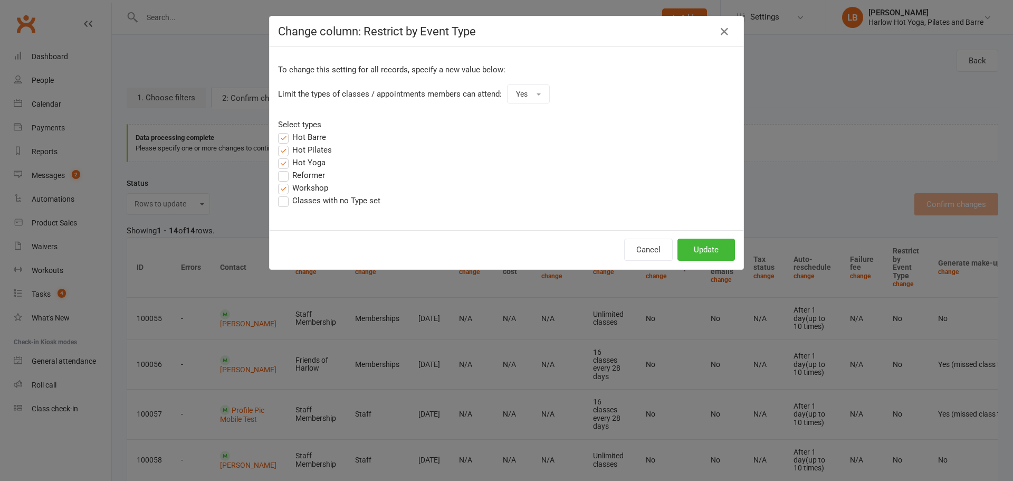
click at [299, 197] on label "Classes with no Type set" at bounding box center [329, 200] width 102 height 13
click at [285, 194] on input "Classes with no Type set" at bounding box center [281, 194] width 7 height 0
click at [699, 258] on button "Update" at bounding box center [705, 249] width 57 height 22
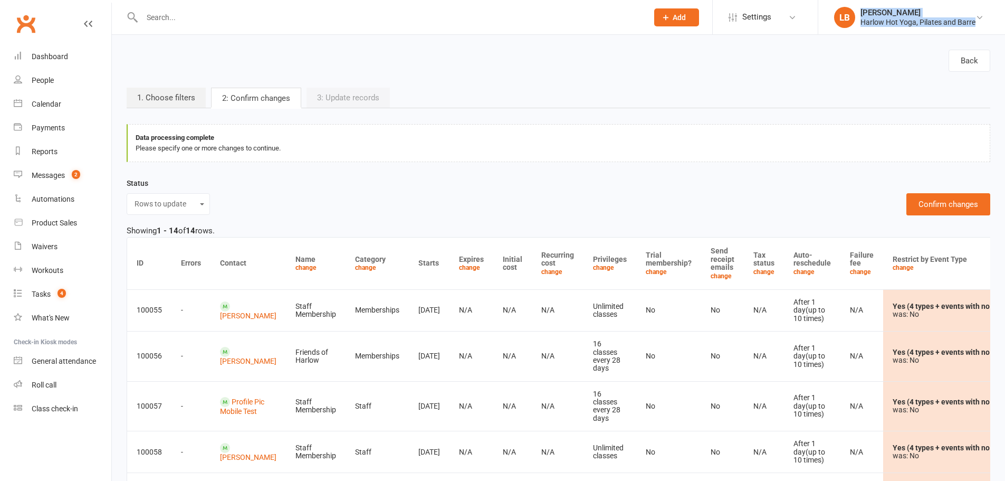
drag, startPoint x: 990, startPoint y: 27, endPoint x: 858, endPoint y: 30, distance: 132.4
click at [858, 30] on li "LB [PERSON_NAME] [PERSON_NAME] Hot Yoga, Pilates and Barre My profile My subscr…" at bounding box center [911, 17] width 187 height 34
drag, startPoint x: 846, startPoint y: 49, endPoint x: 964, endPoint y: 34, distance: 119.1
drag, startPoint x: 993, startPoint y: 22, endPoint x: 860, endPoint y: 27, distance: 133.6
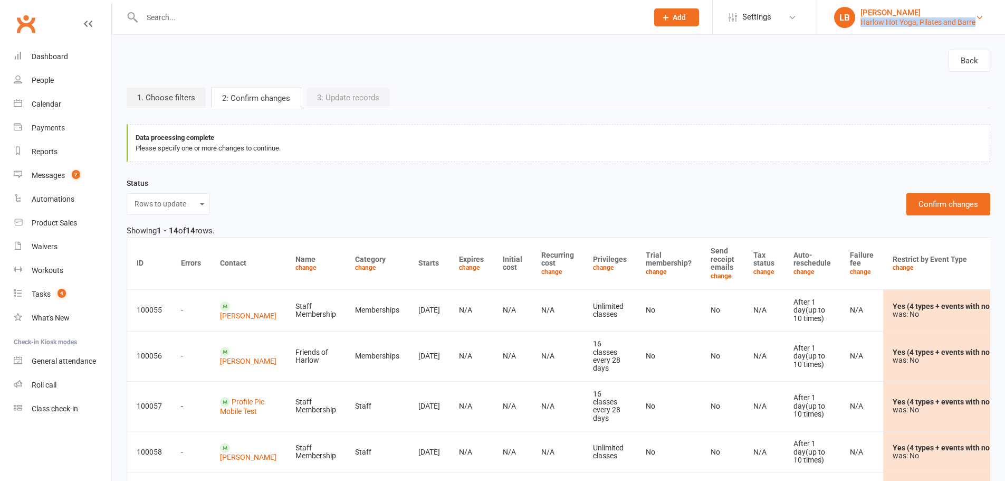
click at [860, 27] on li "LB [PERSON_NAME] [PERSON_NAME] Hot Yoga, Pilates and Barre My profile My subscr…" at bounding box center [911, 17] width 187 height 34
copy div "Harlow Hot Yoga, Pilates and Barre"
click at [927, 210] on button "Confirm changes" at bounding box center [948, 204] width 84 height 22
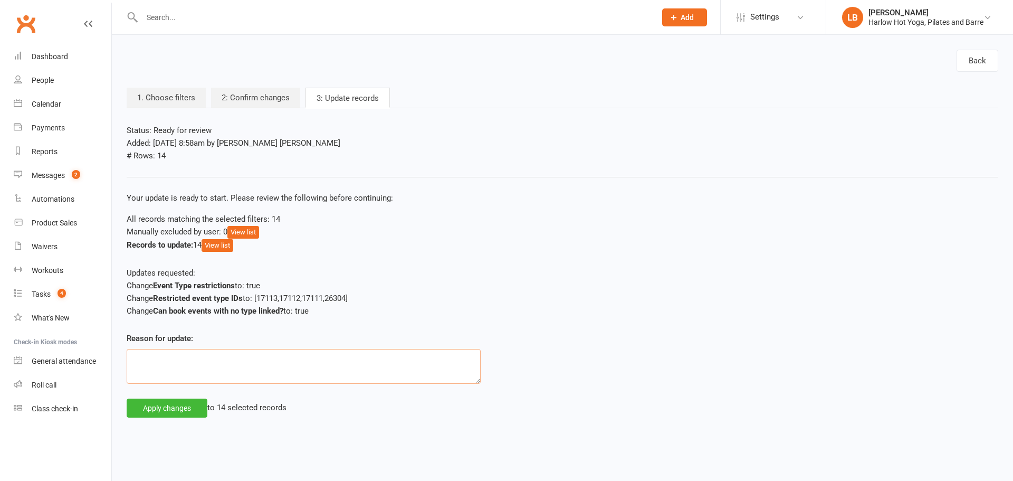
click at [250, 370] on textarea at bounding box center [304, 366] width 354 height 35
paste textarea "Harlow Hot Yoga, Pilates and Barre"
type textarea "Requested by Harlow Hot Yoga, Pilates and Barre"
click at [171, 408] on button "Apply changes" at bounding box center [167, 407] width 81 height 19
